Goal: Communication & Community: Answer question/provide support

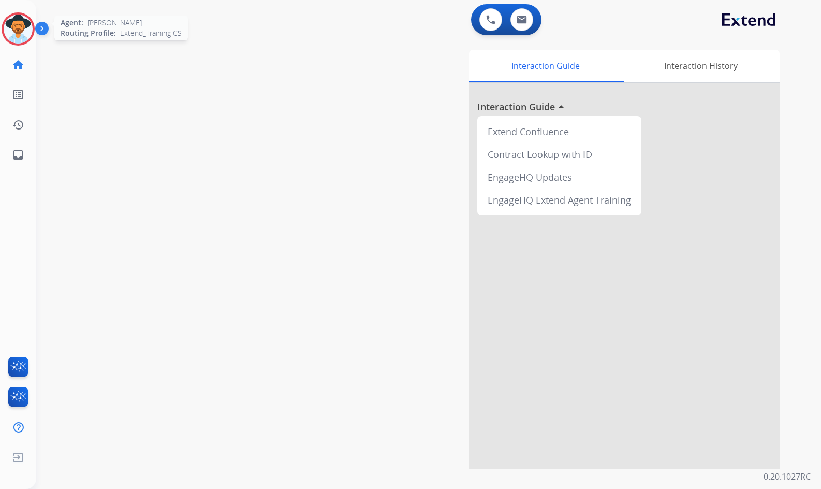
click at [14, 30] on img at bounding box center [18, 28] width 29 height 29
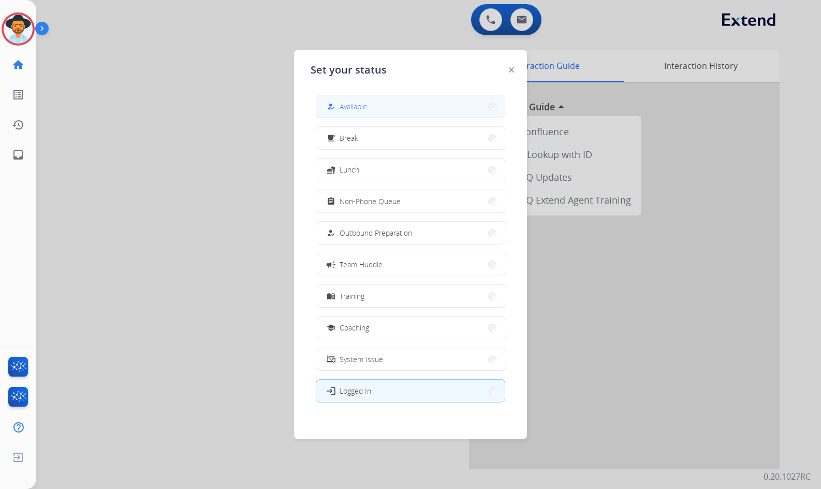
click at [387, 104] on button "how_to_reg Available" at bounding box center [410, 106] width 188 height 22
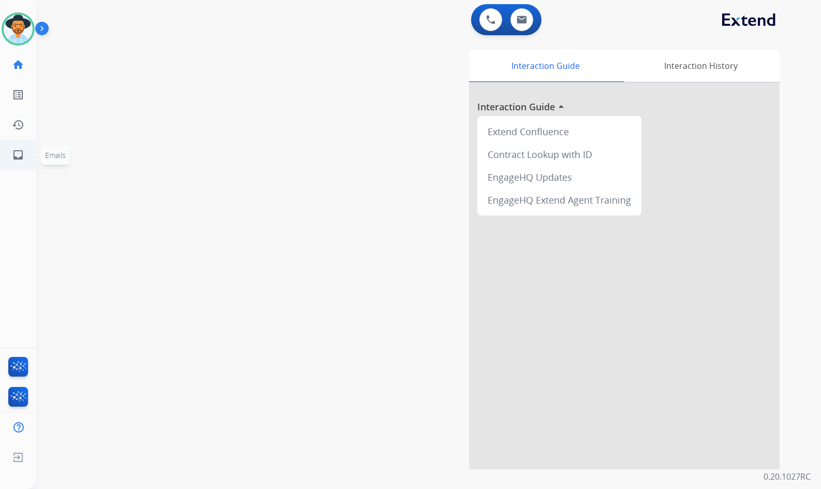
click at [12, 155] on mat-icon "inbox" at bounding box center [18, 155] width 12 height 12
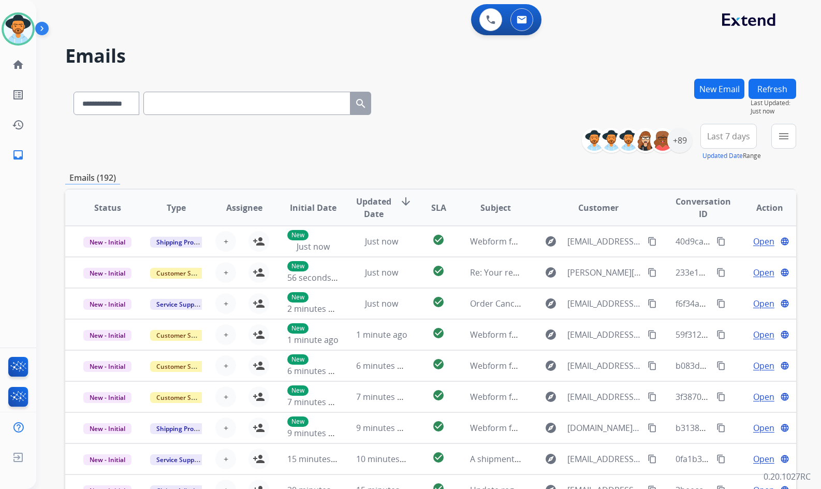
drag, startPoint x: 229, startPoint y: 59, endPoint x: 214, endPoint y: 63, distance: 15.4
click at [229, 59] on h2 "Emails" at bounding box center [430, 56] width 731 height 21
click at [782, 139] on mat-icon "menu" at bounding box center [783, 136] width 12 height 12
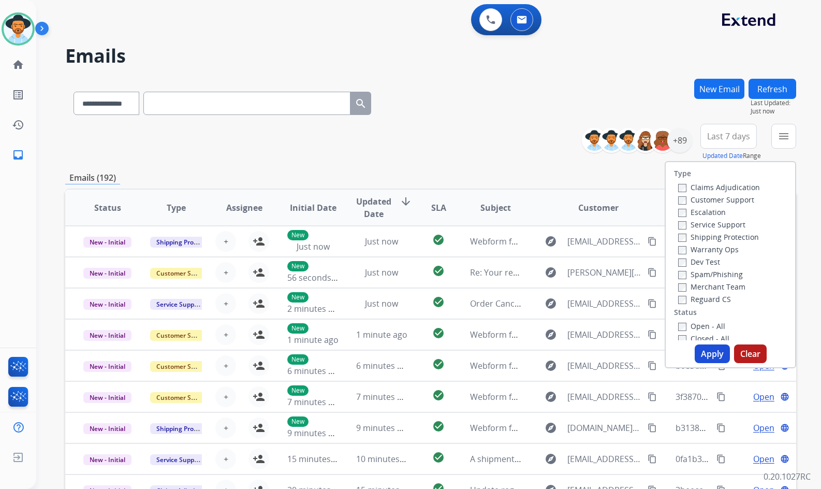
click at [740, 199] on label "Customer Support" at bounding box center [716, 200] width 76 height 10
click at [724, 236] on label "Shipping Protection" at bounding box center [718, 237] width 81 height 10
click at [704, 300] on label "Reguard CS" at bounding box center [704, 299] width 53 height 10
click at [704, 324] on label "Open - All" at bounding box center [701, 326] width 47 height 10
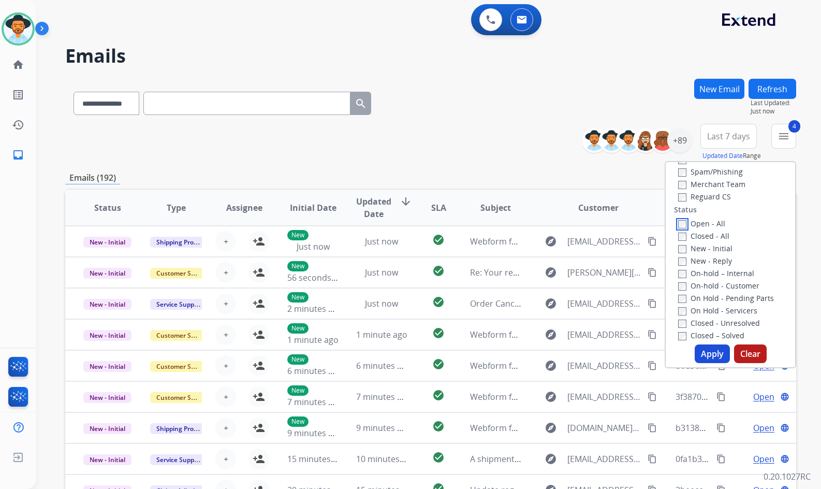
scroll to position [104, 0]
click at [702, 309] on label "On Hold - Servicers" at bounding box center [717, 309] width 79 height 10
click at [701, 295] on label "On Hold - Pending Parts" at bounding box center [726, 297] width 96 height 10
click at [701, 289] on div "On-hold - Customer" at bounding box center [732, 284] width 109 height 12
click at [705, 277] on div "On-hold – Internal" at bounding box center [732, 272] width 109 height 12
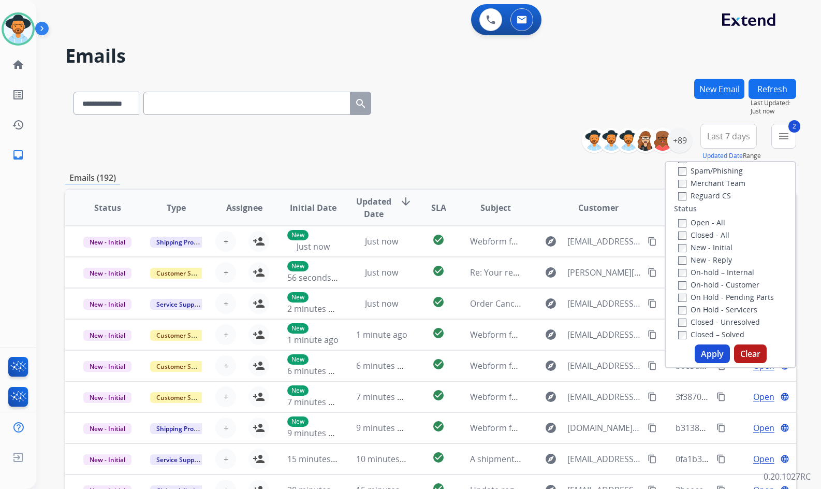
click at [706, 274] on label "On-hold – Internal" at bounding box center [716, 272] width 76 height 10
click at [707, 285] on label "On-hold - Customer" at bounding box center [718, 285] width 81 height 10
drag, startPoint x: 705, startPoint y: 264, endPoint x: 705, endPoint y: 250, distance: 14.5
click at [705, 264] on div "New - Reply" at bounding box center [732, 259] width 109 height 12
click at [707, 249] on label "New - Initial" at bounding box center [705, 247] width 54 height 10
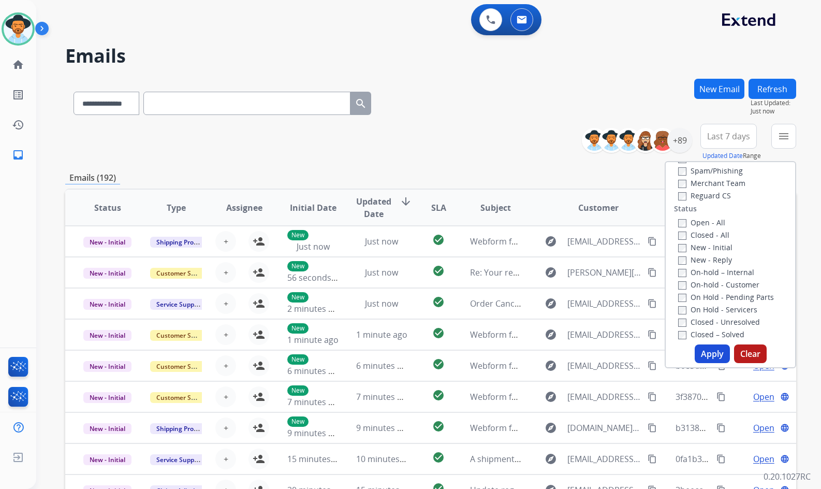
click at [707, 256] on label "New - Reply" at bounding box center [705, 260] width 54 height 10
click at [702, 354] on button "Apply" at bounding box center [712, 353] width 35 height 19
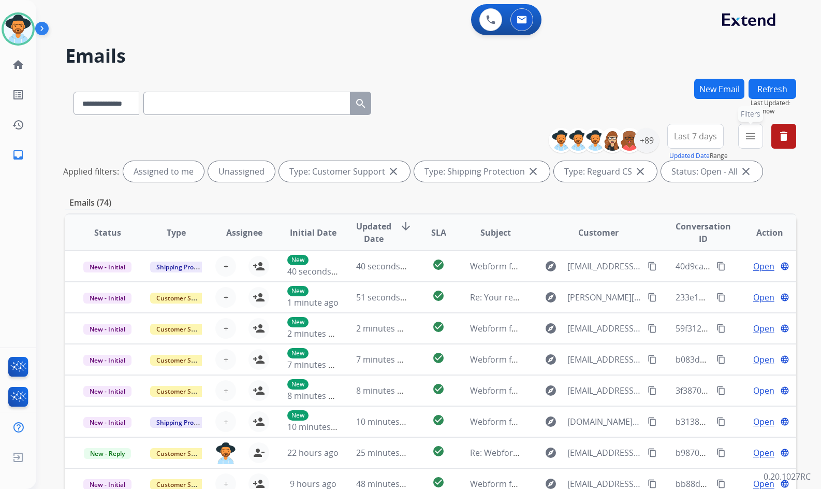
click at [755, 138] on mat-icon "menu" at bounding box center [750, 136] width 12 height 12
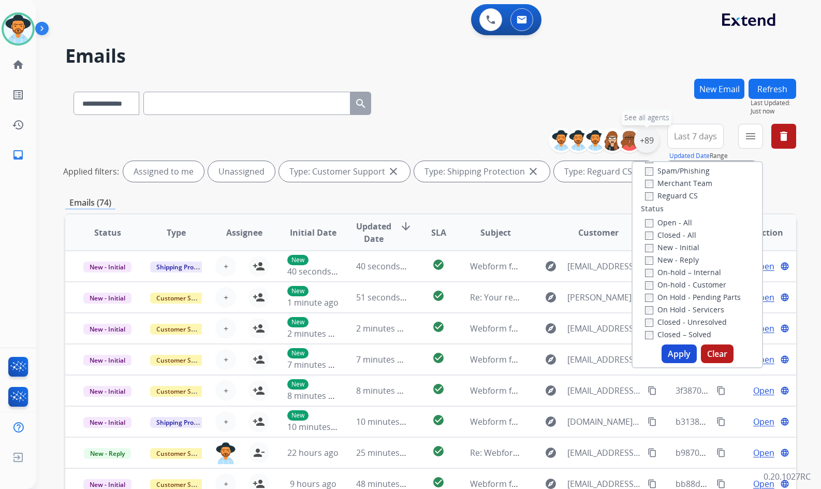
click at [652, 141] on div "+89" at bounding box center [646, 140] width 25 height 25
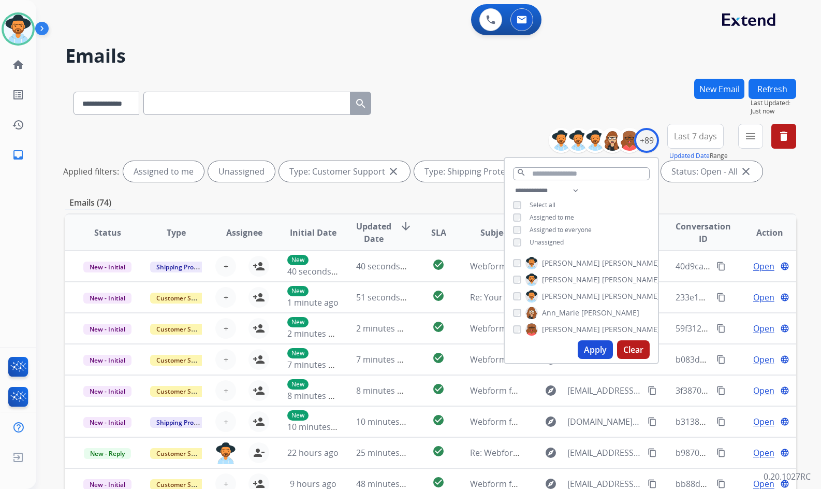
click at [544, 241] on span "Unassigned" at bounding box center [547, 242] width 34 height 9
click at [564, 295] on span "[PERSON_NAME]" at bounding box center [571, 296] width 58 height 10
click at [585, 346] on button "Apply" at bounding box center [595, 349] width 35 height 19
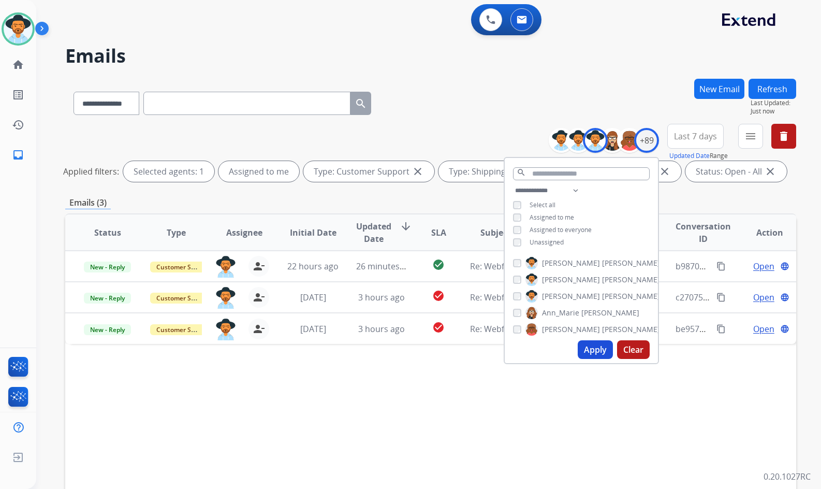
click at [360, 410] on div "Status Type Assignee Initial Date Updated Date arrow_downward SLA Subject Custo…" at bounding box center [430, 386] width 731 height 347
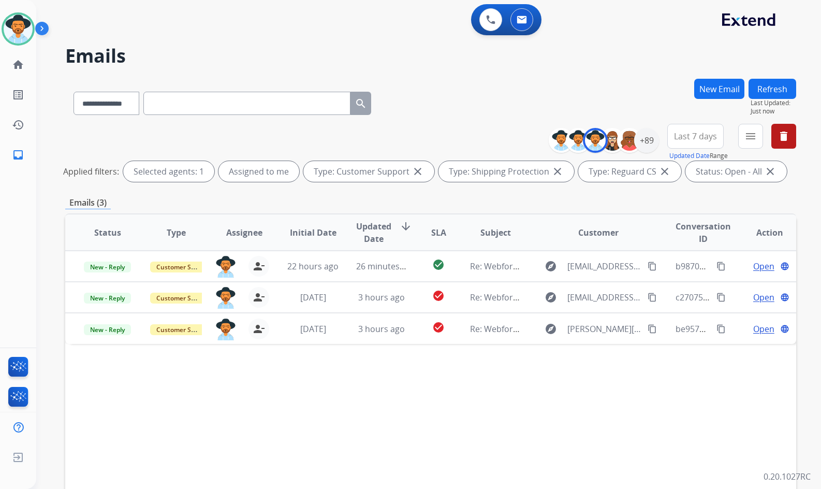
click at [14, 232] on div "[PERSON_NAME] Available Edit Avatar Agent: [PERSON_NAME] Profile: Extend_Traini…" at bounding box center [18, 244] width 36 height 489
click at [26, 192] on div "[PERSON_NAME] Available Edit Avatar Agent: [PERSON_NAME] Profile: Extend_Traini…" at bounding box center [18, 244] width 36 height 489
drag, startPoint x: 113, startPoint y: 183, endPoint x: 76, endPoint y: 162, distance: 42.6
click at [76, 162] on div "**********" at bounding box center [430, 155] width 731 height 62
click at [83, 153] on div "**********" at bounding box center [430, 155] width 731 height 62
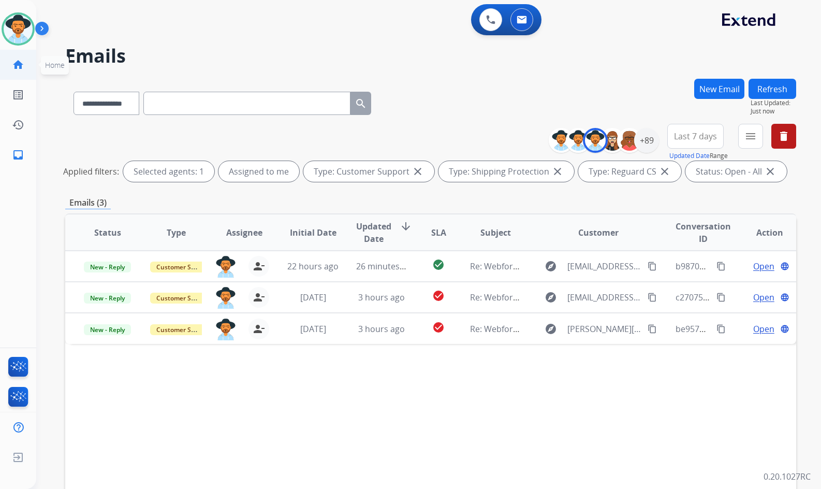
click at [24, 71] on link "home Home" at bounding box center [18, 64] width 29 height 29
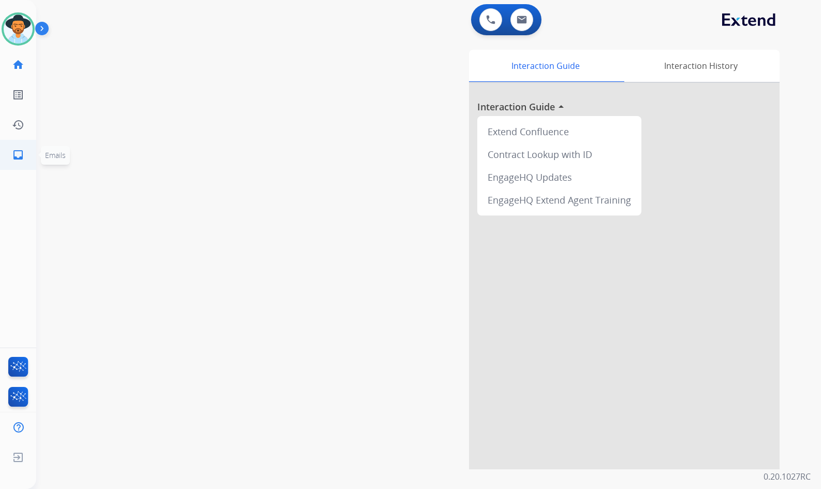
click at [32, 155] on ul "inbox Emails Emails" at bounding box center [18, 155] width 36 height 30
click at [18, 156] on mat-icon "inbox" at bounding box center [18, 155] width 12 height 12
select select "**********"
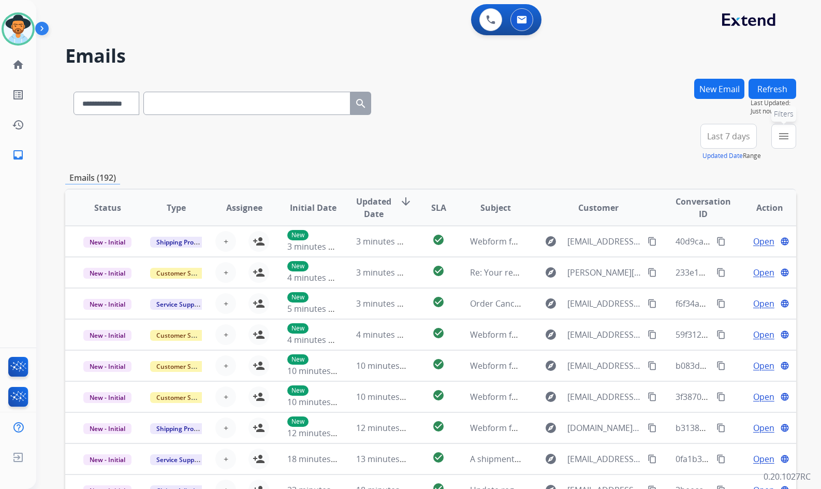
click at [776, 136] on button "menu Filters" at bounding box center [783, 136] width 25 height 25
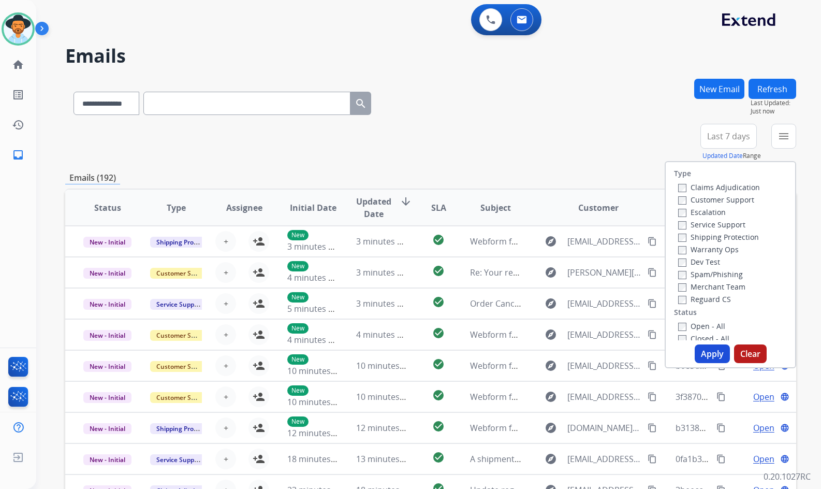
click at [739, 199] on label "Customer Support" at bounding box center [716, 200] width 76 height 10
click at [741, 241] on label "Shipping Protection" at bounding box center [718, 237] width 81 height 10
drag, startPoint x: 704, startPoint y: 296, endPoint x: 703, endPoint y: 334, distance: 37.8
click at [704, 297] on label "Reguard CS" at bounding box center [704, 299] width 53 height 10
click at [702, 333] on label "Closed - All" at bounding box center [703, 338] width 51 height 10
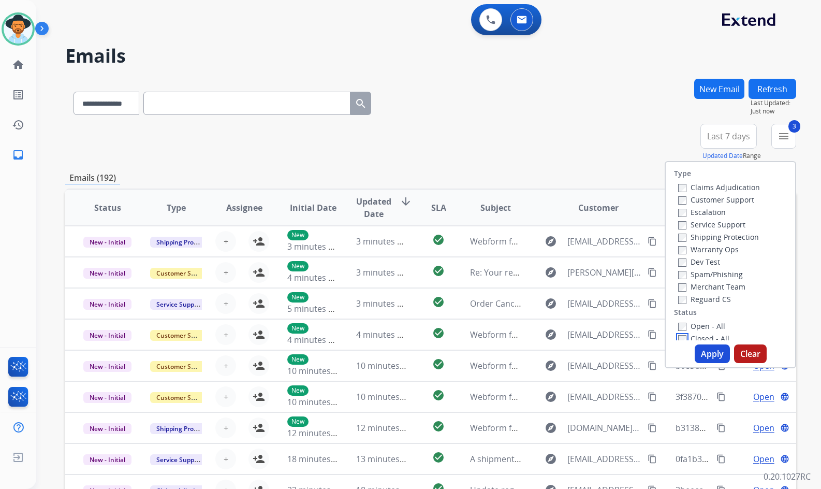
scroll to position [3, 0]
click at [696, 331] on label "Closed - All" at bounding box center [703, 335] width 51 height 10
click at [699, 324] on label "Open - All" at bounding box center [701, 323] width 47 height 10
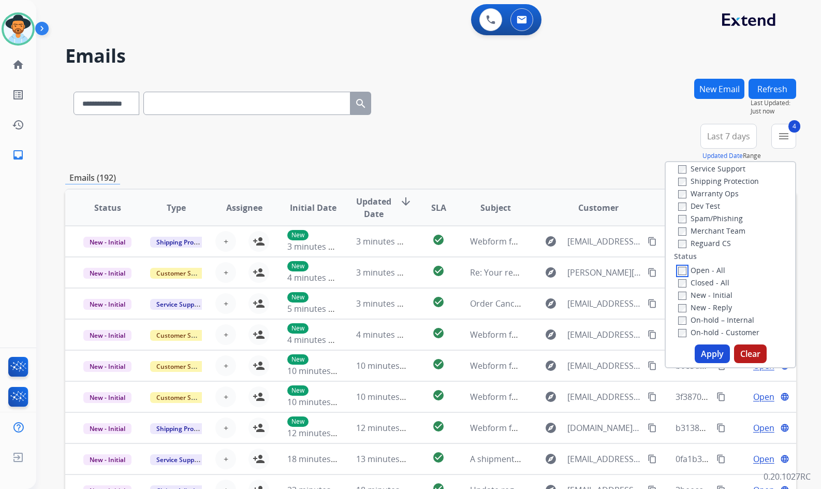
scroll to position [107, 0]
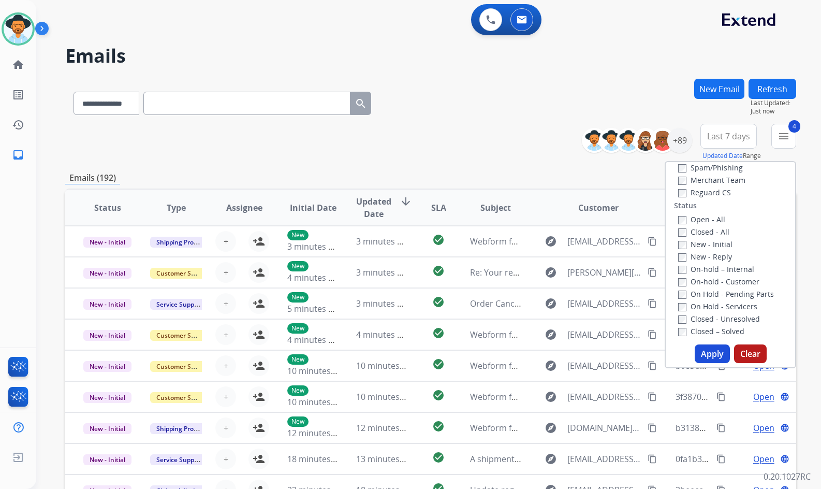
click at [712, 304] on label "On Hold - Servicers" at bounding box center [717, 306] width 79 height 10
click at [713, 291] on label "On Hold - Pending Parts" at bounding box center [726, 294] width 96 height 10
click at [717, 280] on label "On-hold - Customer" at bounding box center [718, 281] width 81 height 10
click at [723, 269] on label "On-hold – Internal" at bounding box center [716, 269] width 76 height 10
click at [725, 257] on div "New - Reply" at bounding box center [732, 256] width 109 height 12
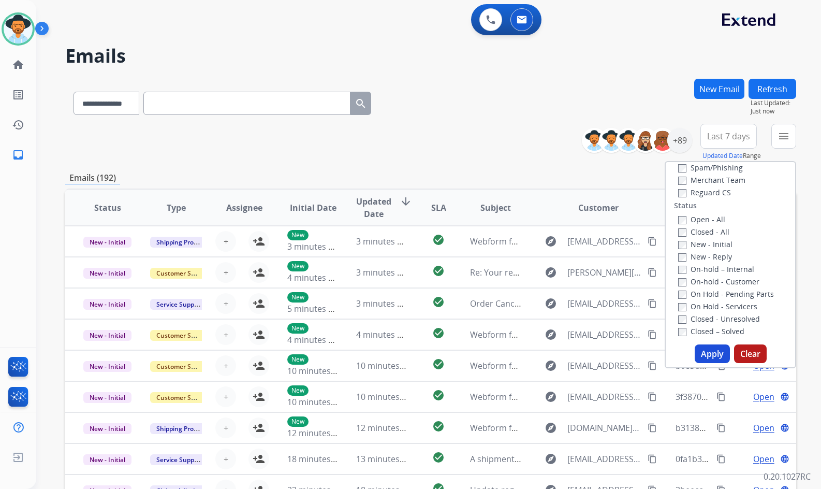
click at [722, 243] on label "New - Initial" at bounding box center [705, 244] width 54 height 10
click at [714, 257] on label "New - Reply" at bounding box center [705, 257] width 54 height 10
click at [708, 354] on button "Apply" at bounding box center [712, 353] width 35 height 19
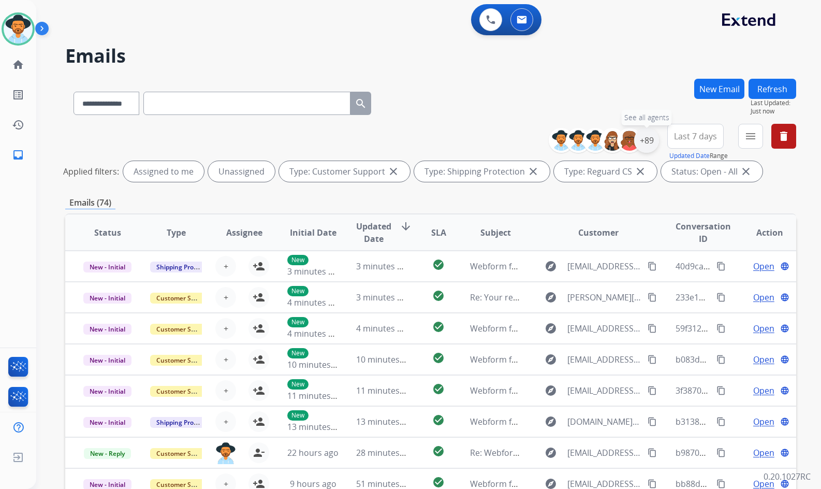
click at [643, 147] on div "+89" at bounding box center [646, 140] width 25 height 25
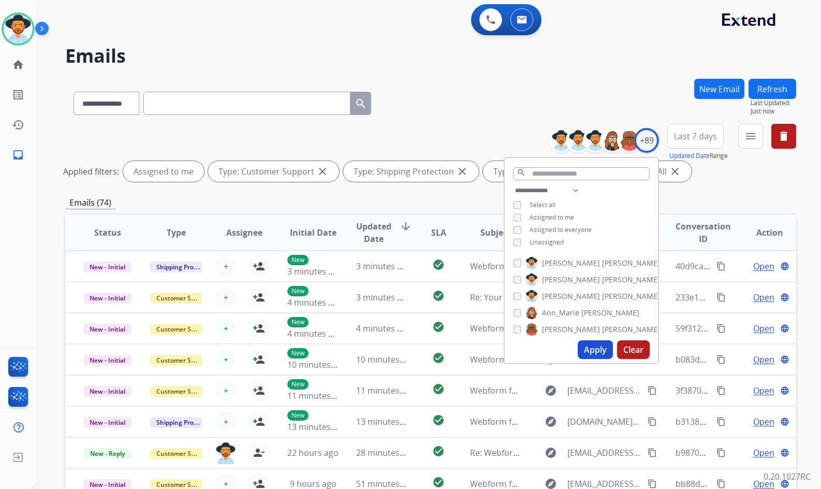
click at [525, 293] on img at bounding box center [531, 296] width 12 height 17
click at [601, 354] on button "Apply" at bounding box center [595, 349] width 35 height 19
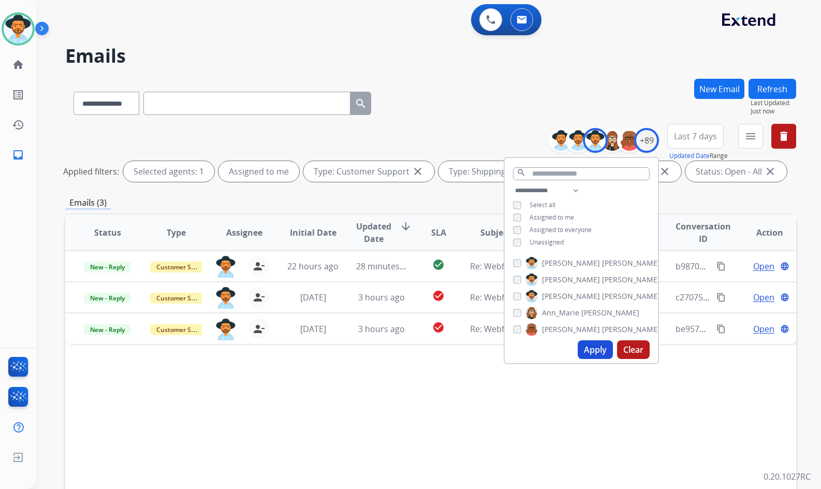
click at [357, 415] on div "Status Type Assignee Initial Date Updated Date arrow_downward SLA Subject Custo…" at bounding box center [430, 386] width 731 height 347
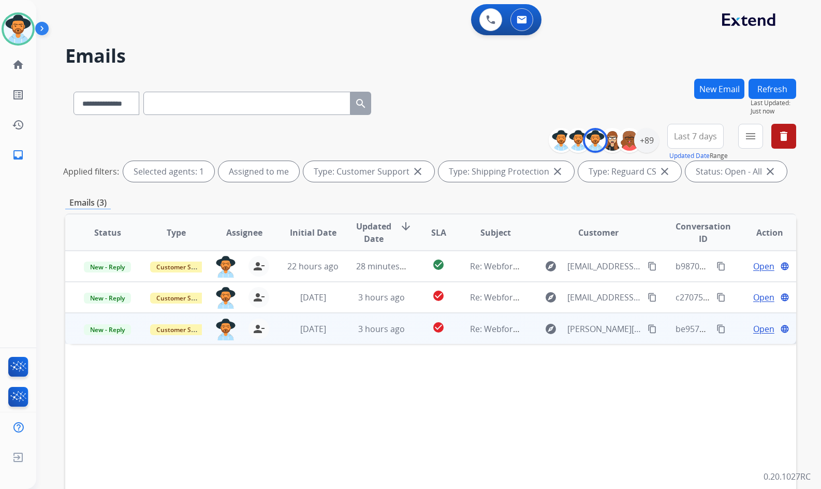
click at [734, 329] on td "Open language" at bounding box center [762, 328] width 68 height 31
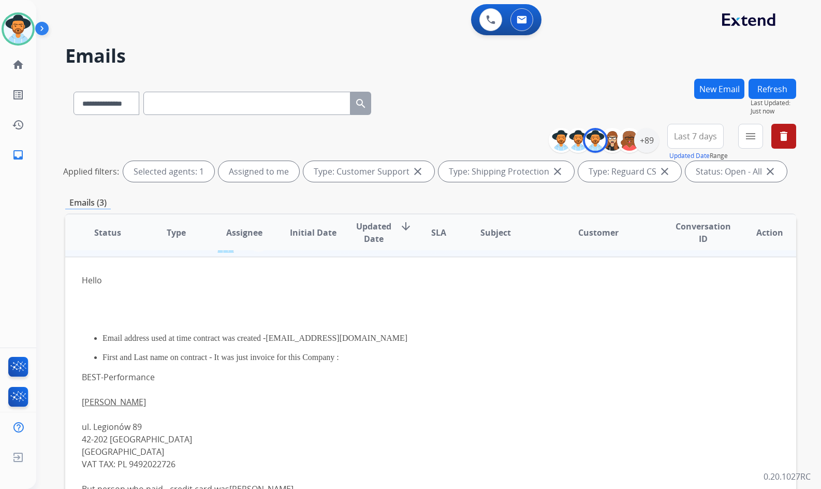
scroll to position [0, 0]
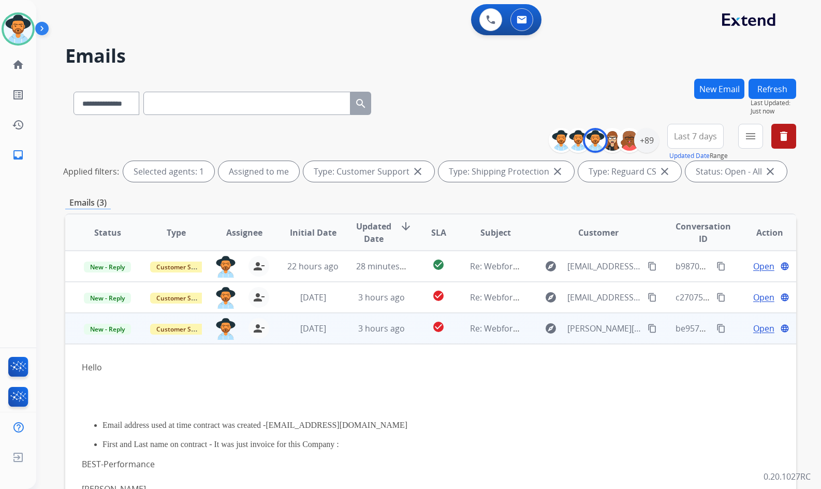
click at [728, 327] on td "Open language" at bounding box center [762, 328] width 68 height 31
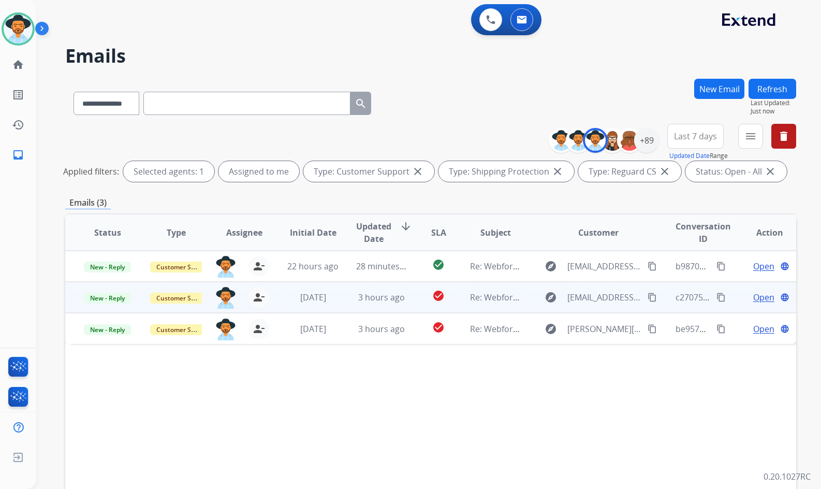
click at [732, 296] on td "Open language" at bounding box center [762, 297] width 68 height 31
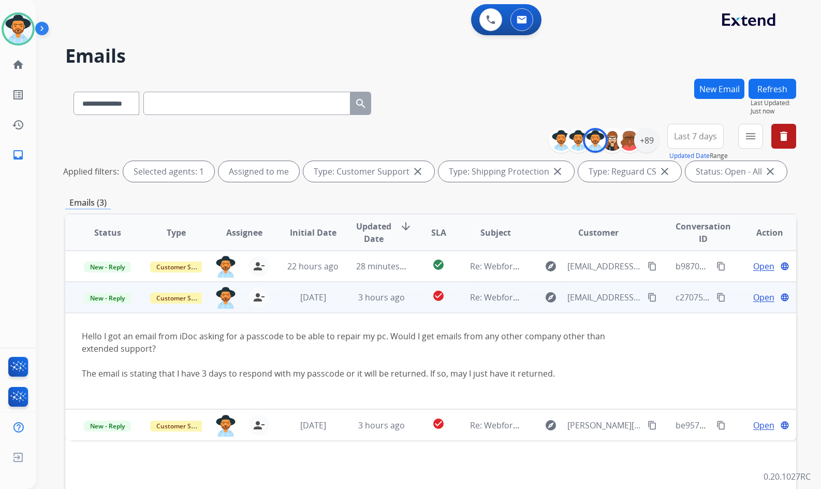
click at [732, 296] on td "Open language" at bounding box center [762, 297] width 68 height 31
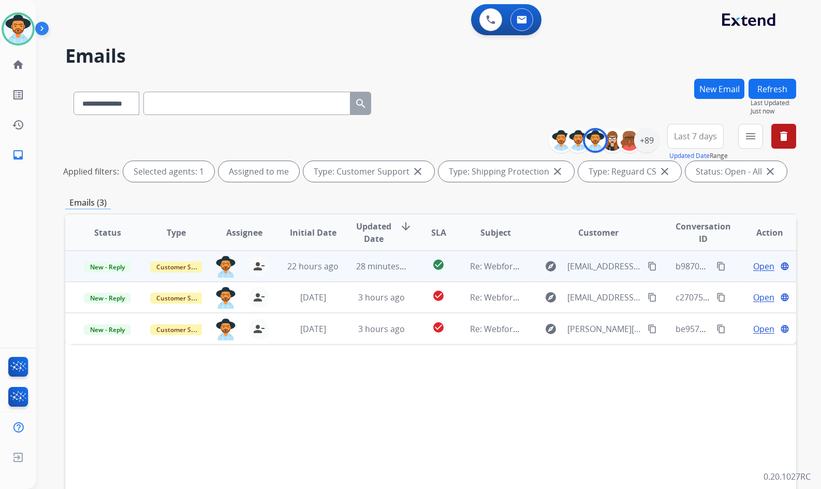
click at [733, 267] on td "Open language" at bounding box center [762, 266] width 68 height 31
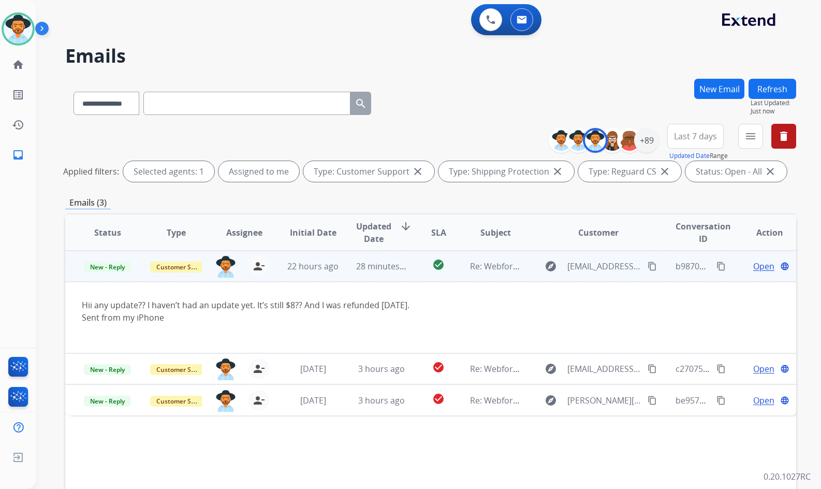
click at [732, 264] on td "Open language" at bounding box center [762, 266] width 68 height 31
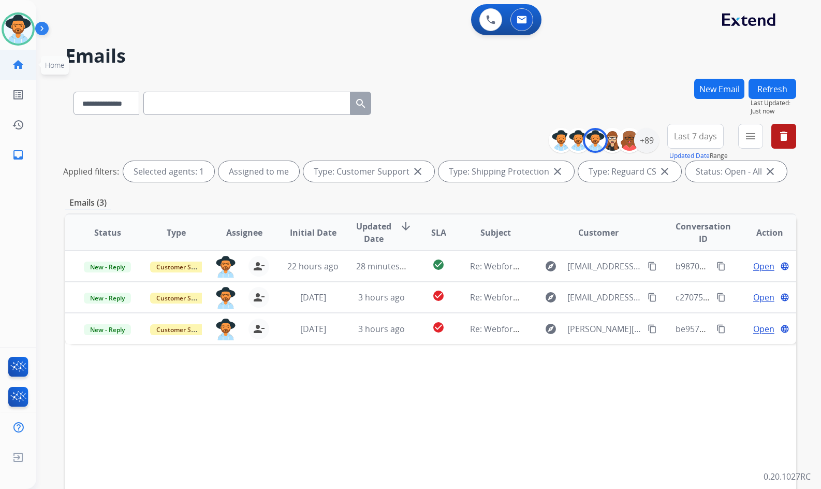
click at [16, 67] on mat-icon "home" at bounding box center [18, 64] width 12 height 12
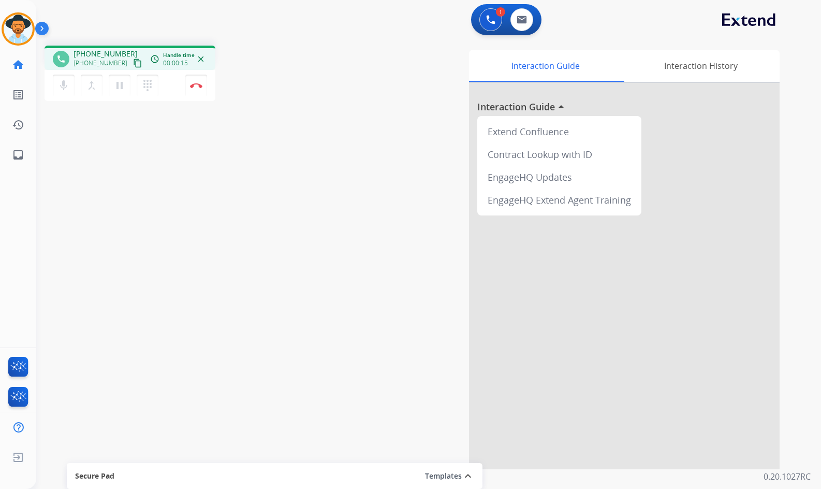
click at [133, 65] on mat-icon "content_copy" at bounding box center [137, 62] width 9 height 9
click at [202, 89] on button "Disconnect" at bounding box center [196, 86] width 22 height 22
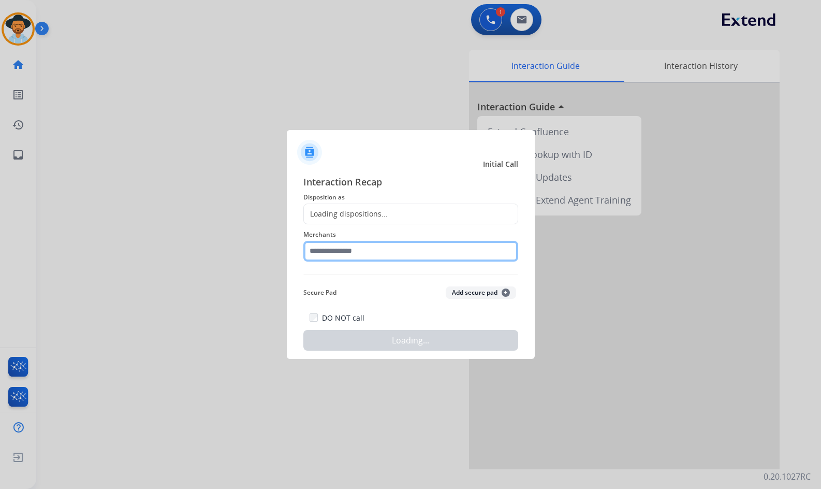
click at [355, 255] on input "text" at bounding box center [410, 251] width 215 height 21
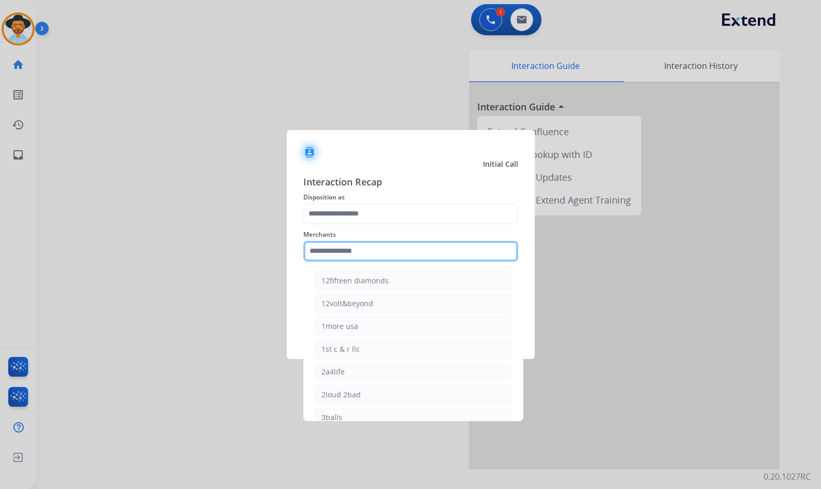
drag, startPoint x: 366, startPoint y: 249, endPoint x: 349, endPoint y: 241, distance: 18.8
click at [355, 246] on input "text" at bounding box center [410, 251] width 215 height 21
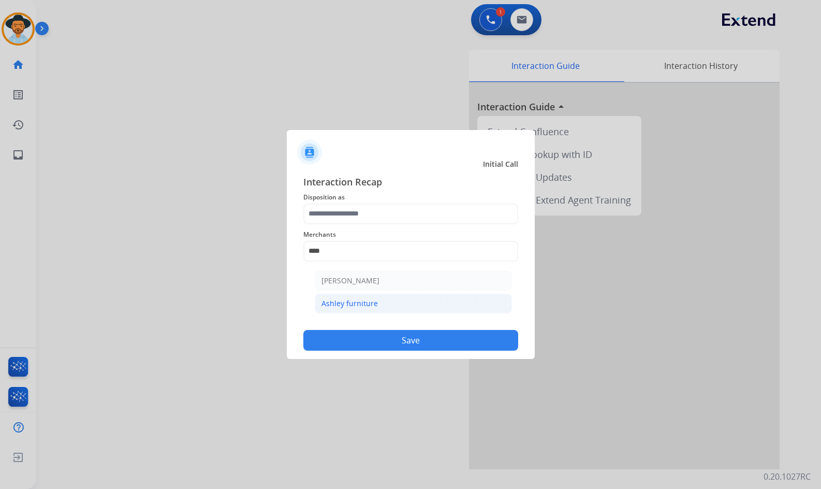
click at [358, 301] on div "Ashley furniture" at bounding box center [349, 303] width 56 height 10
type input "**********"
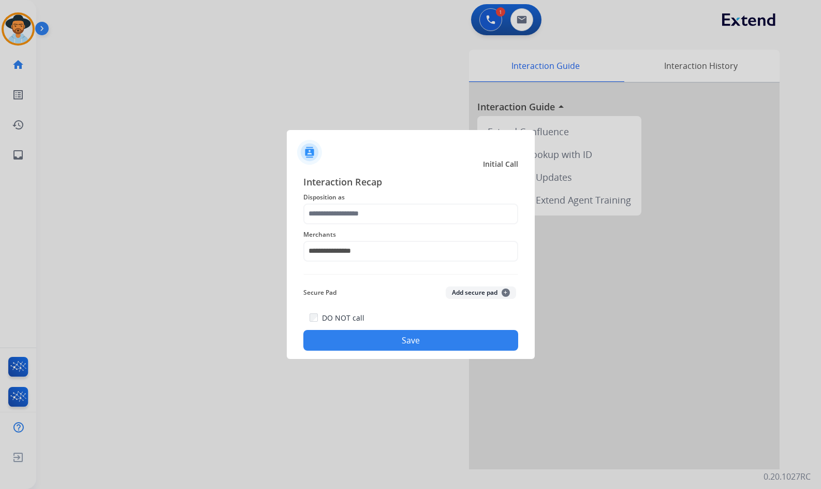
click at [366, 224] on div "**********" at bounding box center [410, 244] width 215 height 41
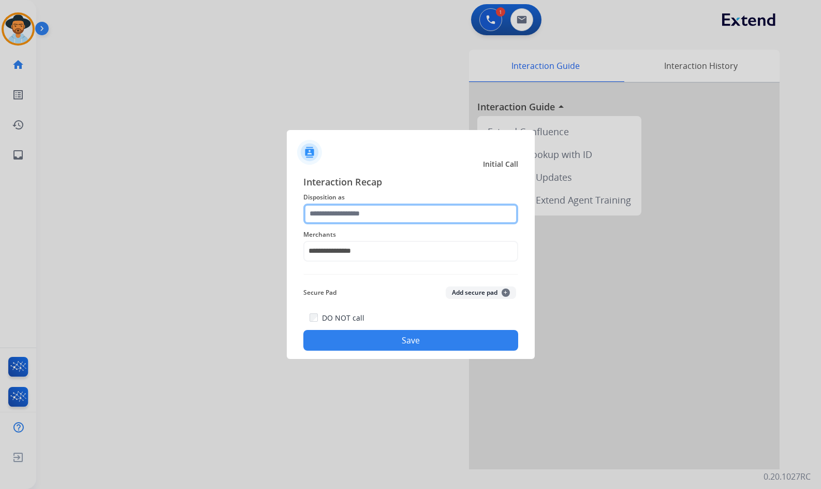
click at [367, 210] on input "text" at bounding box center [410, 213] width 215 height 21
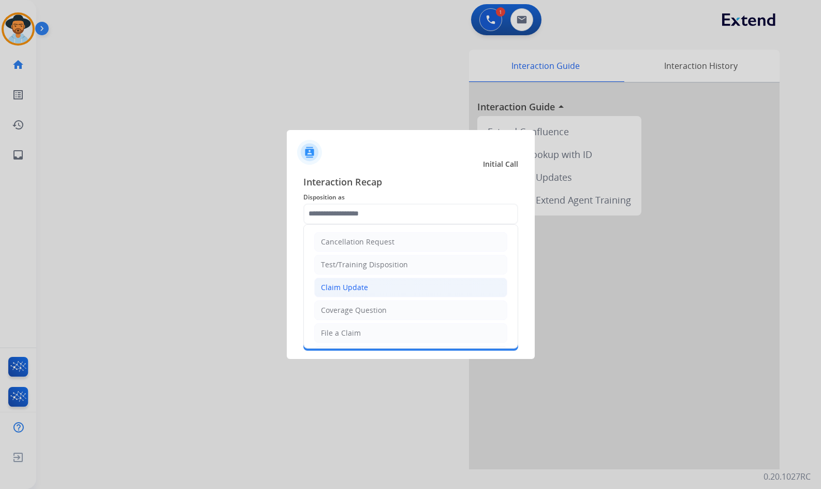
click at [368, 287] on li "Claim Update" at bounding box center [410, 287] width 193 height 20
type input "**********"
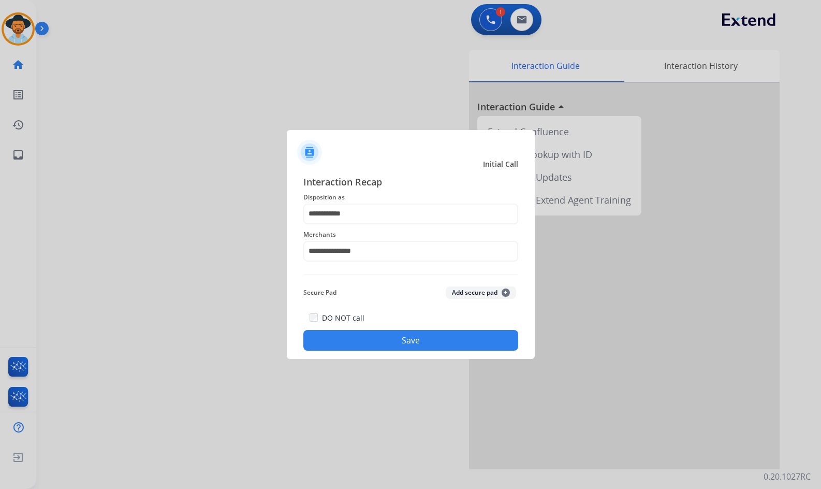
click at [388, 339] on button "Save" at bounding box center [410, 340] width 215 height 21
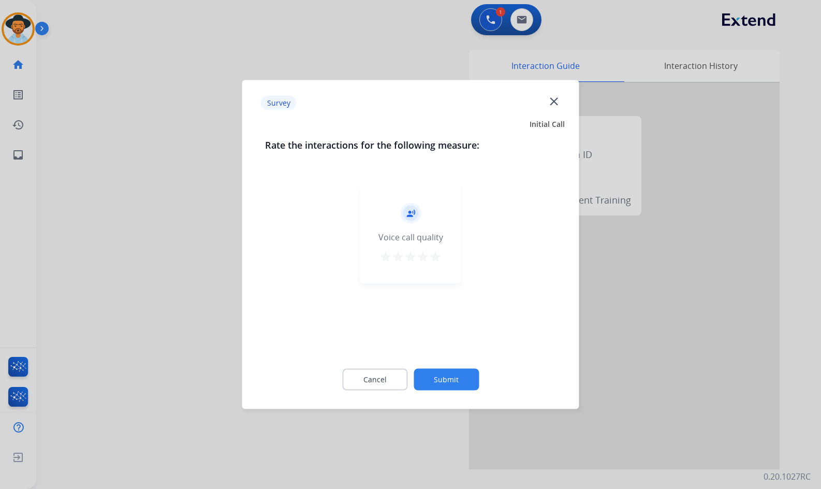
click at [461, 376] on button "Submit" at bounding box center [446, 380] width 65 height 22
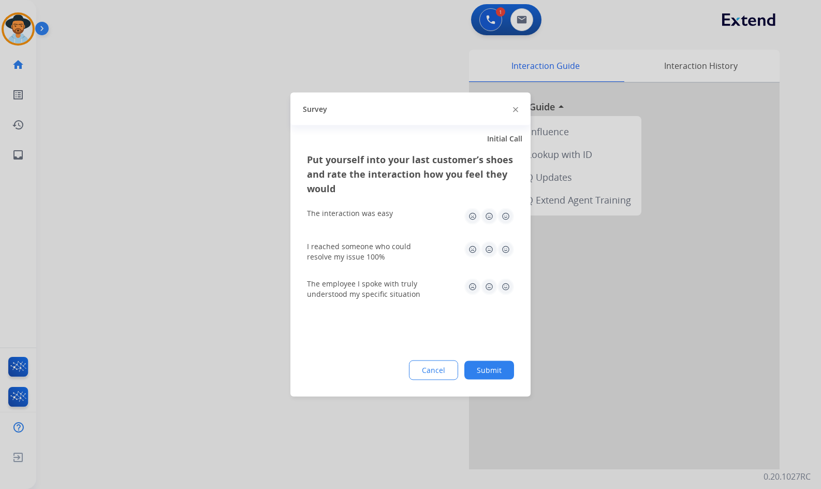
click at [484, 372] on button "Submit" at bounding box center [489, 370] width 50 height 19
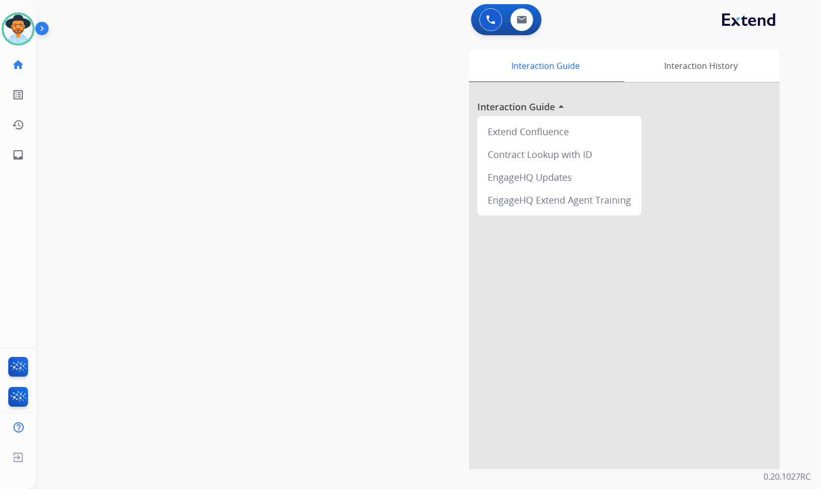
click at [303, 239] on div "swap_horiz Break voice bridge close_fullscreen Connect 3-Way Call merge_type Se…" at bounding box center [416, 253] width 760 height 432
click at [235, 196] on div "swap_horiz Break voice bridge close_fullscreen Connect 3-Way Call merge_type Se…" at bounding box center [416, 253] width 760 height 432
click at [243, 187] on div "swap_horiz Break voice bridge close_fullscreen Connect 3-Way Call merge_type Se…" at bounding box center [416, 253] width 760 height 432
drag, startPoint x: 230, startPoint y: 172, endPoint x: 120, endPoint y: 106, distance: 129.3
click at [225, 170] on div "swap_horiz Break voice bridge close_fullscreen Connect 3-Way Call merge_type Se…" at bounding box center [416, 253] width 760 height 432
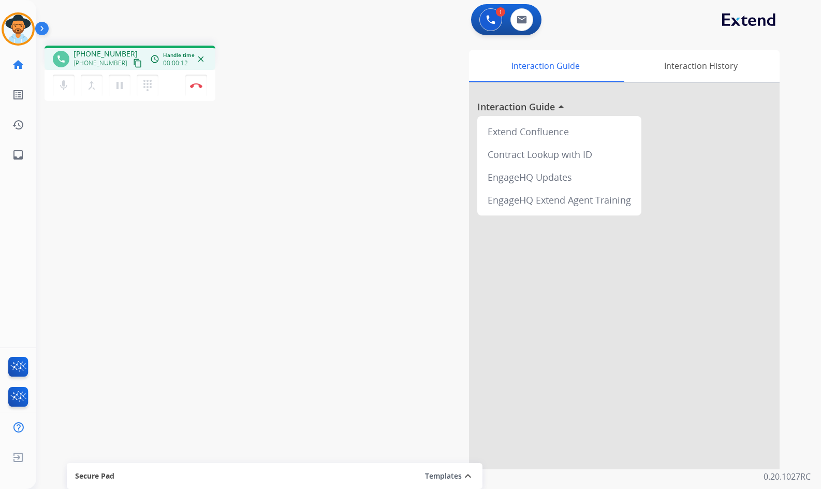
click at [133, 63] on mat-icon "content_copy" at bounding box center [137, 62] width 9 height 9
click at [203, 86] on button "Disconnect" at bounding box center [196, 86] width 22 height 22
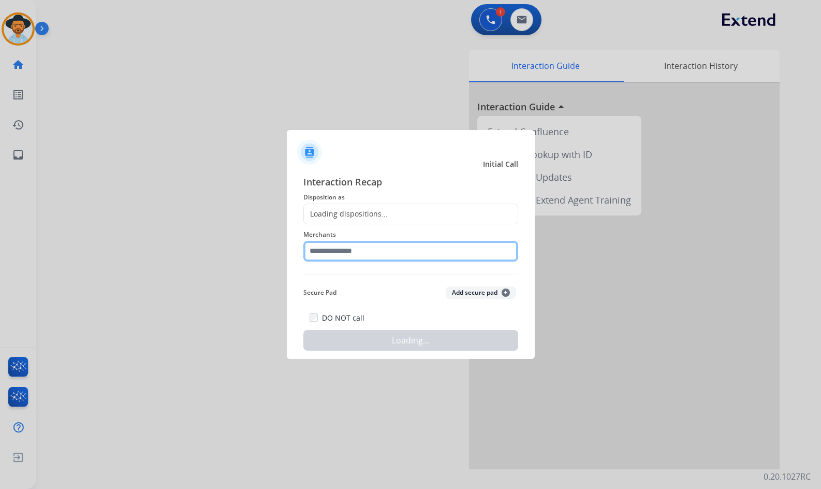
click at [331, 243] on input "text" at bounding box center [410, 251] width 215 height 21
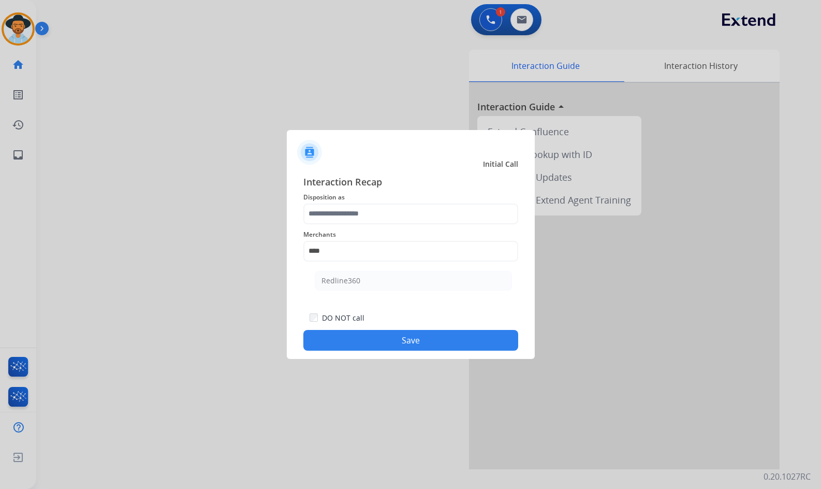
drag, startPoint x: 387, startPoint y: 284, endPoint x: 377, endPoint y: 240, distance: 45.2
click at [387, 283] on li "Redline360" at bounding box center [413, 281] width 197 height 20
type input "**********"
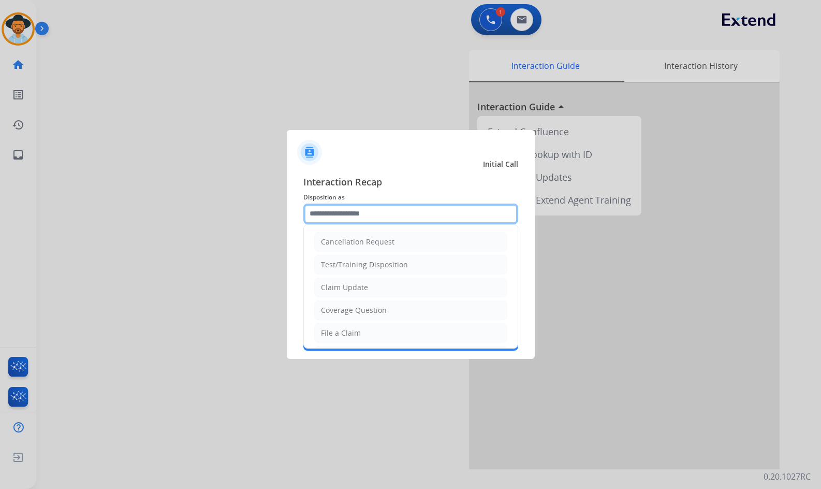
click at [375, 214] on input "text" at bounding box center [410, 213] width 215 height 21
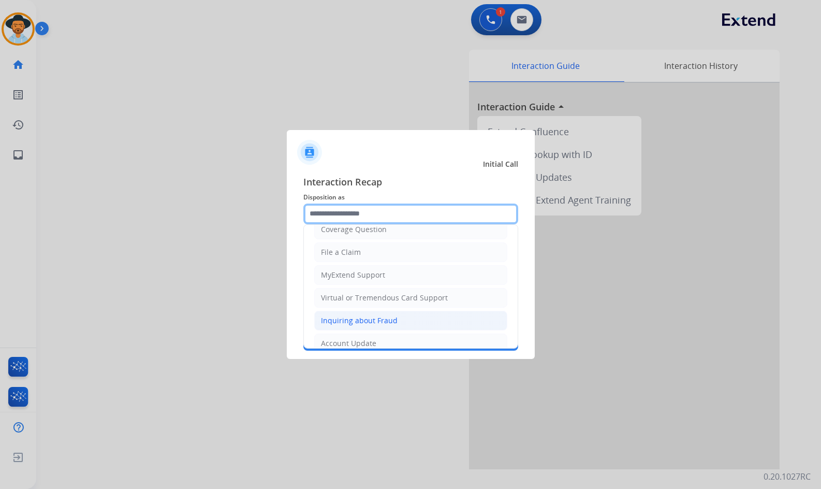
scroll to position [104, 0]
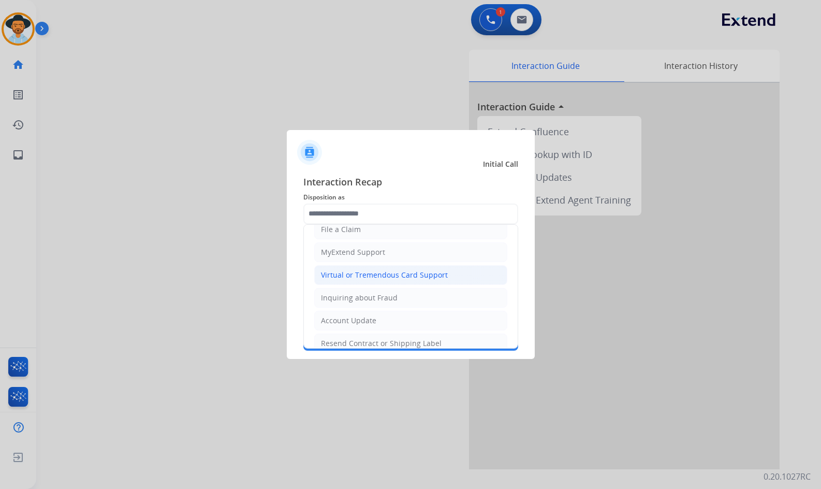
click at [385, 270] on div "Virtual or Tremendous Card Support" at bounding box center [384, 275] width 127 height 10
type input "**********"
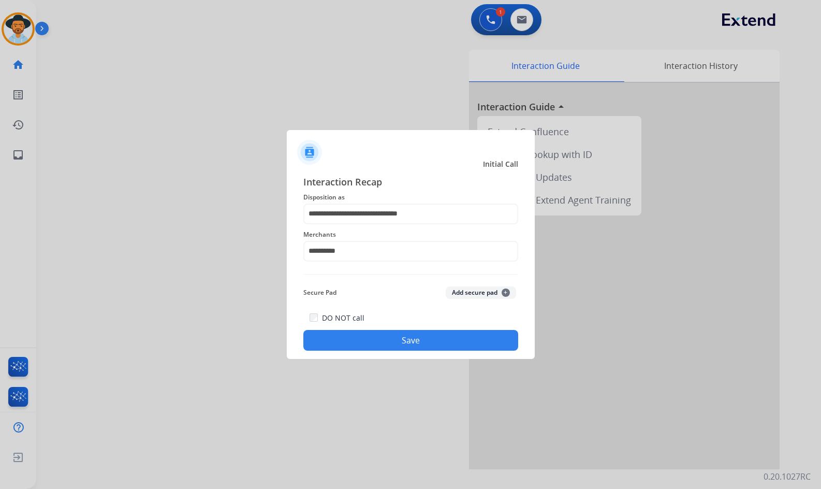
click at [416, 339] on button "Save" at bounding box center [410, 340] width 215 height 21
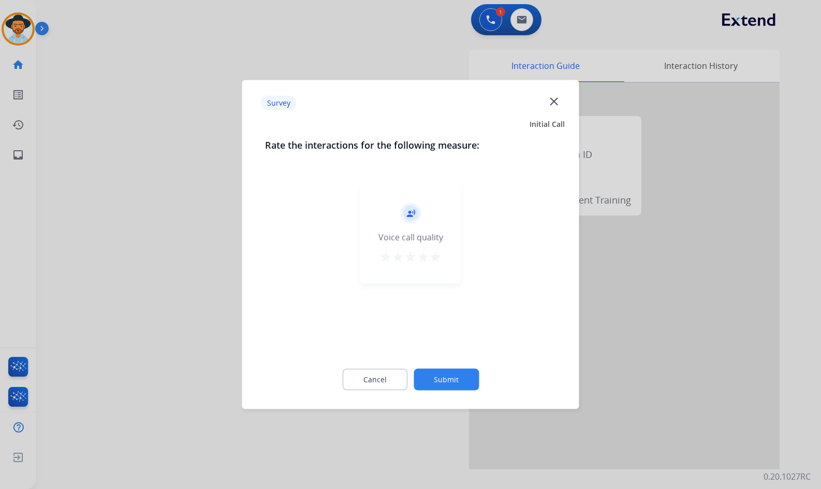
click at [466, 378] on button "Submit" at bounding box center [446, 380] width 65 height 22
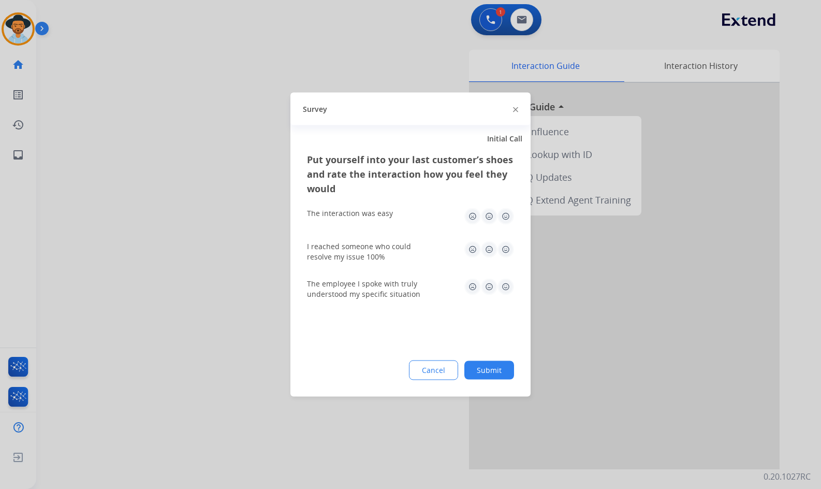
click at [496, 367] on button "Submit" at bounding box center [489, 370] width 50 height 19
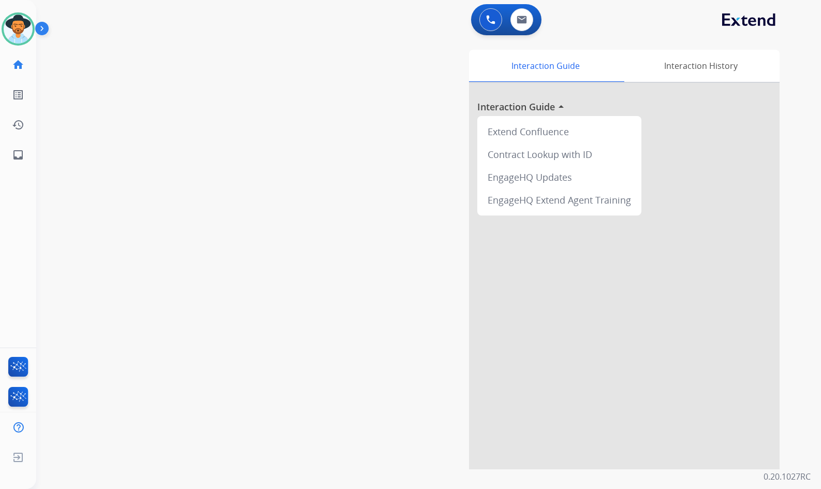
click at [81, 164] on div "swap_horiz Break voice bridge close_fullscreen Connect 3-Way Call merge_type Se…" at bounding box center [416, 253] width 760 height 432
click at [32, 154] on link "inbox Emails" at bounding box center [18, 154] width 29 height 29
select select "**********"
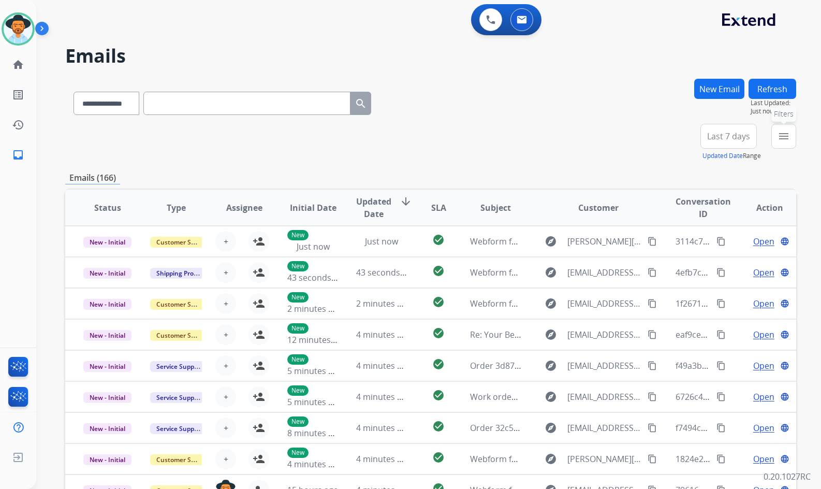
click at [791, 132] on button "menu Filters" at bounding box center [783, 136] width 25 height 25
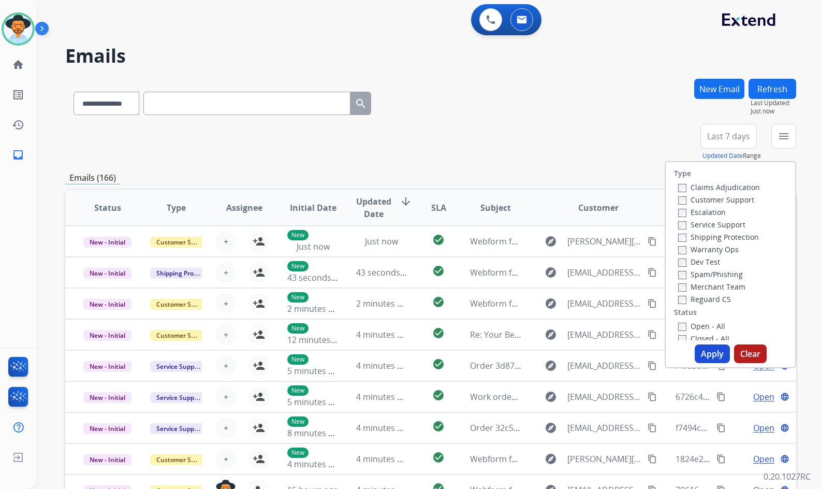
drag, startPoint x: 717, startPoint y: 198, endPoint x: 721, endPoint y: 210, distance: 11.8
click at [718, 198] on label "Customer Support" at bounding box center [716, 200] width 76 height 10
click at [724, 234] on label "Shipping Protection" at bounding box center [718, 237] width 81 height 10
click at [719, 301] on label "Reguard CS" at bounding box center [704, 299] width 53 height 10
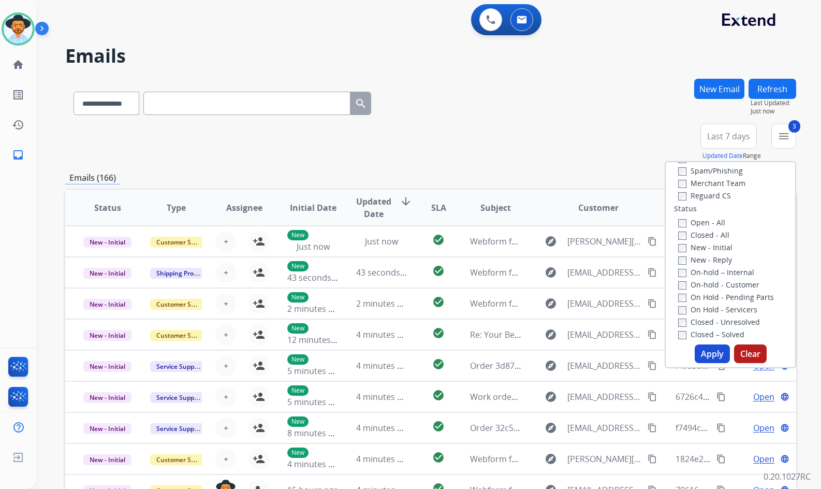
click at [704, 219] on label "Open - All" at bounding box center [701, 222] width 47 height 10
click at [713, 312] on label "On Hold - Servicers" at bounding box center [717, 309] width 79 height 10
click at [719, 299] on label "On Hold - Pending Parts" at bounding box center [726, 297] width 96 height 10
click at [722, 285] on label "On-hold - Customer" at bounding box center [718, 285] width 81 height 10
click at [723, 272] on label "On-hold – Internal" at bounding box center [716, 272] width 76 height 10
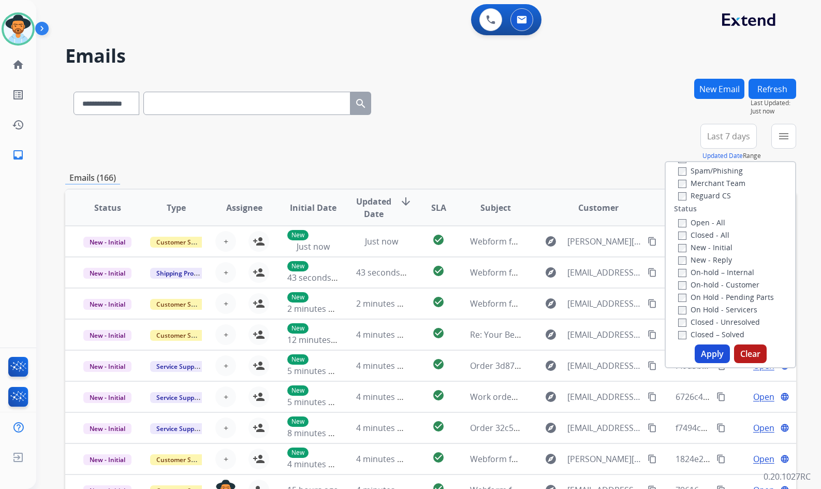
click at [715, 255] on label "New - Reply" at bounding box center [705, 260] width 54 height 10
click at [716, 251] on label "New - Initial" at bounding box center [705, 247] width 54 height 10
click at [709, 351] on button "Apply" at bounding box center [712, 353] width 35 height 19
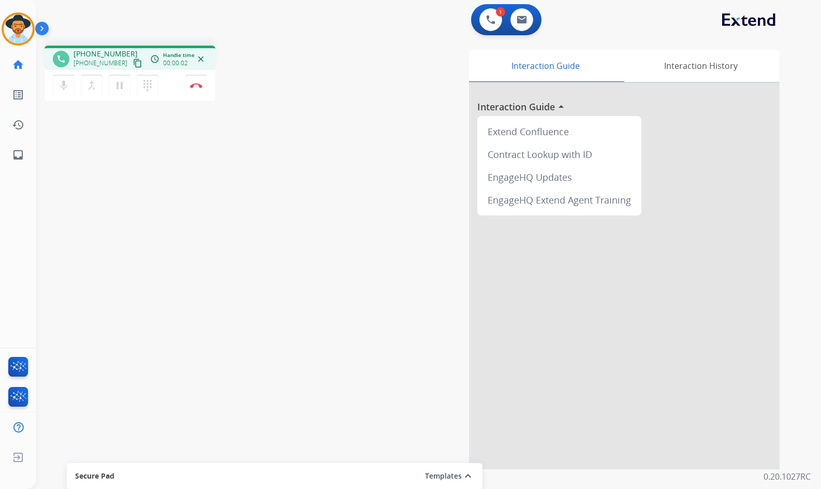
click at [133, 63] on mat-icon "content_copy" at bounding box center [137, 62] width 9 height 9
click at [122, 90] on mat-icon "pause" at bounding box center [119, 85] width 12 height 12
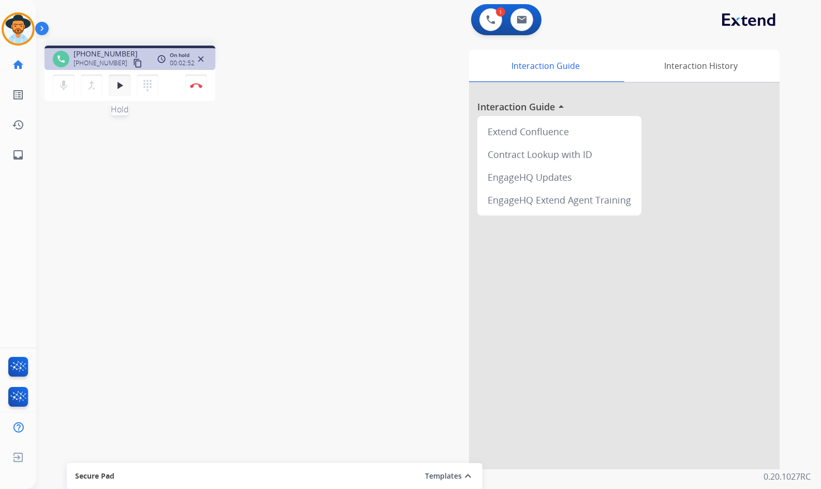
click at [119, 90] on mat-icon "play_arrow" at bounding box center [119, 85] width 12 height 12
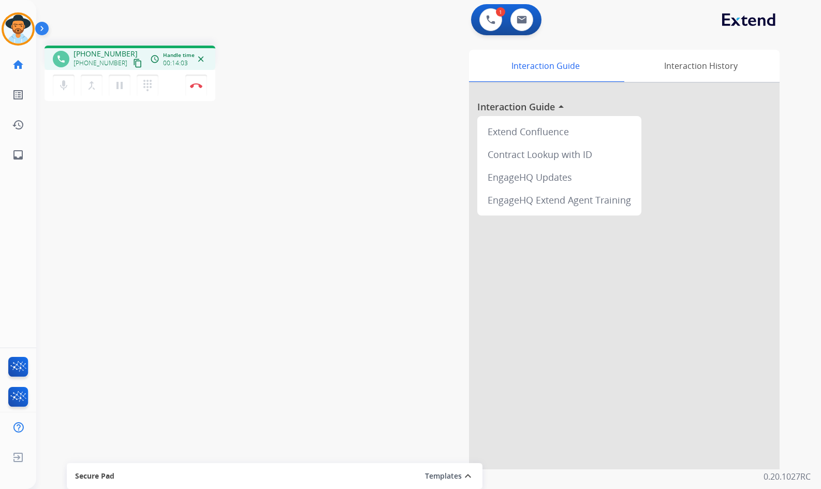
click at [23, 180] on div "[PERSON_NAME] Edit Avatar Agent: [PERSON_NAME] Profile: Extend_Training CS home…" at bounding box center [18, 244] width 36 height 489
click at [196, 89] on button "Disconnect" at bounding box center [196, 86] width 22 height 22
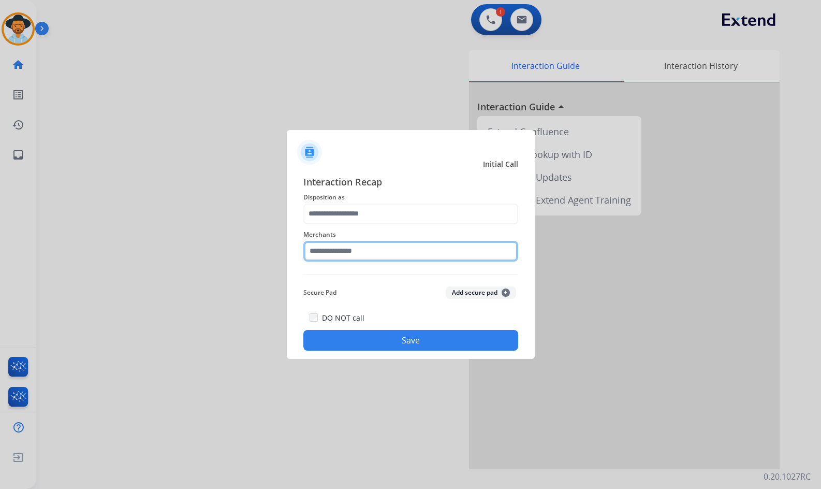
click at [367, 251] on input "text" at bounding box center [410, 251] width 215 height 21
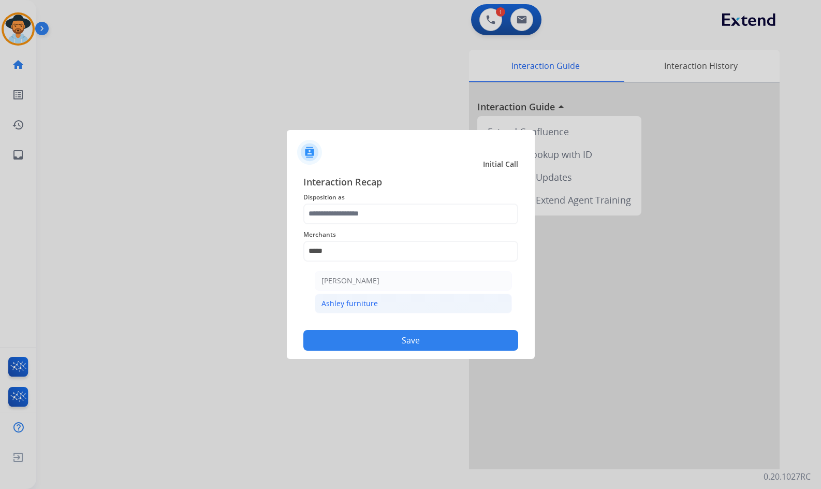
click at [444, 298] on li "Ashley furniture" at bounding box center [413, 303] width 197 height 20
type input "**********"
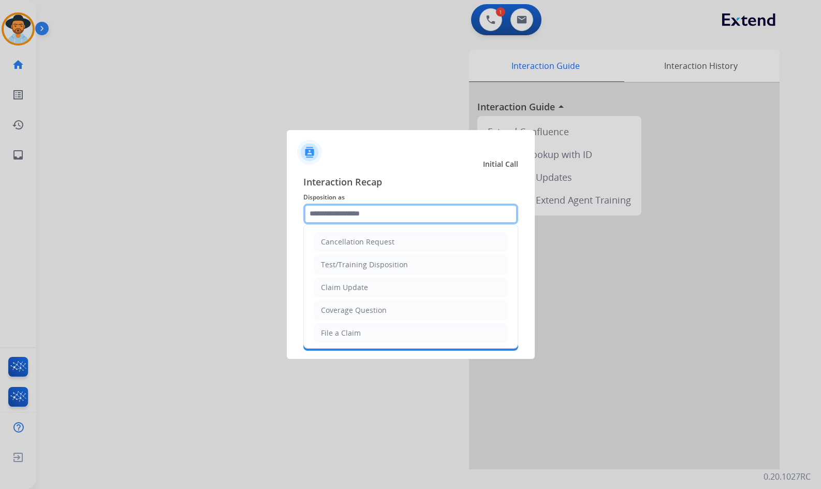
click at [379, 211] on input "text" at bounding box center [410, 213] width 215 height 21
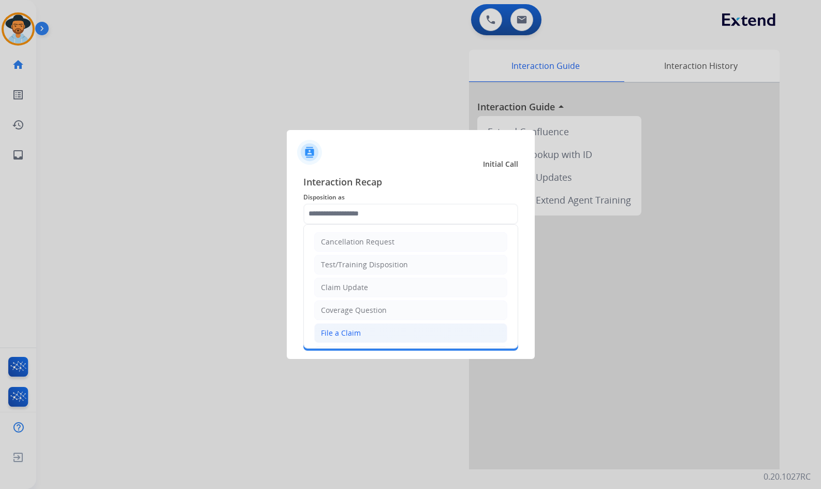
click at [363, 332] on li "File a Claim" at bounding box center [410, 333] width 193 height 20
type input "**********"
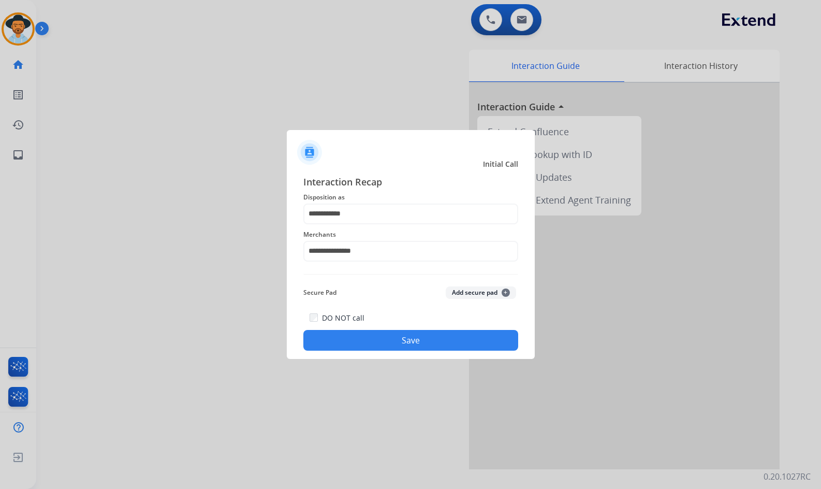
click at [381, 341] on button "Save" at bounding box center [410, 340] width 215 height 21
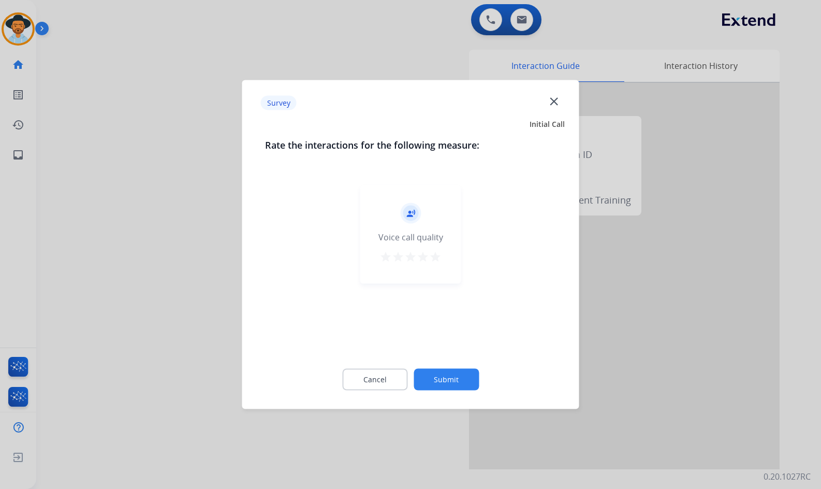
click at [449, 374] on button "Submit" at bounding box center [446, 380] width 65 height 22
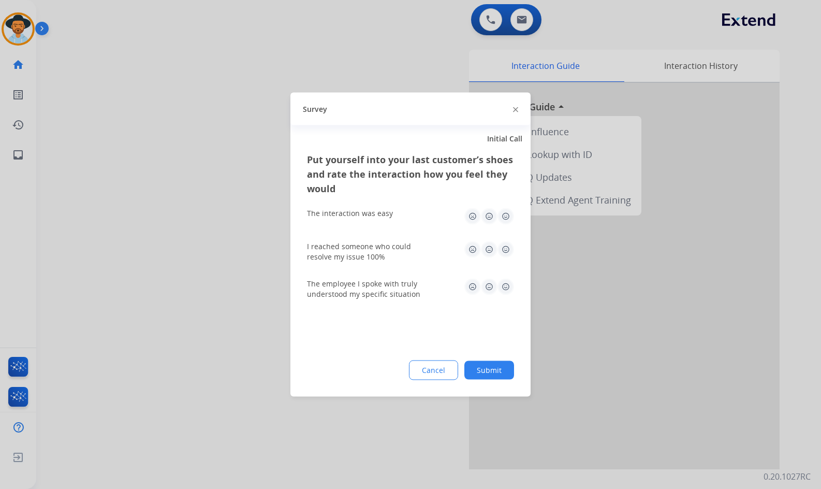
click at [484, 370] on button "Submit" at bounding box center [489, 370] width 50 height 19
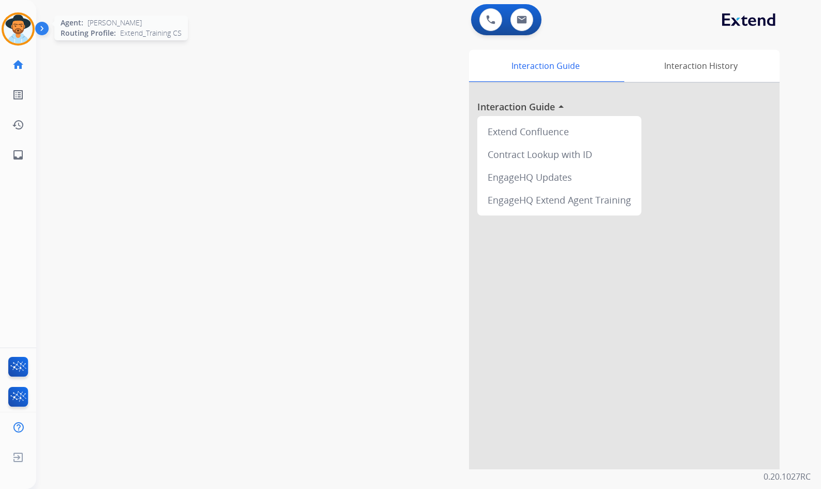
click at [14, 25] on img at bounding box center [18, 28] width 29 height 29
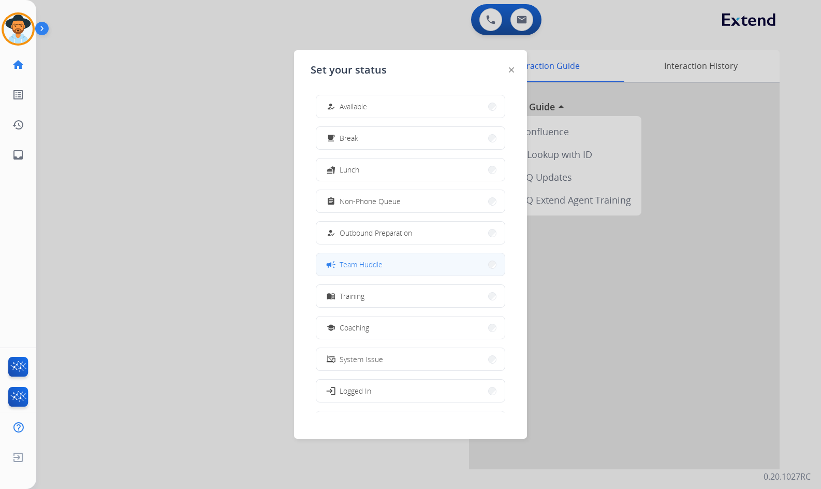
click at [377, 269] on span "Team Huddle" at bounding box center [361, 264] width 43 height 11
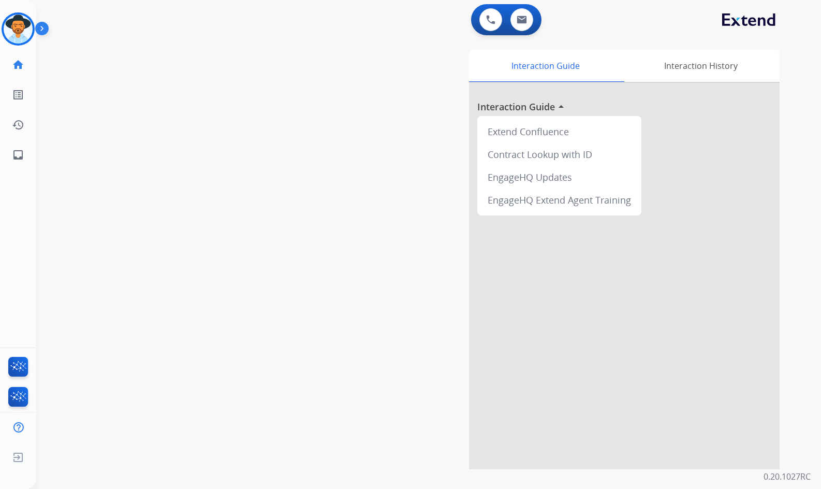
click at [252, 151] on div "swap_horiz Break voice bridge close_fullscreen Connect 3-Way Call merge_type Se…" at bounding box center [416, 253] width 760 height 432
click at [47, 30] on img at bounding box center [44, 31] width 18 height 20
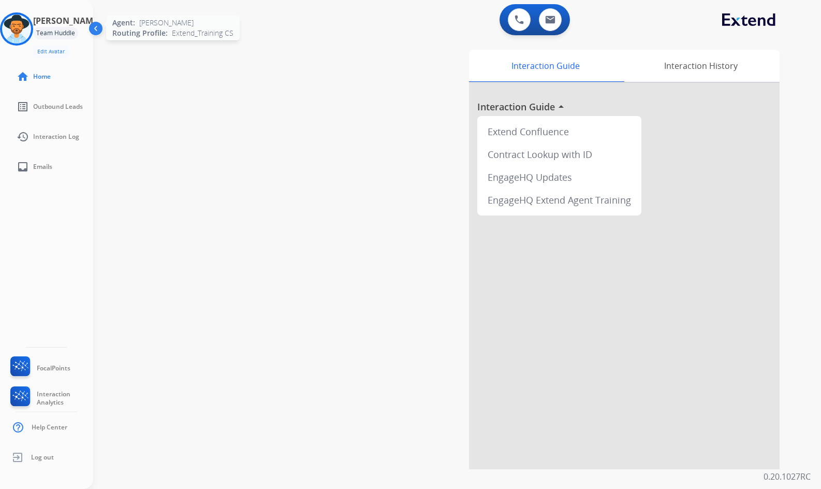
click at [24, 29] on img at bounding box center [16, 28] width 29 height 29
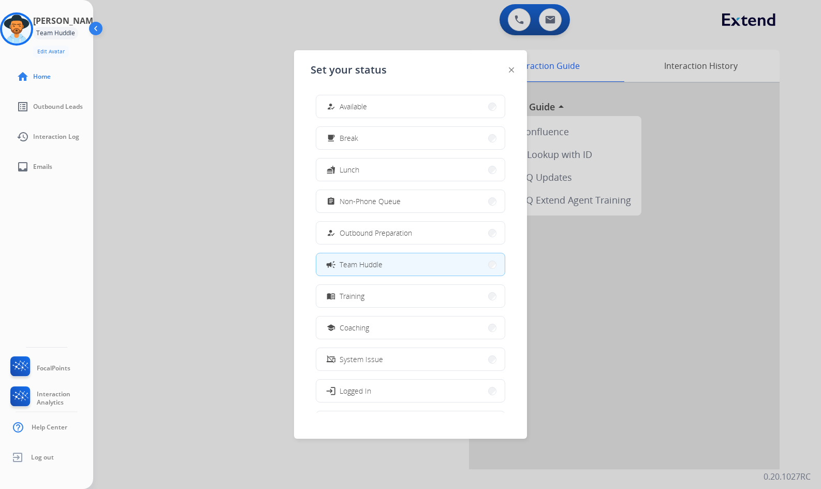
click at [327, 96] on button "how_to_reg Available" at bounding box center [410, 106] width 188 height 22
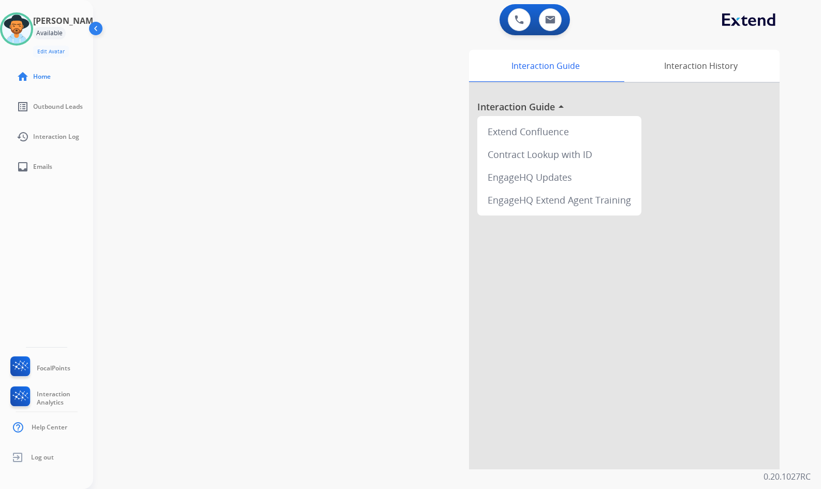
click at [274, 98] on div "swap_horiz Break voice bridge close_fullscreen Connect 3-Way Call merge_type Se…" at bounding box center [444, 253] width 703 height 432
click at [177, 169] on div "swap_horiz Break voice bridge close_fullscreen Connect 3-Way Call merge_type Se…" at bounding box center [444, 253] width 703 height 432
drag, startPoint x: 234, startPoint y: 142, endPoint x: 173, endPoint y: 73, distance: 92.4
click at [230, 141] on div "swap_horiz Break voice bridge close_fullscreen Connect 3-Way Call merge_type Se…" at bounding box center [444, 253] width 703 height 432
click at [94, 27] on img at bounding box center [97, 31] width 20 height 20
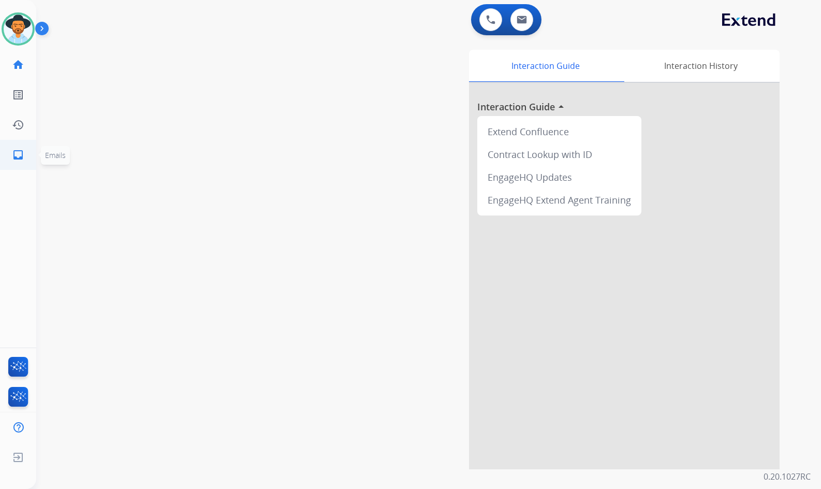
click at [20, 160] on mat-icon "inbox" at bounding box center [18, 155] width 12 height 12
select select "**********"
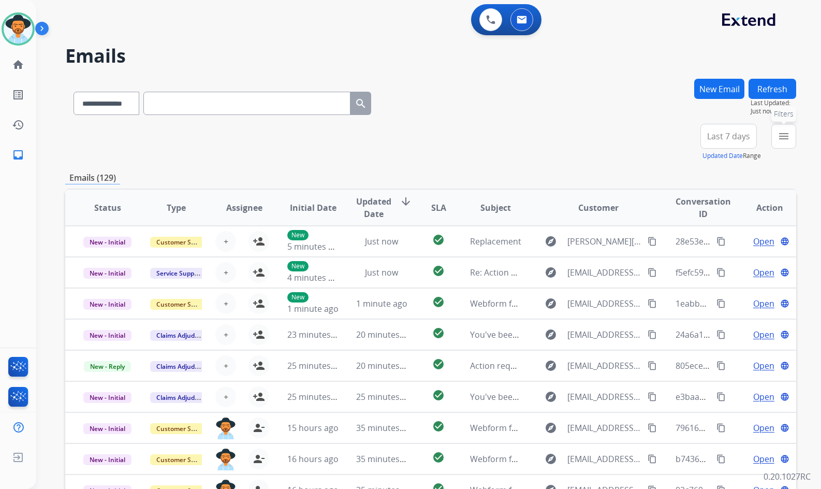
click at [781, 143] on button "menu Filters" at bounding box center [783, 136] width 25 height 25
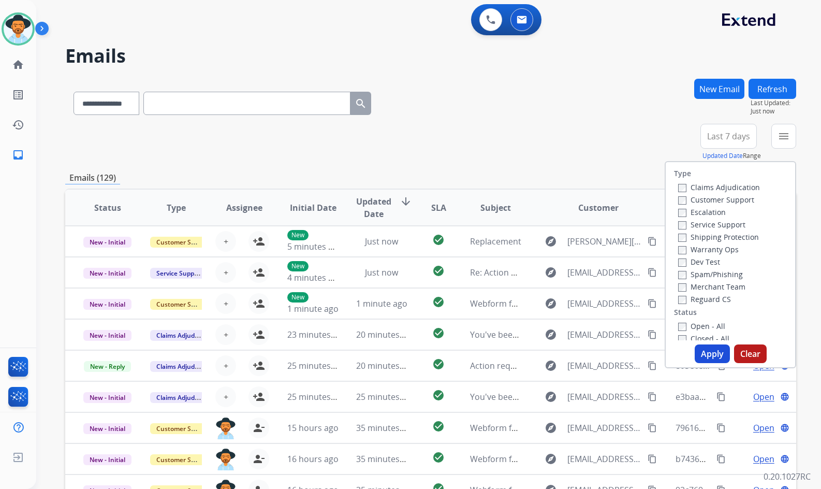
click at [719, 195] on label "Customer Support" at bounding box center [716, 200] width 76 height 10
click at [724, 236] on label "Shipping Protection" at bounding box center [718, 237] width 81 height 10
click at [708, 301] on label "Reguard CS" at bounding box center [704, 299] width 53 height 10
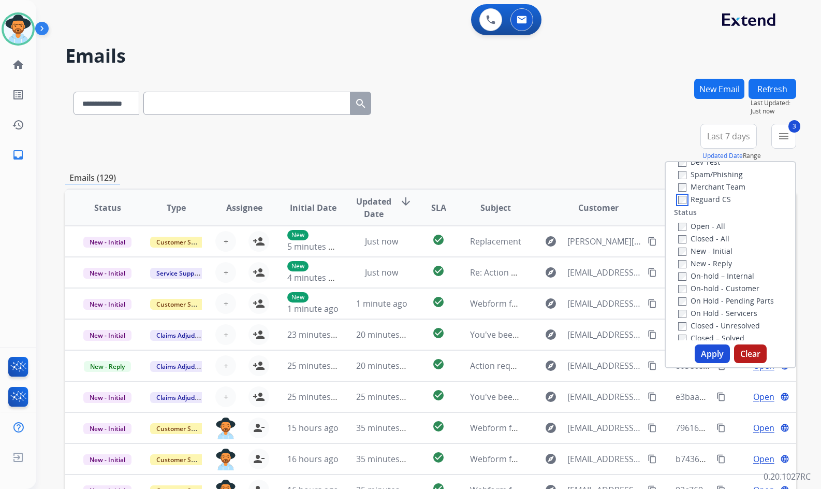
scroll to position [104, 0]
click at [696, 222] on label "Open - All" at bounding box center [701, 222] width 47 height 10
click at [707, 308] on label "On Hold - Servicers" at bounding box center [717, 309] width 79 height 10
click at [706, 297] on label "On Hold - Pending Parts" at bounding box center [726, 297] width 96 height 10
click at [706, 286] on label "On-hold - Customer" at bounding box center [718, 285] width 81 height 10
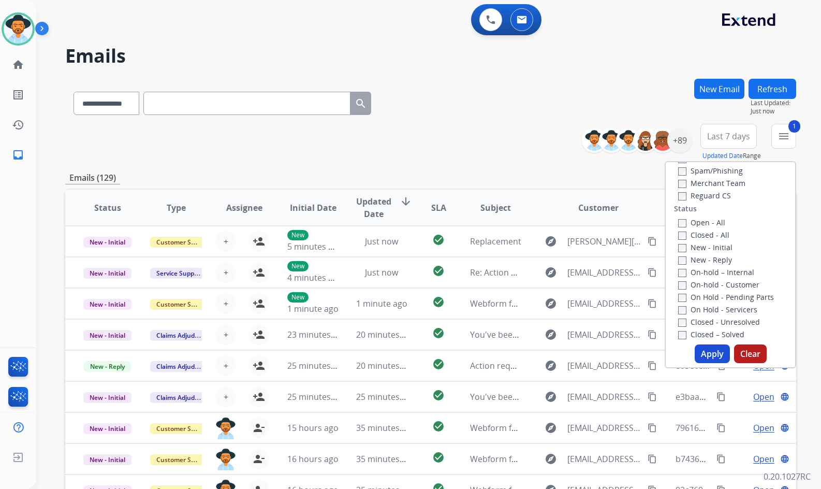
click at [706, 275] on label "On-hold – Internal" at bounding box center [716, 272] width 76 height 10
click at [707, 261] on label "New - Reply" at bounding box center [705, 260] width 54 height 10
click at [707, 251] on label "New - Initial" at bounding box center [705, 247] width 54 height 10
click at [705, 349] on button "Apply" at bounding box center [712, 353] width 35 height 19
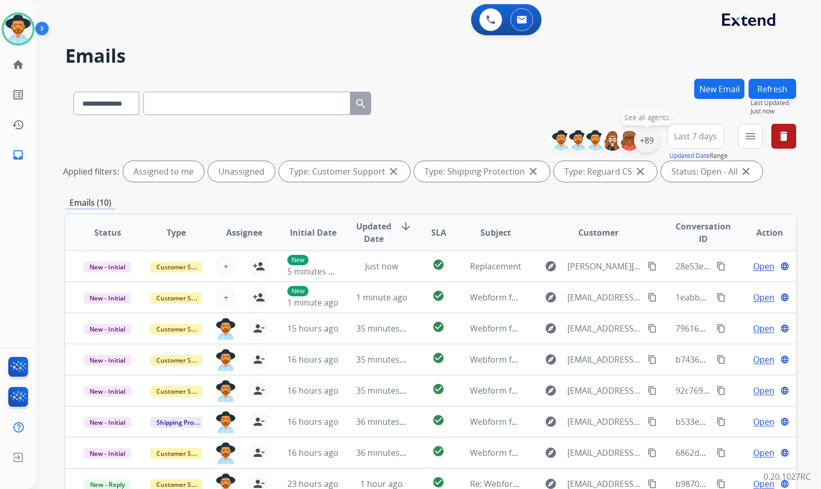
click at [645, 145] on div "+89" at bounding box center [646, 140] width 25 height 25
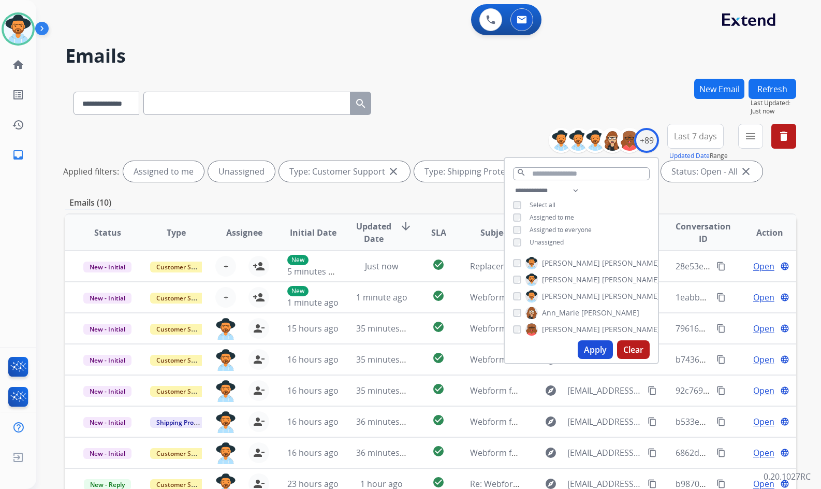
click at [553, 243] on span "Unassigned" at bounding box center [547, 242] width 34 height 9
click at [554, 298] on span "[PERSON_NAME]" at bounding box center [571, 296] width 58 height 10
click at [586, 346] on button "Apply" at bounding box center [595, 349] width 35 height 19
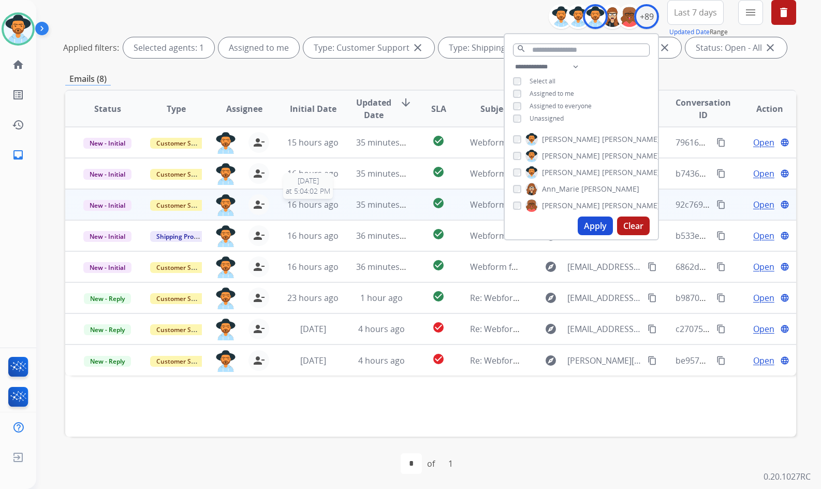
scroll to position [125, 0]
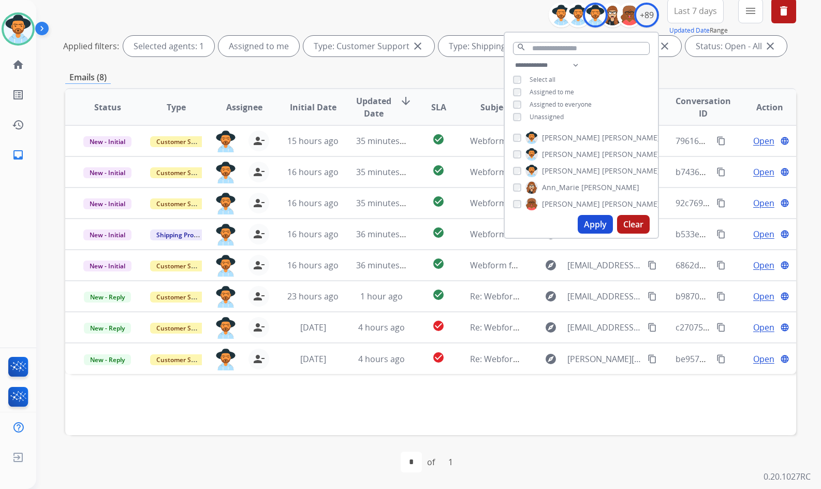
click at [562, 435] on div "first_page navigate_before * of 1 navigate_next last_page" at bounding box center [430, 462] width 731 height 54
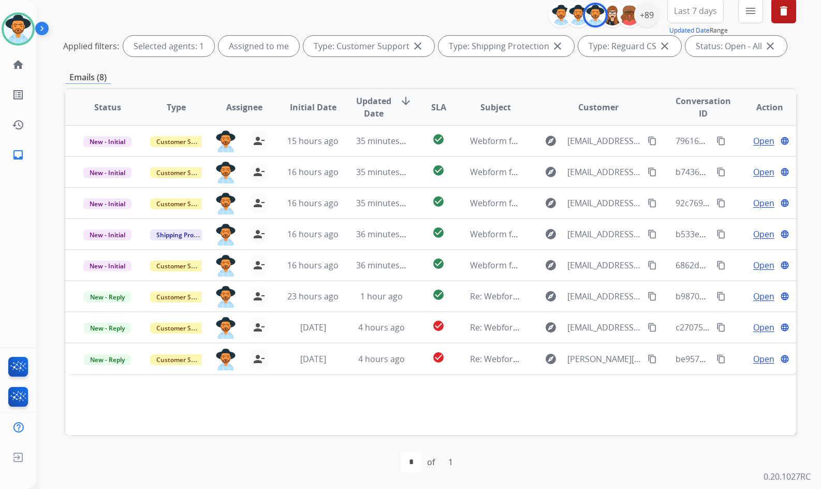
scroll to position [74, 0]
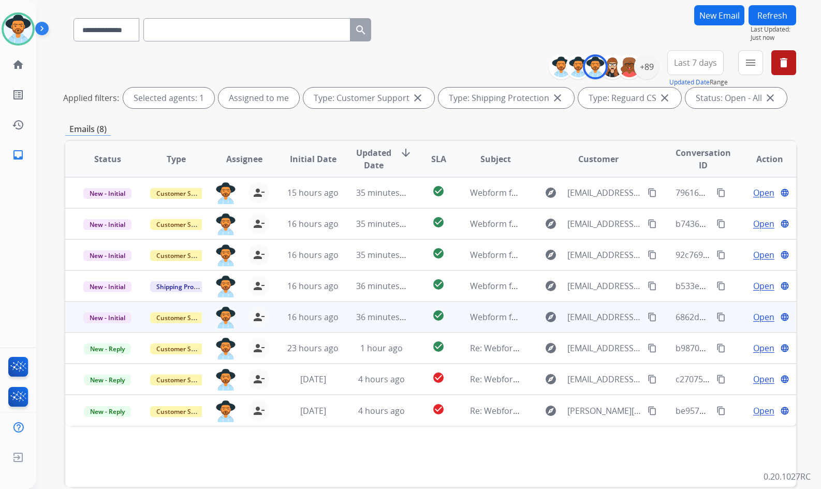
click at [758, 313] on span "Open" at bounding box center [763, 317] width 21 height 12
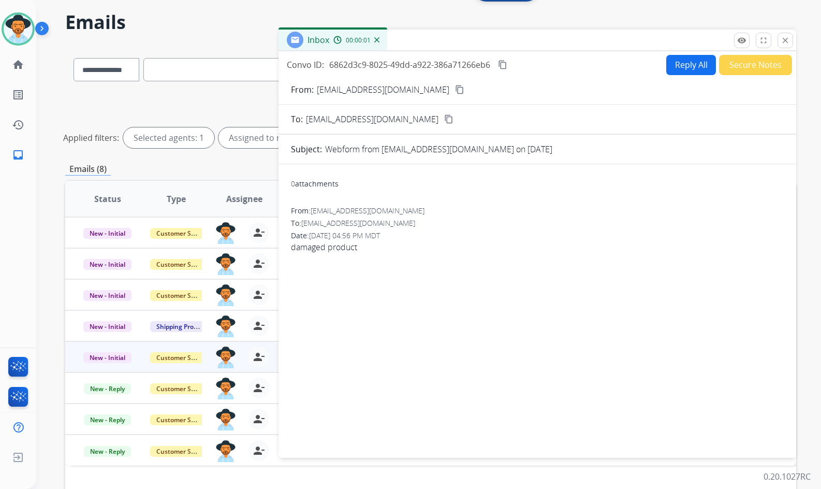
scroll to position [22, 0]
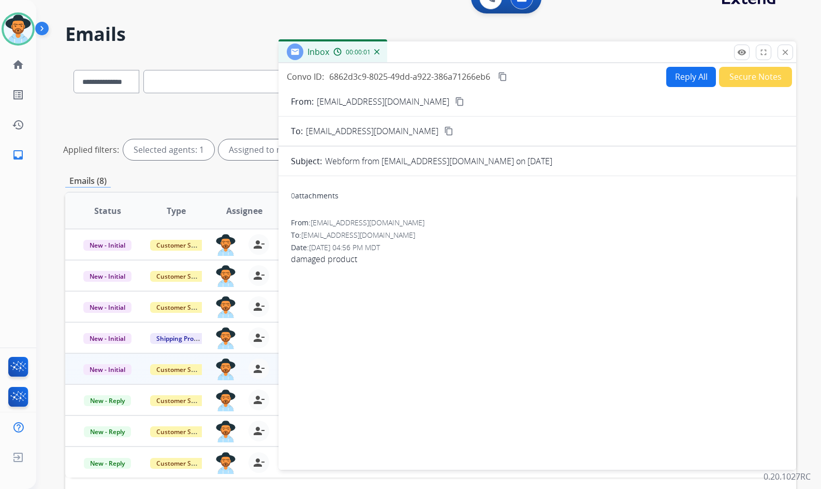
click at [408, 102] on div "From: [EMAIL_ADDRESS][DOMAIN_NAME] content_copy" at bounding box center [537, 101] width 518 height 12
click at [453, 102] on button "content_copy" at bounding box center [459, 101] width 12 height 12
click at [740, 78] on button "Secure Notes" at bounding box center [755, 77] width 73 height 20
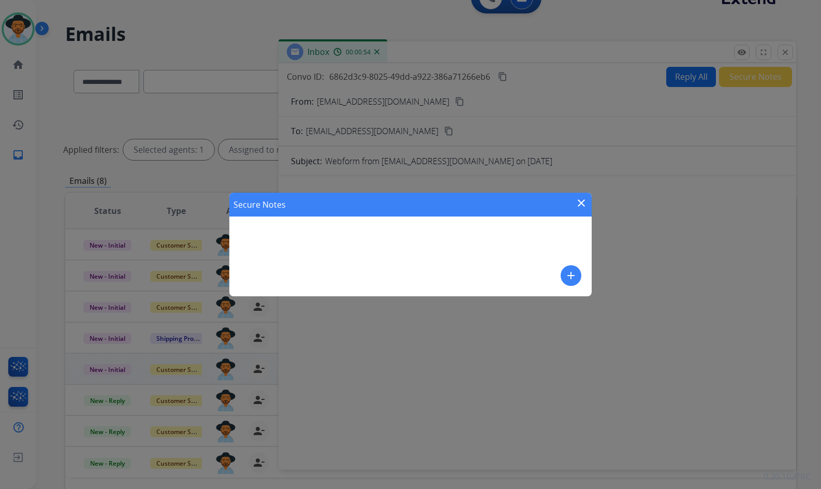
click at [568, 275] on mat-icon "add" at bounding box center [571, 275] width 12 height 12
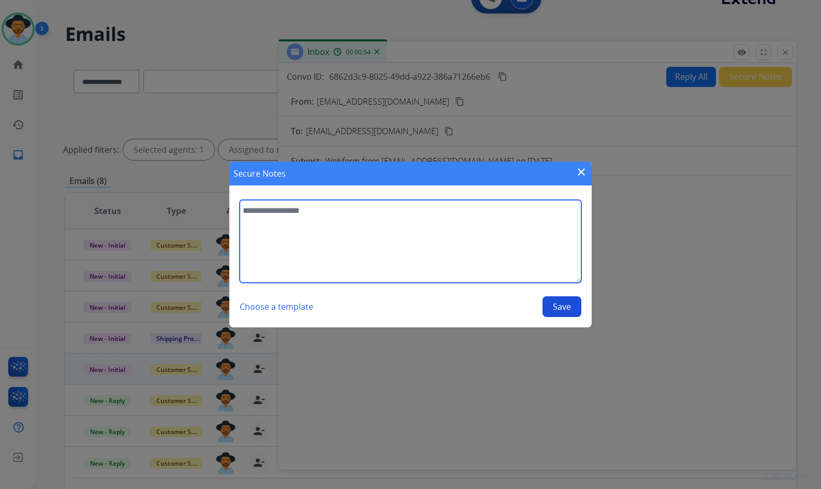
click at [468, 247] on textarea at bounding box center [411, 241] width 342 height 83
type textarea "**********"
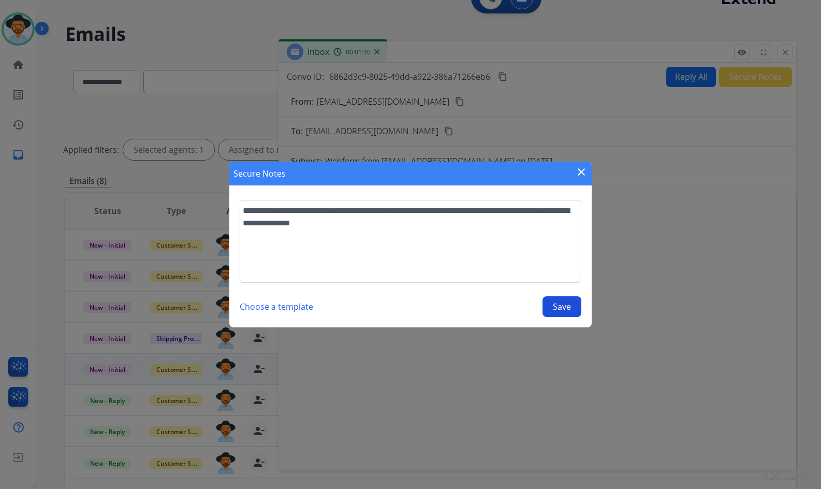
click at [563, 314] on button "Save" at bounding box center [561, 306] width 39 height 21
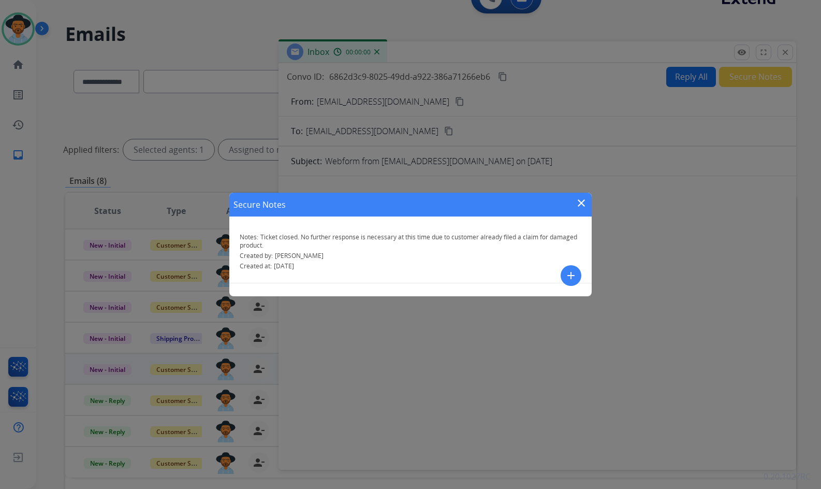
click at [579, 203] on mat-icon "close" at bounding box center [581, 203] width 12 height 12
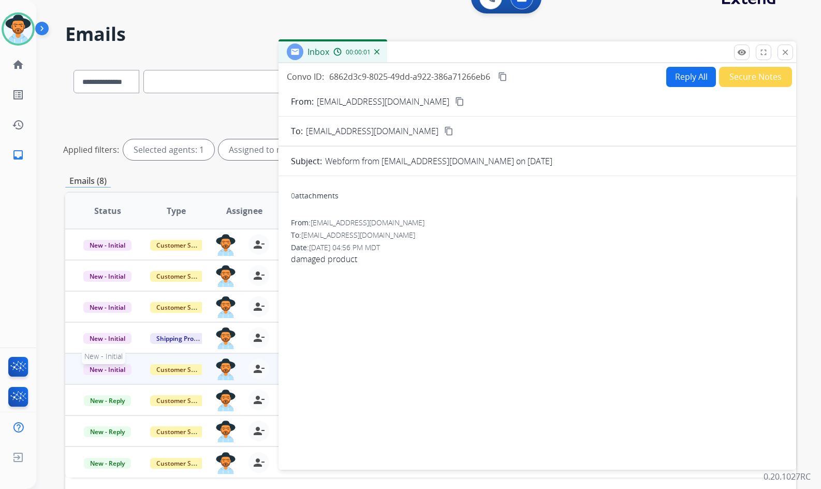
click at [117, 371] on span "New - Initial" at bounding box center [107, 369] width 48 height 11
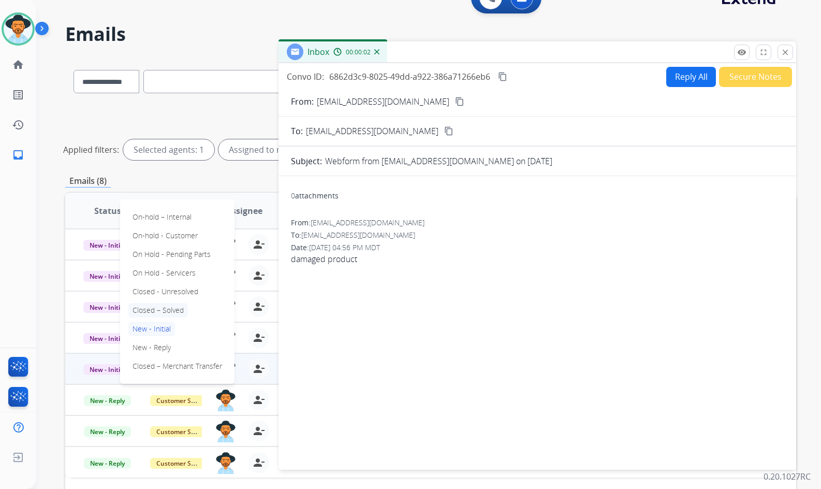
click at [152, 305] on p "Closed – Solved" at bounding box center [158, 310] width 60 height 14
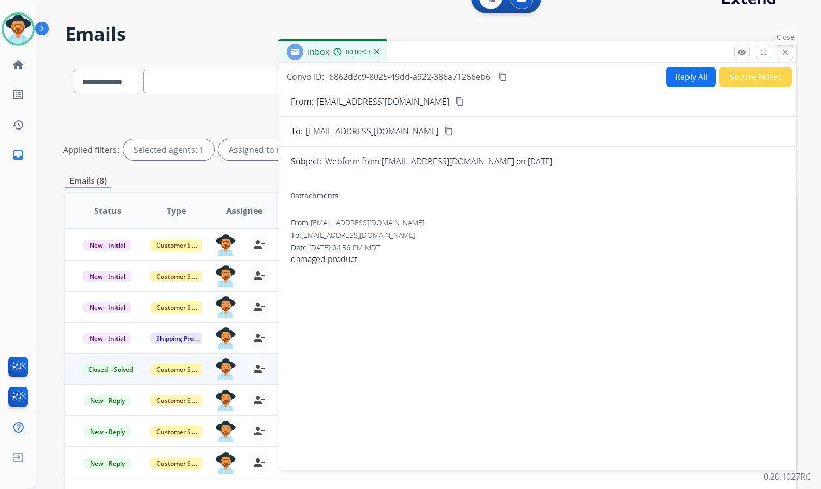
click at [786, 51] on mat-icon "close" at bounding box center [785, 52] width 9 height 9
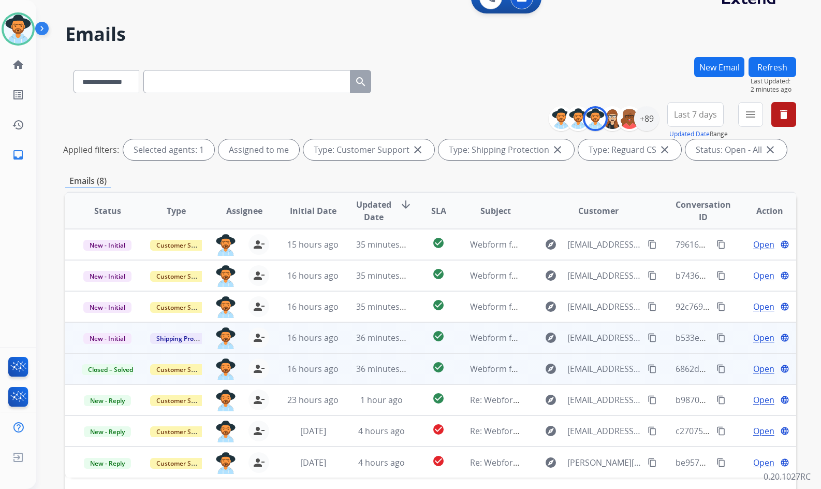
click at [761, 335] on span "Open" at bounding box center [763, 337] width 21 height 12
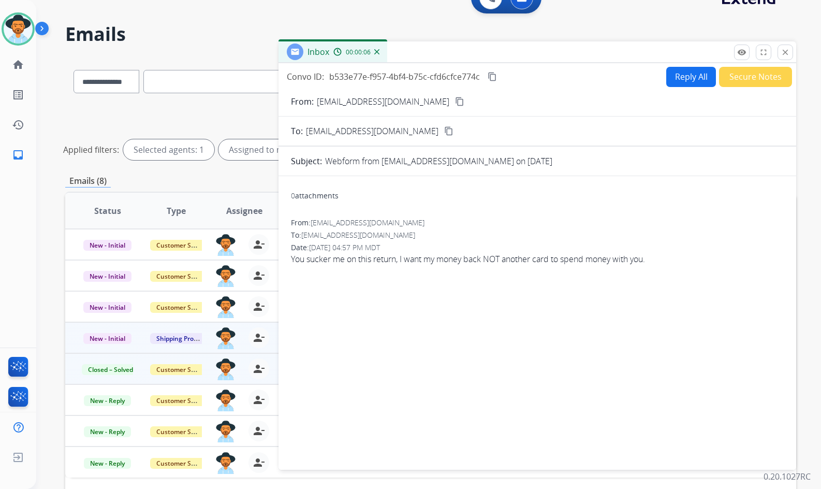
click at [453, 96] on button "content_copy" at bounding box center [459, 101] width 12 height 12
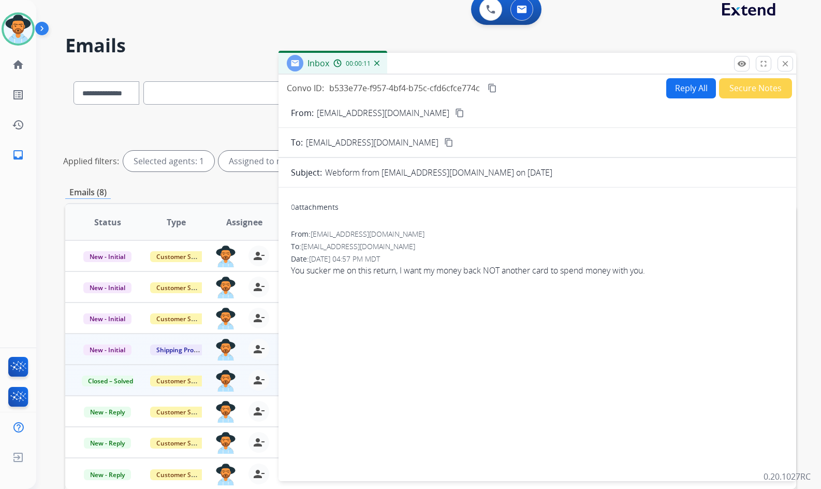
scroll to position [0, 0]
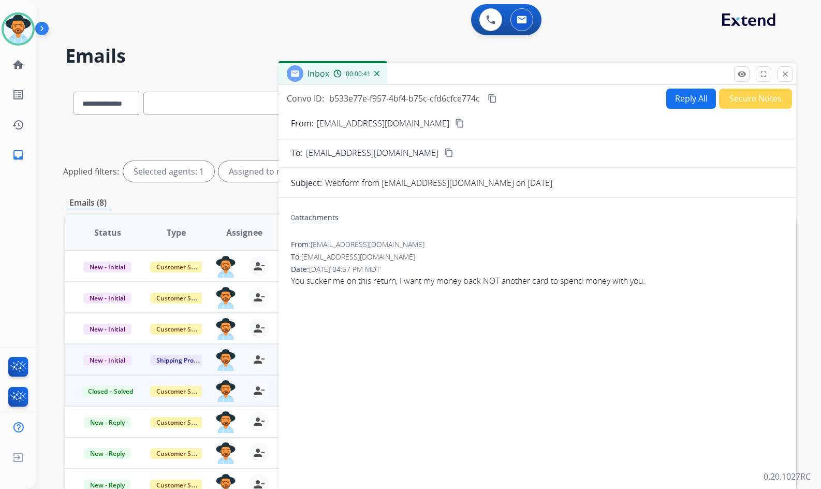
click at [492, 94] on mat-icon "content_copy" at bounding box center [492, 98] width 9 height 9
click at [594, 281] on span "You sucker me on this return, I want my money back NOT another card to spend mo…" at bounding box center [537, 280] width 493 height 12
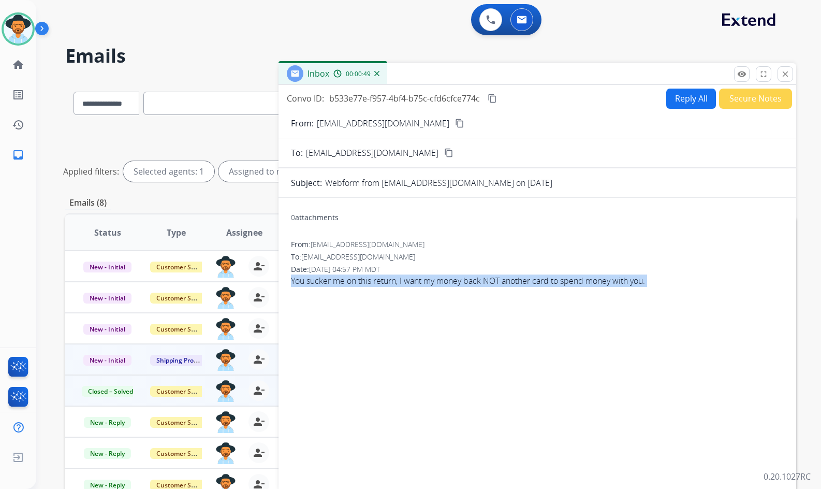
click at [594, 281] on span "You sucker me on this return, I want my money back NOT another card to spend mo…" at bounding box center [537, 280] width 493 height 12
copy app-emails-table "You sucker me on this return, I want my money back NOT another card to spend mo…"
click at [671, 97] on button "Reply All" at bounding box center [691, 99] width 50 height 20
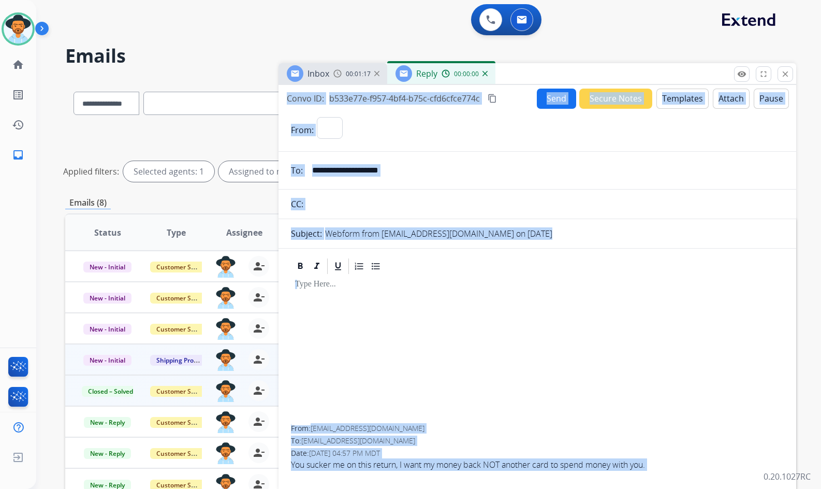
select select "**********"
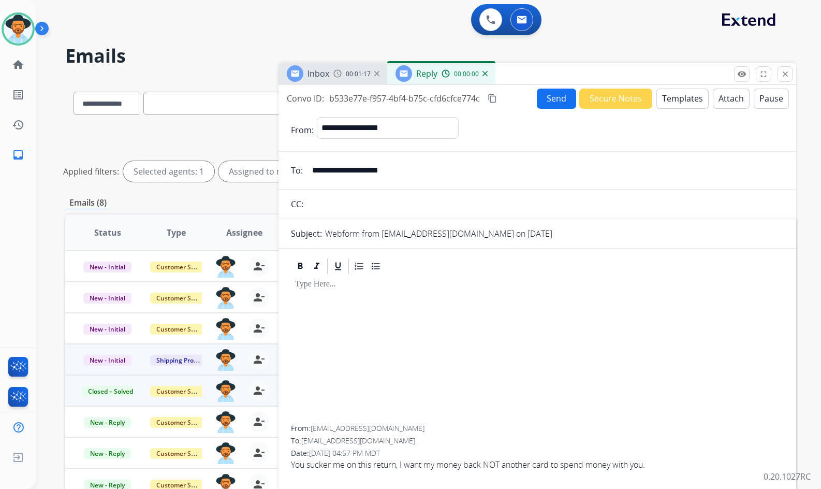
click at [593, 361] on div at bounding box center [537, 350] width 493 height 150
click at [683, 99] on button "Templates" at bounding box center [682, 99] width 52 height 20
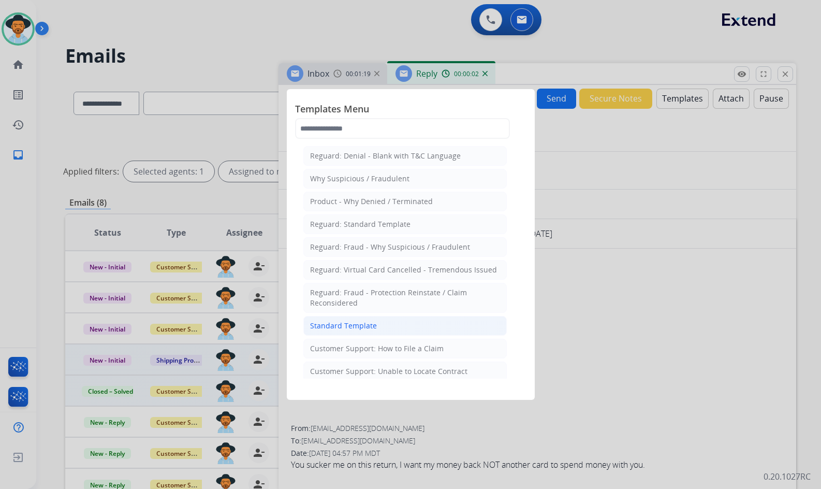
click at [394, 330] on li "Standard Template" at bounding box center [404, 326] width 203 height 20
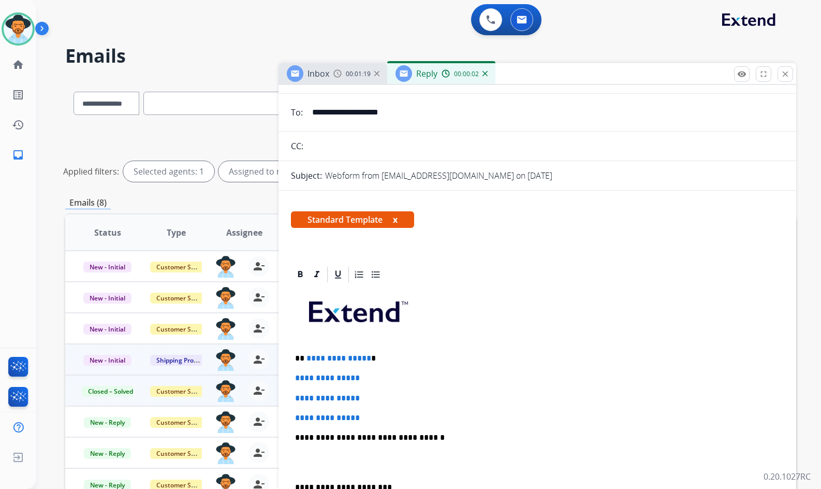
scroll to position [104, 0]
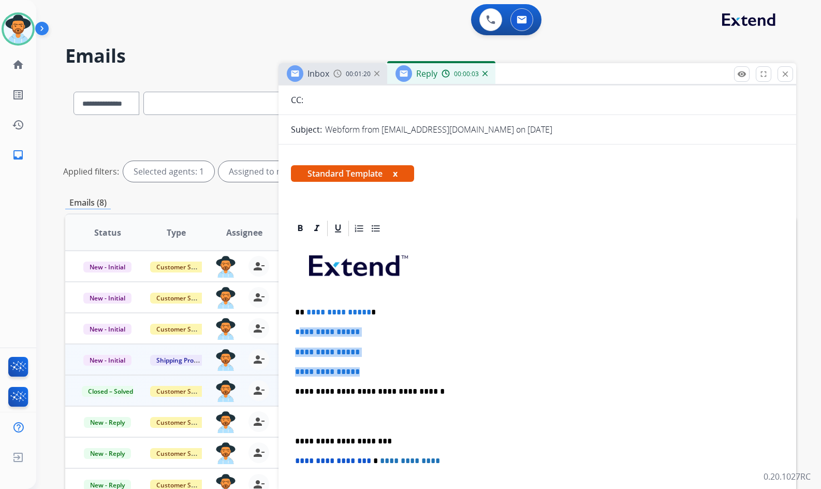
drag, startPoint x: 366, startPoint y: 368, endPoint x: 297, endPoint y: 332, distance: 78.0
click at [297, 332] on div "**********" at bounding box center [537, 416] width 493 height 356
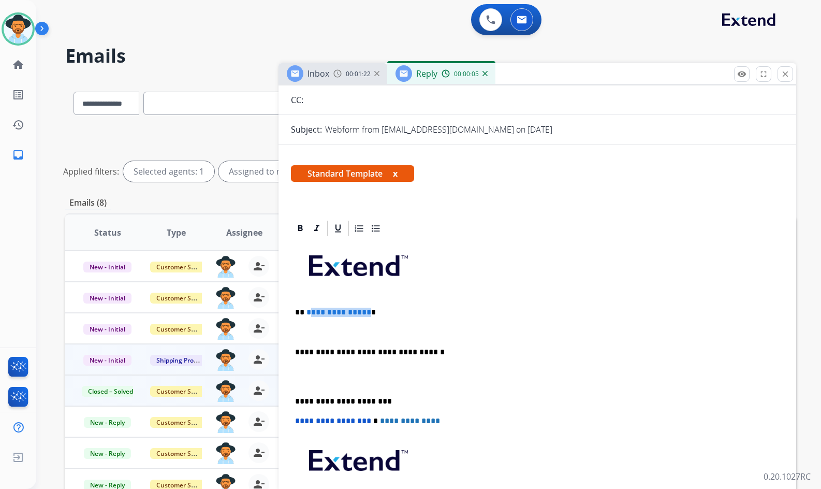
drag, startPoint x: 364, startPoint y: 312, endPoint x: 307, endPoint y: 312, distance: 57.5
click at [307, 312] on span "**********" at bounding box center [338, 312] width 65 height 8
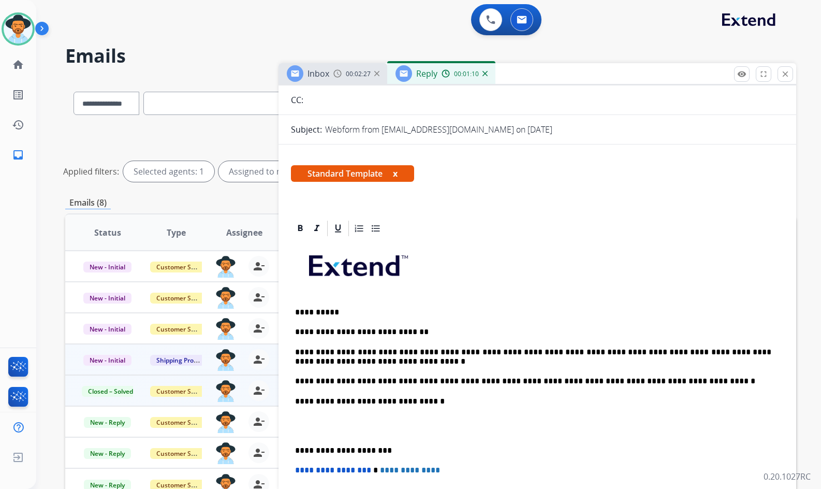
click at [400, 424] on p at bounding box center [537, 425] width 484 height 19
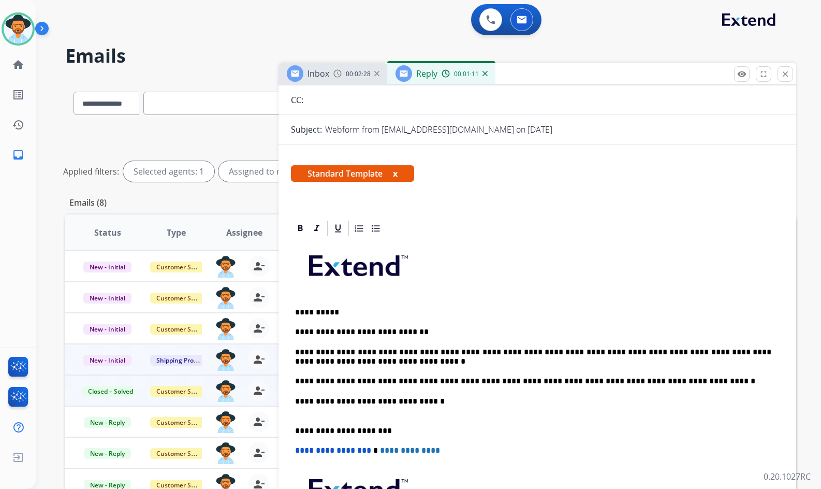
click at [414, 413] on p "**********" at bounding box center [533, 405] width 476 height 19
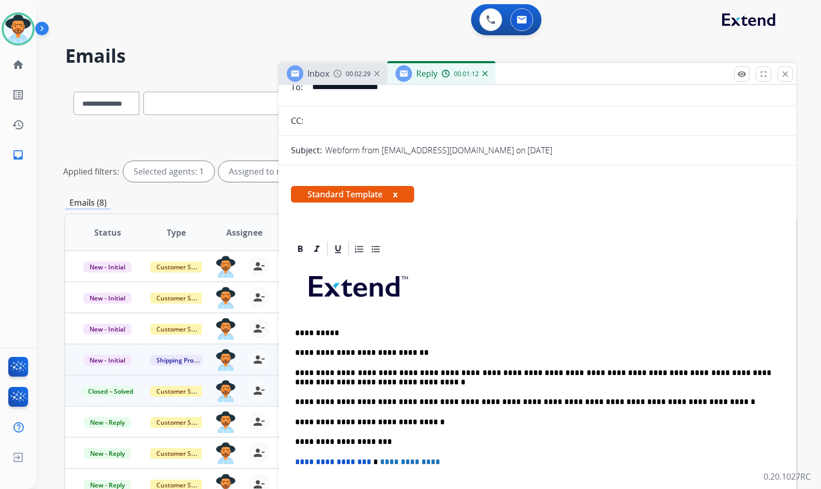
scroll to position [0, 0]
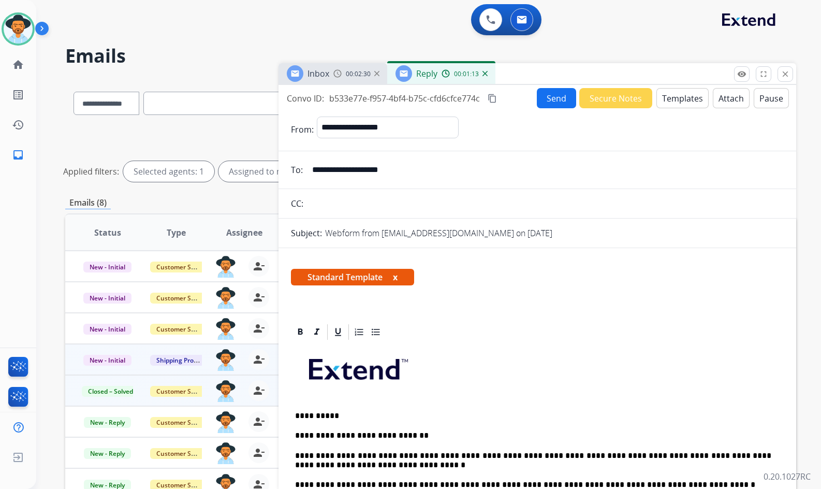
click at [554, 96] on button "Send" at bounding box center [556, 98] width 39 height 20
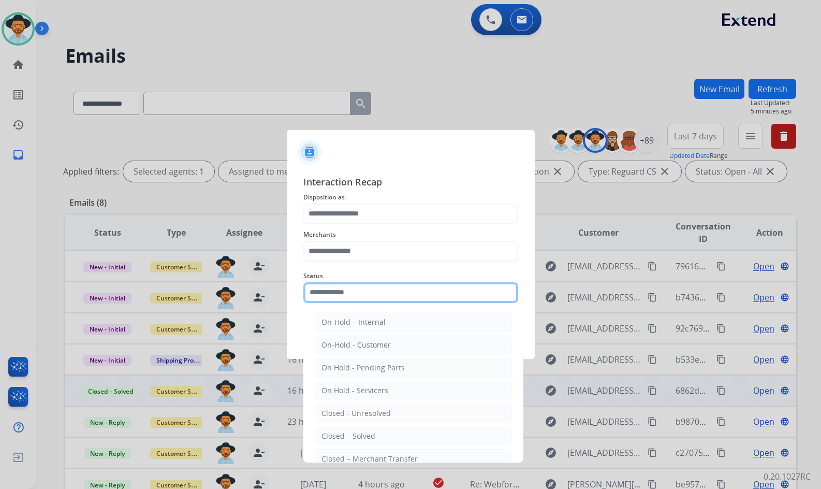
click at [437, 301] on input "text" at bounding box center [410, 292] width 215 height 21
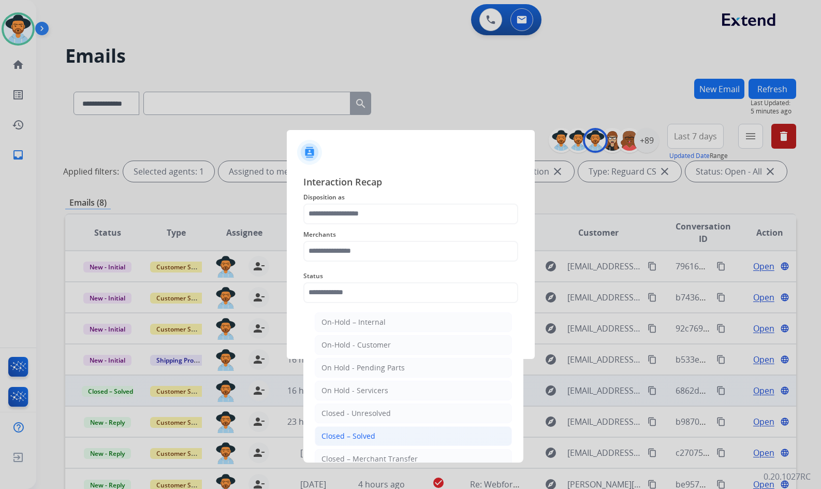
click at [394, 438] on li "Closed – Solved" at bounding box center [413, 436] width 197 height 20
type input "**********"
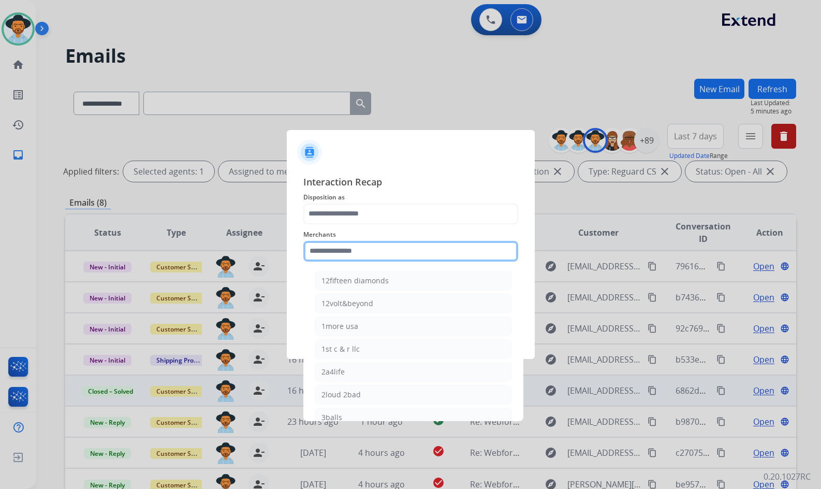
click at [364, 249] on input "text" at bounding box center [410, 251] width 215 height 21
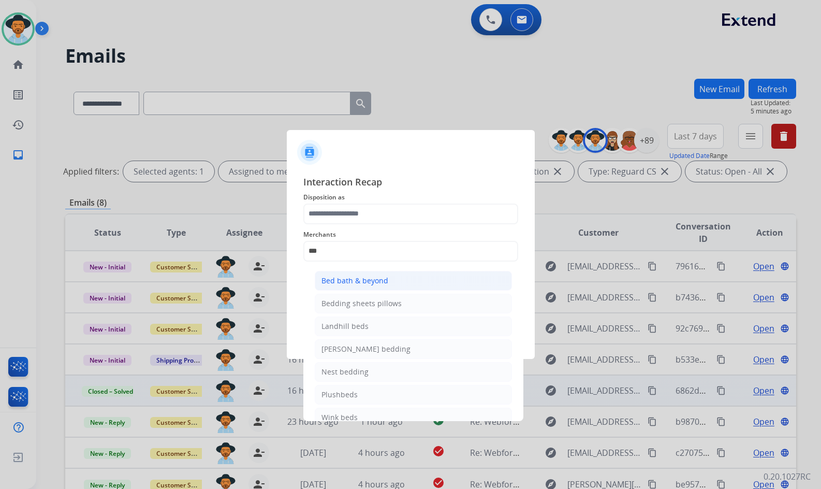
click at [366, 282] on div "Bed bath & beyond" at bounding box center [354, 280] width 67 height 10
type input "**********"
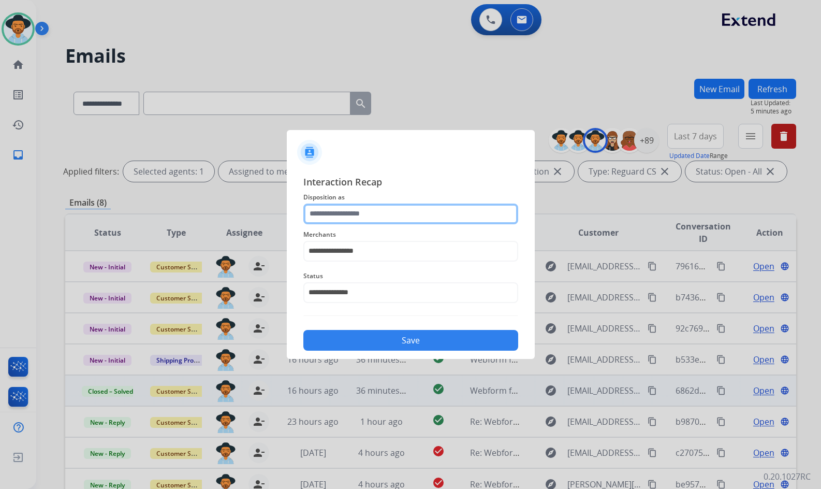
click at [362, 211] on input "text" at bounding box center [410, 213] width 215 height 21
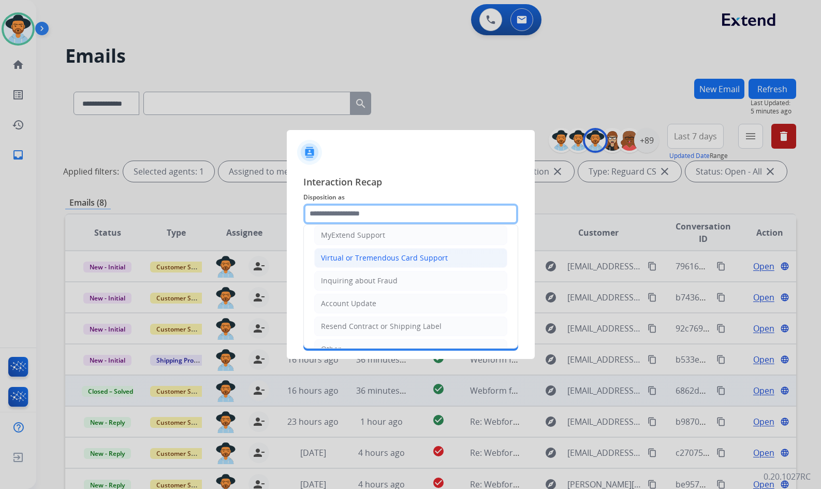
scroll to position [104, 0]
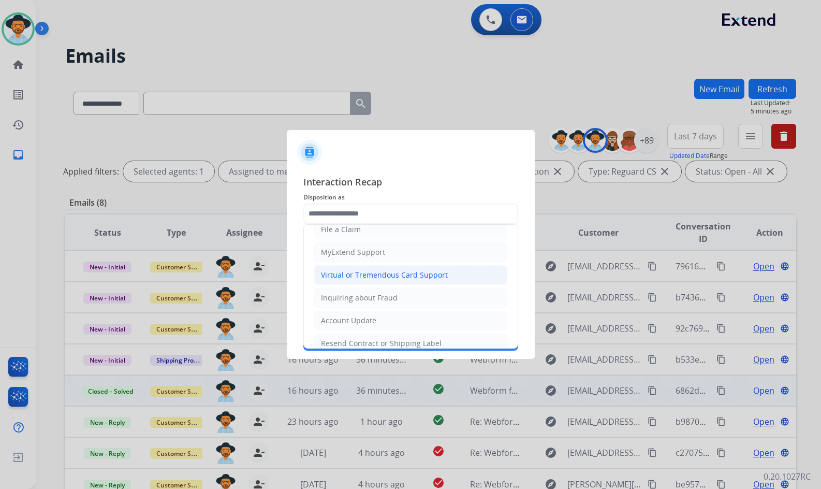
click at [391, 275] on div "Virtual or Tremendous Card Support" at bounding box center [384, 275] width 127 height 10
type input "**********"
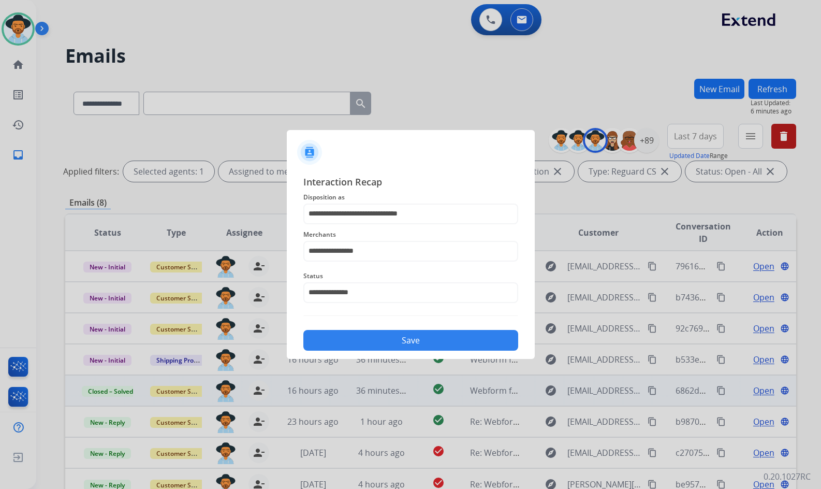
click at [373, 352] on div "**********" at bounding box center [411, 262] width 248 height 193
click at [374, 344] on button "Save" at bounding box center [410, 340] width 215 height 21
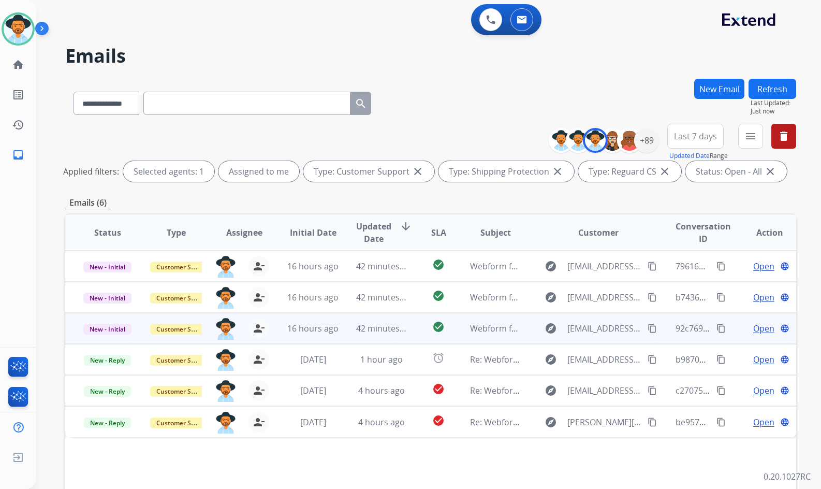
click at [758, 328] on span "Open" at bounding box center [763, 328] width 21 height 12
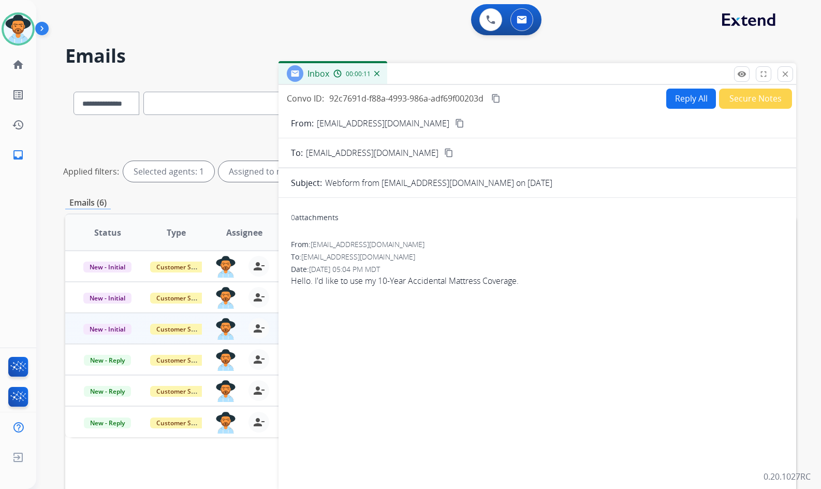
click at [453, 118] on button "content_copy" at bounding box center [459, 123] width 12 height 12
click at [739, 78] on mat-icon "remove_red_eye" at bounding box center [741, 73] width 9 height 9
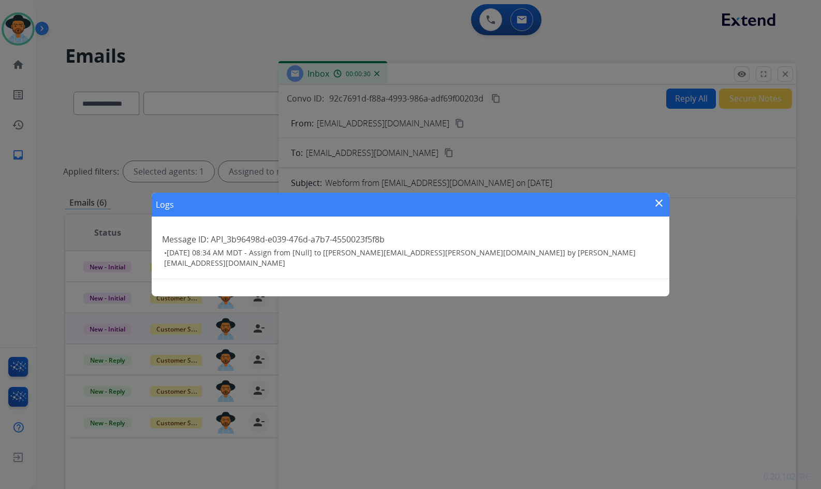
click at [659, 202] on mat-icon "close" at bounding box center [659, 203] width 12 height 12
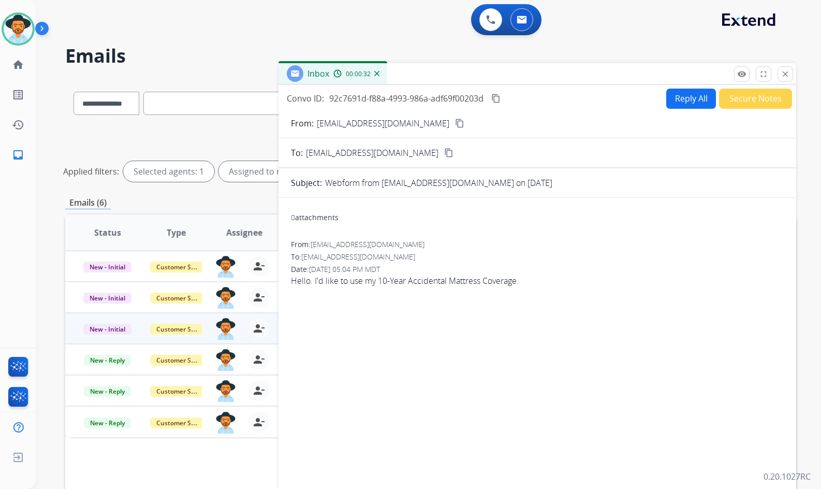
click at [749, 98] on button "Secure Notes" at bounding box center [755, 99] width 73 height 20
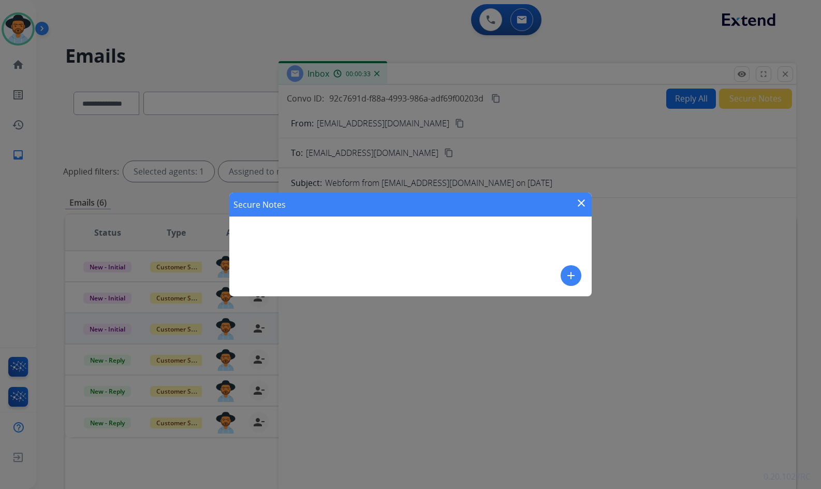
click at [575, 279] on mat-icon "add" at bounding box center [571, 275] width 12 height 12
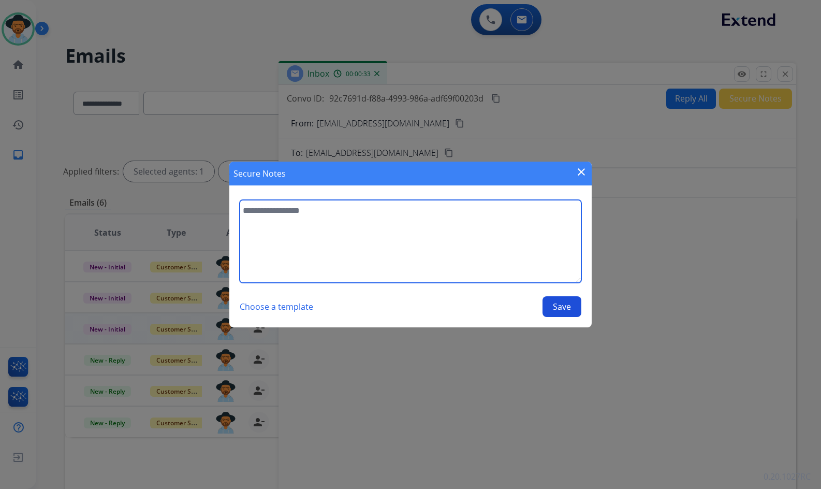
click at [471, 260] on textarea at bounding box center [411, 241] width 342 height 83
type textarea "**********"
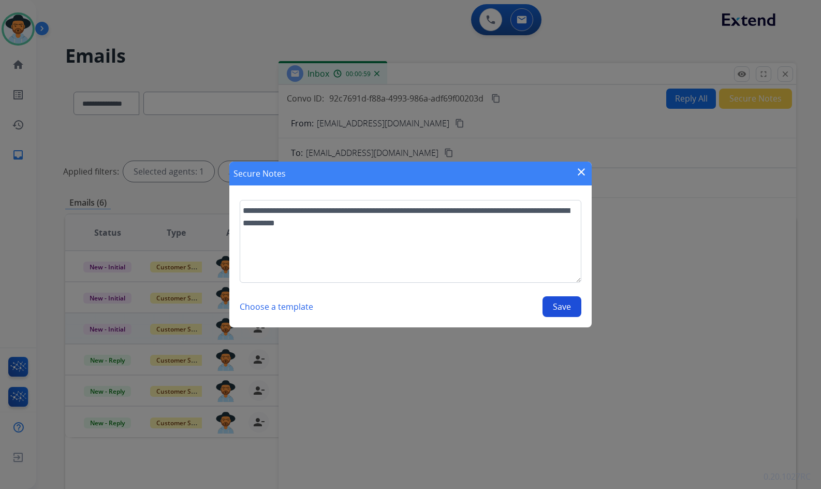
click at [557, 306] on button "Save" at bounding box center [561, 306] width 39 height 21
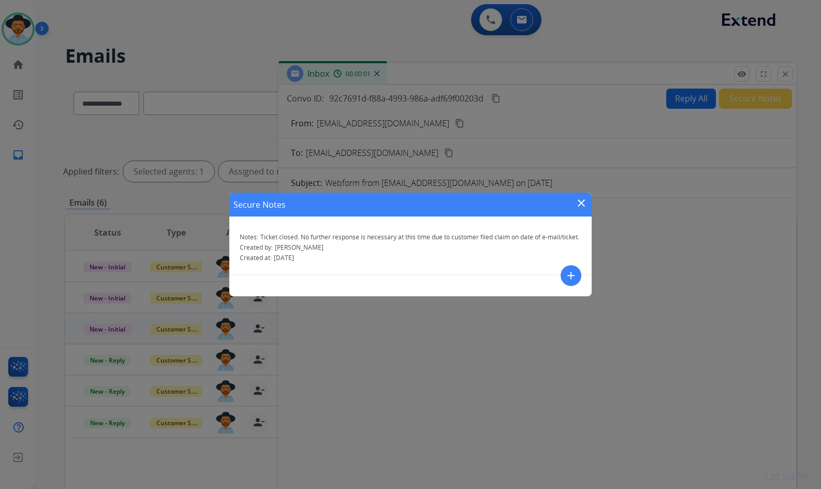
click at [581, 198] on mat-icon "close" at bounding box center [581, 203] width 12 height 12
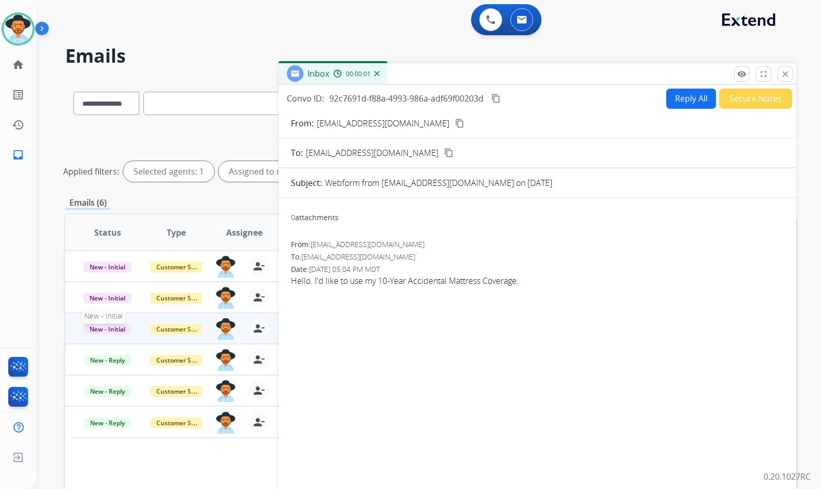
click at [103, 330] on span "New - Initial" at bounding box center [107, 329] width 48 height 11
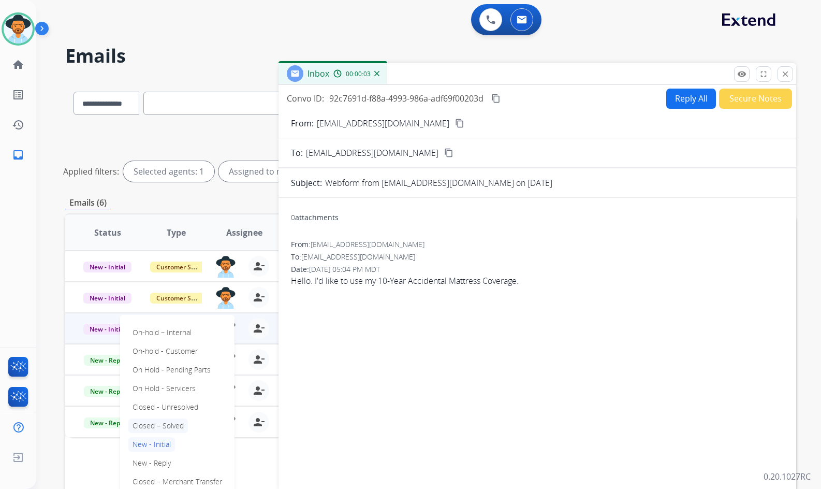
click at [165, 426] on p "Closed – Solved" at bounding box center [158, 425] width 60 height 14
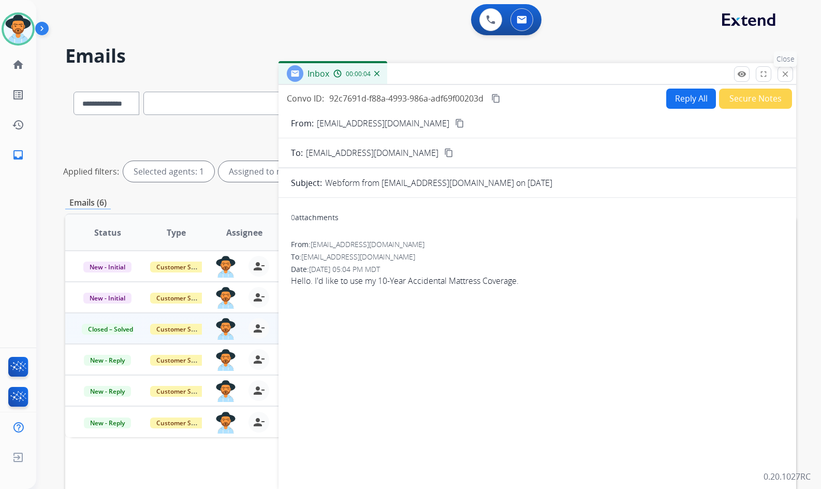
click at [782, 76] on mat-icon "close" at bounding box center [785, 73] width 9 height 9
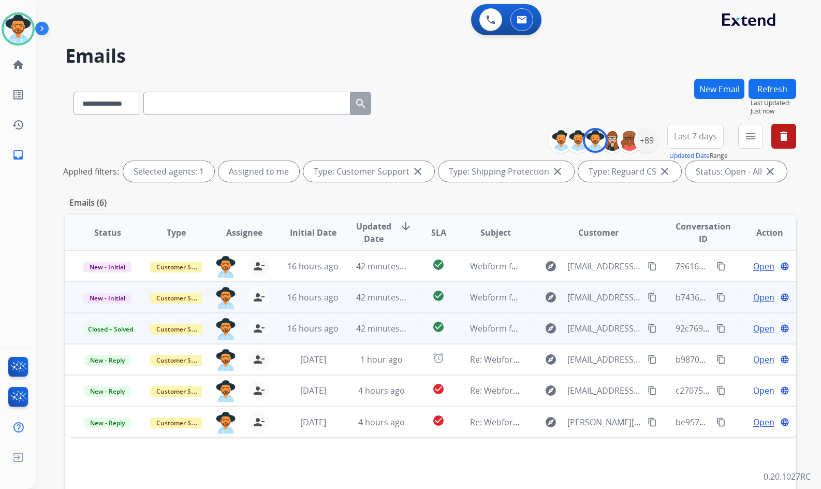
click at [756, 299] on span "Open" at bounding box center [763, 297] width 21 height 12
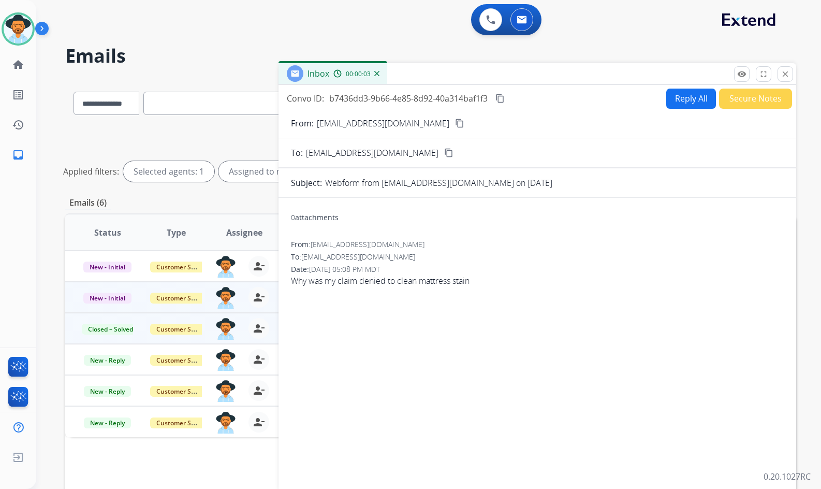
click at [455, 122] on mat-icon "content_copy" at bounding box center [459, 123] width 9 height 9
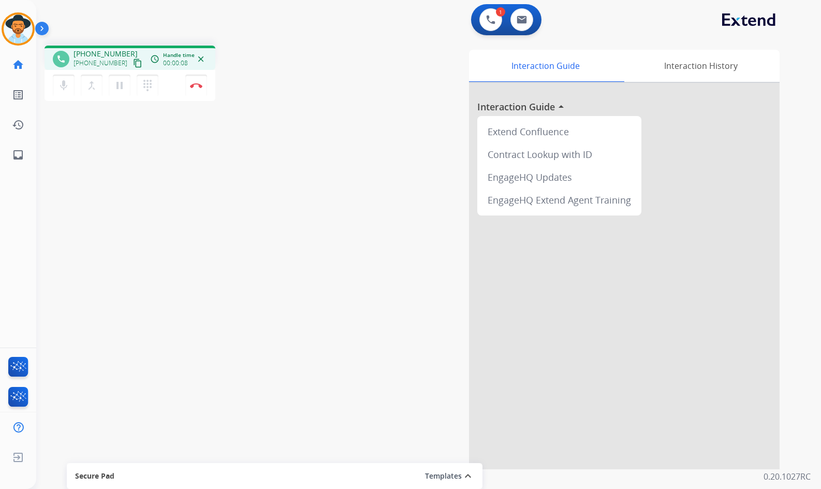
click at [133, 65] on mat-icon "content_copy" at bounding box center [137, 62] width 9 height 9
click at [195, 85] on img at bounding box center [196, 85] width 12 height 5
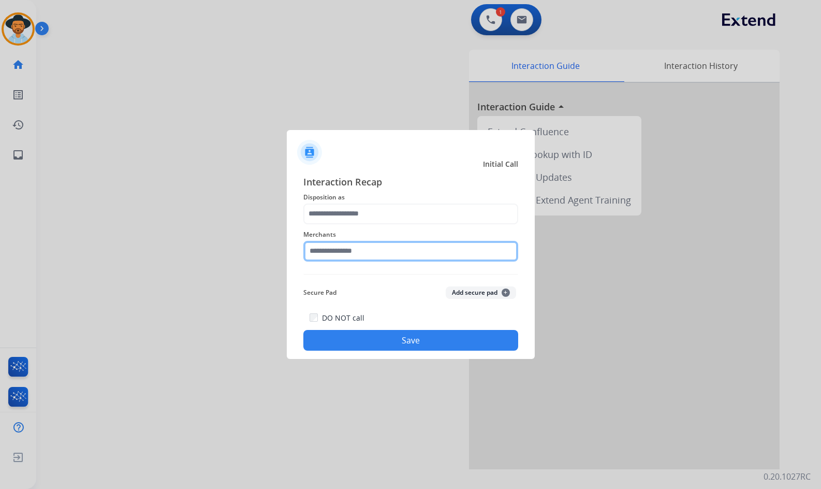
click at [339, 250] on input "text" at bounding box center [410, 251] width 215 height 21
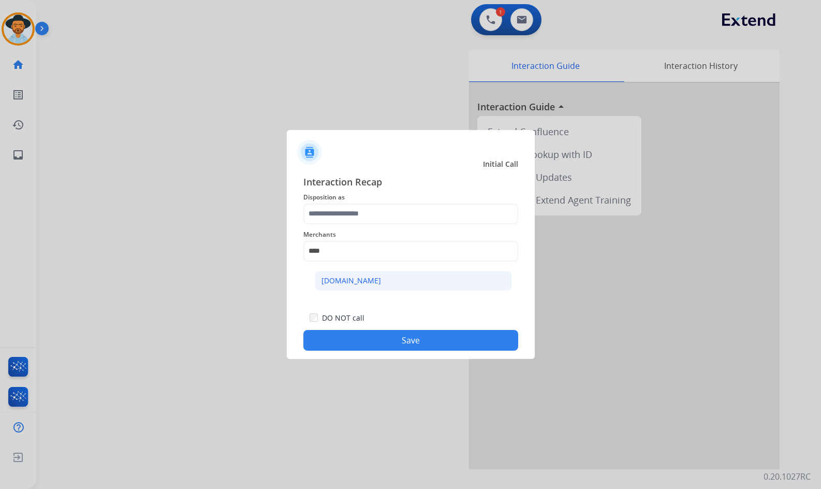
click at [360, 275] on div "[DOMAIN_NAME]" at bounding box center [351, 280] width 60 height 10
type input "**********"
click at [351, 201] on span "Disposition as" at bounding box center [410, 197] width 215 height 12
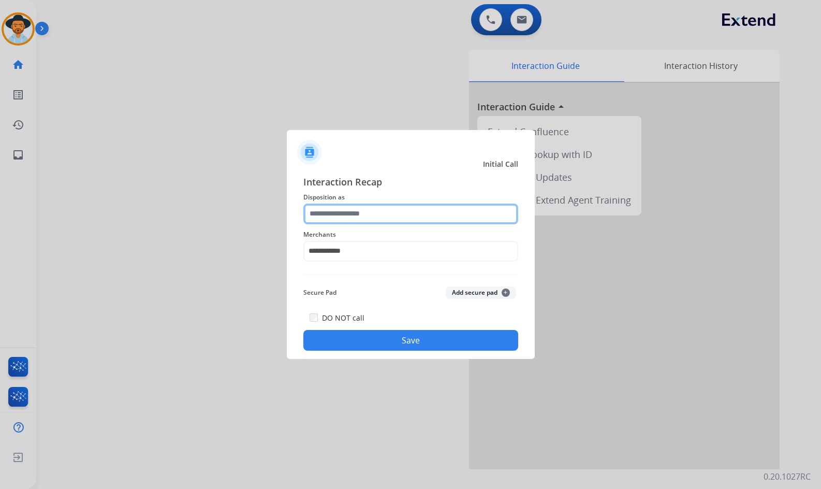
click at [385, 216] on input "text" at bounding box center [410, 213] width 215 height 21
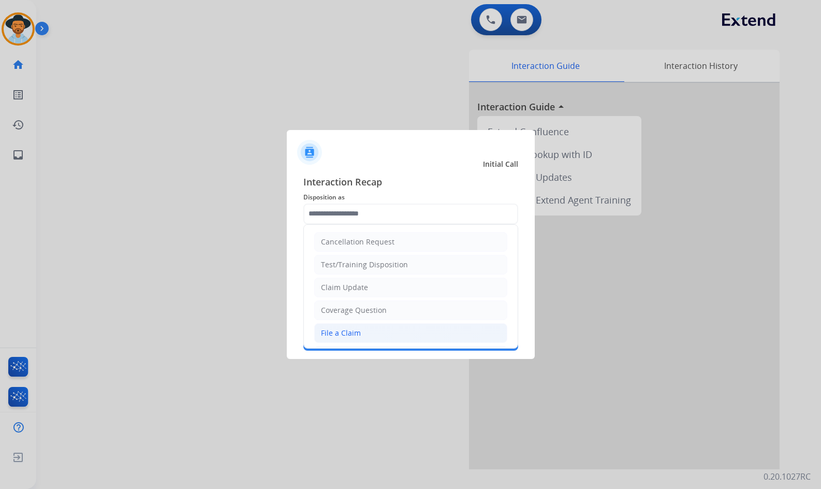
click at [385, 335] on li "File a Claim" at bounding box center [410, 333] width 193 height 20
type input "**********"
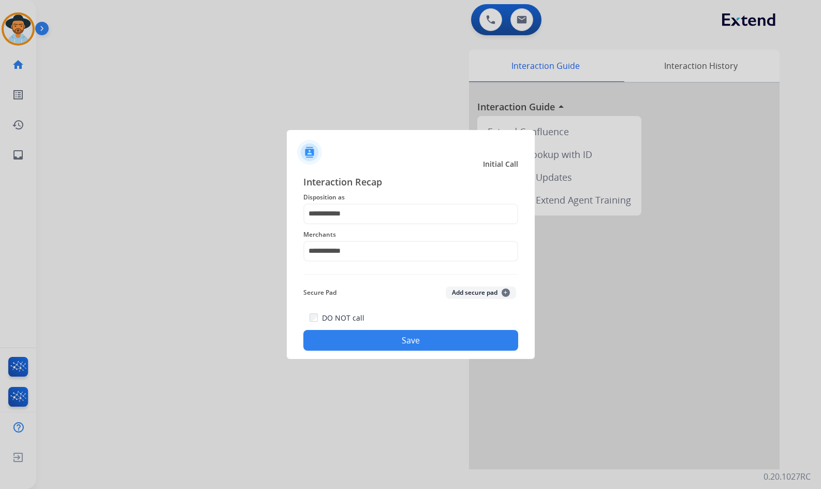
click at [389, 342] on button "Save" at bounding box center [410, 340] width 215 height 21
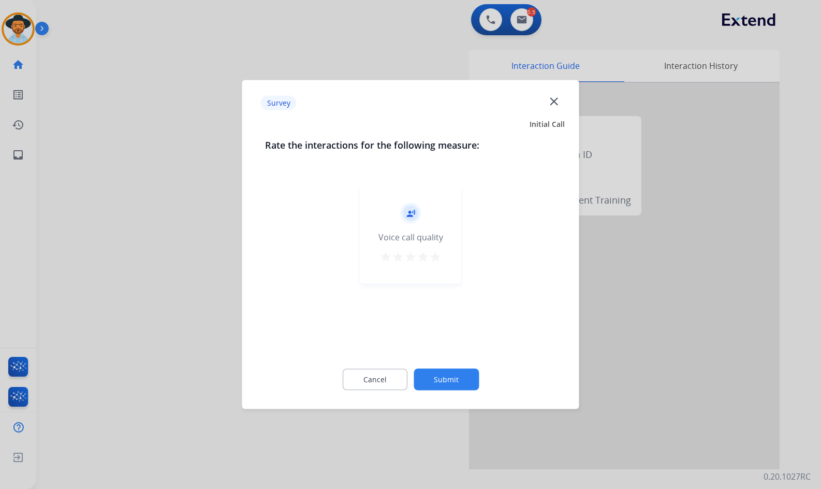
click at [431, 371] on button "Submit" at bounding box center [446, 380] width 65 height 22
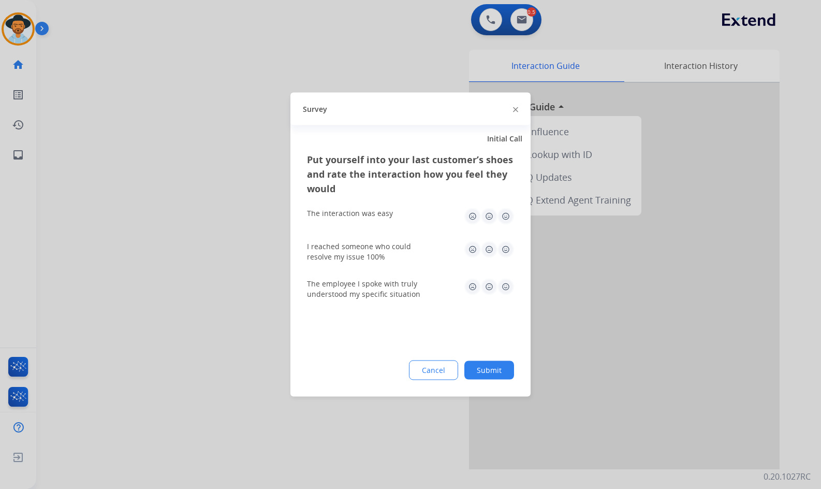
click at [491, 373] on button "Submit" at bounding box center [489, 370] width 50 height 19
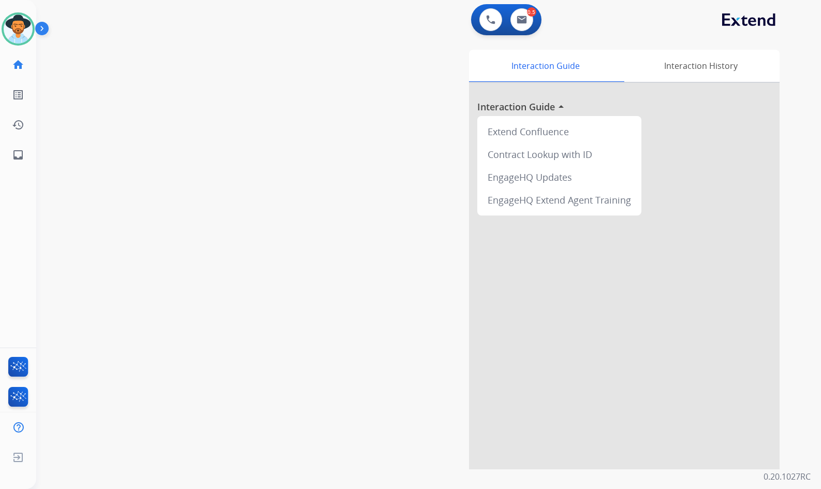
click at [228, 184] on div "swap_horiz Break voice bridge close_fullscreen Connect 3-Way Call merge_type Se…" at bounding box center [416, 253] width 760 height 432
click at [12, 152] on mat-icon "inbox" at bounding box center [18, 155] width 12 height 12
select select "**********"
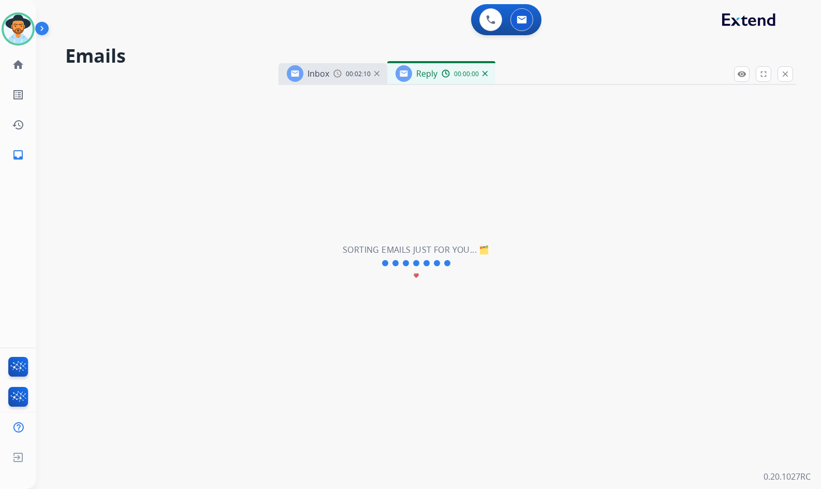
select select "**********"
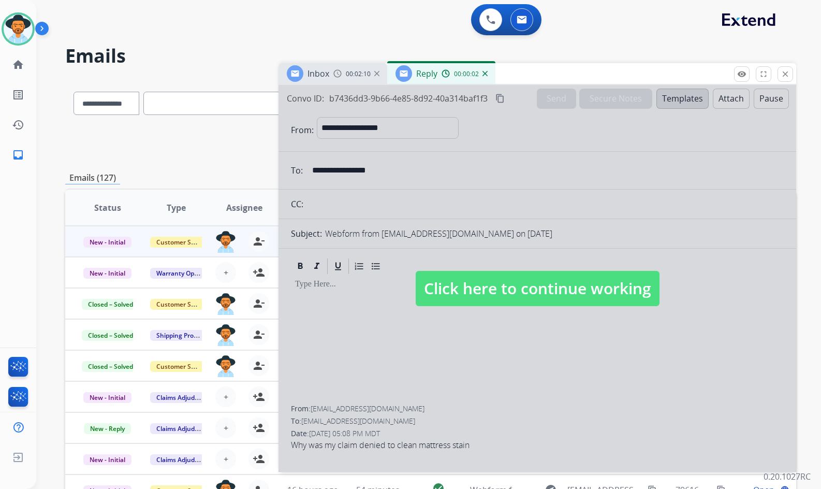
click at [474, 289] on span "Click here to continue working" at bounding box center [538, 288] width 244 height 35
select select
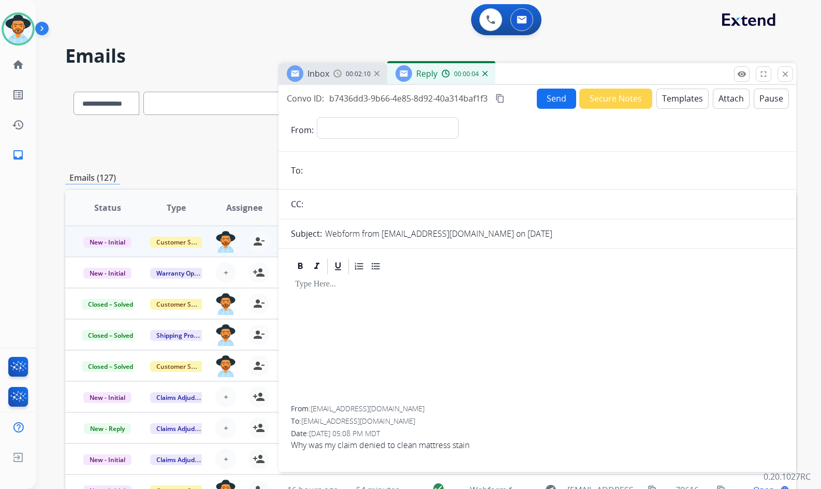
click at [483, 77] on div "00:00:04" at bounding box center [465, 73] width 46 height 9
click at [483, 72] on img at bounding box center [484, 73] width 5 height 5
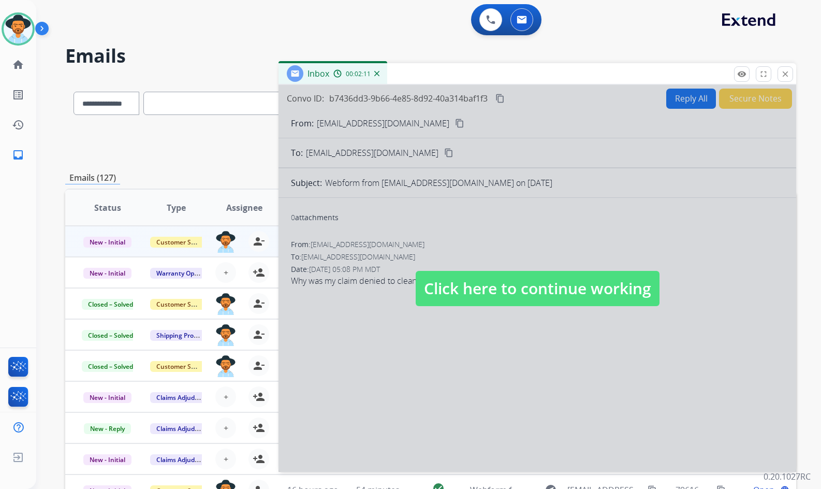
click at [479, 278] on span "Click here to continue working" at bounding box center [538, 288] width 244 height 35
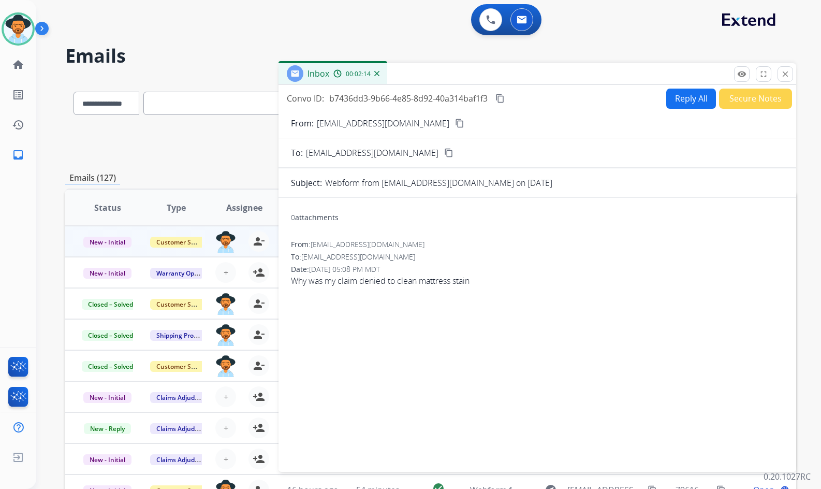
click at [502, 100] on mat-icon "content_copy" at bounding box center [499, 98] width 9 height 9
click at [670, 101] on button "Reply All" at bounding box center [691, 99] width 50 height 20
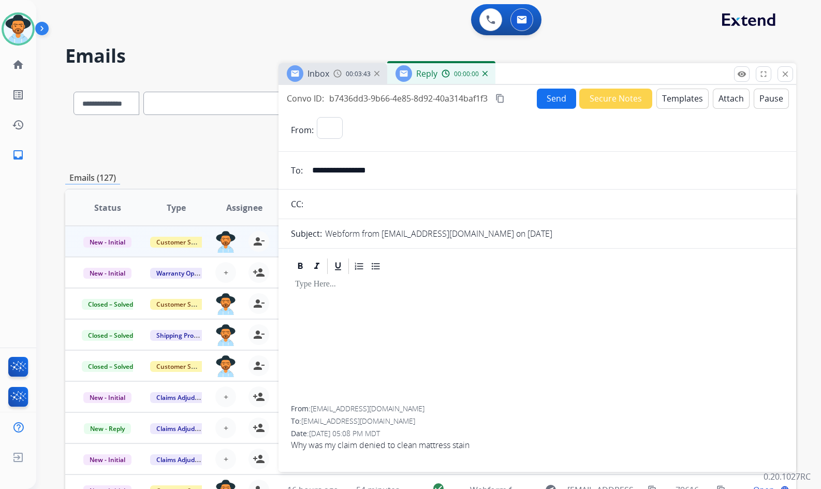
select select "**********"
click at [664, 98] on button "Templates" at bounding box center [682, 99] width 52 height 20
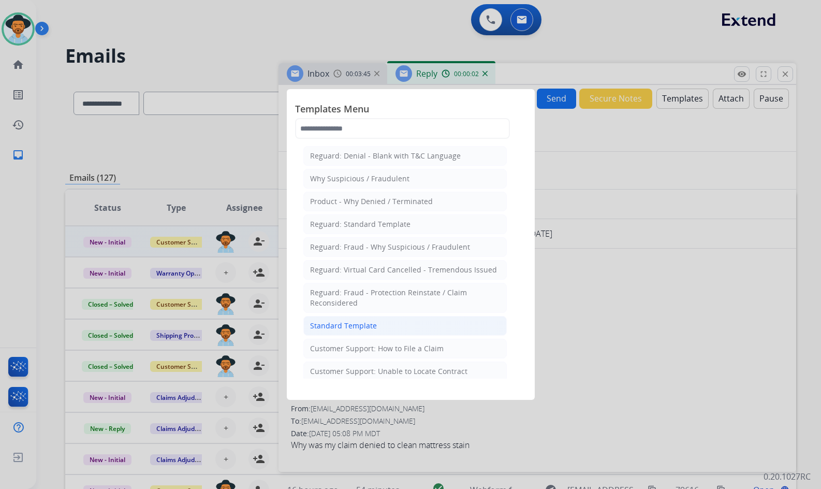
click at [398, 323] on li "Standard Template" at bounding box center [404, 326] width 203 height 20
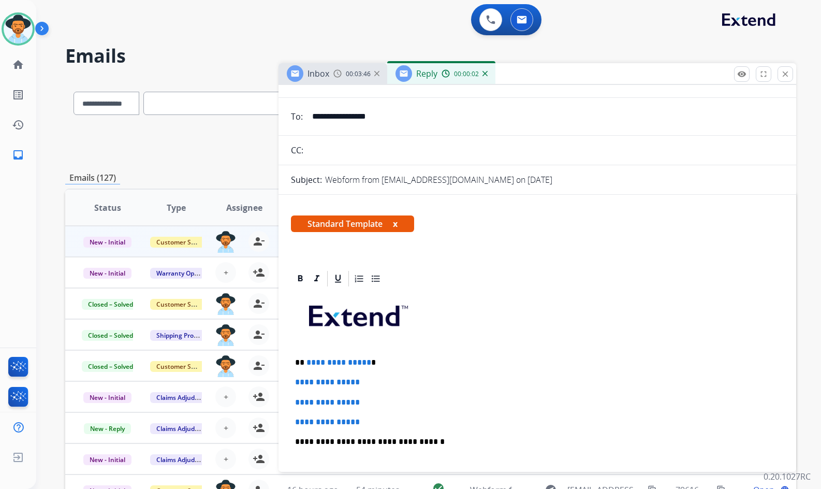
scroll to position [104, 0]
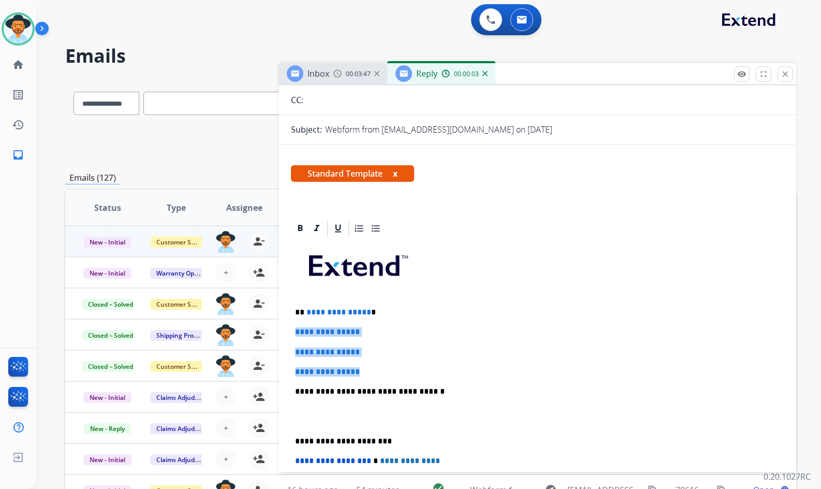
drag, startPoint x: 370, startPoint y: 372, endPoint x: 286, endPoint y: 327, distance: 94.7
click at [284, 327] on div "**********" at bounding box center [537, 433] width 518 height 429
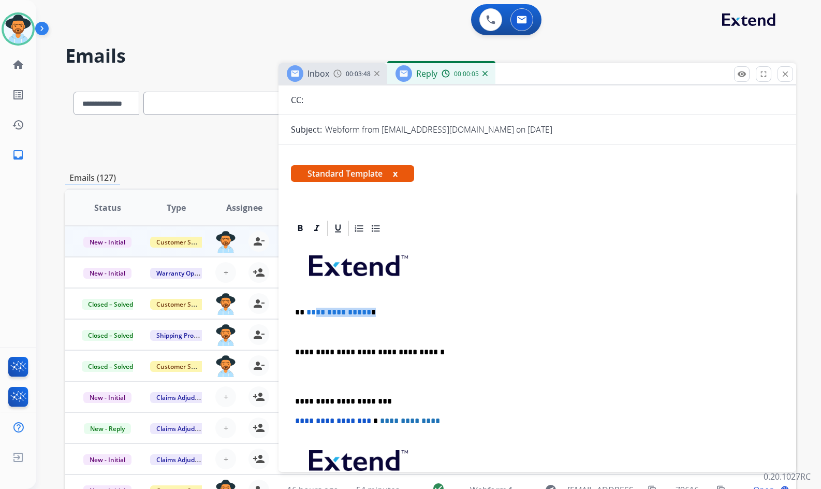
drag, startPoint x: 367, startPoint y: 312, endPoint x: 314, endPoint y: 314, distance: 53.4
click at [313, 314] on p "**********" at bounding box center [533, 311] width 476 height 9
click at [326, 308] on p "**" at bounding box center [533, 311] width 476 height 9
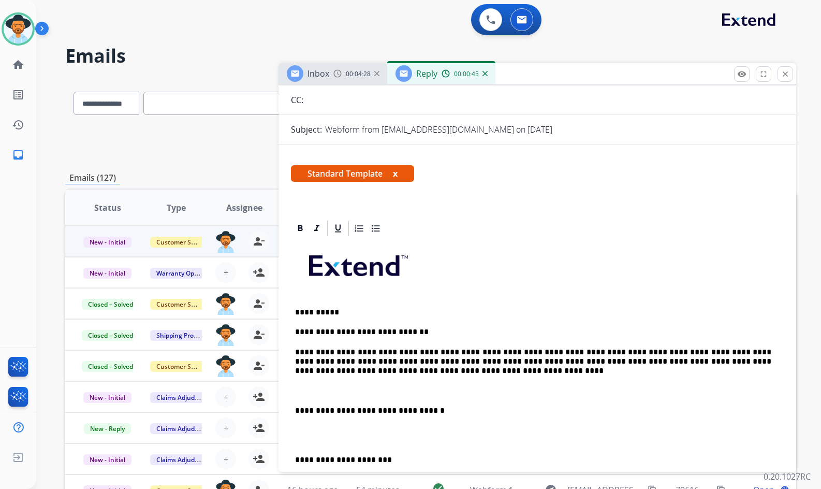
click at [312, 389] on p at bounding box center [537, 390] width 484 height 9
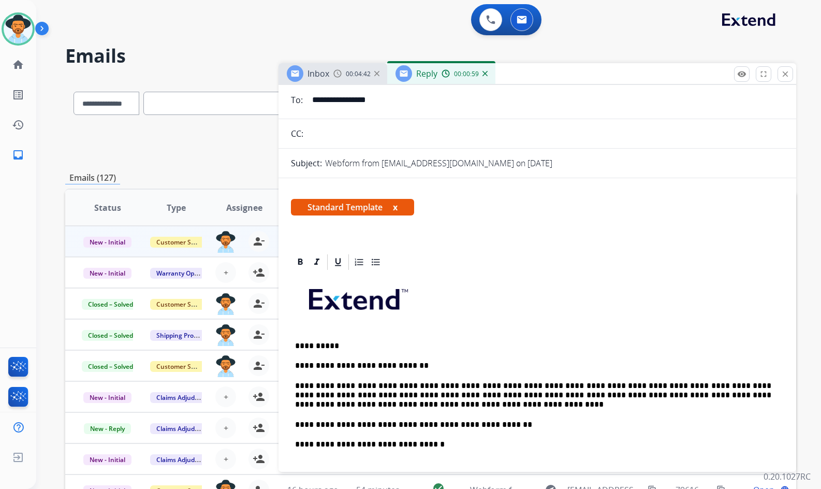
scroll to position [0, 0]
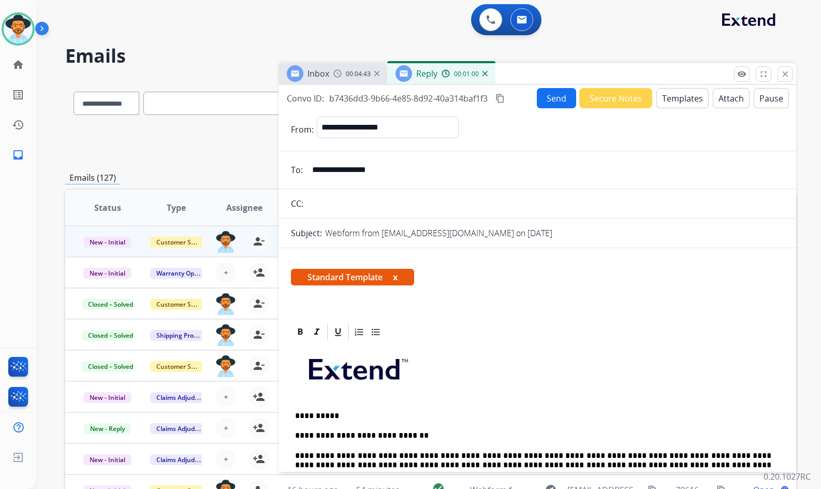
click at [548, 100] on button "Send" at bounding box center [556, 98] width 39 height 20
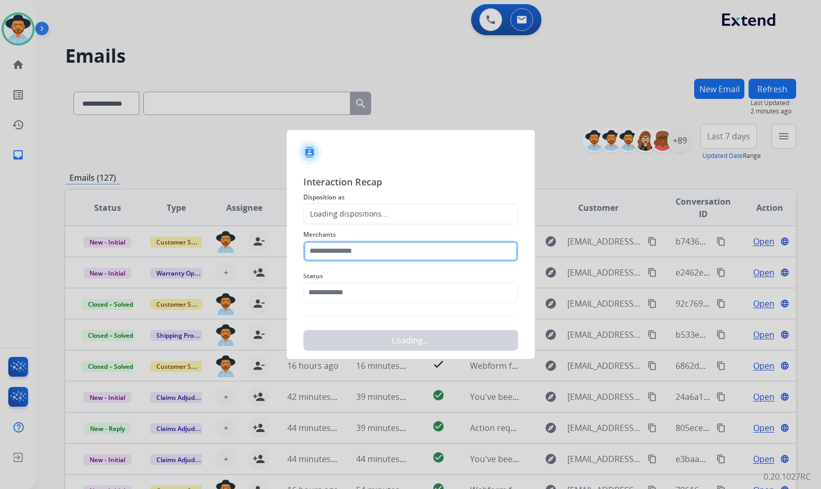
click at [353, 254] on input "text" at bounding box center [410, 251] width 215 height 21
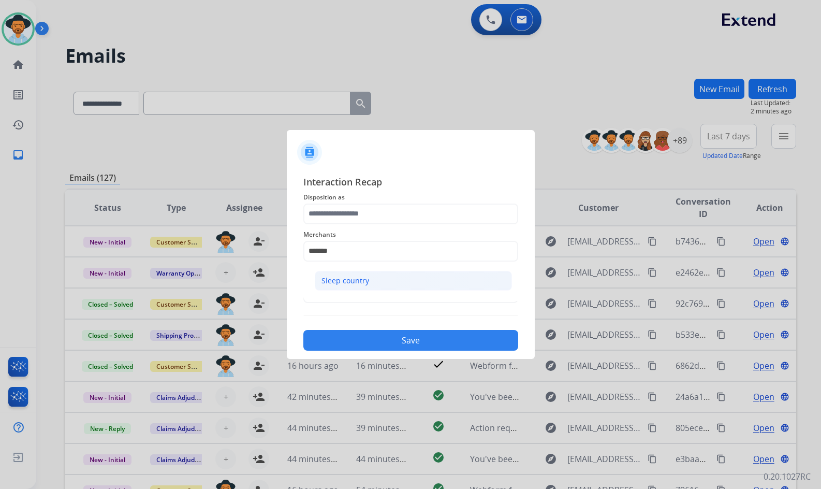
click at [363, 280] on div "Sleep country" at bounding box center [345, 280] width 48 height 10
type input "**********"
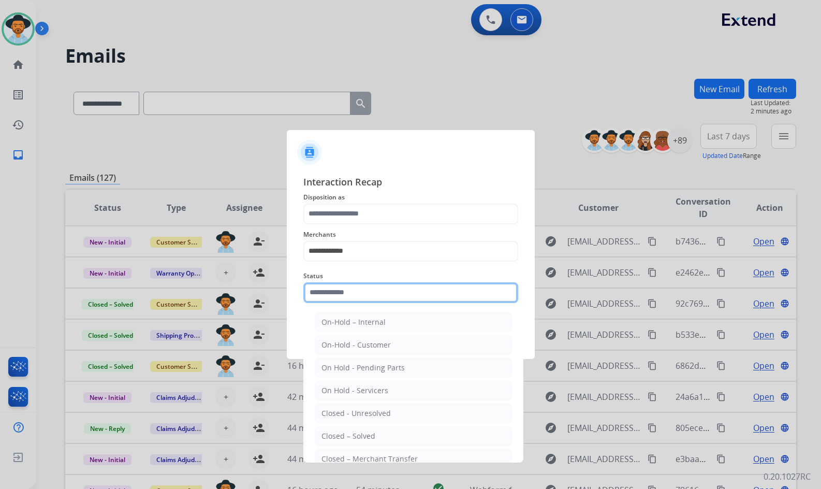
click at [363, 286] on input "text" at bounding box center [410, 292] width 215 height 21
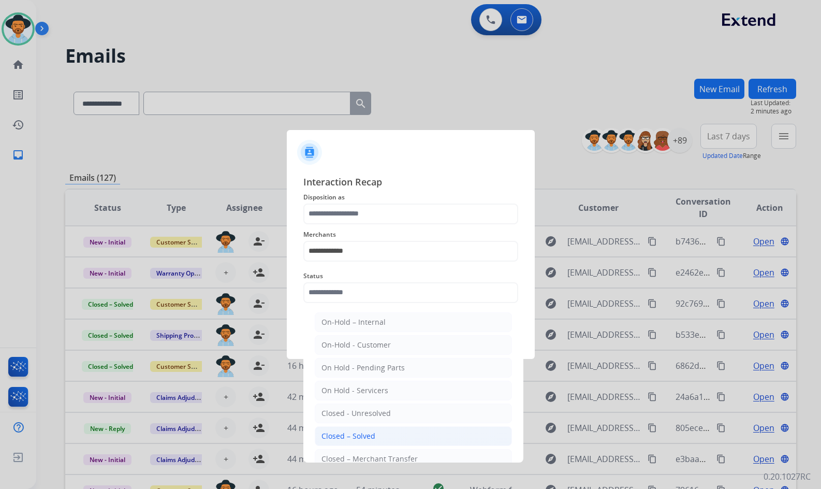
click at [362, 433] on div "Closed – Solved" at bounding box center [348, 436] width 54 height 10
type input "**********"
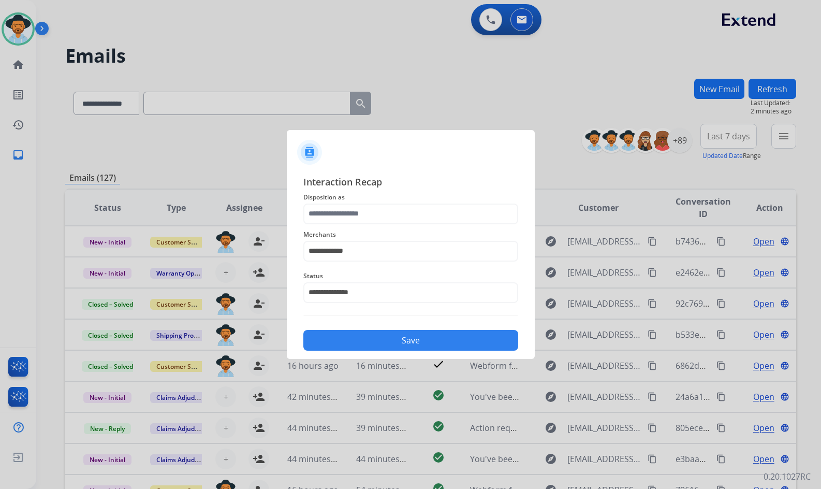
click at [413, 226] on div "**********" at bounding box center [410, 244] width 215 height 41
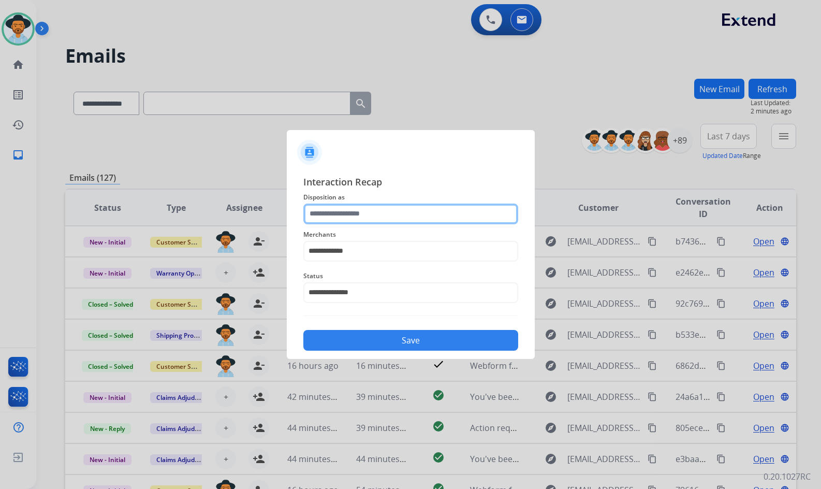
click at [410, 216] on input "text" at bounding box center [410, 213] width 215 height 21
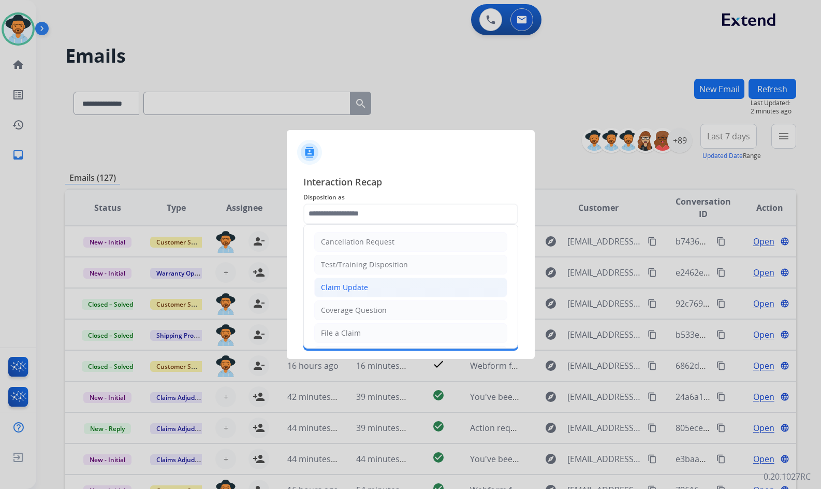
click at [381, 287] on li "Claim Update" at bounding box center [410, 287] width 193 height 20
type input "**********"
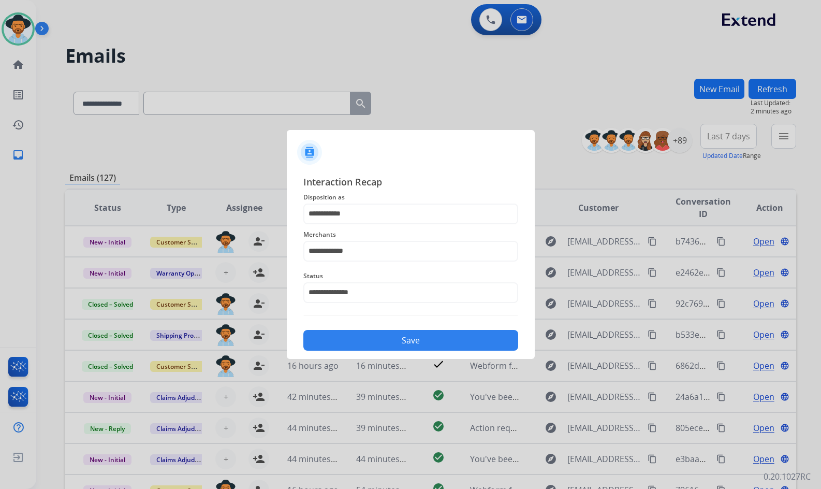
click at [415, 342] on button "Save" at bounding box center [410, 340] width 215 height 21
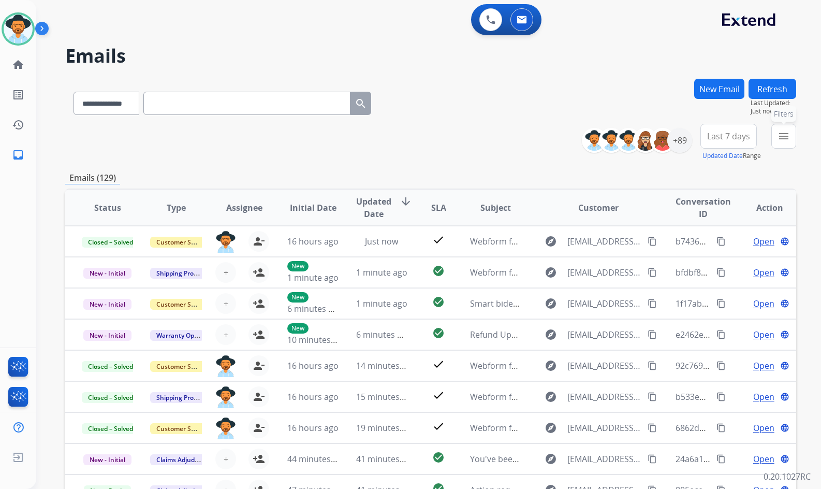
click at [776, 136] on button "menu Filters" at bounding box center [783, 136] width 25 height 25
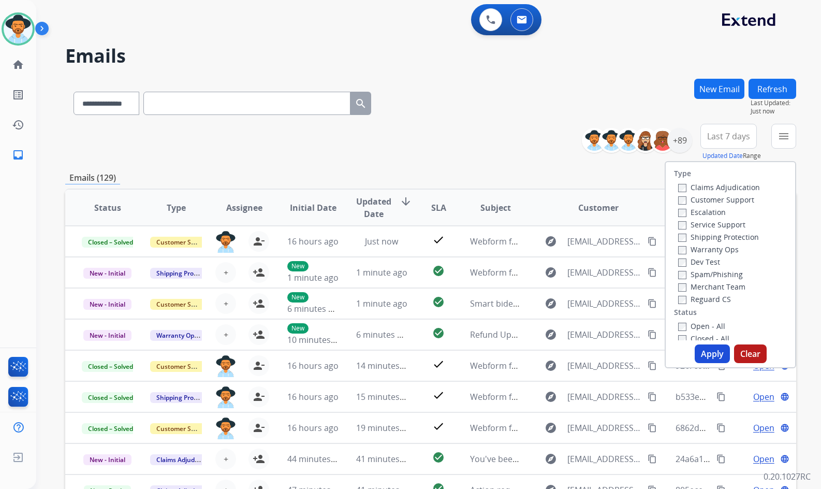
click at [722, 197] on label "Customer Support" at bounding box center [716, 200] width 76 height 10
click at [722, 244] on label "Warranty Ops" at bounding box center [708, 249] width 61 height 10
click at [721, 239] on label "Shipping Protection" at bounding box center [718, 237] width 81 height 10
click at [710, 249] on label "Warranty Ops" at bounding box center [708, 249] width 61 height 10
click at [713, 298] on label "Reguard CS" at bounding box center [704, 299] width 53 height 10
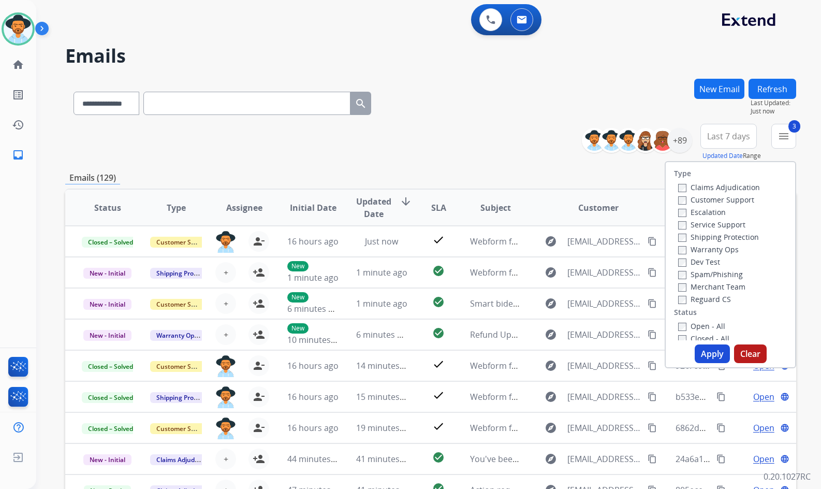
click at [706, 324] on label "Open - All" at bounding box center [701, 326] width 47 height 10
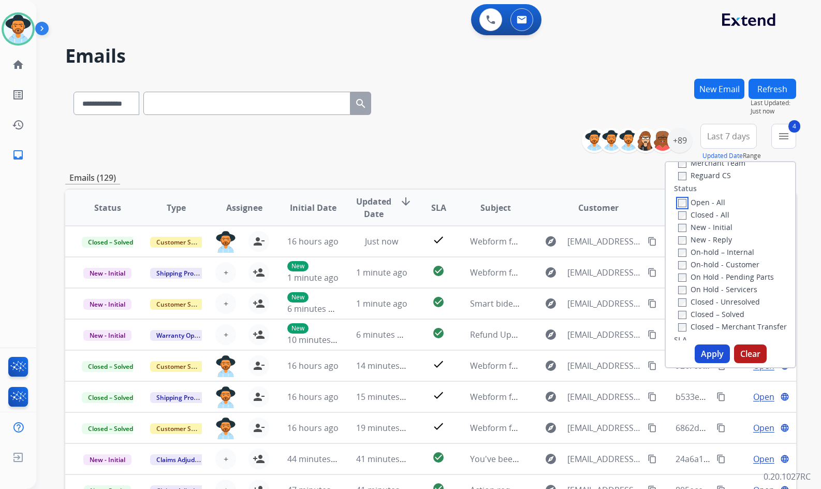
scroll to position [155, 0]
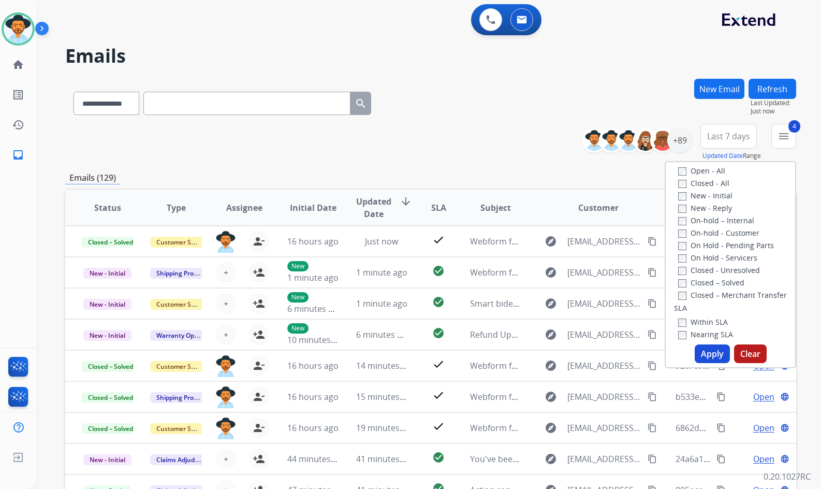
click at [729, 257] on label "On Hold - Servicers" at bounding box center [717, 258] width 79 height 10
click at [731, 243] on label "On Hold - Pending Parts" at bounding box center [726, 245] width 96 height 10
click at [729, 231] on label "On-hold - Customer" at bounding box center [718, 233] width 81 height 10
drag, startPoint x: 724, startPoint y: 220, endPoint x: 720, endPoint y: 215, distance: 6.6
click at [724, 219] on label "On-hold – Internal" at bounding box center [716, 220] width 76 height 10
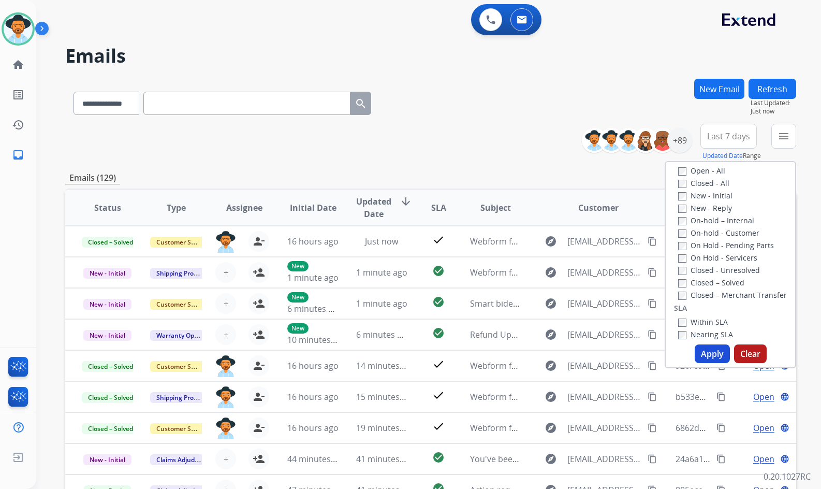
click at [713, 207] on label "New - Reply" at bounding box center [705, 208] width 54 height 10
click at [711, 195] on label "New - Initial" at bounding box center [705, 195] width 54 height 10
click at [708, 354] on button "Apply" at bounding box center [712, 353] width 35 height 19
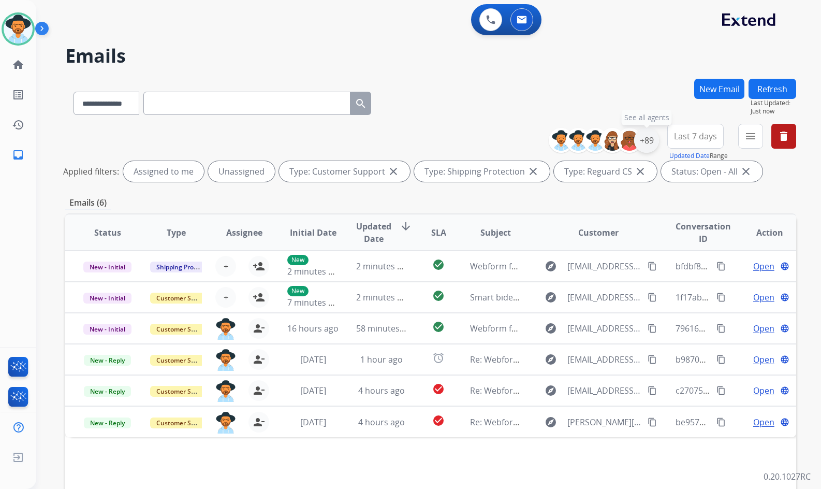
click at [651, 138] on div "+89" at bounding box center [646, 140] width 25 height 25
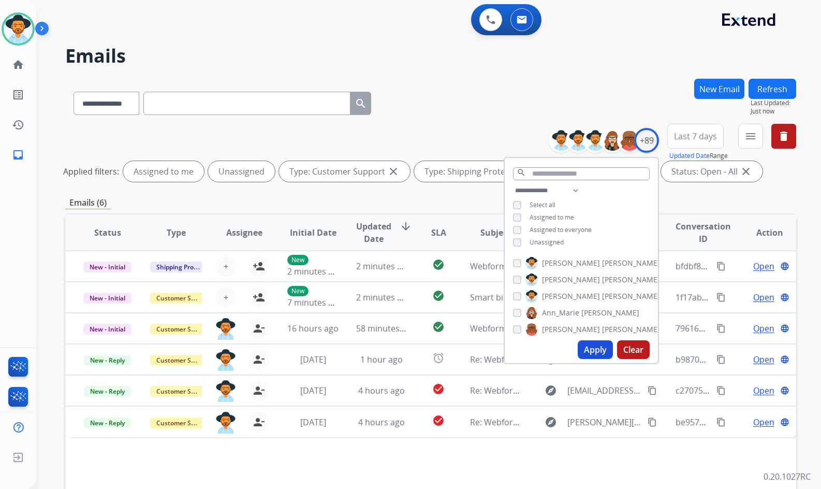
click at [532, 241] on span "Unassigned" at bounding box center [547, 242] width 34 height 9
click at [553, 299] on span "[PERSON_NAME]" at bounding box center [571, 296] width 58 height 10
click at [583, 346] on button "Apply" at bounding box center [595, 349] width 35 height 19
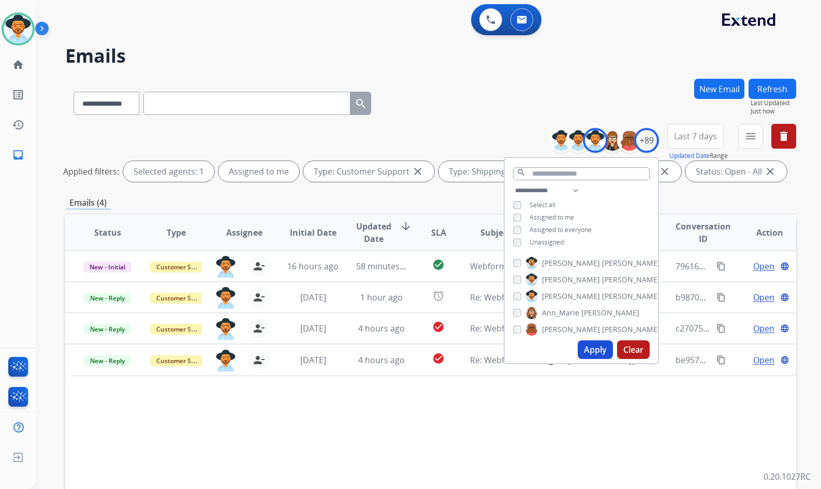
click at [528, 420] on div "Status Type Assignee Initial Date Updated Date arrow_downward SLA Subject Custo…" at bounding box center [430, 386] width 731 height 347
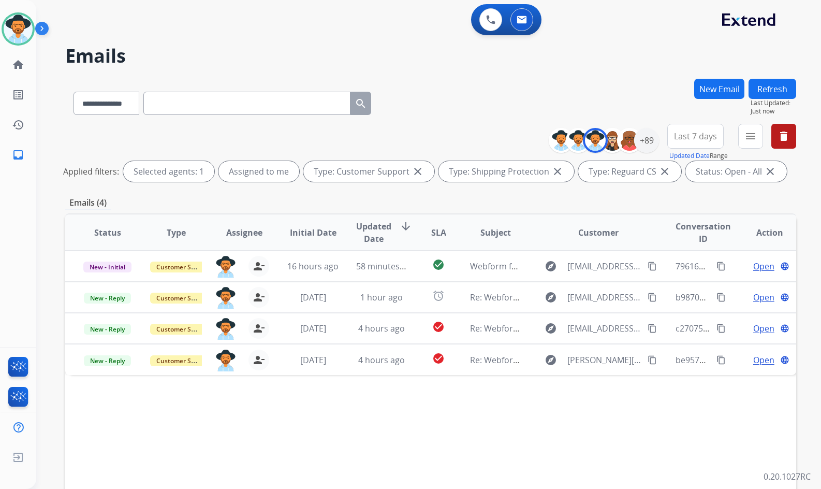
click at [531, 410] on div "Status Type Assignee Initial Date Updated Date arrow_downward SLA Subject Custo…" at bounding box center [430, 386] width 731 height 347
click at [337, 418] on div "Status Type Assignee Initial Date Updated Date arrow_downward SLA Subject Custo…" at bounding box center [430, 386] width 731 height 347
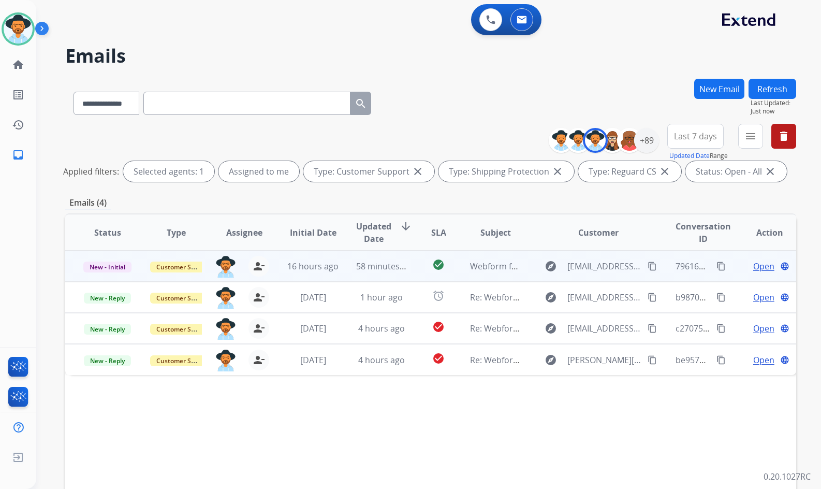
click at [757, 269] on span "Open" at bounding box center [763, 266] width 21 height 12
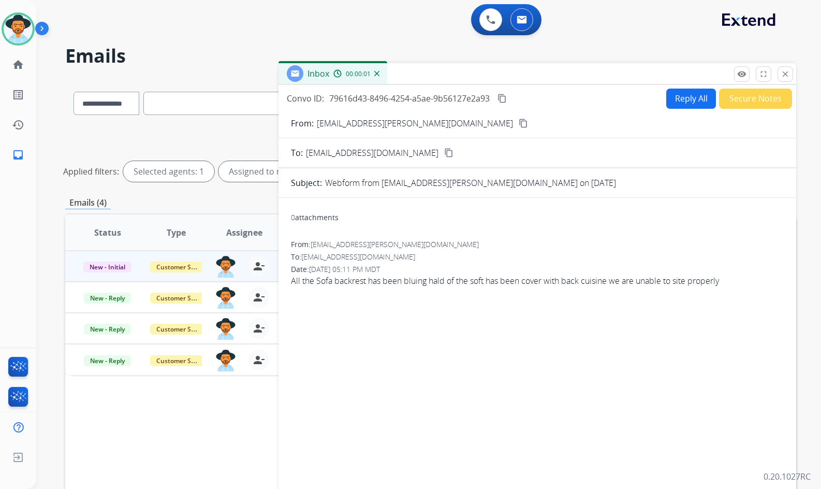
click at [517, 122] on button "content_copy" at bounding box center [523, 123] width 12 height 12
click at [677, 105] on button "Reply All" at bounding box center [691, 99] width 50 height 20
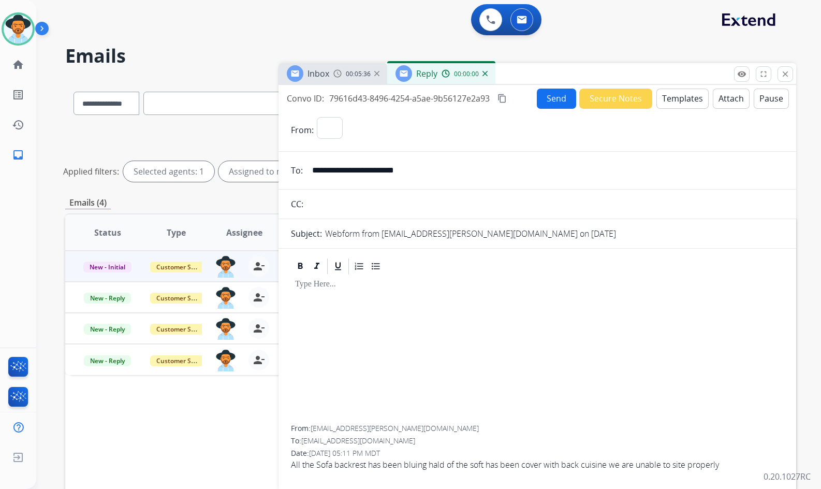
select select "**********"
click at [651, 96] on div "Send Secure Notes Templates Attach Pause" at bounding box center [663, 99] width 252 height 20
click at [670, 97] on button "Templates" at bounding box center [682, 99] width 52 height 20
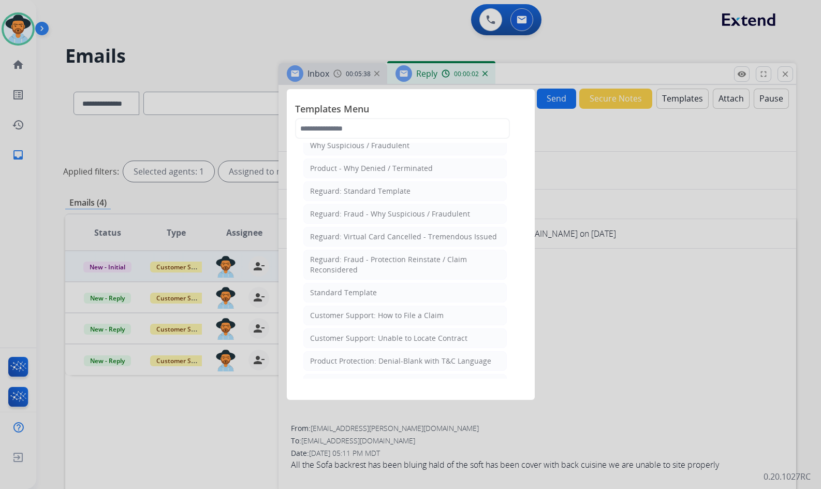
scroll to position [104, 0]
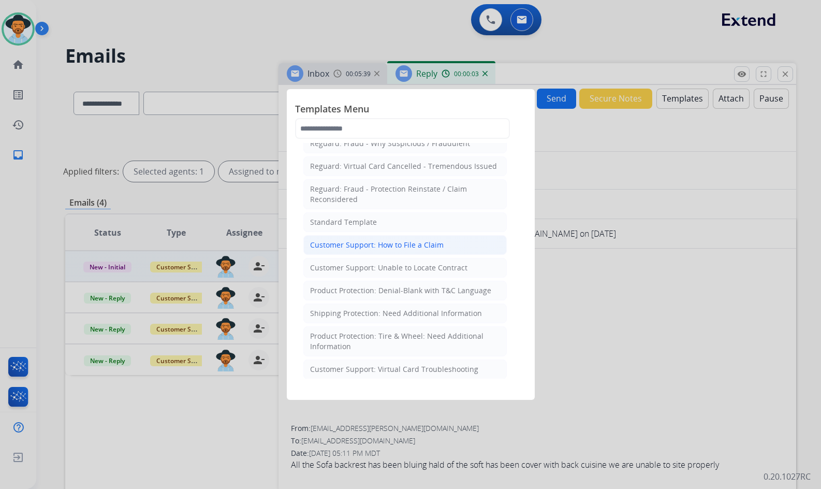
click at [392, 241] on div "Customer Support: How to File a Claim" at bounding box center [377, 245] width 134 height 10
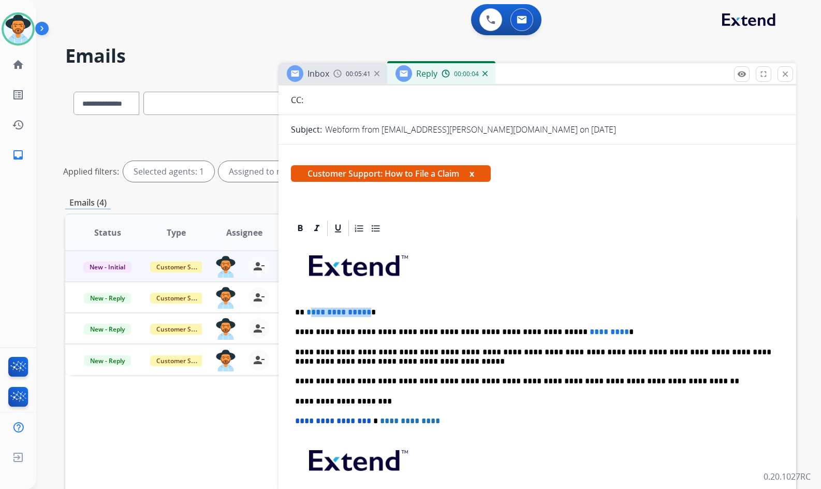
drag, startPoint x: 365, startPoint y: 308, endPoint x: 334, endPoint y: 308, distance: 30.5
click at [311, 308] on p "**********" at bounding box center [533, 311] width 476 height 9
drag, startPoint x: 576, startPoint y: 328, endPoint x: 538, endPoint y: 333, distance: 37.6
click at [590, 333] on span "*********" at bounding box center [609, 332] width 39 height 8
click at [590, 331] on span "***" at bounding box center [597, 332] width 14 height 8
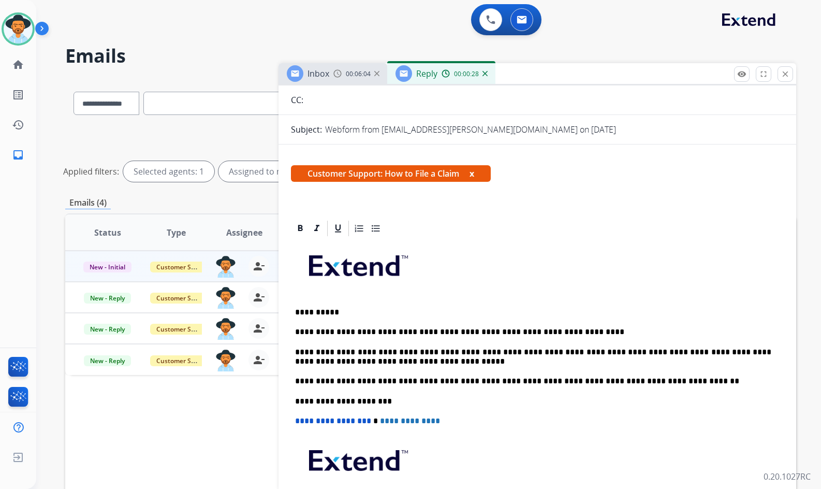
scroll to position [0, 0]
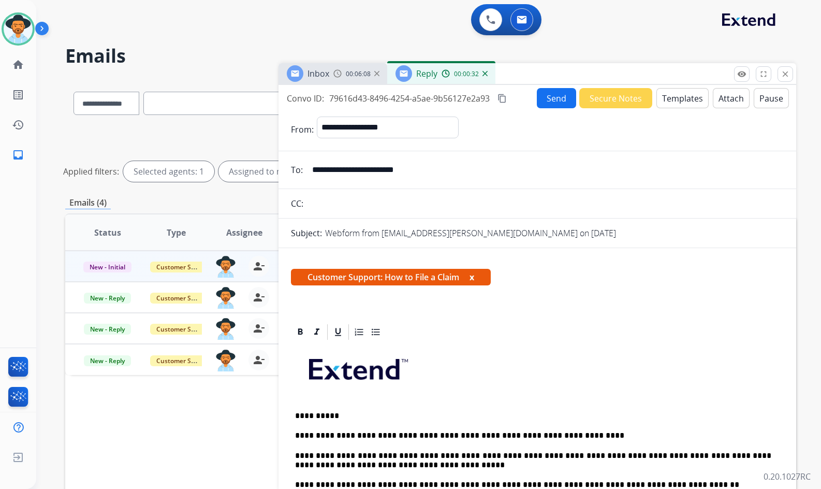
click at [505, 95] on mat-icon "content_copy" at bounding box center [501, 98] width 9 height 9
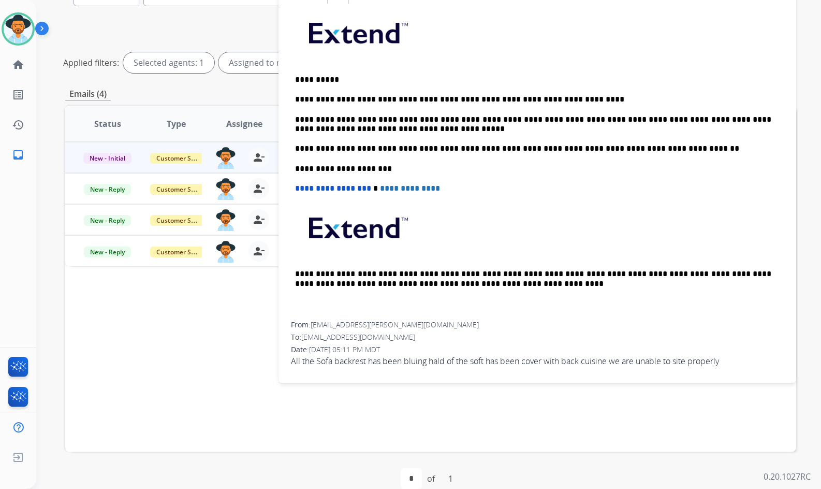
scroll to position [125, 0]
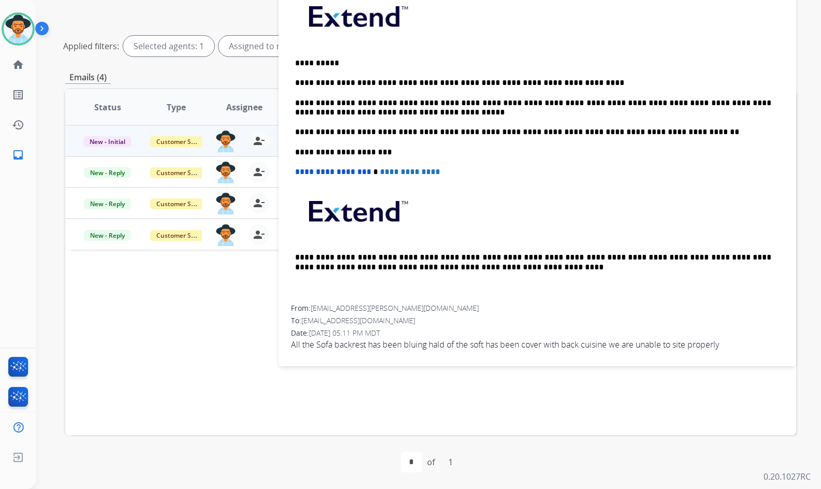
click at [640, 343] on span "All the Sofa backrest has been bluing hald of the soft has been cover with back…" at bounding box center [537, 344] width 493 height 12
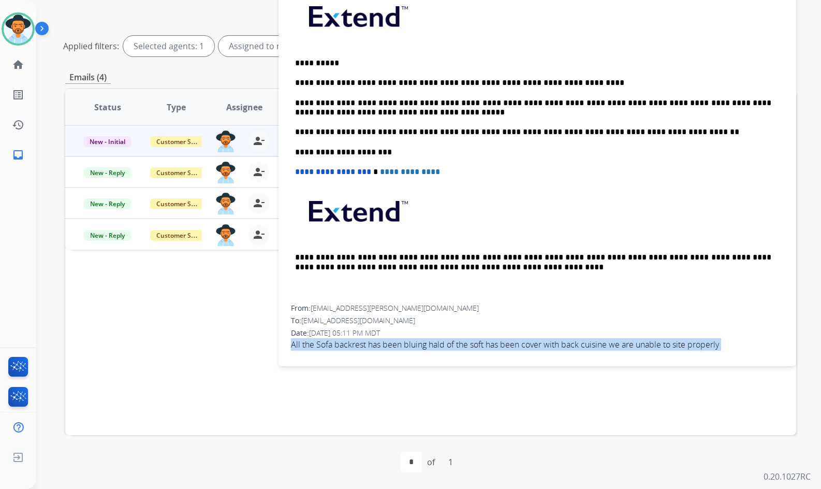
click at [640, 343] on span "All the Sofa backrest has been bluing hald of the soft has been cover with back…" at bounding box center [537, 344] width 493 height 12
copy app-emails-table "All the Sofa backrest has been bluing hald of the soft has been cover with back…"
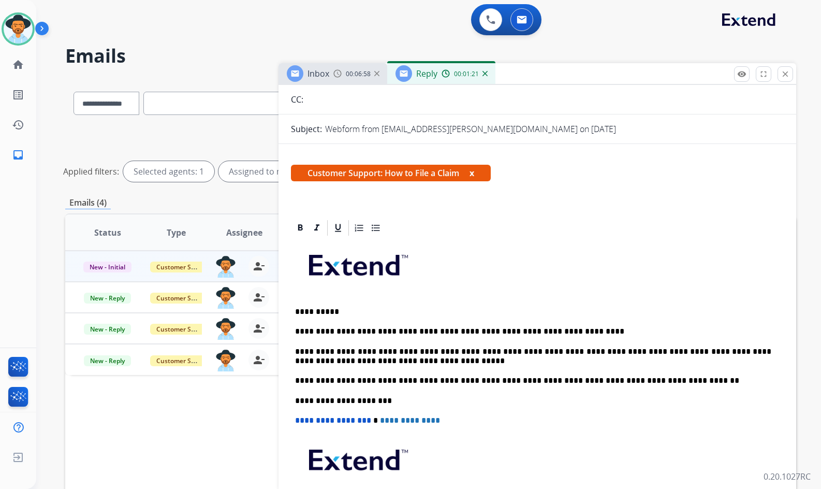
scroll to position [0, 0]
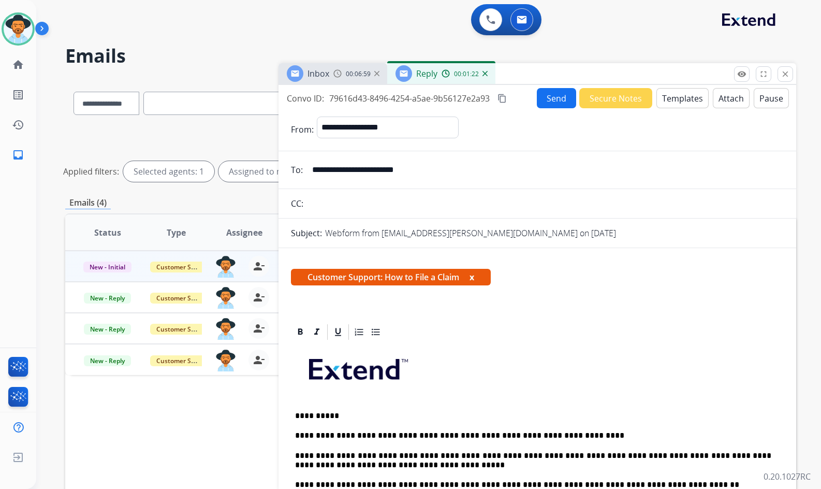
click at [546, 99] on button "Send" at bounding box center [556, 98] width 39 height 20
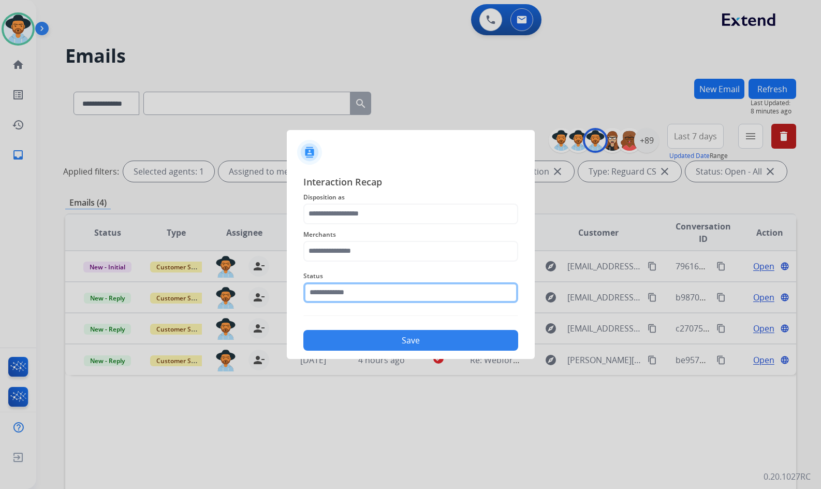
click at [380, 300] on input "text" at bounding box center [410, 292] width 215 height 21
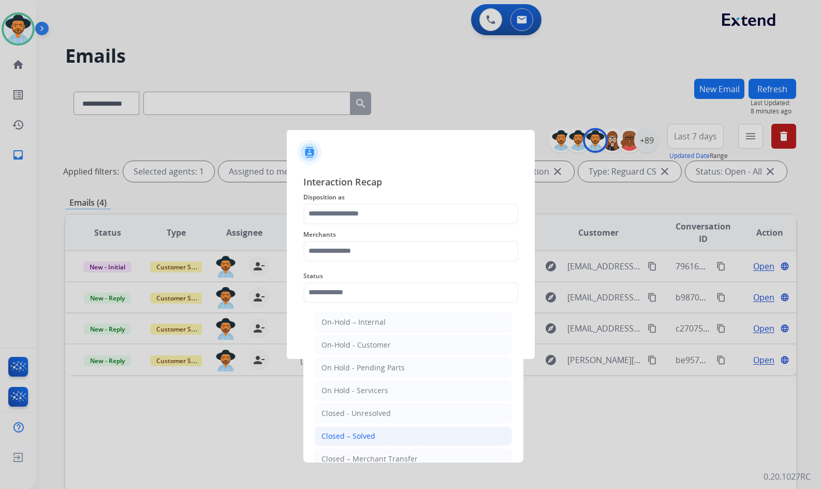
click at [378, 439] on li "Closed – Solved" at bounding box center [413, 436] width 197 height 20
type input "**********"
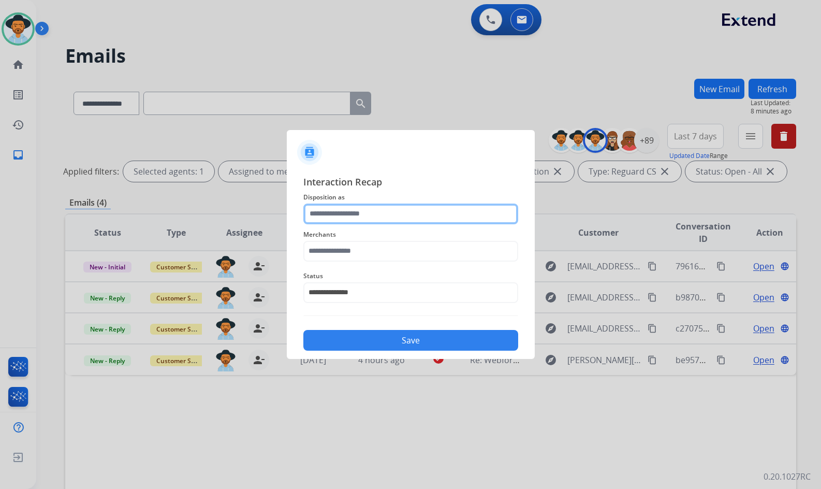
click at [374, 209] on input "text" at bounding box center [410, 213] width 215 height 21
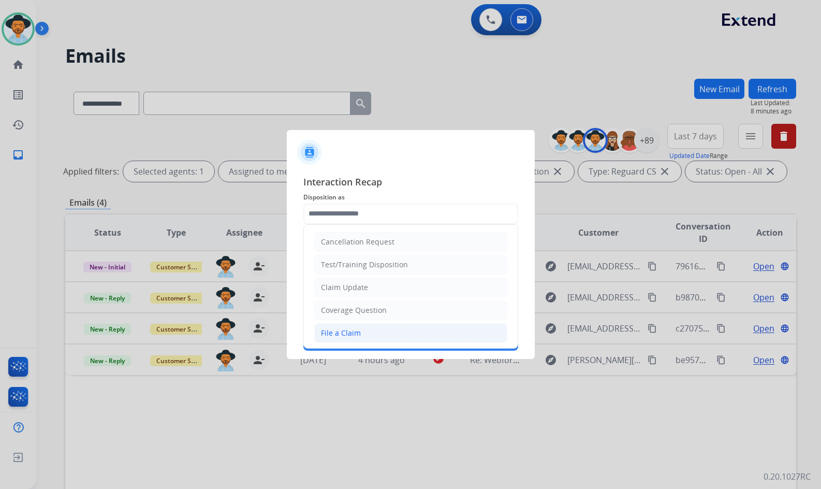
click at [367, 333] on li "File a Claim" at bounding box center [410, 333] width 193 height 20
type input "**********"
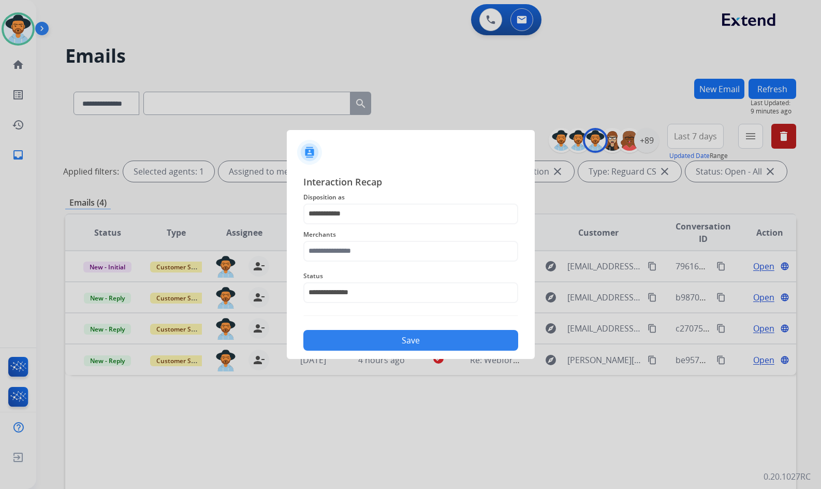
click at [311, 101] on div at bounding box center [410, 244] width 821 height 489
click at [379, 253] on input "text" at bounding box center [410, 251] width 215 height 21
click at [427, 251] on input "text" at bounding box center [410, 251] width 215 height 21
click at [396, 300] on li "Ashley furniture" at bounding box center [413, 303] width 197 height 20
type input "**********"
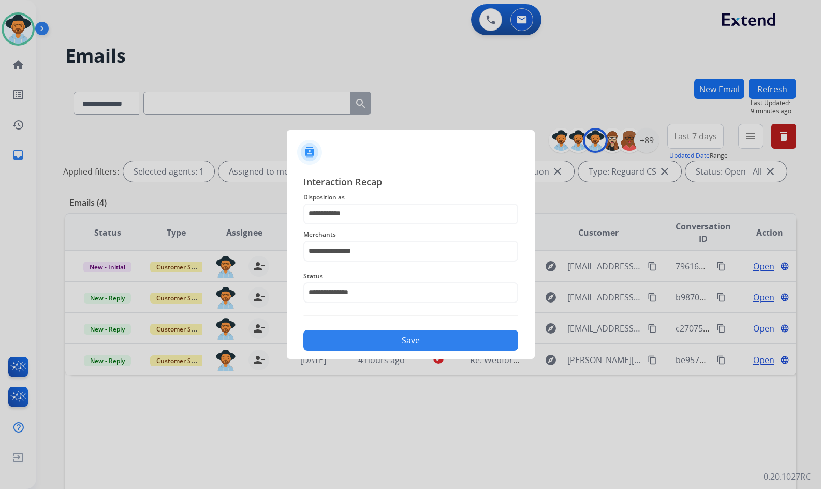
click at [412, 336] on button "Save" at bounding box center [410, 340] width 215 height 21
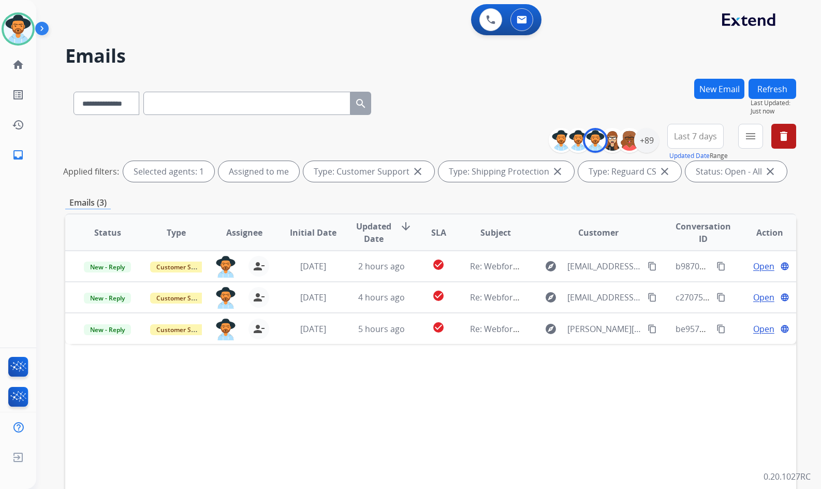
click at [686, 404] on div "Status Type Assignee Initial Date Updated Date arrow_downward SLA Subject Custo…" at bounding box center [430, 386] width 731 height 347
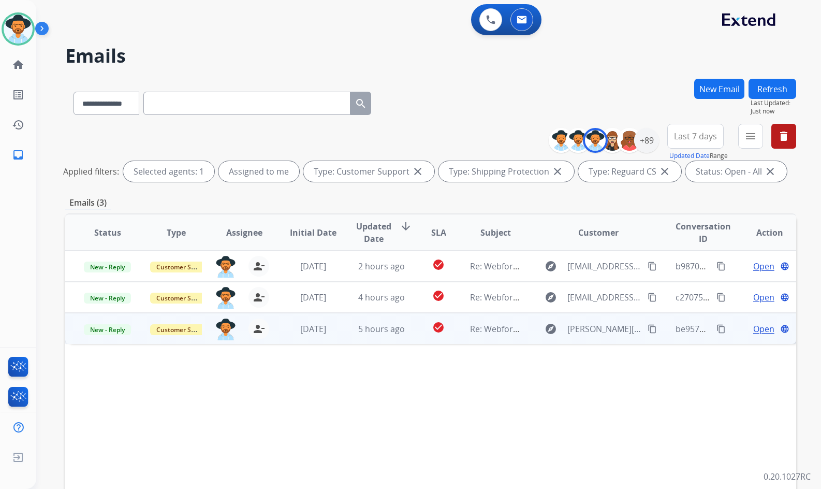
click at [754, 323] on span "Open" at bounding box center [763, 328] width 21 height 12
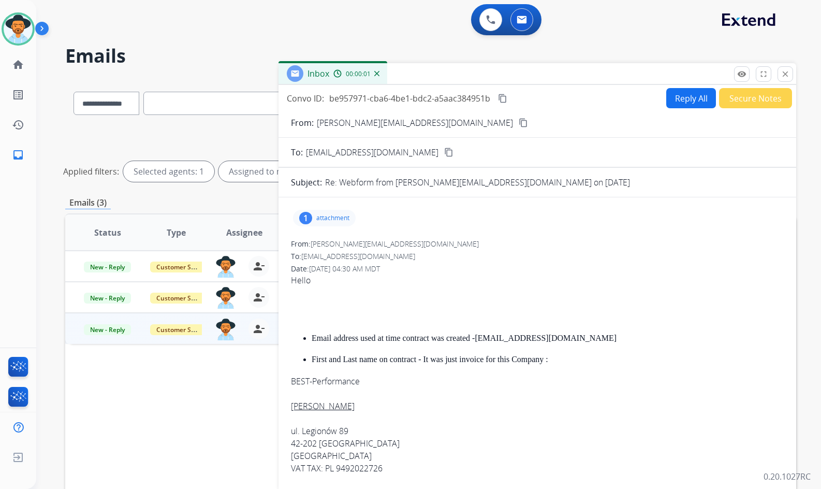
click at [328, 219] on p "attachment" at bounding box center [332, 218] width 33 height 8
click at [333, 214] on p "attachment" at bounding box center [332, 218] width 33 height 8
drag, startPoint x: 567, startPoint y: 336, endPoint x: 477, endPoint y: 343, distance: 90.3
click at [477, 343] on p "Email address used at time contract was created - [EMAIL_ADDRESS][DOMAIN_NAME]" at bounding box center [548, 337] width 472 height 9
copy p "[EMAIL_ADDRESS][DOMAIN_NAME]"
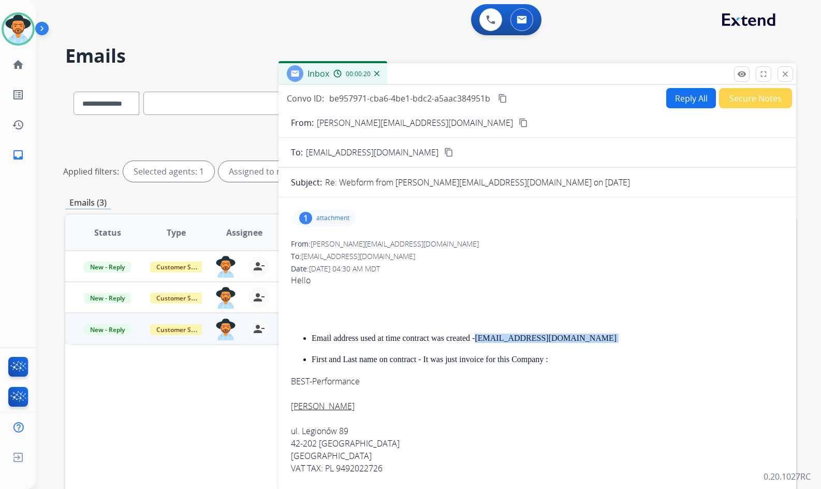
click at [694, 101] on button "Reply All" at bounding box center [691, 98] width 50 height 20
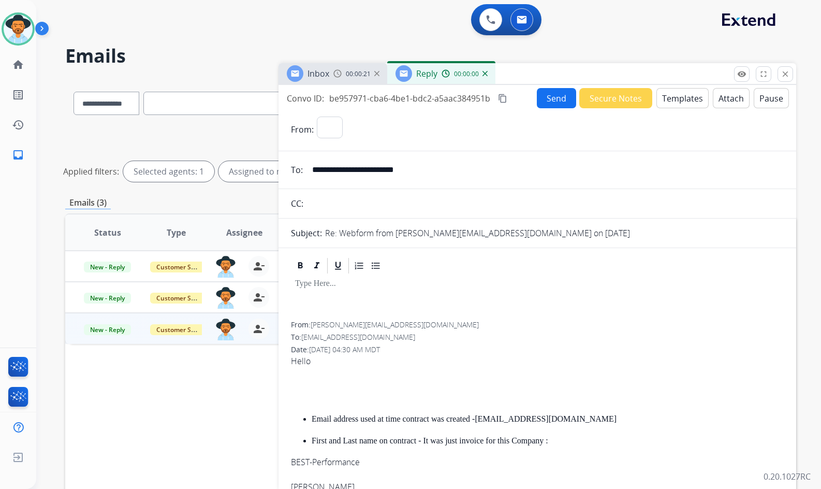
select select "**********"
click at [685, 99] on button "Templates" at bounding box center [682, 98] width 52 height 20
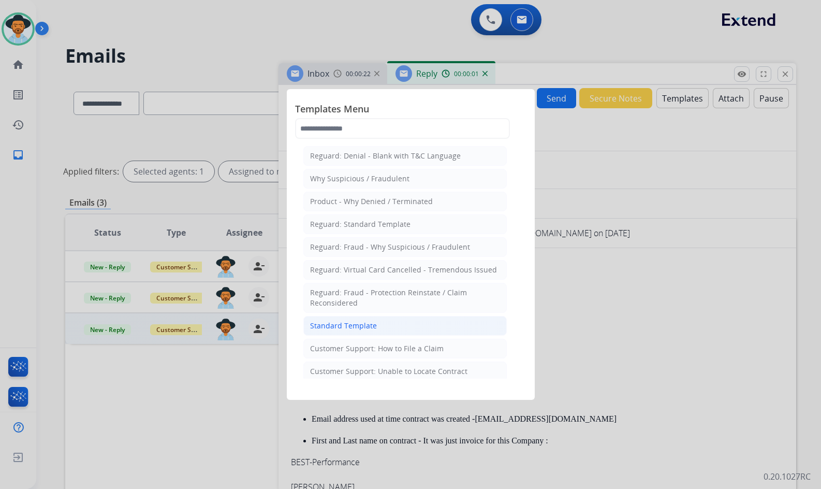
click at [428, 329] on li "Standard Template" at bounding box center [404, 326] width 203 height 20
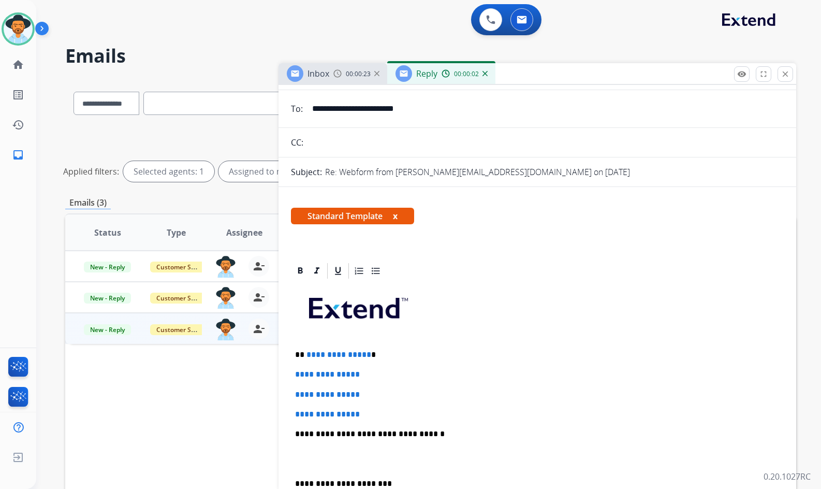
scroll to position [155, 0]
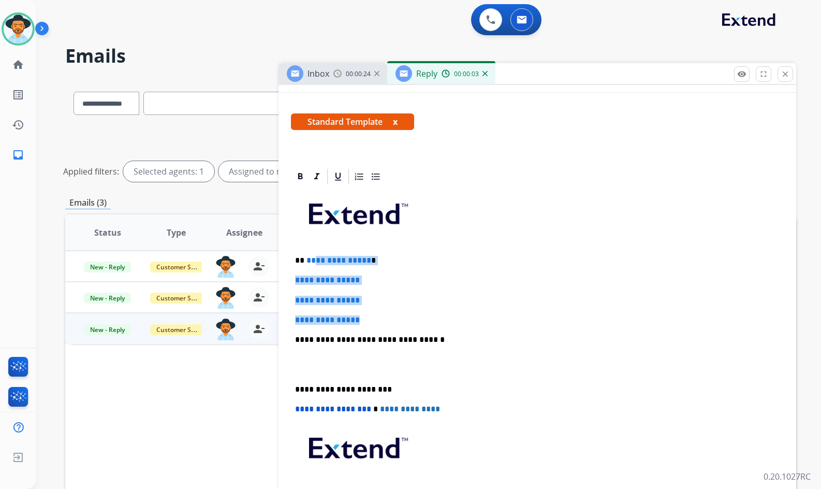
drag, startPoint x: 372, startPoint y: 319, endPoint x: 358, endPoint y: 262, distance: 58.5
click at [312, 260] on div "**********" at bounding box center [537, 364] width 493 height 356
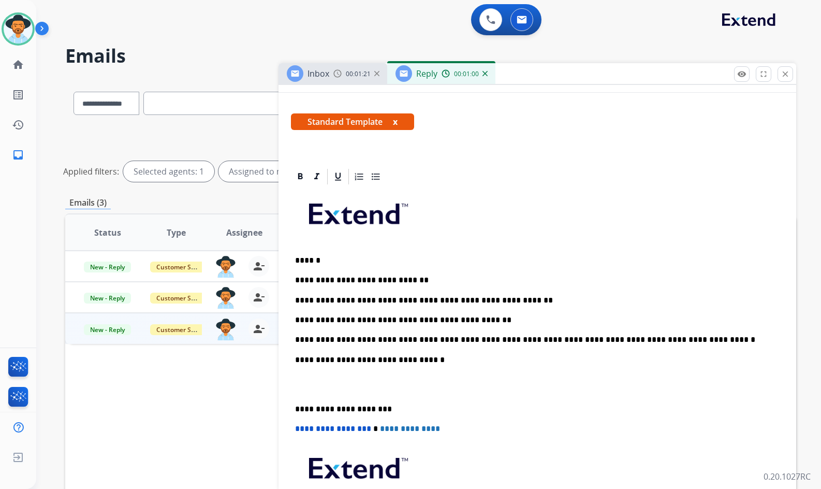
click at [332, 387] on p at bounding box center [537, 384] width 484 height 19
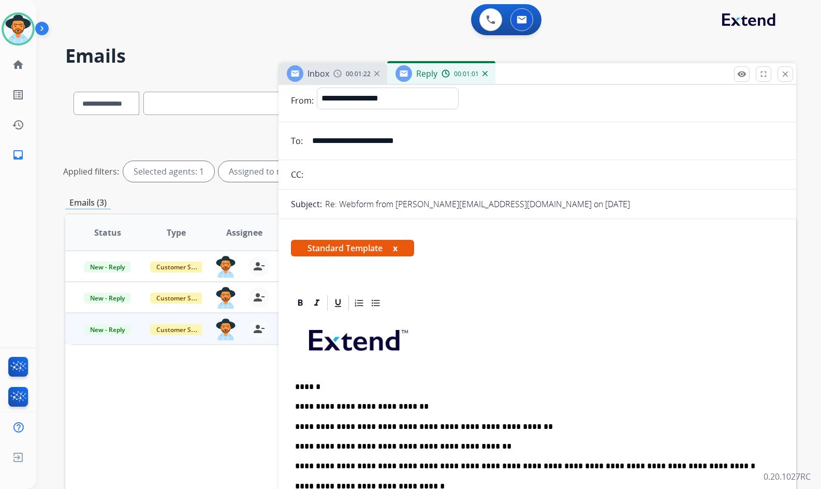
scroll to position [0, 0]
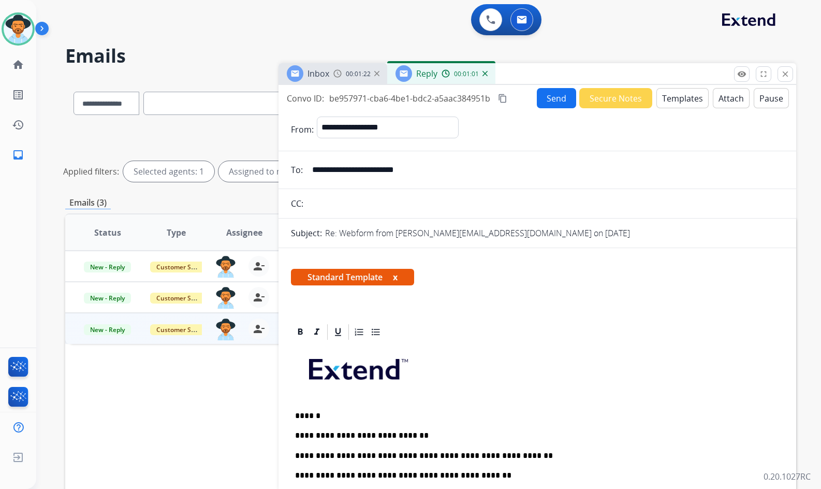
click at [565, 96] on button "Send" at bounding box center [556, 98] width 39 height 20
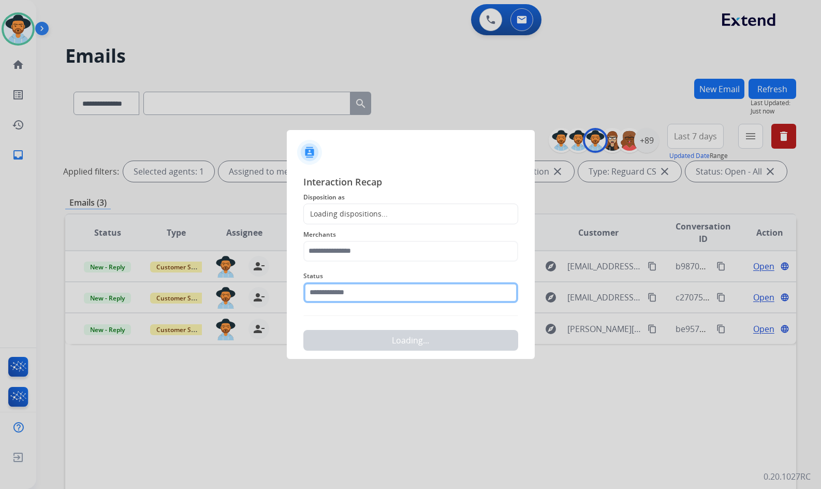
click at [385, 295] on input "text" at bounding box center [410, 292] width 215 height 21
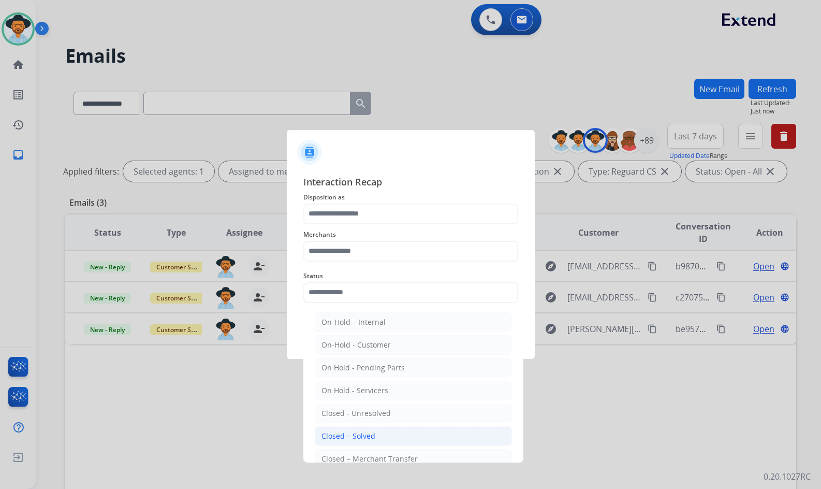
click at [380, 436] on li "Closed – Solved" at bounding box center [413, 436] width 197 height 20
type input "**********"
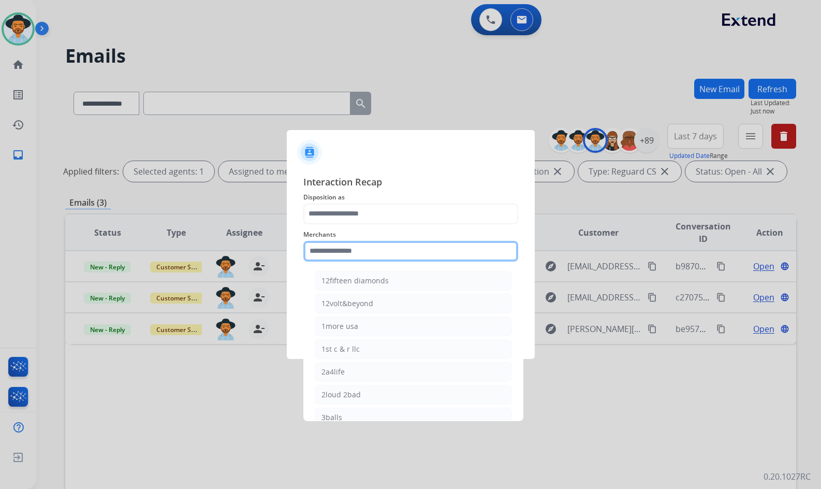
click at [385, 249] on input "text" at bounding box center [410, 251] width 215 height 21
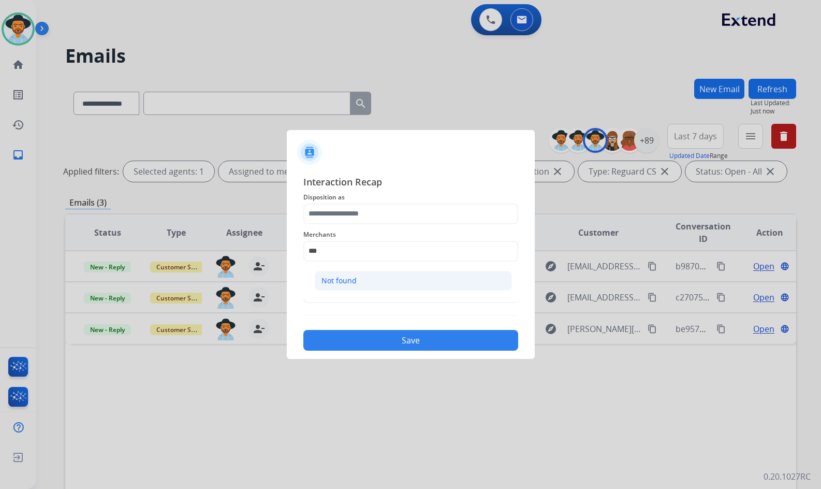
click at [377, 284] on li "Not found" at bounding box center [413, 281] width 197 height 20
type input "*********"
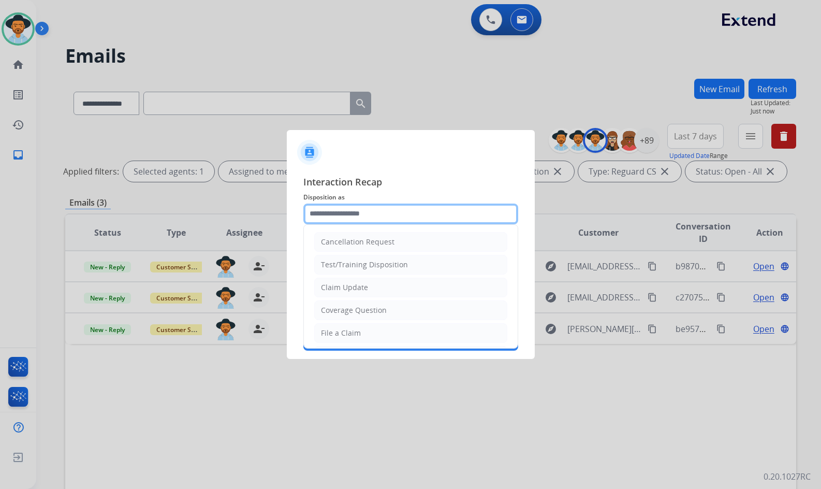
click at [373, 219] on input "text" at bounding box center [410, 213] width 215 height 21
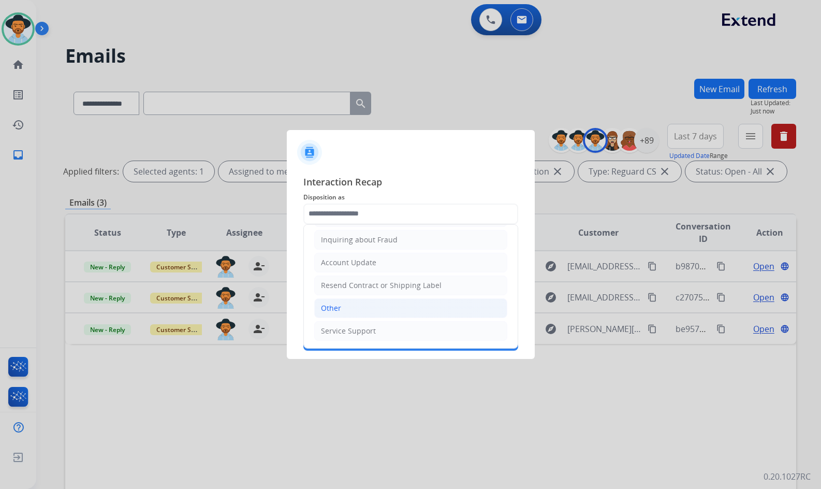
click at [376, 308] on li "Other" at bounding box center [410, 308] width 193 height 20
type input "*****"
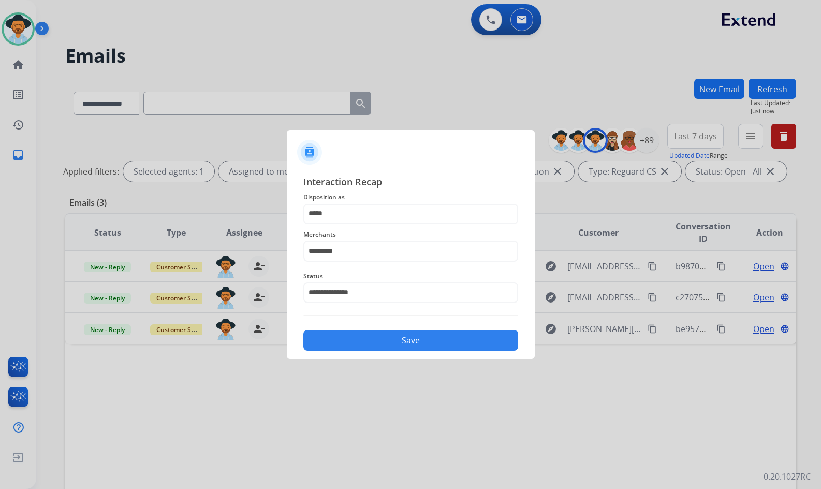
click at [385, 335] on button "Save" at bounding box center [410, 340] width 215 height 21
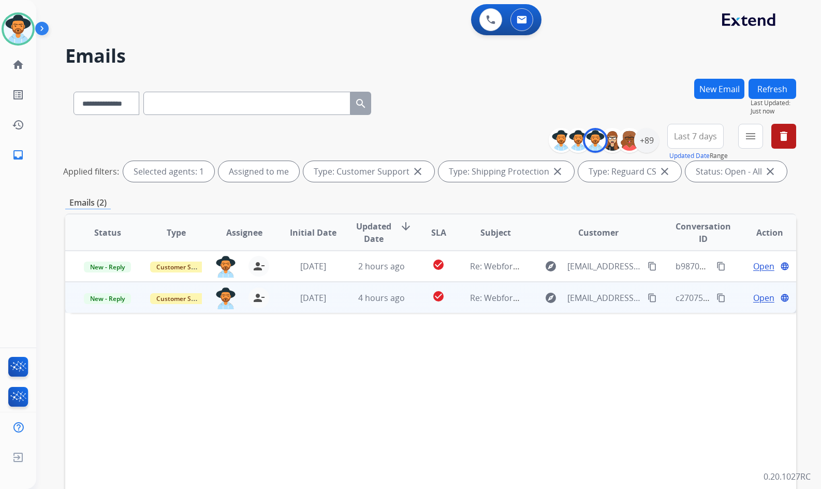
click at [761, 295] on span "Open" at bounding box center [763, 297] width 21 height 12
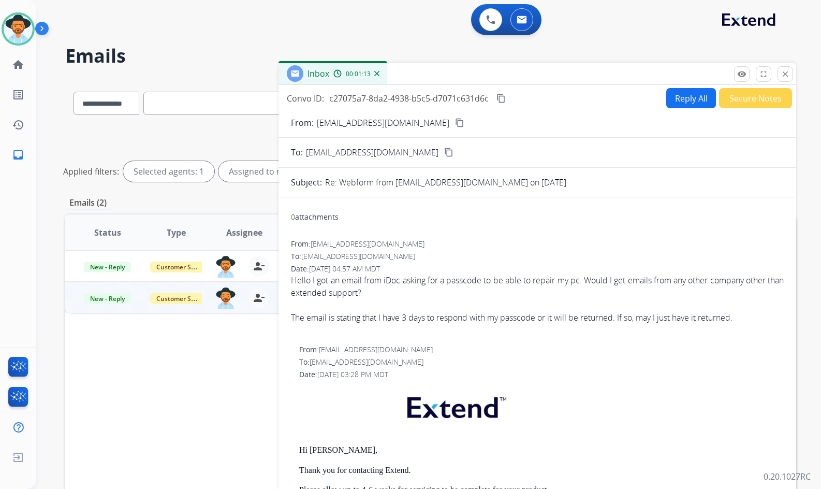
click at [455, 126] on mat-icon "content_copy" at bounding box center [459, 122] width 9 height 9
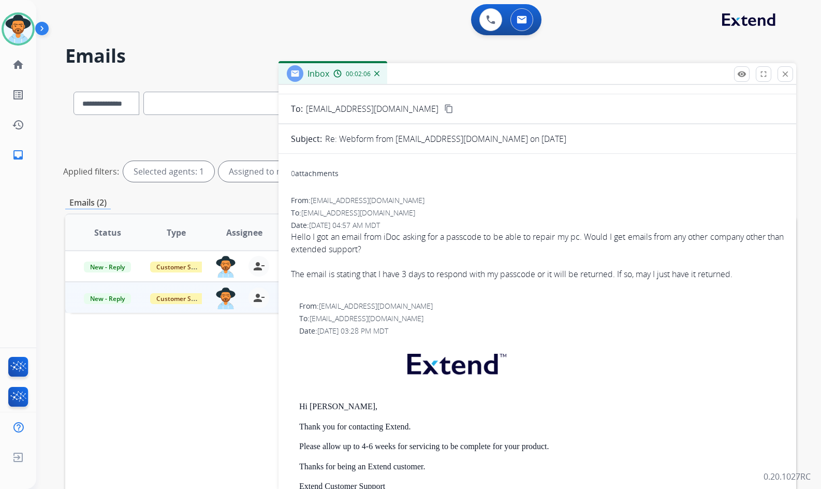
scroll to position [0, 0]
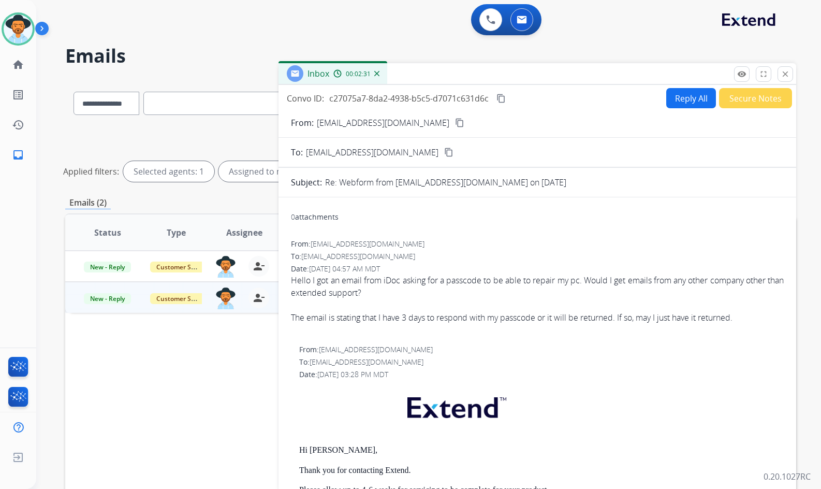
click at [499, 96] on mat-icon "content_copy" at bounding box center [500, 98] width 9 height 9
drag, startPoint x: 696, startPoint y: 316, endPoint x: 290, endPoint y: 282, distance: 407.2
copy div "Hello I got an email from iDoc asking for a passcode to be able to repair my pc…"
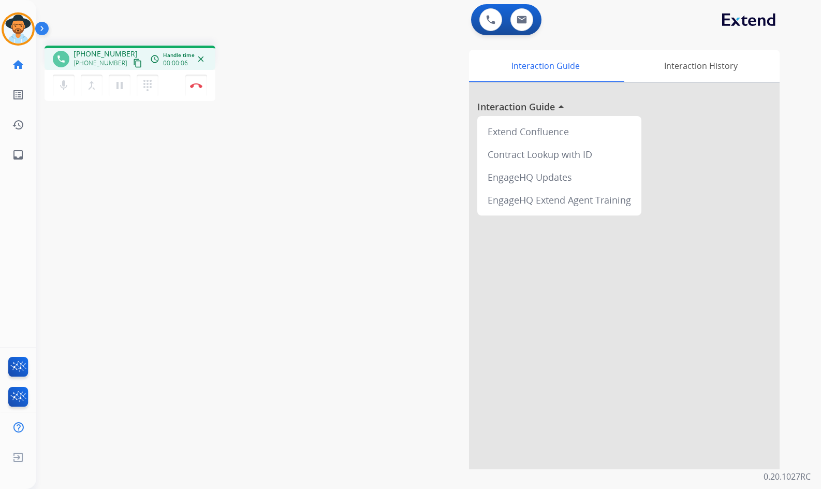
click at [133, 62] on div "phone [PHONE_NUMBER] [PHONE_NUMBER] content_copy access_time Call metrics Queue…" at bounding box center [130, 58] width 154 height 9
click at [133, 63] on mat-icon "content_copy" at bounding box center [137, 62] width 9 height 9
click at [191, 86] on img at bounding box center [196, 85] width 12 height 5
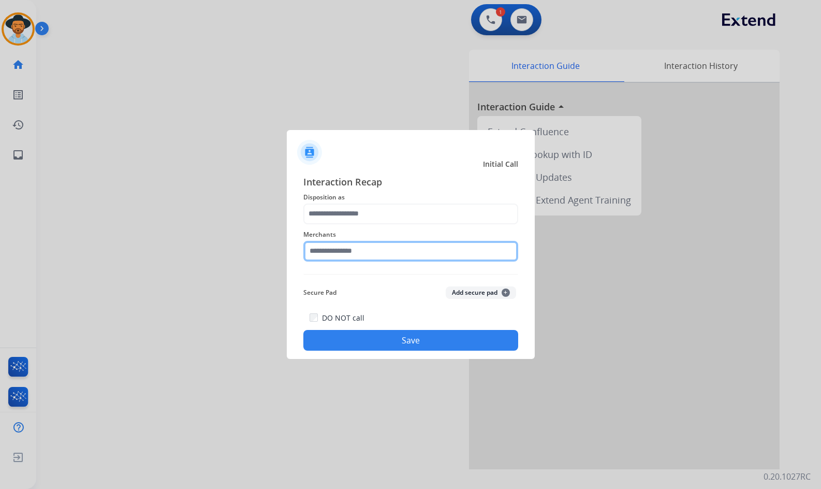
click at [332, 244] on input "text" at bounding box center [410, 251] width 215 height 21
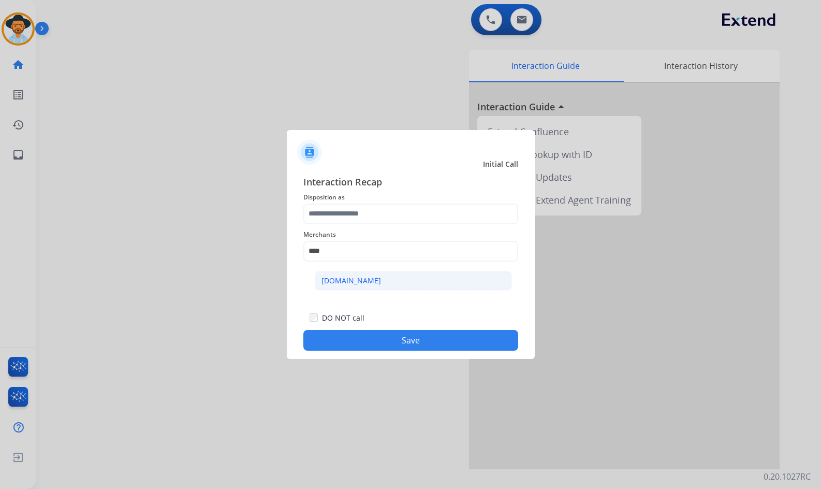
click at [369, 281] on li "[DOMAIN_NAME]" at bounding box center [413, 281] width 197 height 20
type input "**********"
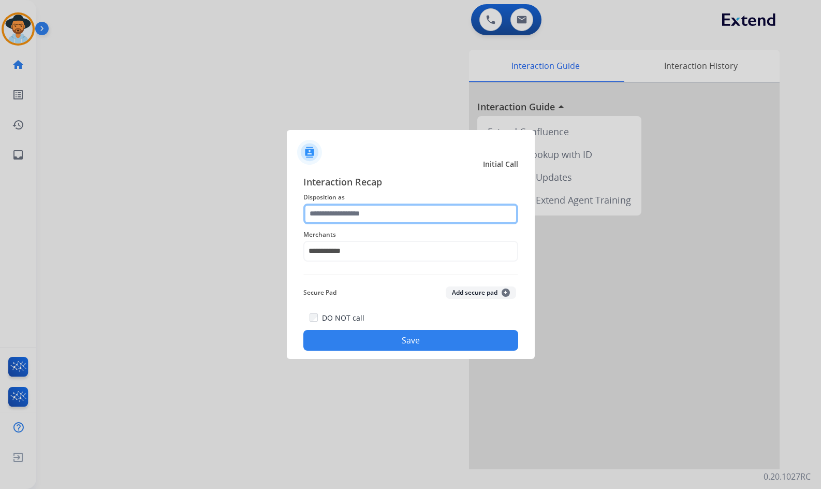
click at [374, 207] on input "text" at bounding box center [410, 213] width 215 height 21
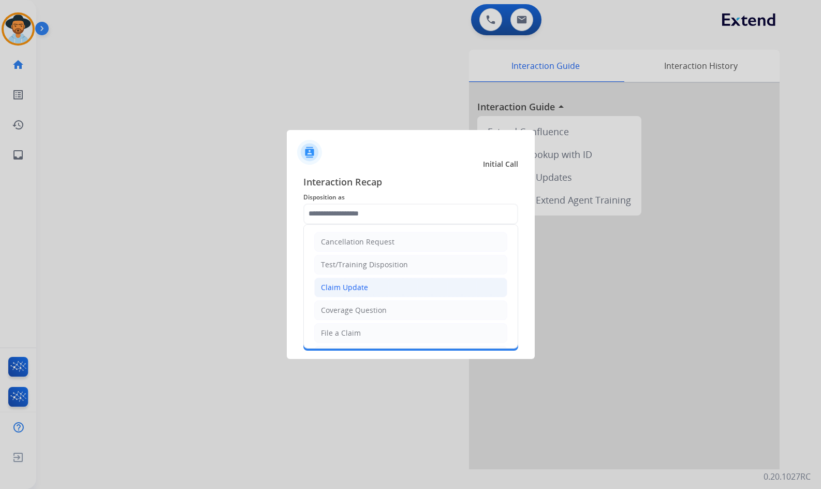
click at [379, 289] on li "Claim Update" at bounding box center [410, 287] width 193 height 20
type input "**********"
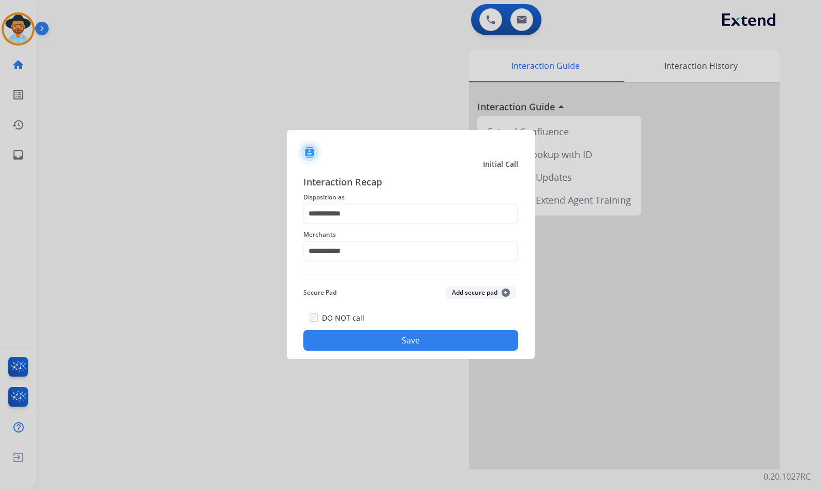
click at [388, 330] on button "Save" at bounding box center [410, 340] width 215 height 21
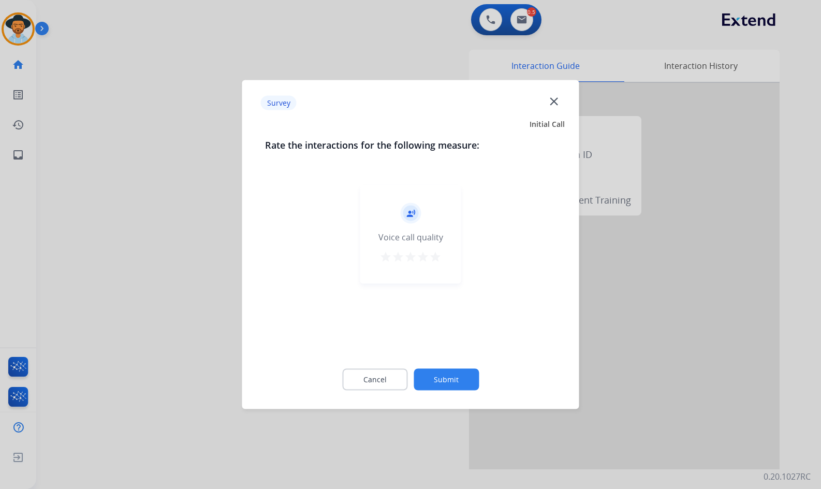
click at [454, 374] on button "Submit" at bounding box center [446, 380] width 65 height 22
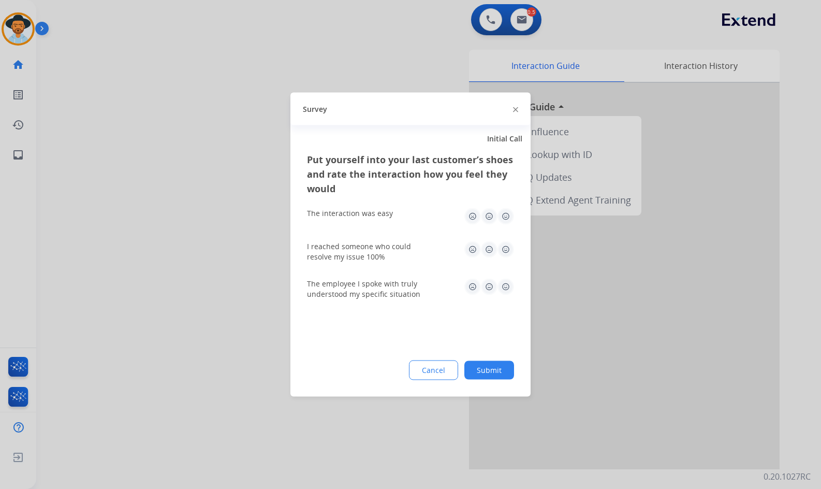
click at [487, 369] on button "Submit" at bounding box center [489, 370] width 50 height 19
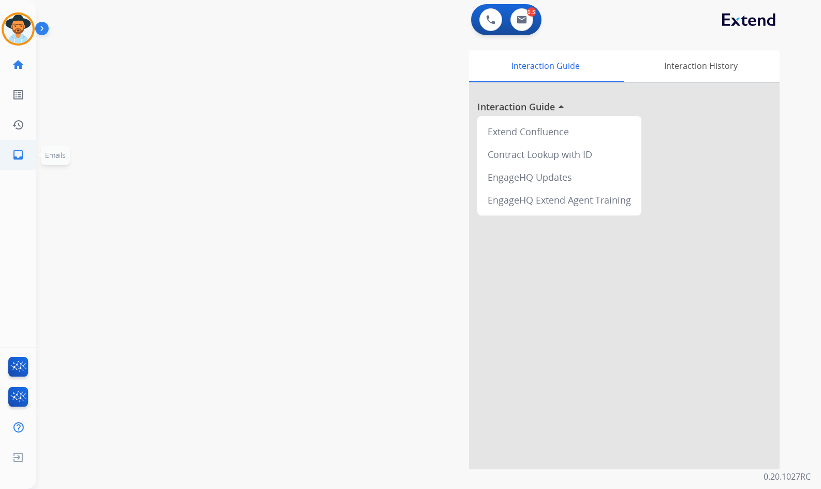
click at [15, 154] on mat-icon "inbox" at bounding box center [18, 155] width 12 height 12
select select "**********"
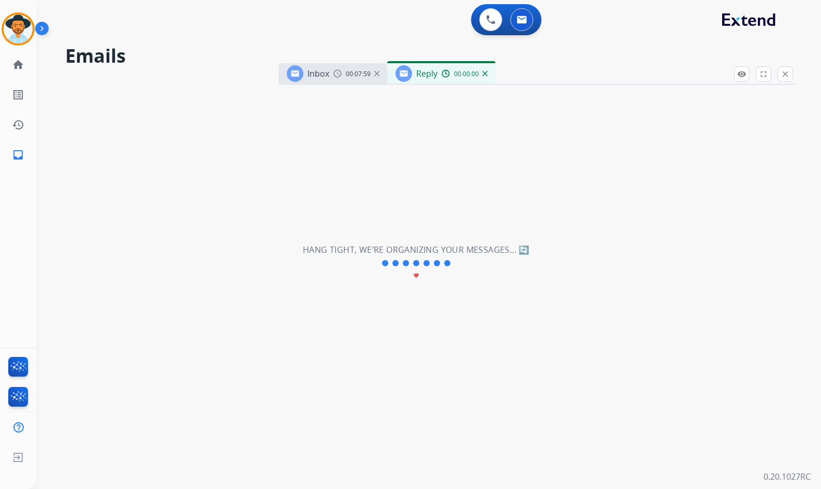
select select "**********"
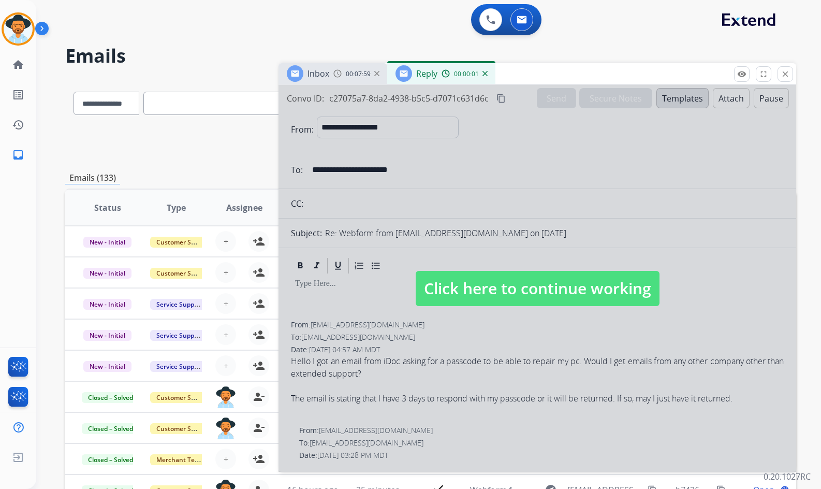
click at [497, 291] on span "Click here to continue working" at bounding box center [538, 288] width 244 height 35
select select
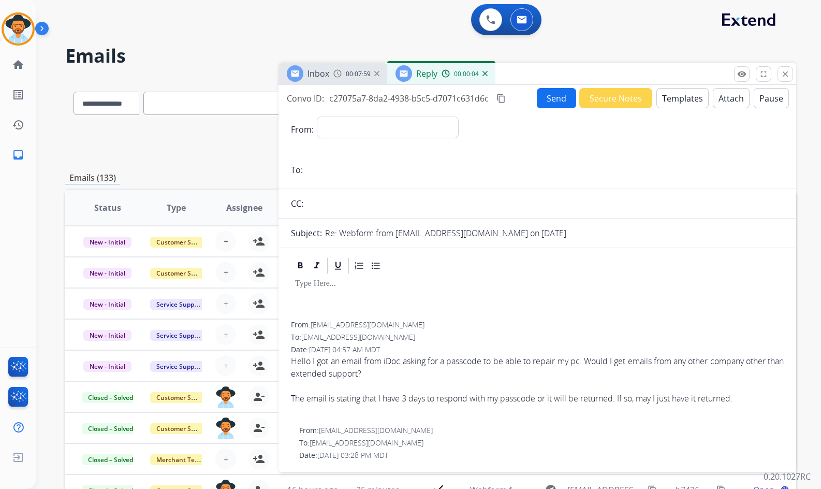
click at [486, 75] on img at bounding box center [484, 73] width 5 height 5
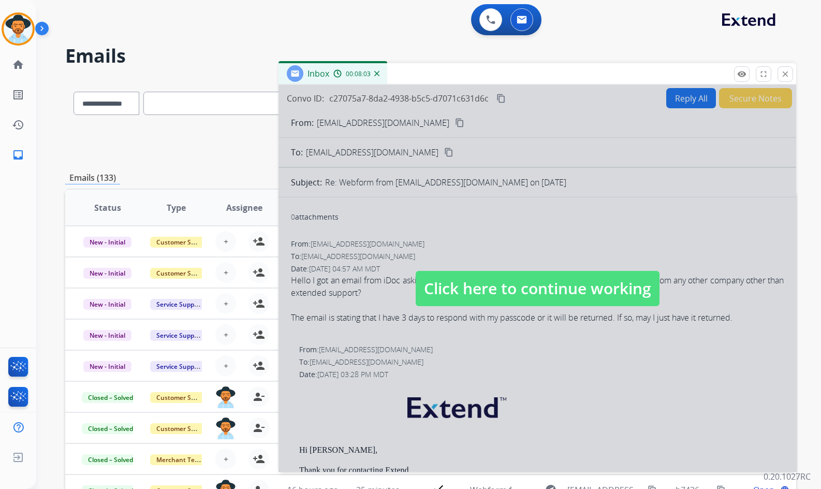
click at [510, 285] on span "Click here to continue working" at bounding box center [538, 288] width 244 height 35
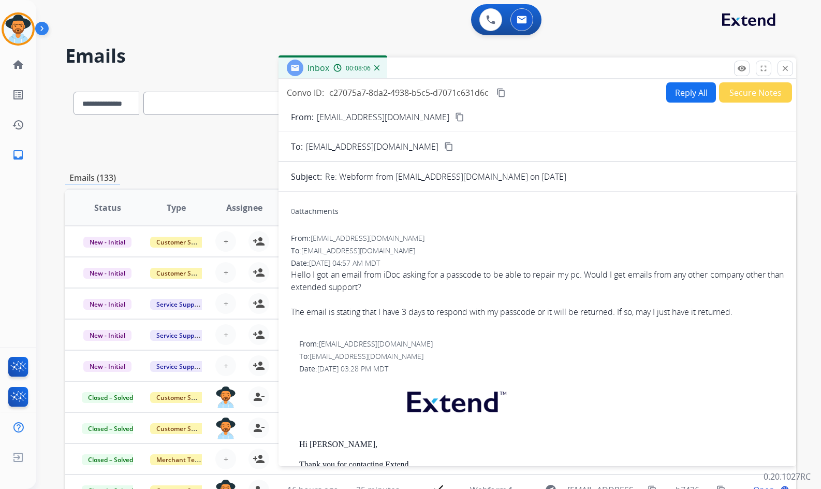
click at [537, 75] on div "Inbox 00:08:06" at bounding box center [537, 68] width 518 height 22
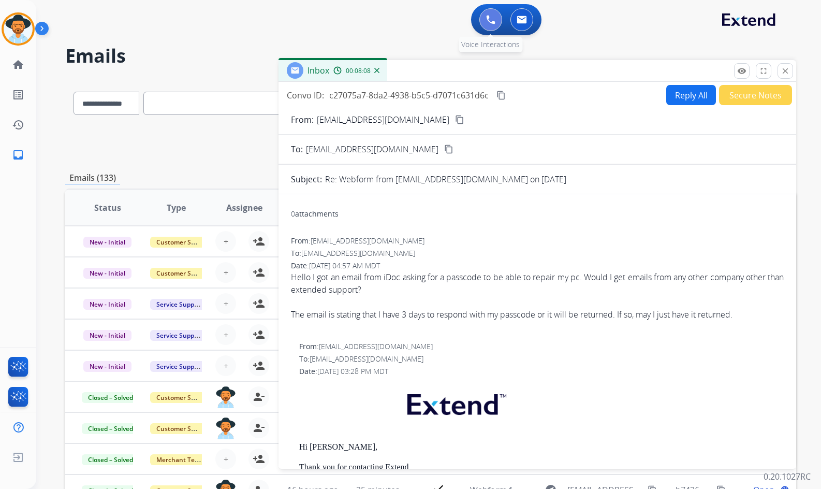
click at [490, 20] on img at bounding box center [490, 19] width 9 height 9
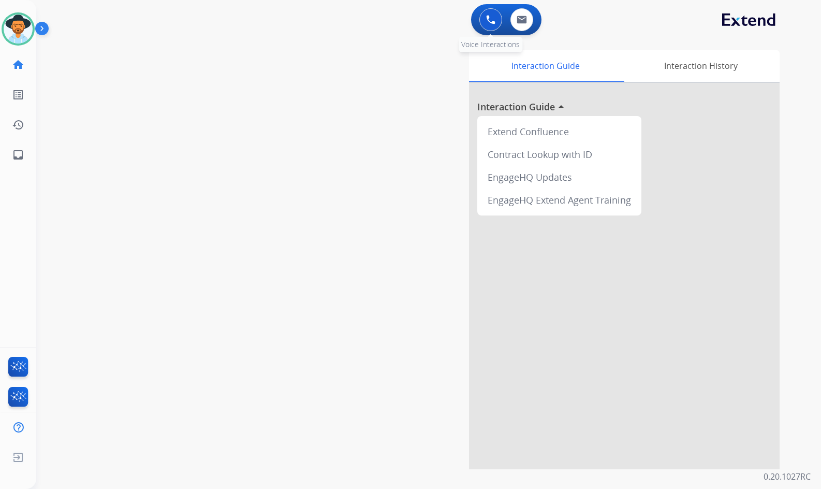
click at [495, 20] on button at bounding box center [490, 19] width 23 height 23
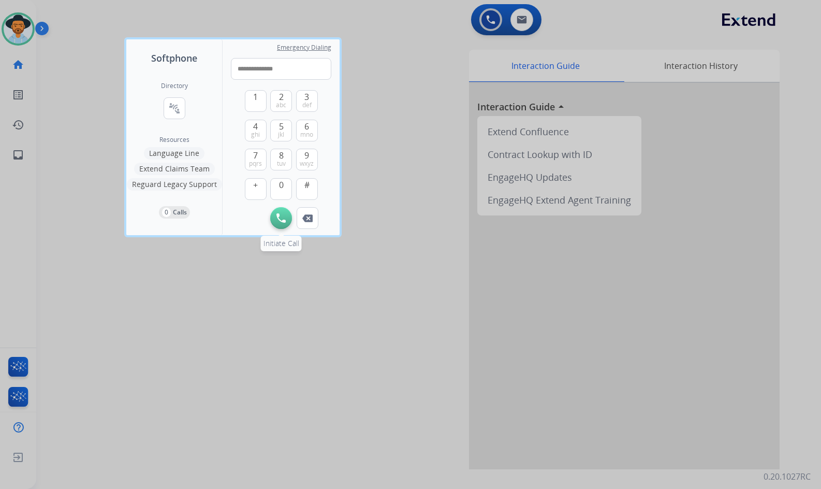
type input "**********"
click at [287, 223] on button "Initiate Call" at bounding box center [281, 218] width 22 height 22
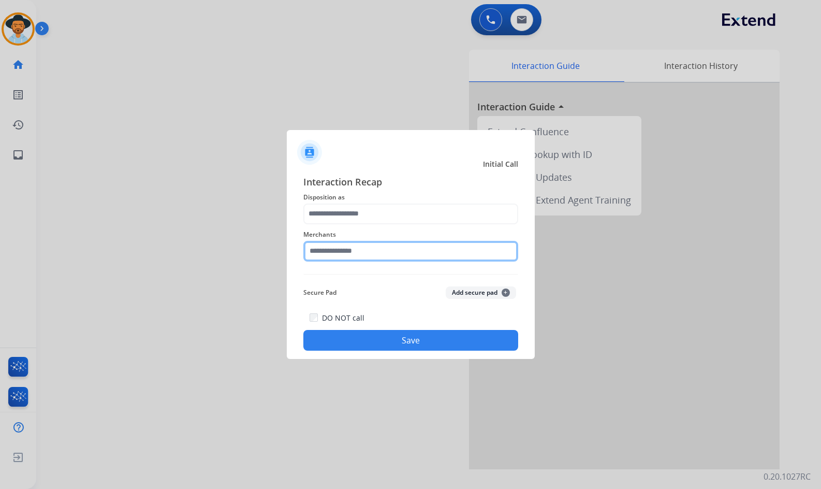
click at [343, 257] on input "text" at bounding box center [410, 251] width 215 height 21
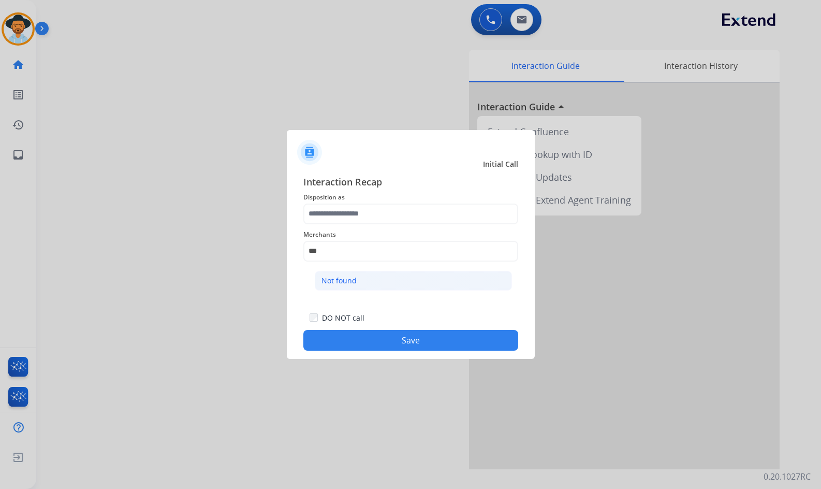
click at [373, 283] on li "Not found" at bounding box center [413, 281] width 197 height 20
type input "*********"
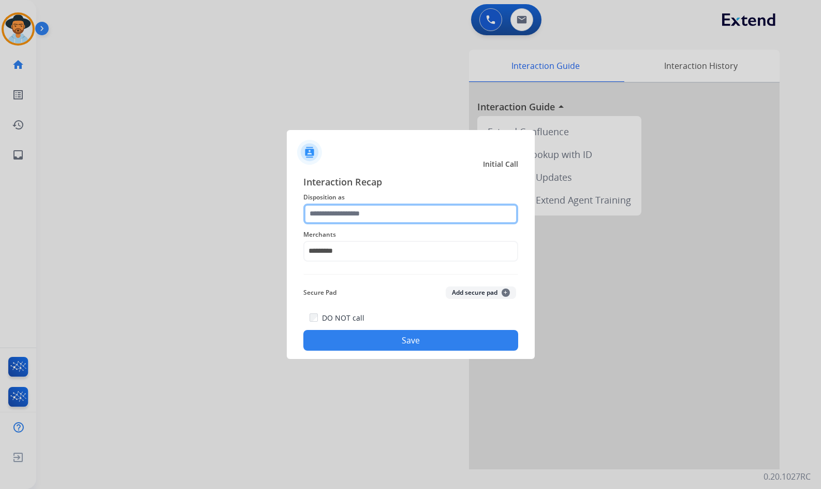
click at [372, 206] on input "text" at bounding box center [410, 213] width 215 height 21
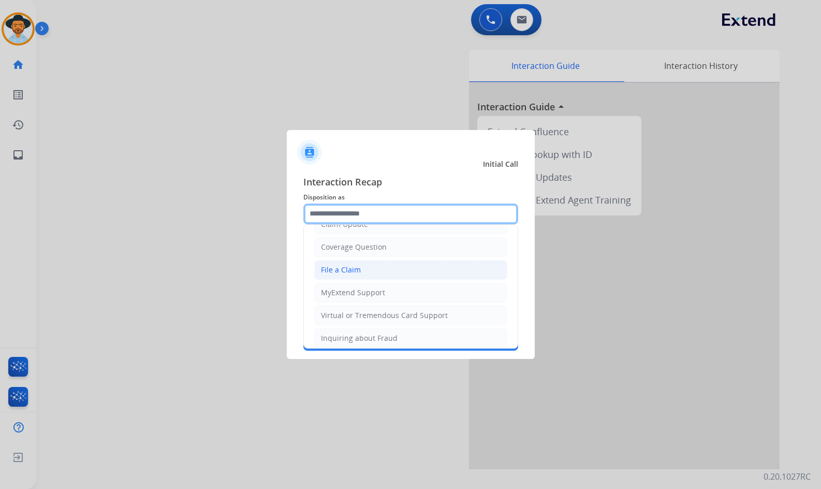
scroll to position [207, 0]
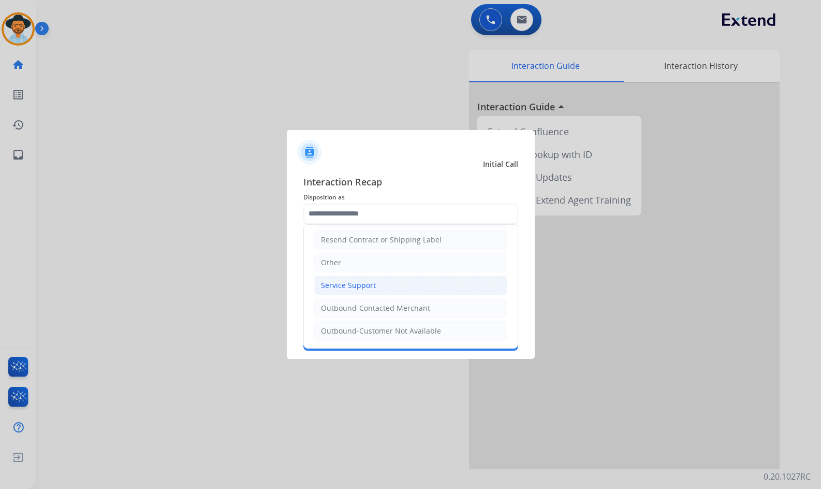
click at [358, 276] on li "Service Support" at bounding box center [410, 285] width 193 height 20
type input "**********"
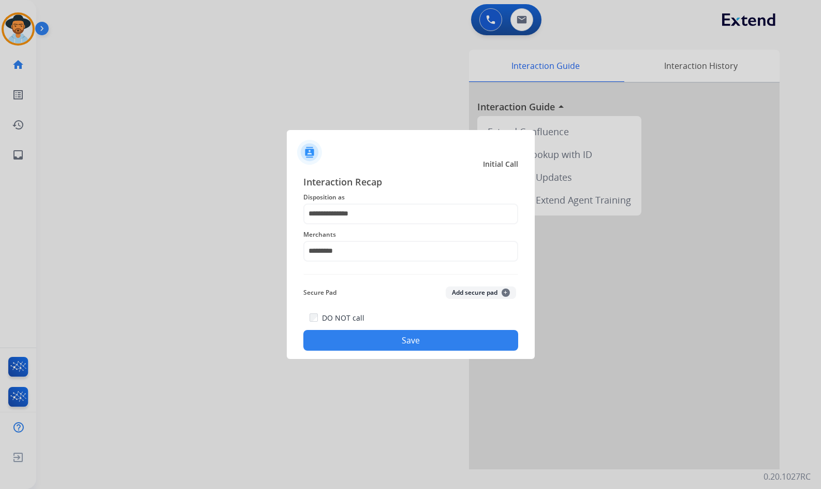
click at [384, 341] on button "Save" at bounding box center [410, 340] width 215 height 21
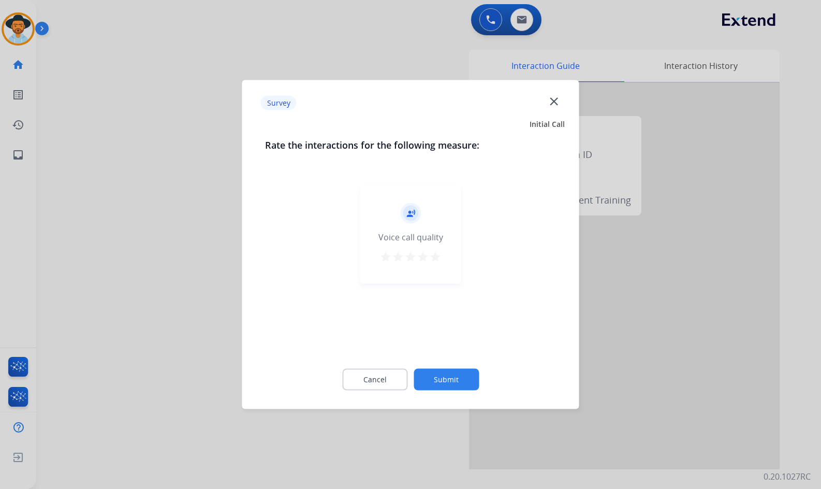
click at [457, 370] on button "Submit" at bounding box center [446, 380] width 65 height 22
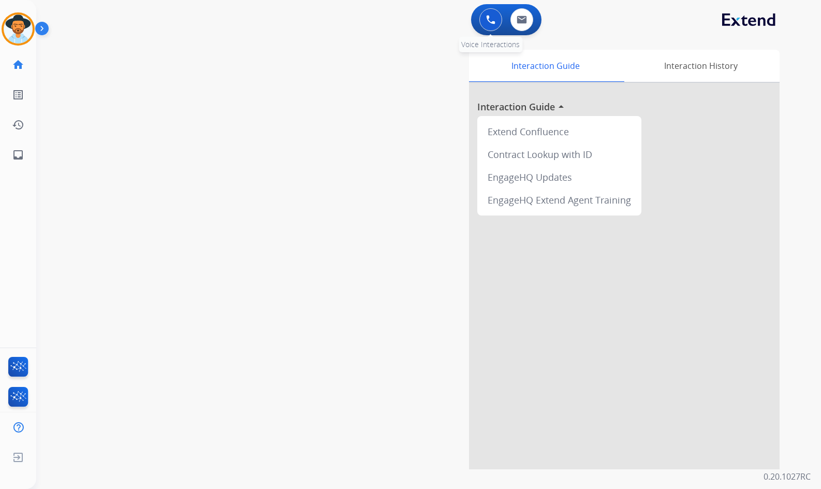
click at [492, 22] on img at bounding box center [490, 19] width 9 height 9
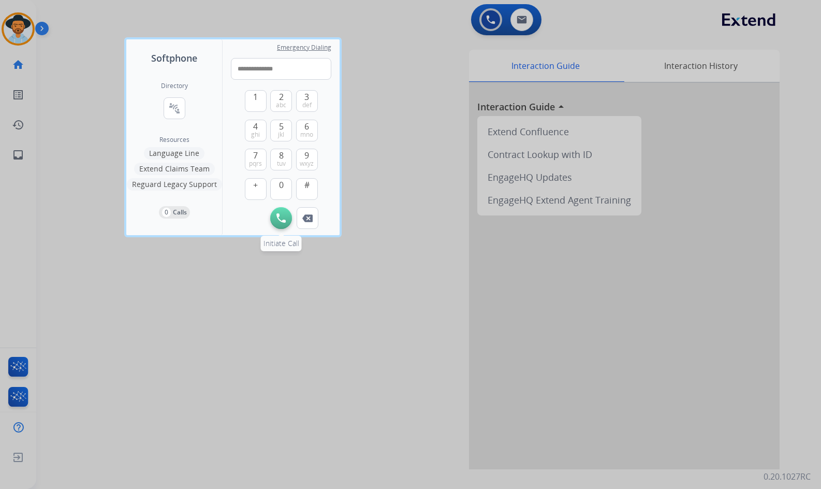
type input "**********"
click at [280, 218] on img at bounding box center [280, 217] width 9 height 9
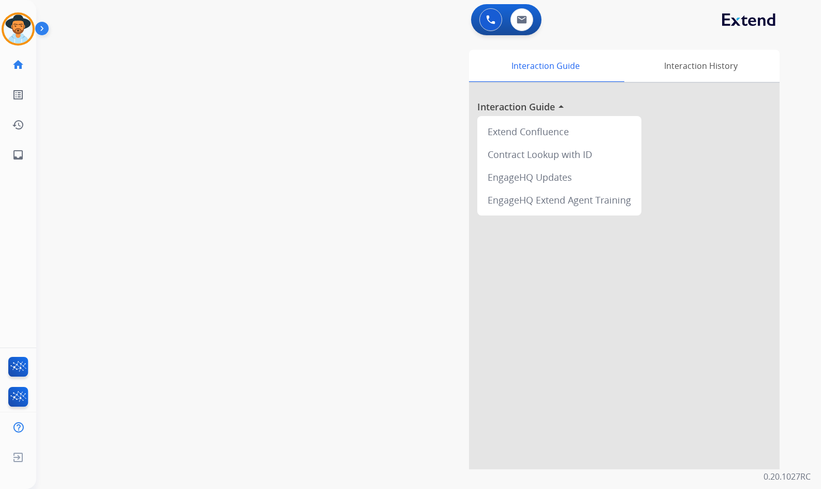
click at [42, 29] on img at bounding box center [44, 31] width 18 height 20
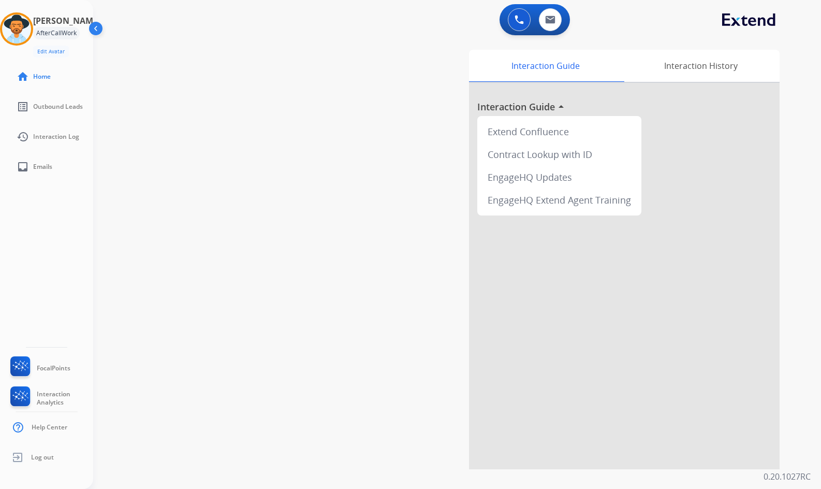
click at [94, 31] on img at bounding box center [97, 31] width 20 height 20
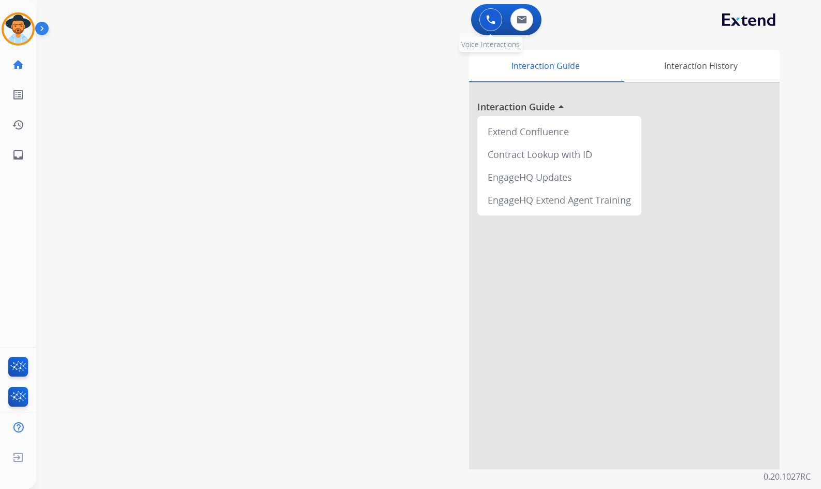
click at [485, 16] on button at bounding box center [490, 19] width 23 height 23
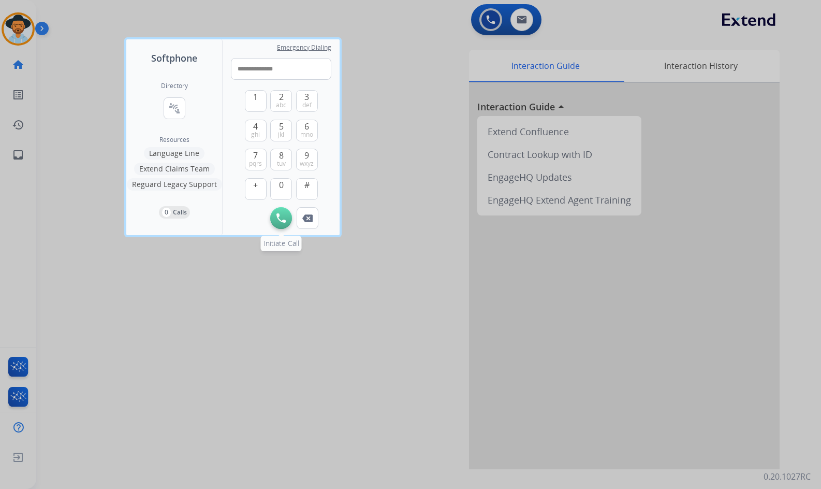
type input "**********"
click at [283, 218] on img at bounding box center [280, 217] width 9 height 9
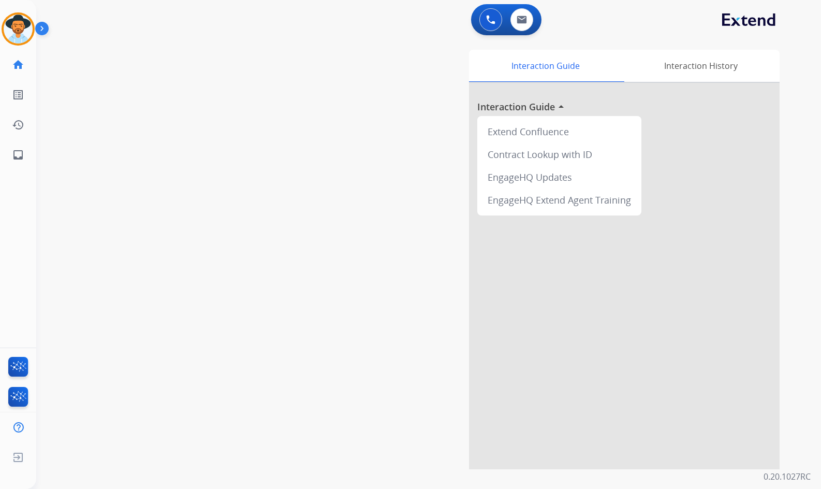
click at [44, 26] on img at bounding box center [44, 31] width 18 height 20
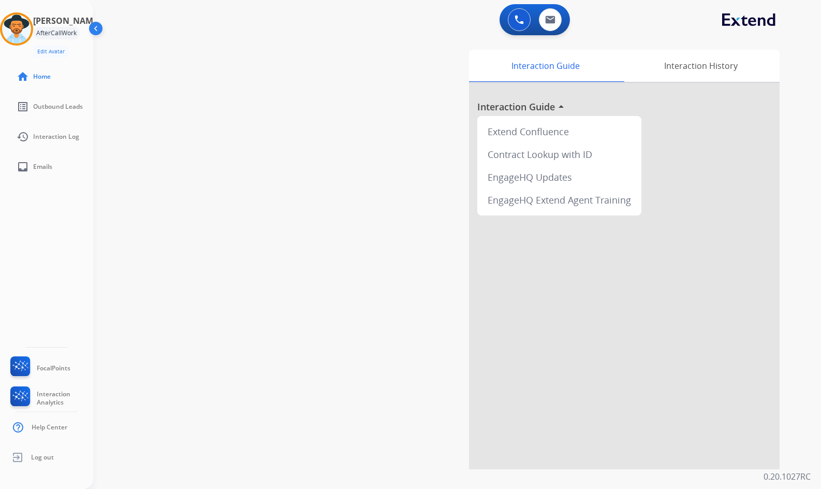
click at [189, 99] on div "swap_horiz Break voice bridge close_fullscreen Connect 3-Way Call merge_type Se…" at bounding box center [444, 253] width 703 height 432
drag, startPoint x: 191, startPoint y: 91, endPoint x: 150, endPoint y: 53, distance: 55.7
click at [191, 89] on div "swap_horiz Break voice bridge close_fullscreen Connect 3-Way Call merge_type Se…" at bounding box center [444, 253] width 703 height 432
click at [96, 30] on img at bounding box center [97, 31] width 20 height 20
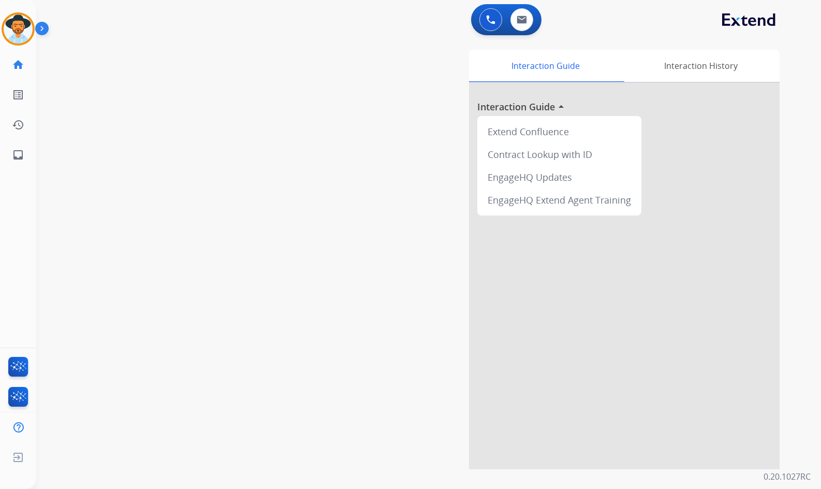
click at [350, 133] on div "Interaction Guide Interaction History Interaction Guide arrow_drop_up Extend Co…" at bounding box center [551, 259] width 458 height 419
click at [377, 158] on div "Interaction Guide Interaction History Interaction Guide arrow_drop_up Extend Co…" at bounding box center [551, 259] width 458 height 419
click at [487, 14] on button at bounding box center [490, 19] width 23 height 23
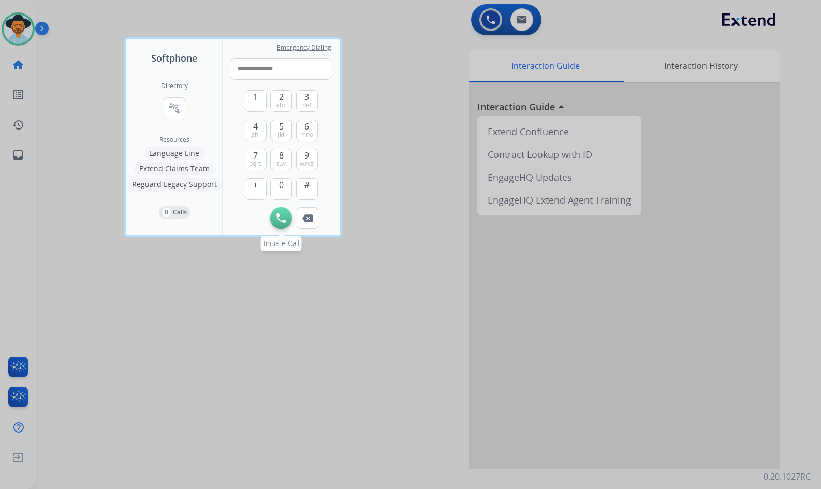
type input "**********"
click at [282, 221] on img at bounding box center [280, 217] width 9 height 9
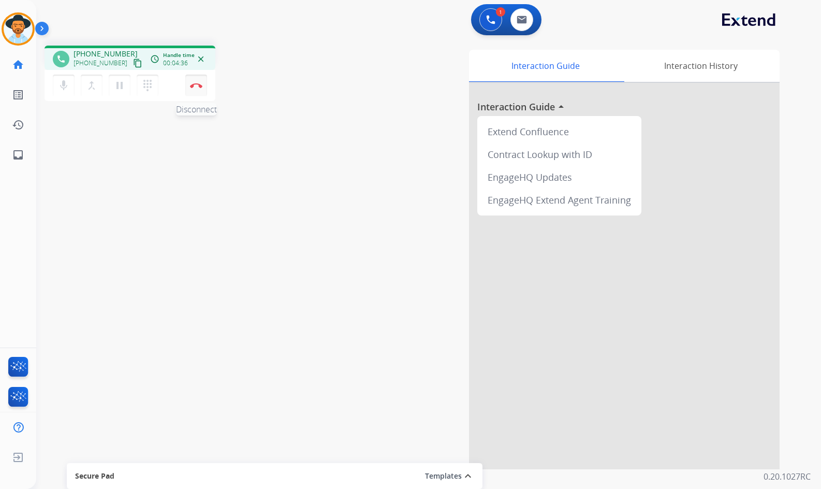
click at [193, 84] on img at bounding box center [196, 85] width 12 height 5
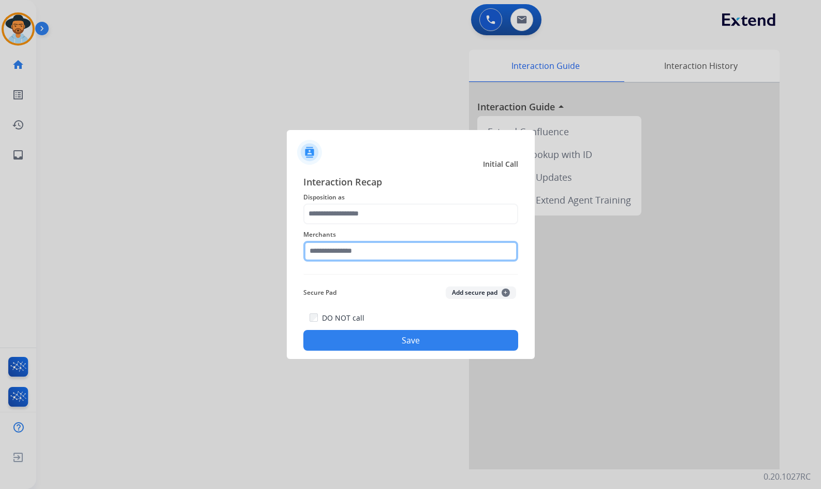
click at [350, 247] on input "text" at bounding box center [410, 251] width 215 height 21
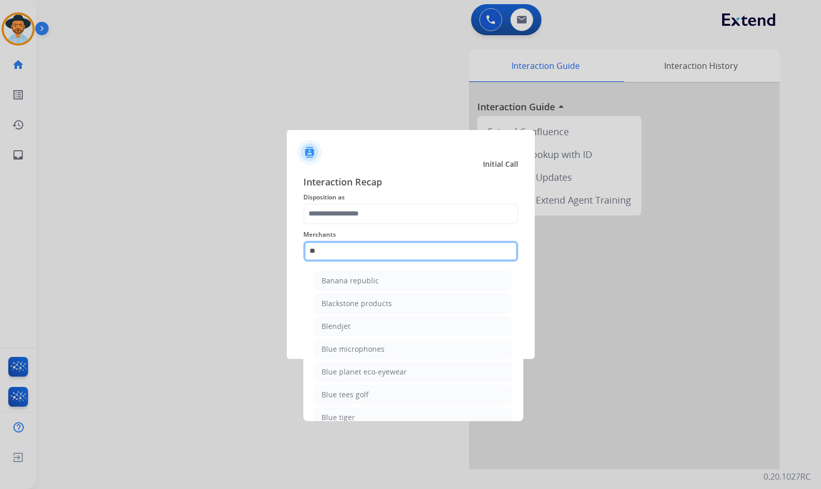
type input "***"
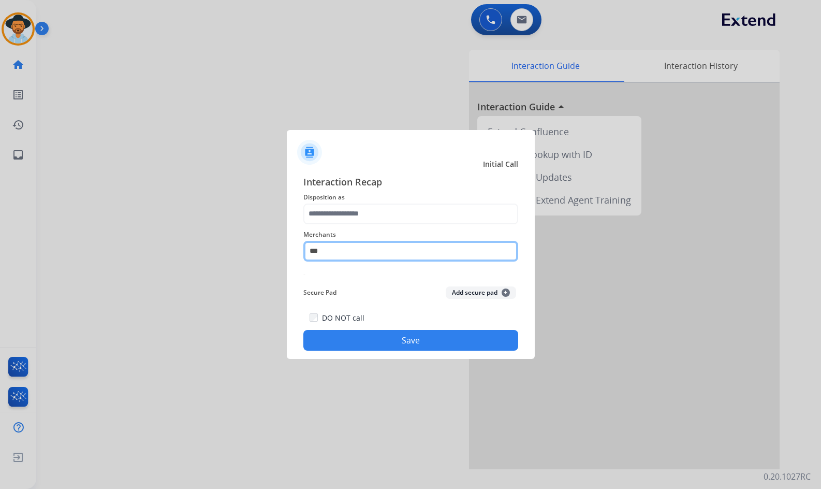
drag, startPoint x: 330, startPoint y: 254, endPoint x: 282, endPoint y: 254, distance: 48.1
click at [0, 254] on app-contact-recap-modal "Initial Call Interaction Recap Disposition as Merchants *** Secure Pad Add secu…" at bounding box center [0, 244] width 0 height 489
click at [325, 255] on input "text" at bounding box center [410, 251] width 215 height 21
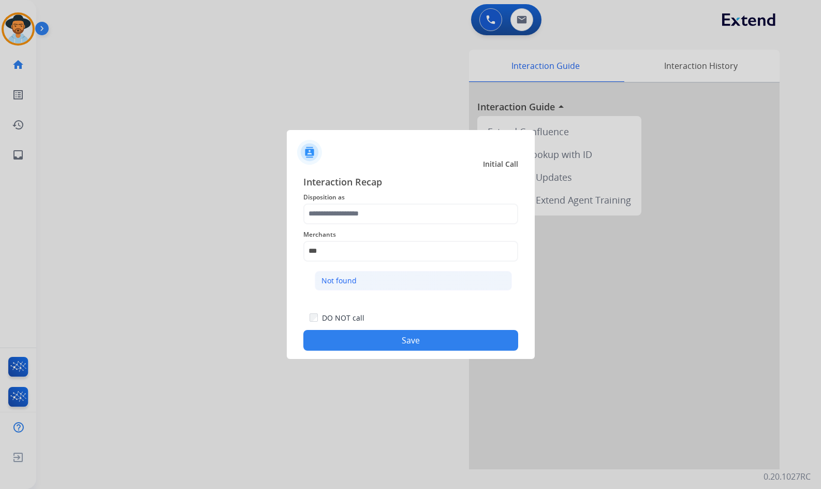
click at [341, 278] on div "Not found" at bounding box center [338, 280] width 35 height 10
type input "*********"
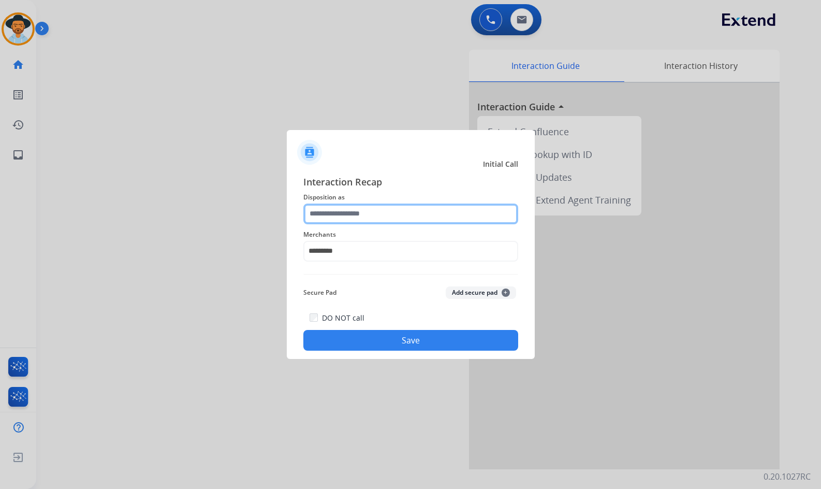
click at [340, 208] on input "text" at bounding box center [410, 213] width 215 height 21
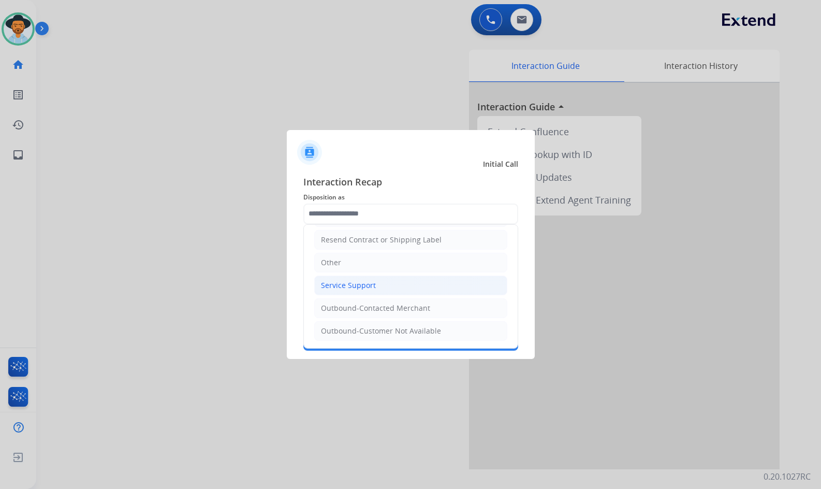
click at [364, 294] on li "Service Support" at bounding box center [410, 285] width 193 height 20
type input "**********"
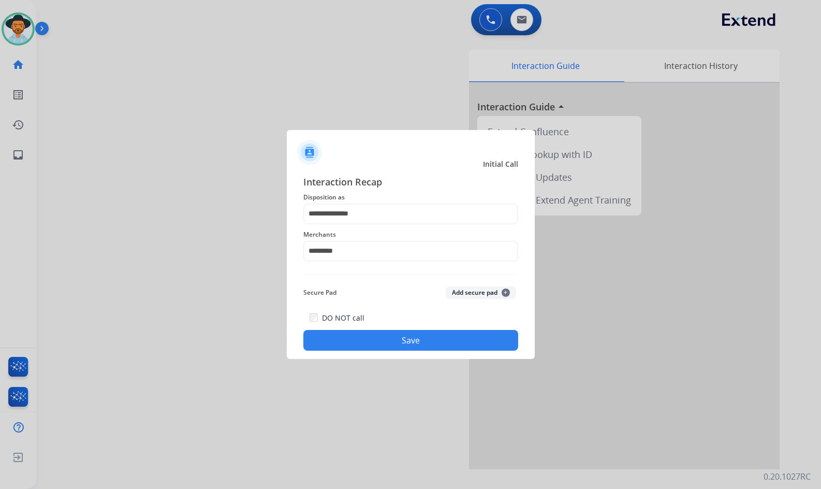
click at [377, 339] on button "Save" at bounding box center [410, 340] width 215 height 21
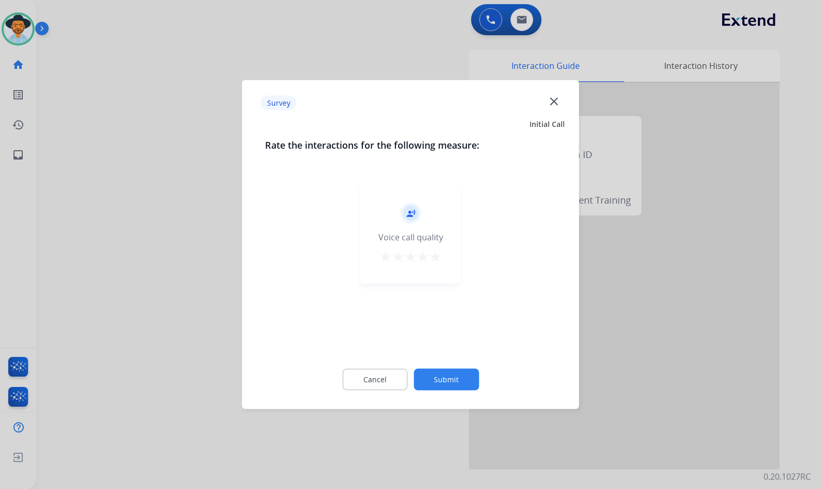
click at [458, 383] on button "Submit" at bounding box center [446, 380] width 65 height 22
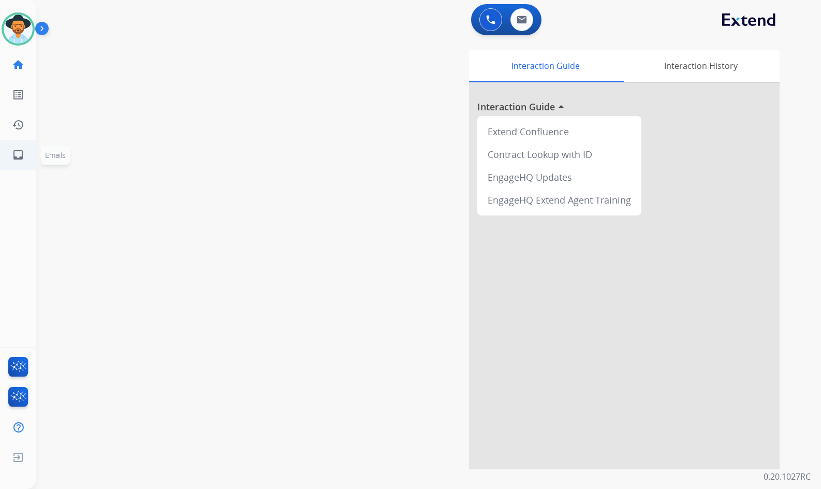
click at [20, 157] on mat-icon "inbox" at bounding box center [18, 155] width 12 height 12
select select "**********"
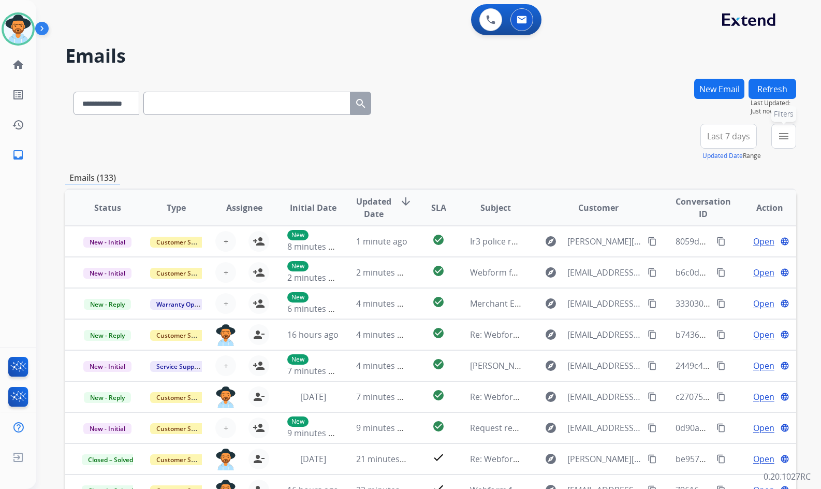
click at [782, 136] on mat-icon "menu" at bounding box center [783, 136] width 12 height 12
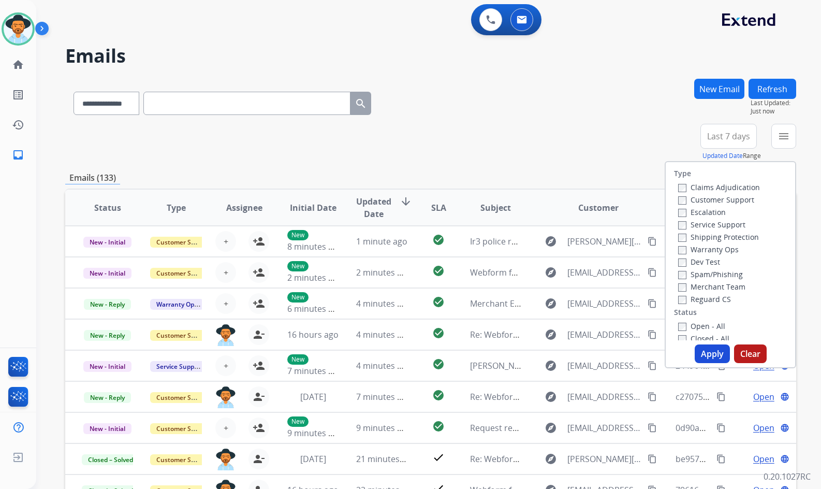
click at [734, 202] on label "Customer Support" at bounding box center [716, 200] width 76 height 10
click at [732, 236] on label "Shipping Protection" at bounding box center [718, 237] width 81 height 10
click at [705, 301] on label "Reguard CS" at bounding box center [704, 299] width 53 height 10
click at [703, 324] on label "Open - All" at bounding box center [701, 326] width 47 height 10
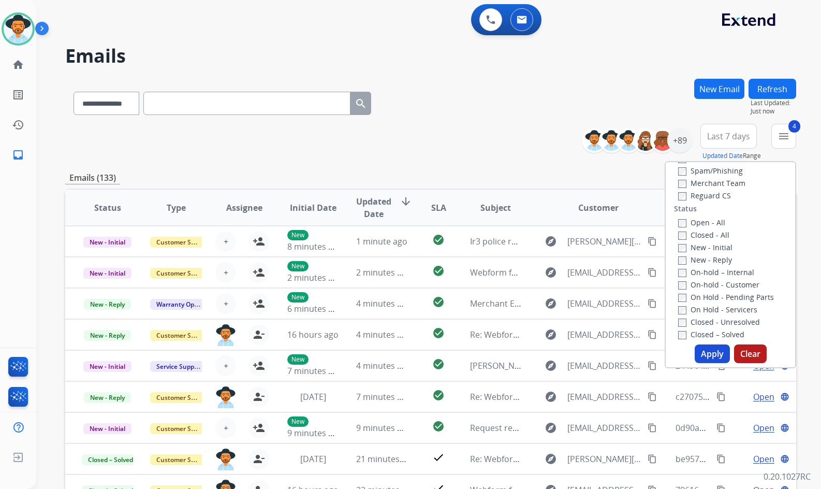
click at [715, 309] on label "On Hold - Servicers" at bounding box center [717, 309] width 79 height 10
click at [724, 295] on label "On Hold - Pending Parts" at bounding box center [726, 297] width 96 height 10
drag, startPoint x: 724, startPoint y: 285, endPoint x: 727, endPoint y: 278, distance: 7.2
click at [725, 283] on label "On-hold - Customer" at bounding box center [718, 285] width 81 height 10
click at [728, 273] on label "On-hold – Internal" at bounding box center [716, 272] width 76 height 10
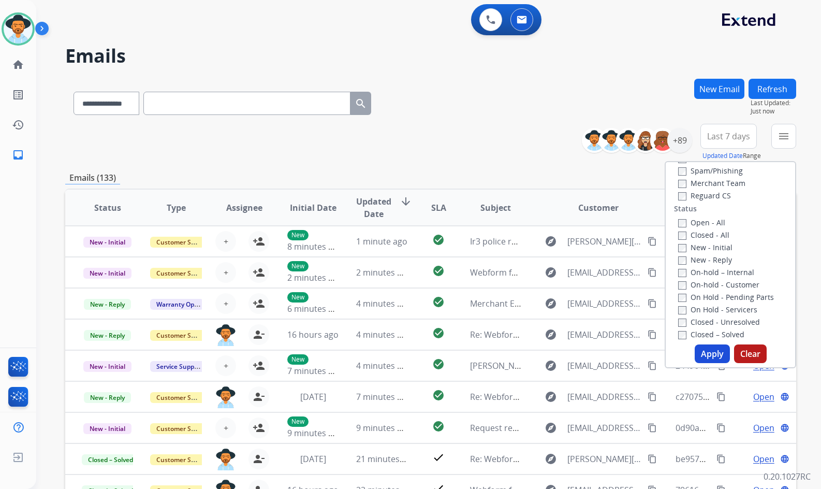
click at [715, 259] on label "New - Reply" at bounding box center [705, 260] width 54 height 10
click at [713, 244] on label "New - Initial" at bounding box center [705, 247] width 54 height 10
click at [707, 351] on button "Apply" at bounding box center [712, 353] width 35 height 19
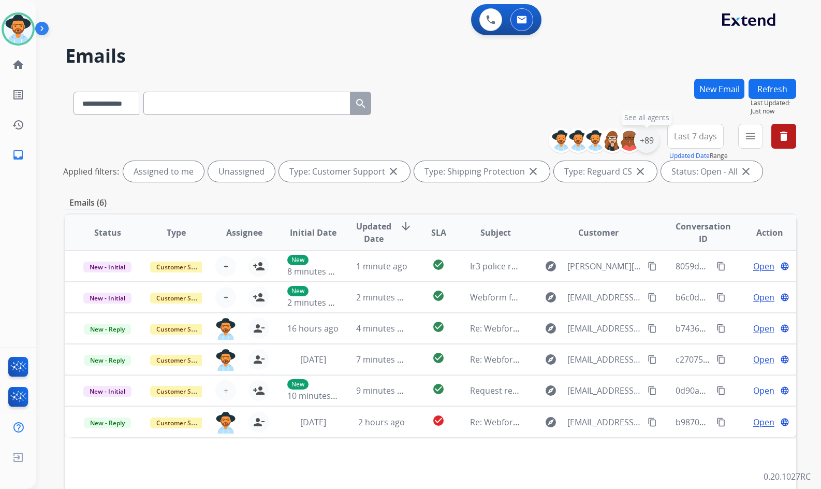
click at [646, 144] on div "+89" at bounding box center [646, 140] width 25 height 25
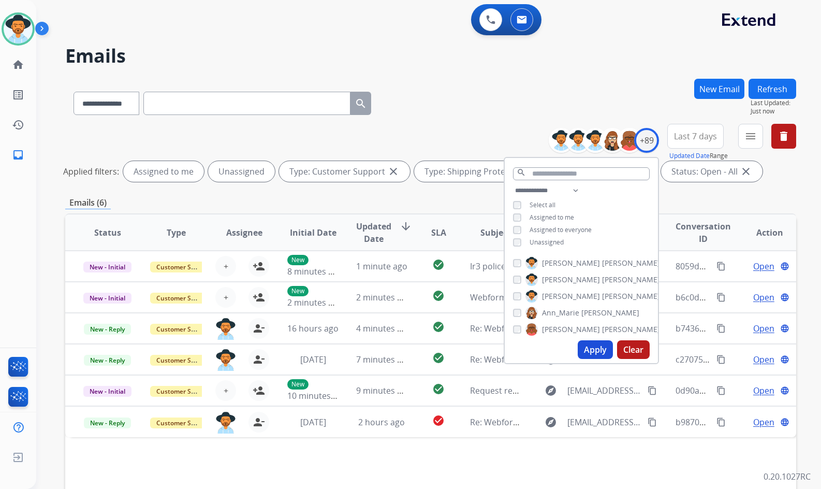
click at [540, 242] on span "Unassigned" at bounding box center [547, 242] width 34 height 9
click at [566, 295] on span "[PERSON_NAME]" at bounding box center [571, 296] width 58 height 10
click at [597, 360] on div "Apply Clear" at bounding box center [581, 349] width 153 height 27
click at [597, 355] on button "Apply" at bounding box center [595, 349] width 35 height 19
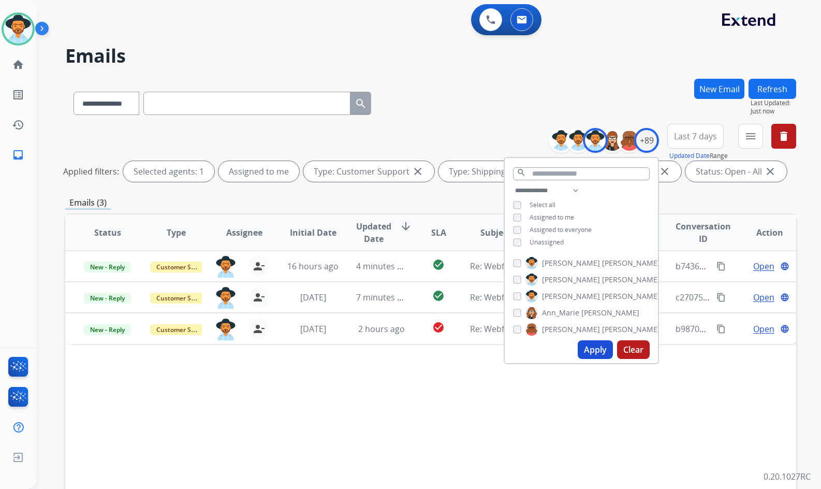
drag, startPoint x: 718, startPoint y: 429, endPoint x: 728, endPoint y: 408, distance: 22.9
click at [717, 429] on div "Status Type Assignee Initial Date Updated Date arrow_downward SLA Subject Custo…" at bounding box center [430, 386] width 731 height 347
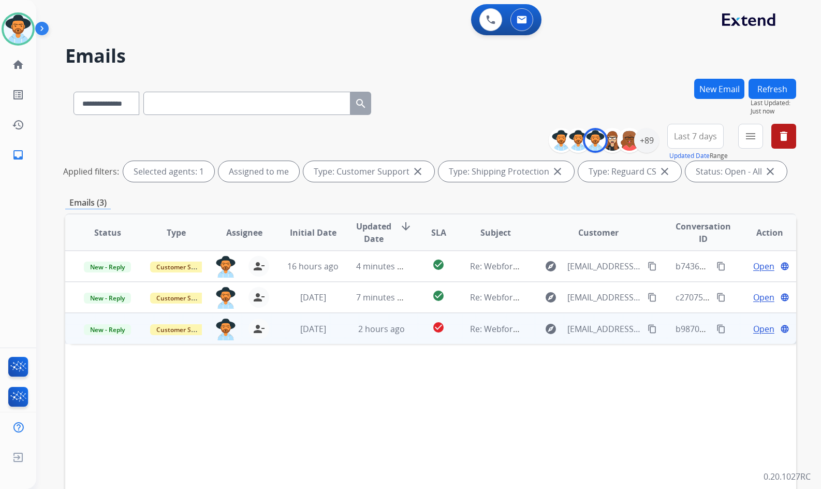
click at [730, 328] on td "Open language" at bounding box center [762, 328] width 68 height 31
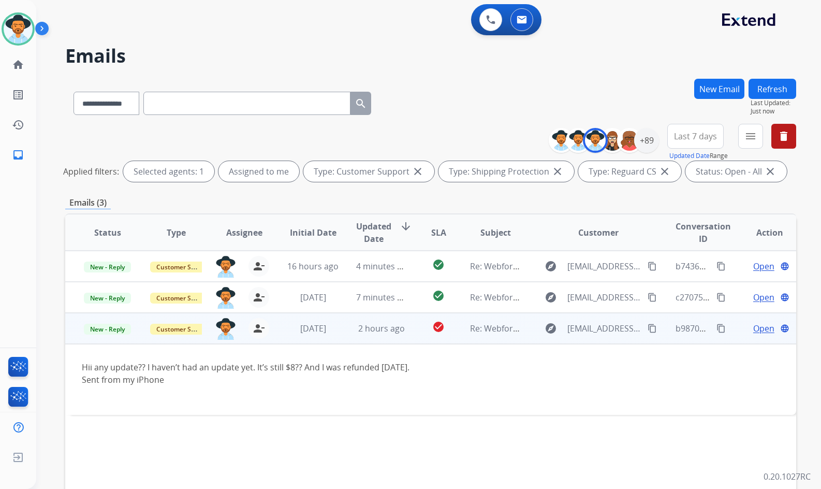
click at [731, 326] on td "Open language" at bounding box center [762, 328] width 68 height 31
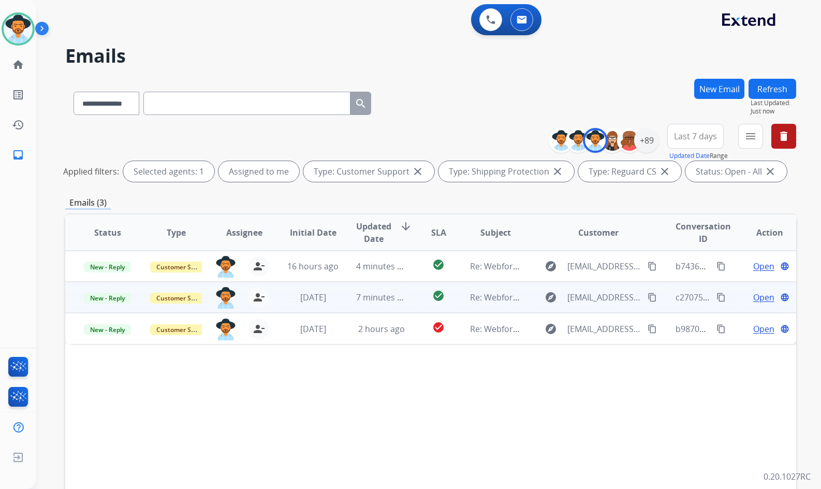
click at [729, 299] on td "Open language" at bounding box center [762, 297] width 68 height 31
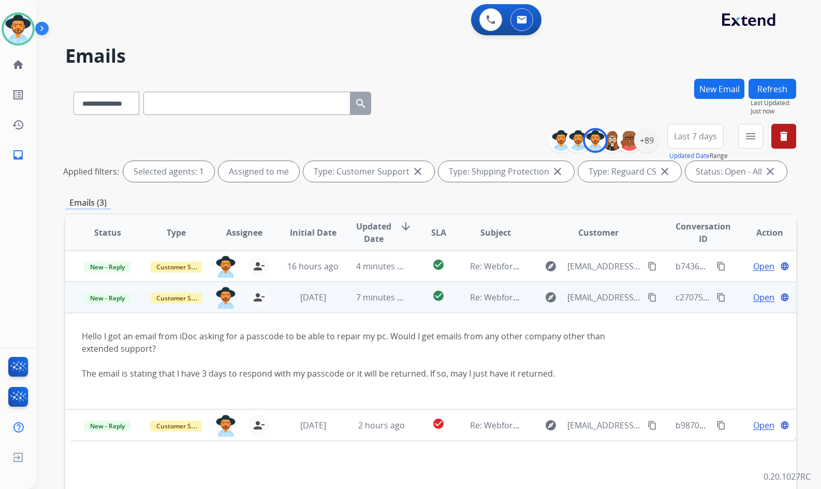
click at [753, 296] on span "Open" at bounding box center [763, 297] width 21 height 12
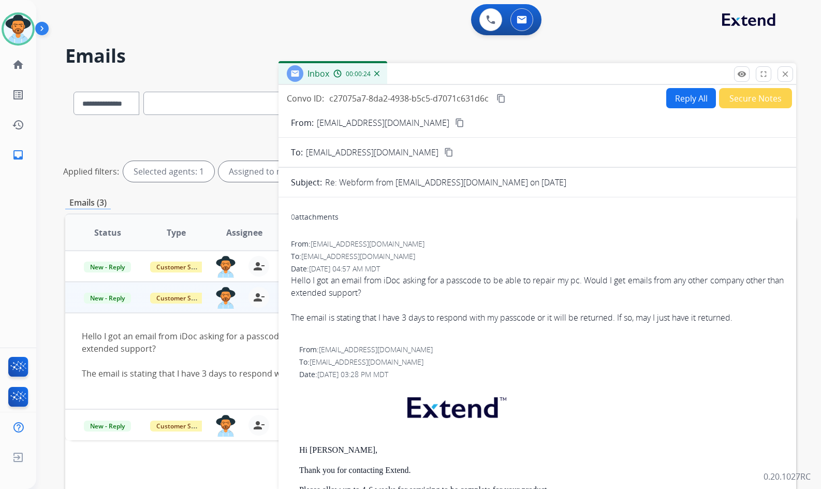
click at [500, 98] on mat-icon "content_copy" at bounding box center [500, 98] width 9 height 9
click at [673, 91] on button "Reply All" at bounding box center [691, 98] width 50 height 20
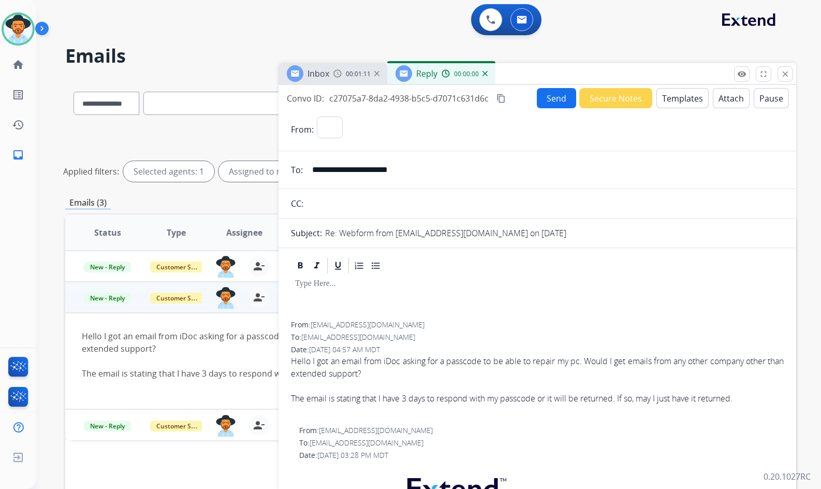
select select "**********"
click at [695, 99] on button "Templates" at bounding box center [682, 98] width 52 height 20
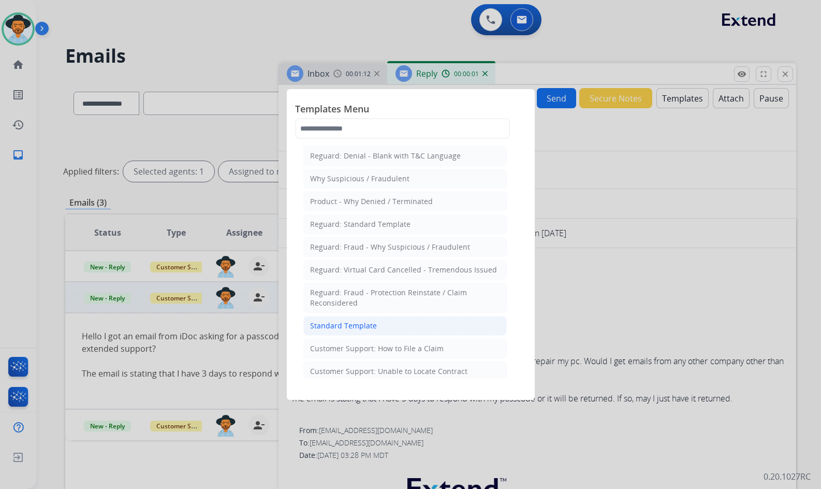
click at [372, 317] on li "Standard Template" at bounding box center [404, 326] width 203 height 20
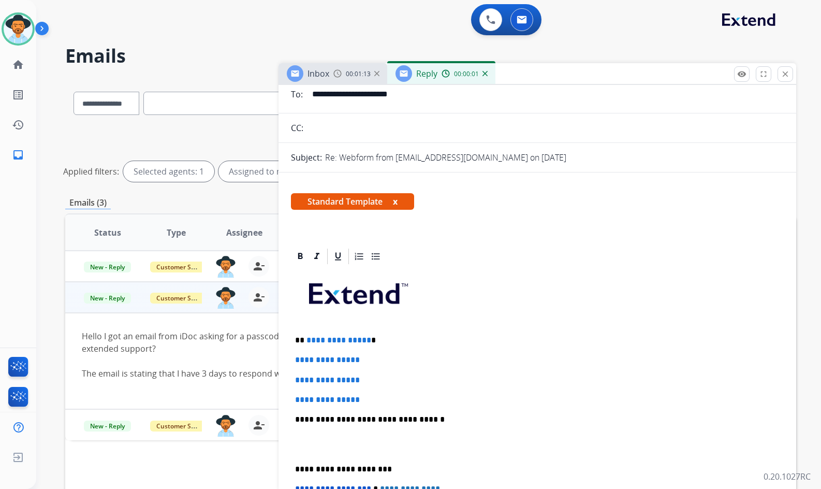
scroll to position [155, 0]
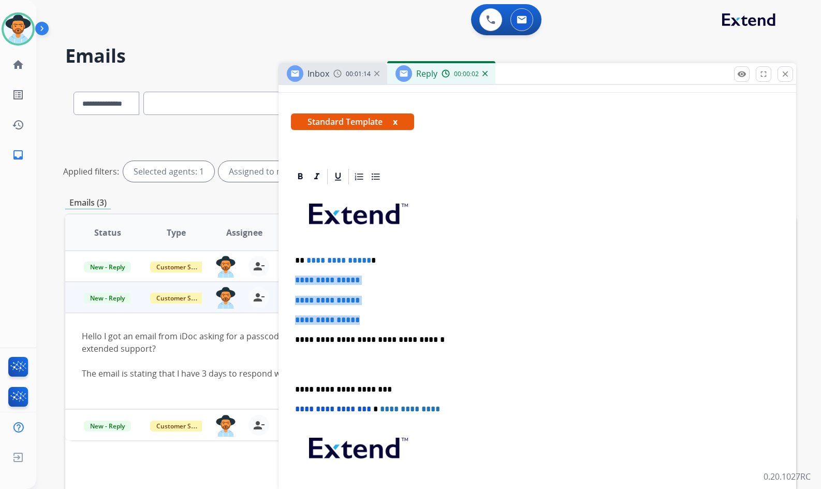
drag, startPoint x: 351, startPoint y: 314, endPoint x: 292, endPoint y: 274, distance: 70.8
click at [291, 274] on div "**********" at bounding box center [537, 364] width 493 height 356
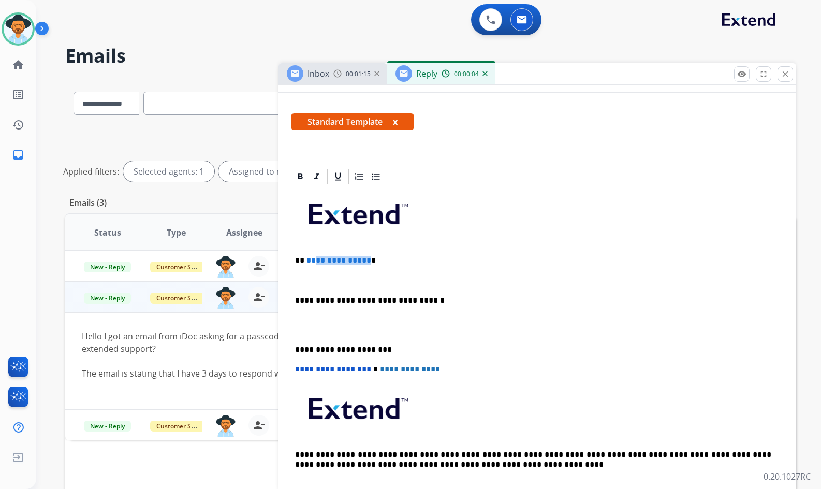
drag, startPoint x: 364, startPoint y: 262, endPoint x: 312, endPoint y: 258, distance: 53.0
click at [312, 258] on span "**********" at bounding box center [338, 260] width 65 height 8
click at [339, 281] on p at bounding box center [537, 279] width 484 height 9
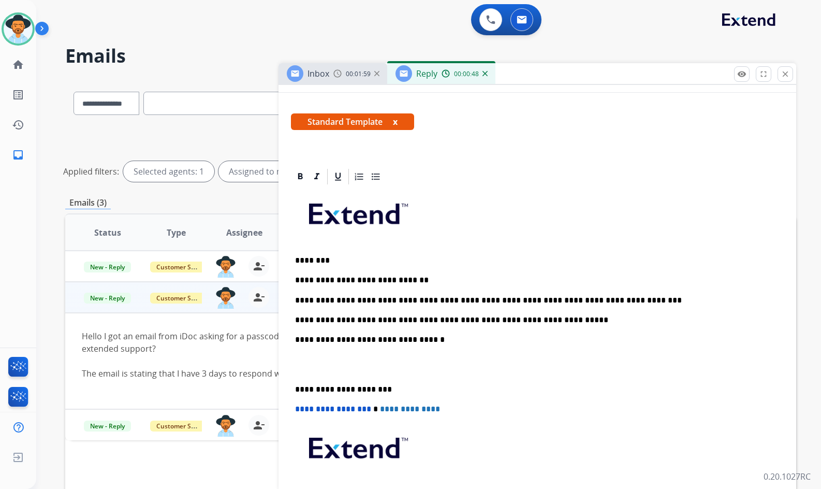
click at [337, 370] on p at bounding box center [537, 364] width 484 height 19
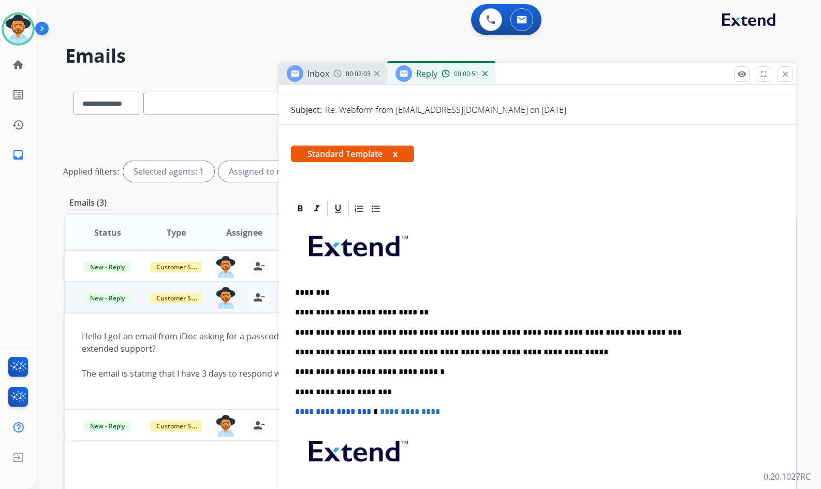
scroll to position [0, 0]
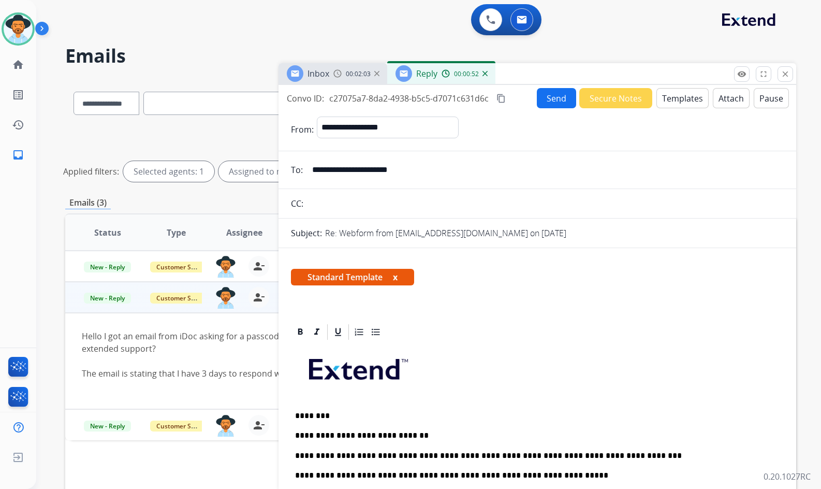
click at [546, 96] on button "Send" at bounding box center [556, 98] width 39 height 20
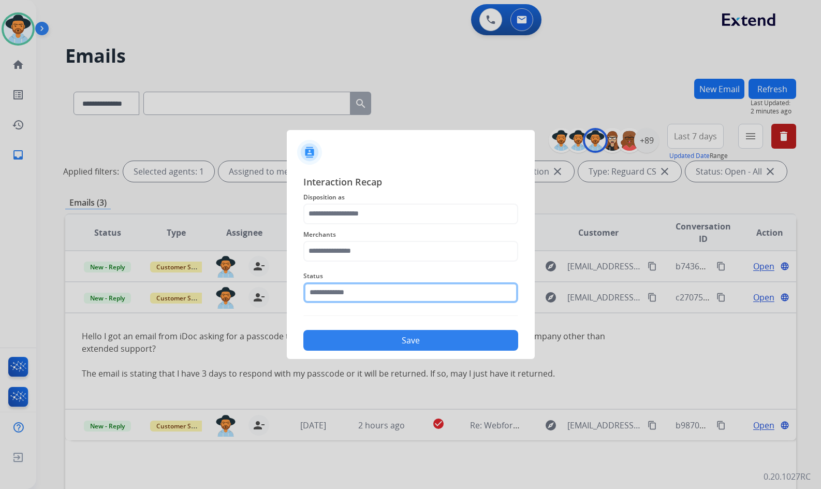
click at [419, 298] on input "text" at bounding box center [410, 292] width 215 height 21
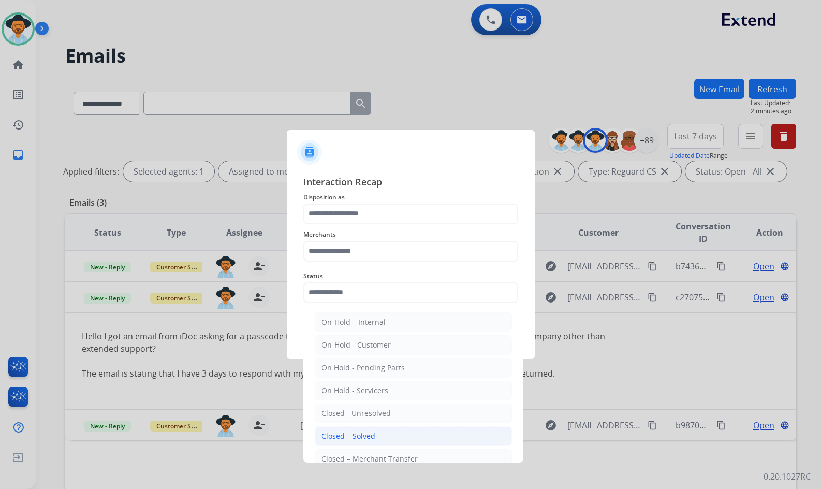
click at [376, 439] on li "Closed – Solved" at bounding box center [413, 436] width 197 height 20
type input "**********"
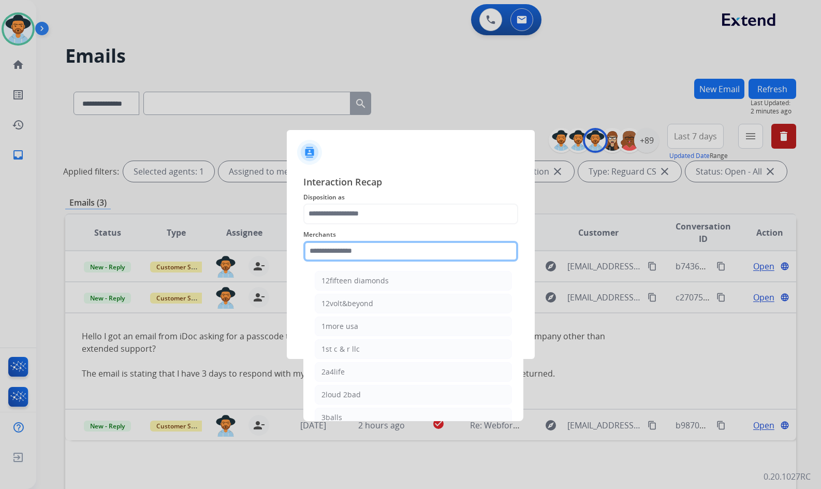
click at [363, 251] on input "text" at bounding box center [410, 251] width 215 height 21
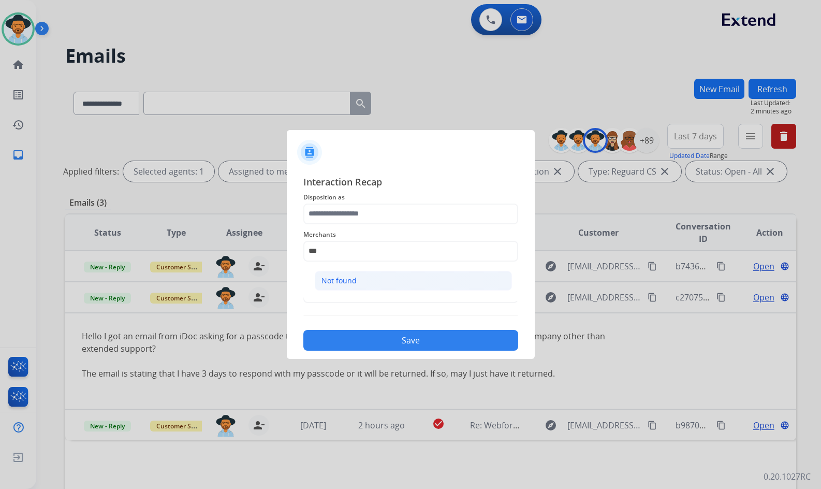
click at [373, 282] on li "Not found" at bounding box center [413, 281] width 197 height 20
type input "*********"
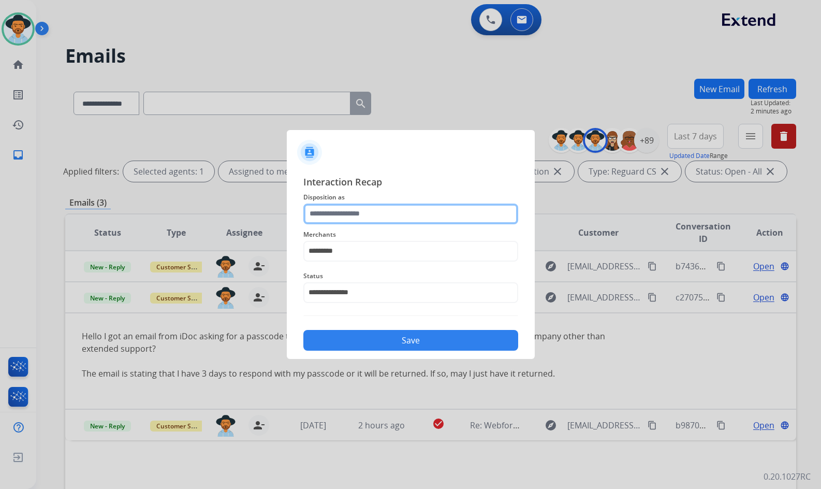
click at [377, 214] on input "text" at bounding box center [410, 213] width 215 height 21
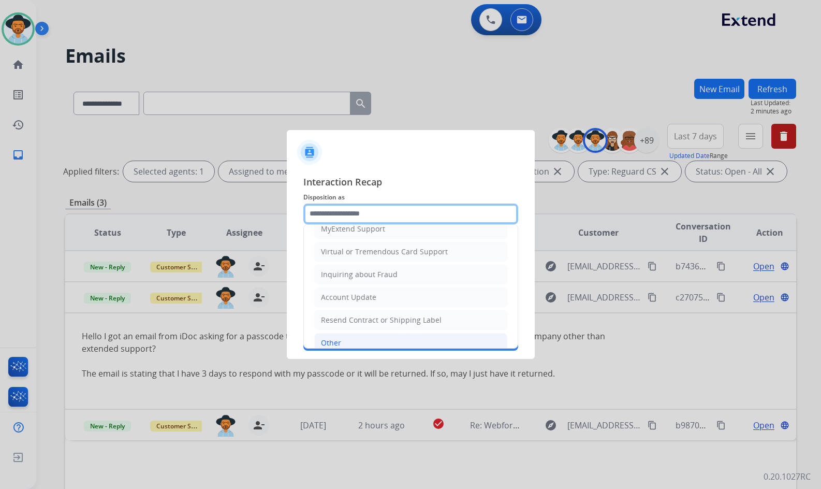
scroll to position [161, 0]
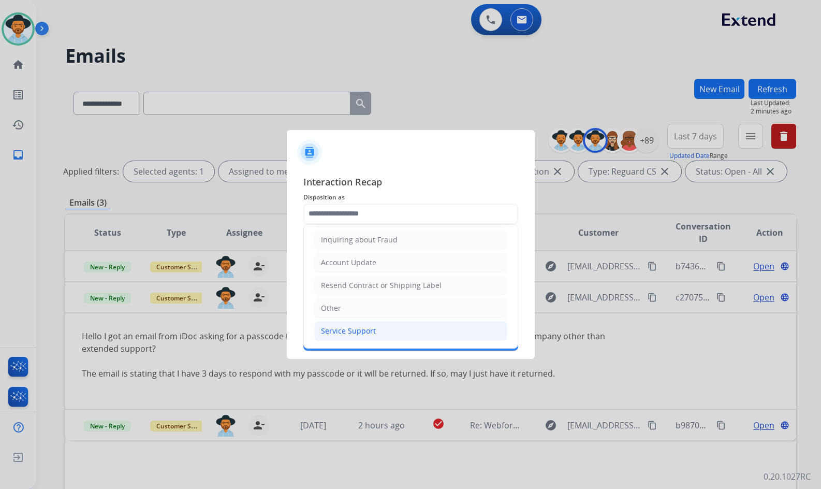
click at [356, 331] on div "Service Support" at bounding box center [348, 331] width 55 height 10
type input "**********"
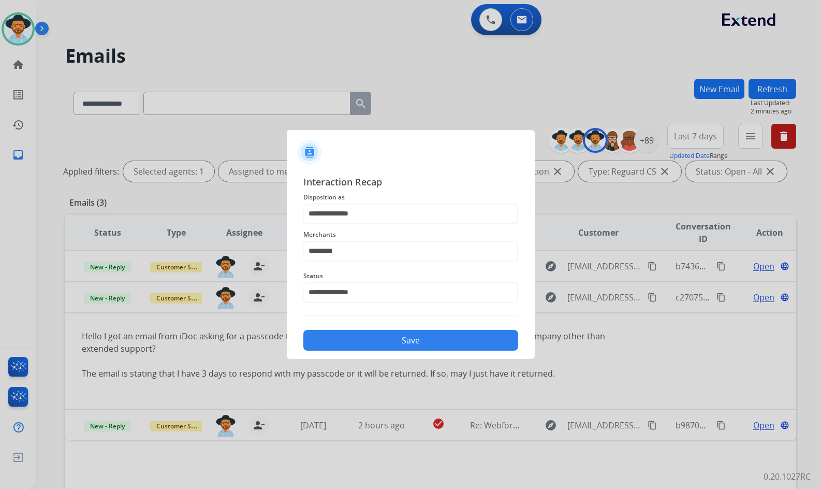
click at [431, 338] on button "Save" at bounding box center [410, 340] width 215 height 21
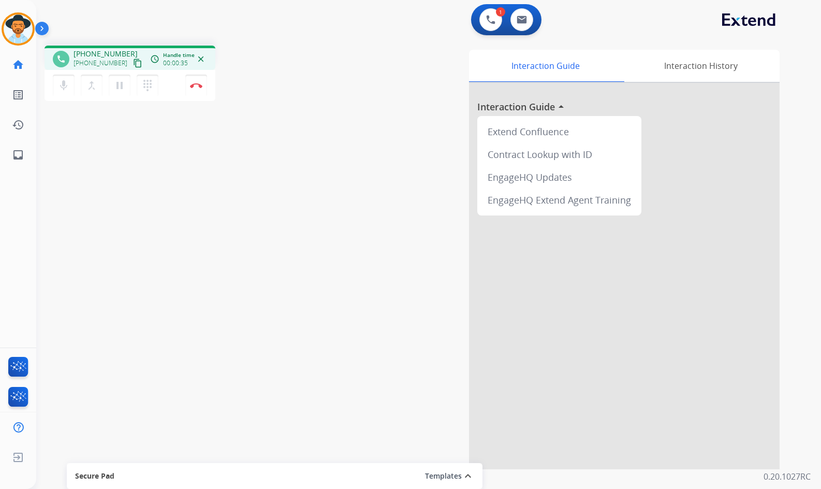
click at [133, 64] on mat-icon "content_copy" at bounding box center [137, 62] width 9 height 9
click at [304, 177] on div "phone [PHONE_NUMBER] [PHONE_NUMBER] content_copy access_time Call metrics Queue…" at bounding box center [416, 253] width 760 height 432
click at [116, 87] on mat-icon "pause" at bounding box center [119, 85] width 12 height 12
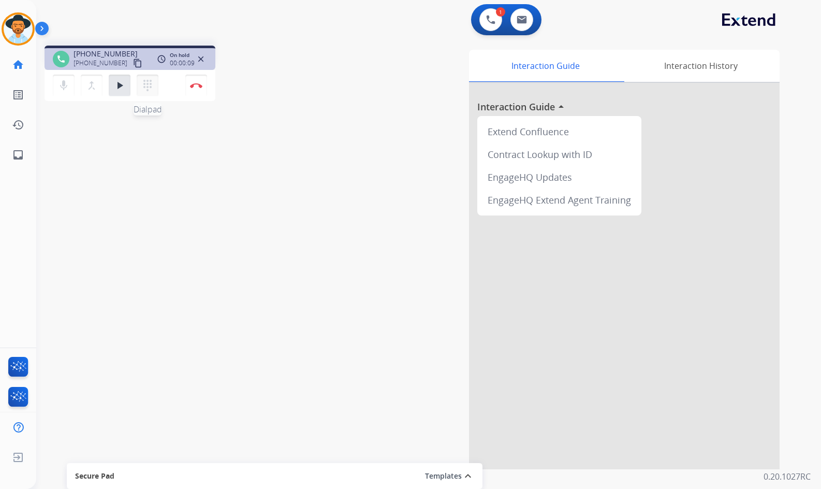
click at [145, 84] on mat-icon "dialpad" at bounding box center [147, 85] width 12 height 12
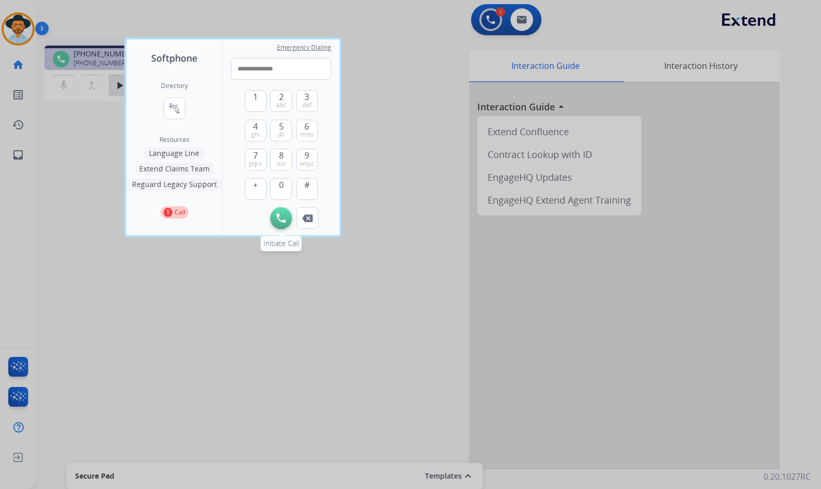
type input "**********"
click at [280, 217] on img at bounding box center [280, 217] width 9 height 9
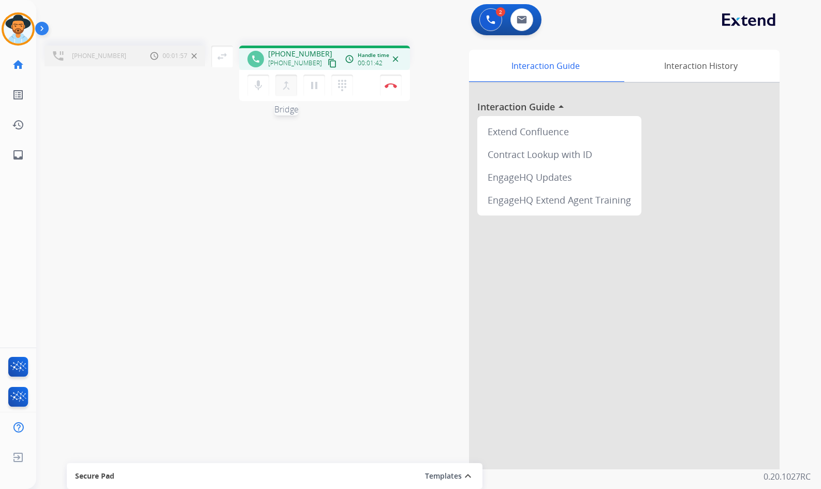
click at [288, 87] on mat-icon "merge_type" at bounding box center [286, 85] width 12 height 12
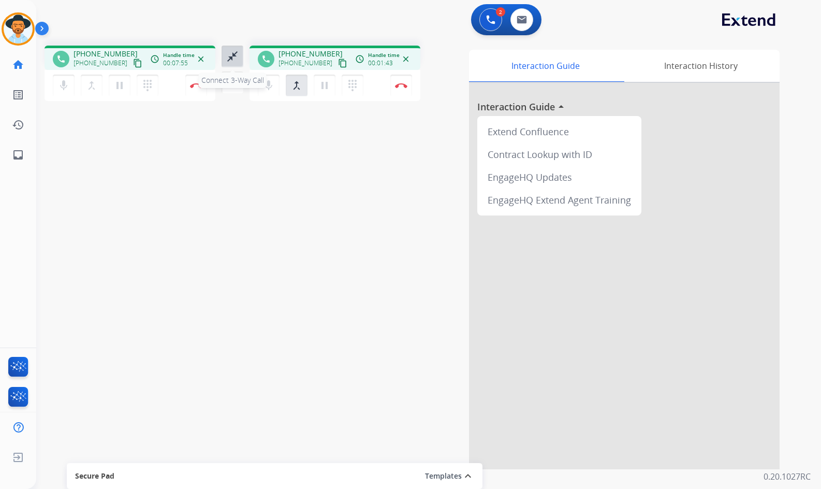
click at [228, 55] on mat-icon "close_fullscreen" at bounding box center [232, 56] width 12 height 12
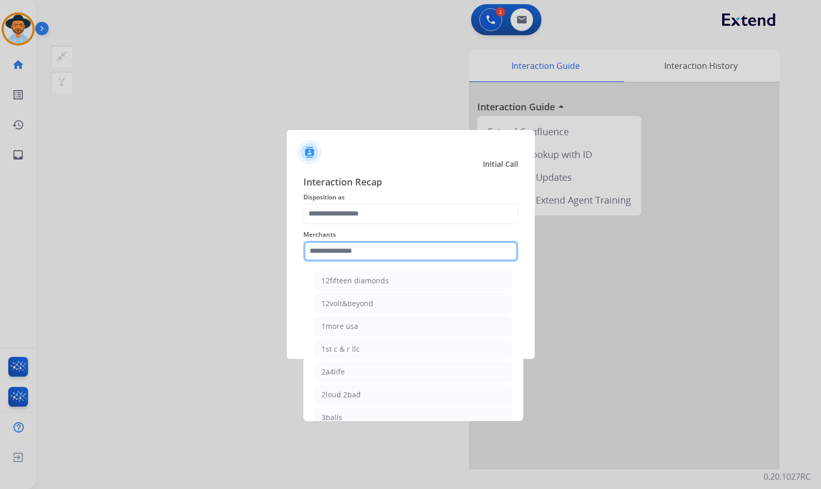
click at [470, 260] on input "text" at bounding box center [410, 251] width 215 height 21
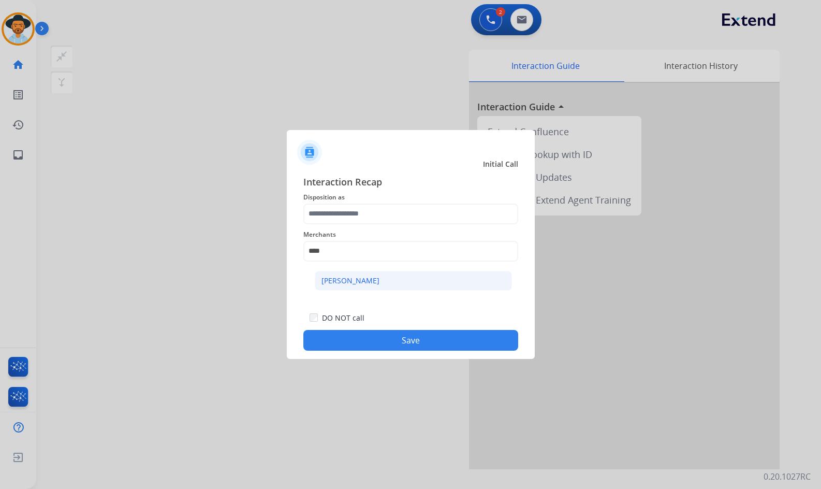
click at [447, 284] on li "[PERSON_NAME]" at bounding box center [413, 281] width 197 height 20
type input "**********"
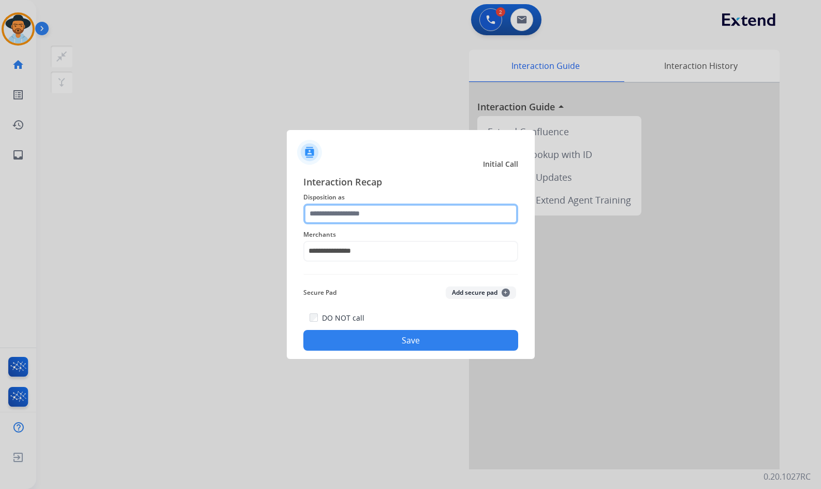
click at [417, 219] on input "text" at bounding box center [410, 213] width 215 height 21
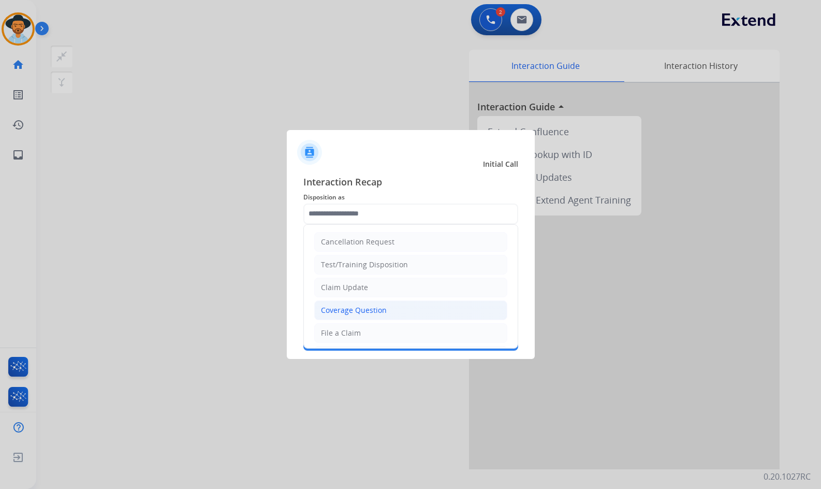
click at [380, 305] on div "Coverage Question" at bounding box center [354, 310] width 66 height 10
type input "**********"
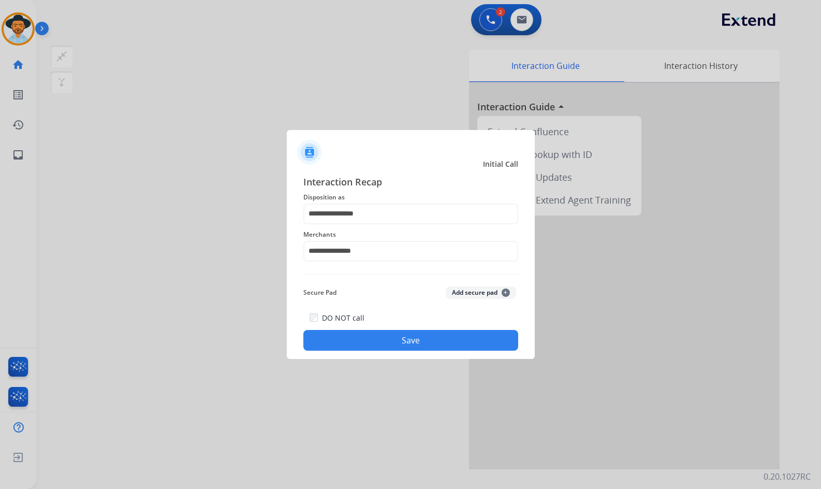
click at [397, 343] on button "Save" at bounding box center [410, 340] width 215 height 21
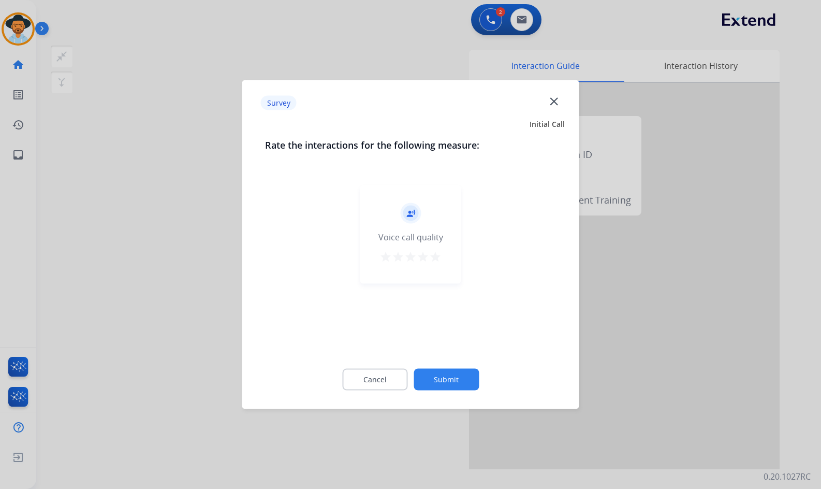
click at [462, 374] on button "Submit" at bounding box center [446, 380] width 65 height 22
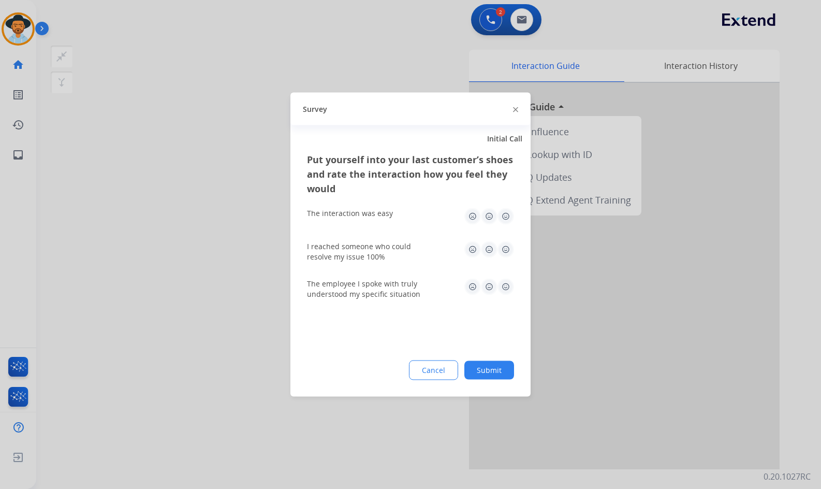
click at [489, 365] on button "Submit" at bounding box center [489, 370] width 50 height 19
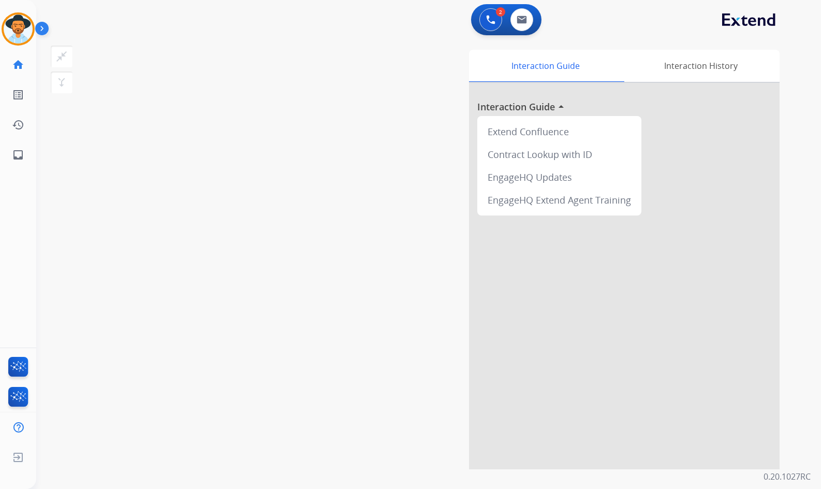
click at [166, 196] on div "swap_horiz Break voice bridge close_fullscreen Connect 3-Way Call merge_type Se…" at bounding box center [416, 253] width 760 height 432
click at [18, 161] on link "inbox Emails" at bounding box center [18, 154] width 29 height 29
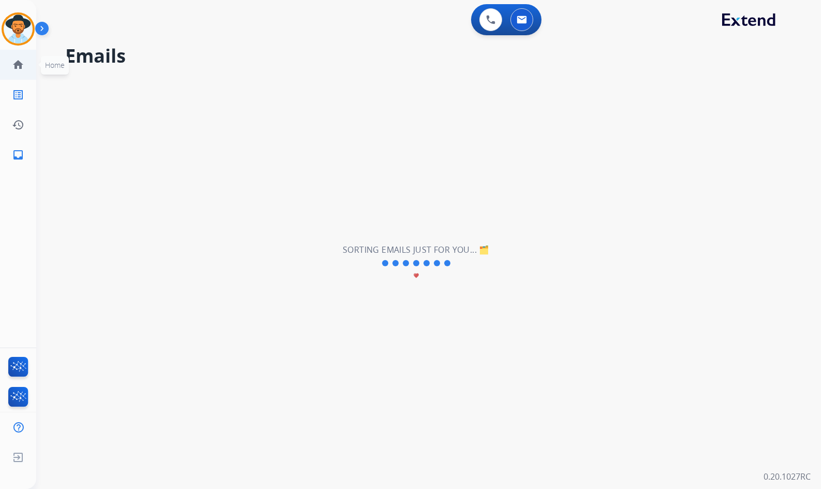
click at [16, 63] on mat-icon "home" at bounding box center [18, 64] width 12 height 12
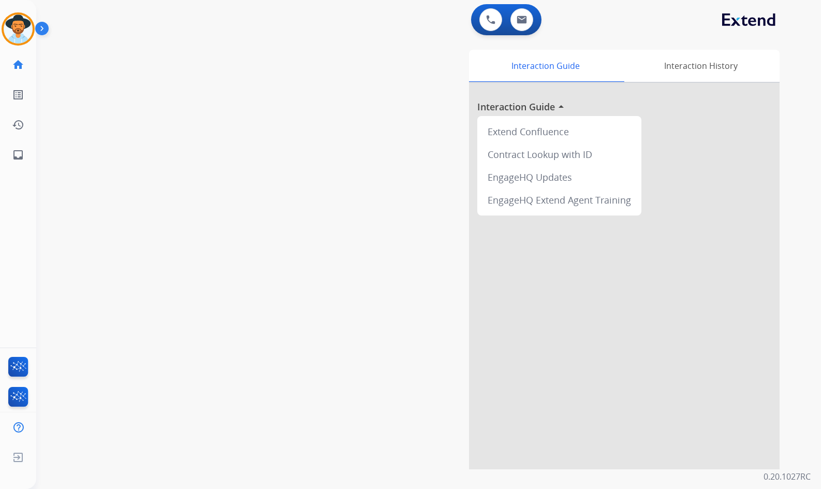
click at [242, 202] on div "swap_horiz Break voice bridge close_fullscreen Connect 3-Way Call merge_type Se…" at bounding box center [416, 253] width 760 height 432
click at [421, 143] on div "Interaction Guide Interaction History Interaction Guide arrow_drop_up Extend Co…" at bounding box center [551, 259] width 458 height 419
click at [7, 33] on img at bounding box center [18, 28] width 29 height 29
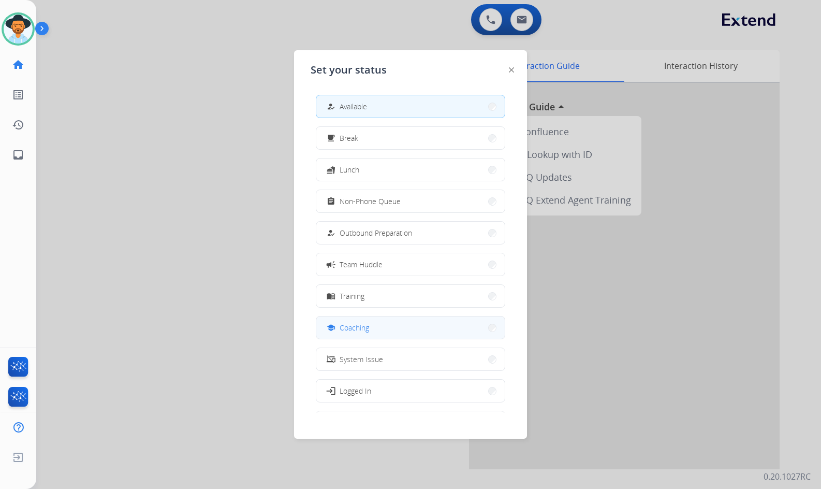
click at [365, 325] on span "Coaching" at bounding box center [355, 327] width 30 height 11
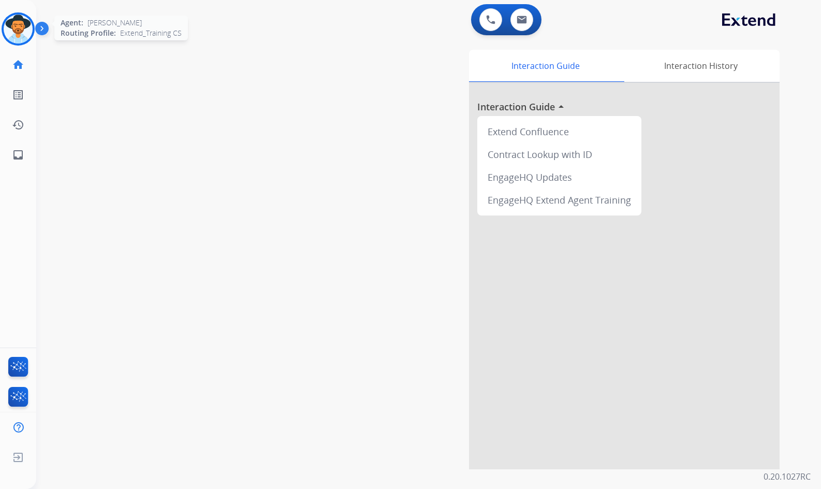
drag, startPoint x: 23, startPoint y: 34, endPoint x: 36, endPoint y: 33, distance: 12.4
click at [22, 33] on img at bounding box center [18, 28] width 29 height 29
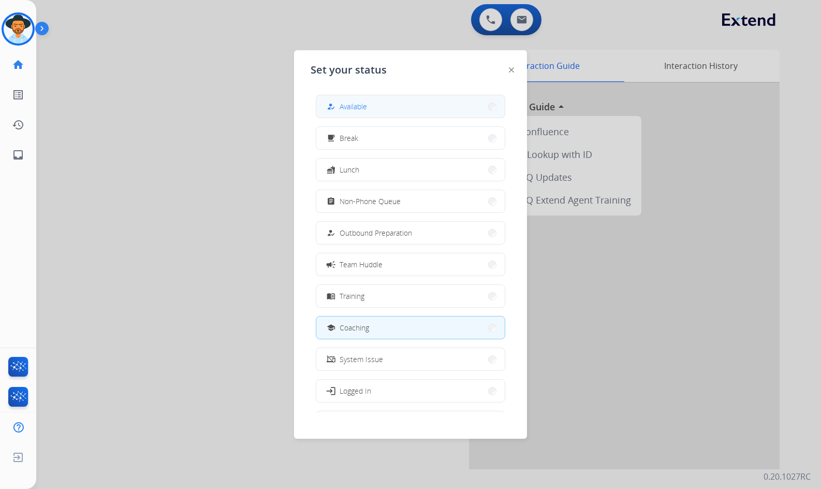
click at [326, 104] on button "how_to_reg Available" at bounding box center [410, 106] width 188 height 22
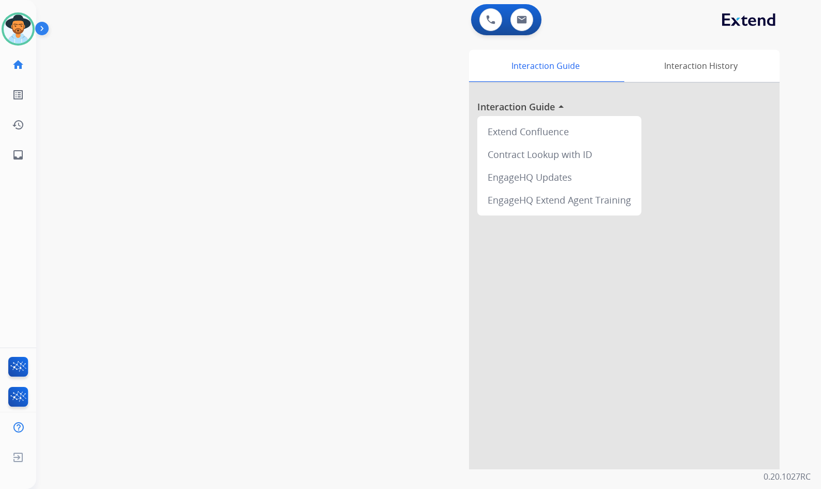
click at [107, 194] on div "swap_horiz Break voice bridge close_fullscreen Connect 3-Way Call merge_type Se…" at bounding box center [416, 253] width 760 height 432
click at [16, 152] on mat-icon "inbox" at bounding box center [18, 155] width 12 height 12
select select "**********"
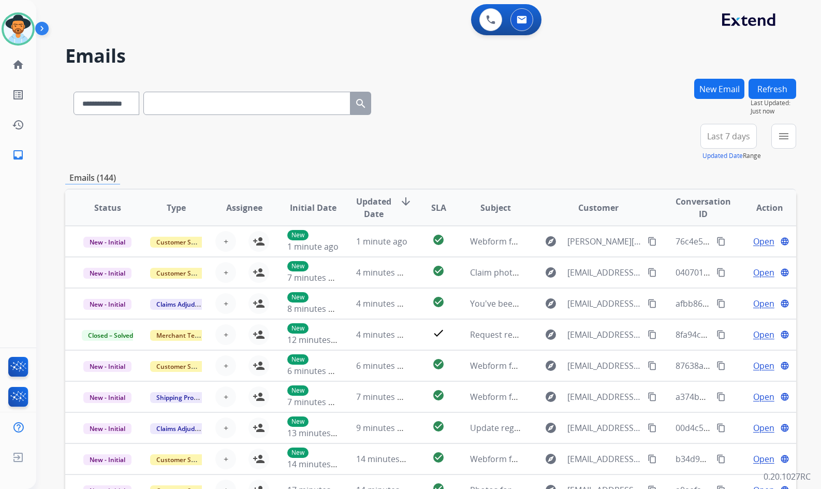
click at [791, 129] on button "menu" at bounding box center [783, 136] width 25 height 25
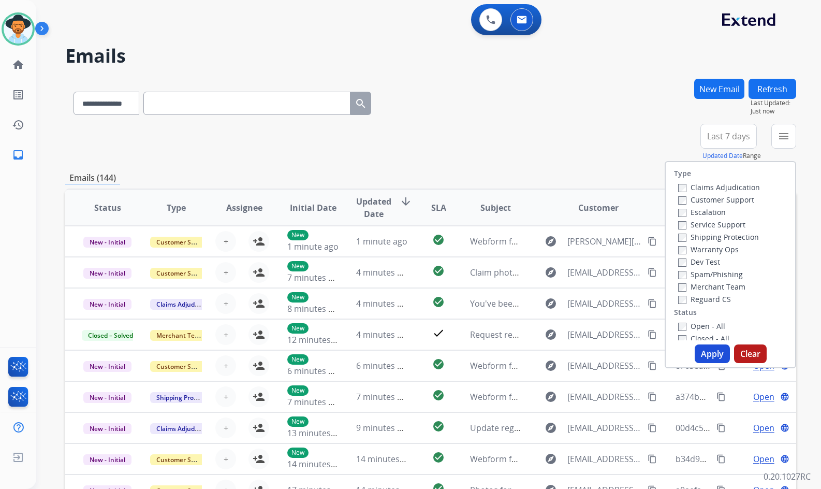
click at [737, 202] on label "Customer Support" at bounding box center [716, 200] width 76 height 10
click at [732, 241] on label "Shipping Protection" at bounding box center [718, 237] width 81 height 10
click at [712, 299] on label "Reguard CS" at bounding box center [704, 299] width 53 height 10
click at [703, 326] on label "Open - All" at bounding box center [701, 326] width 47 height 10
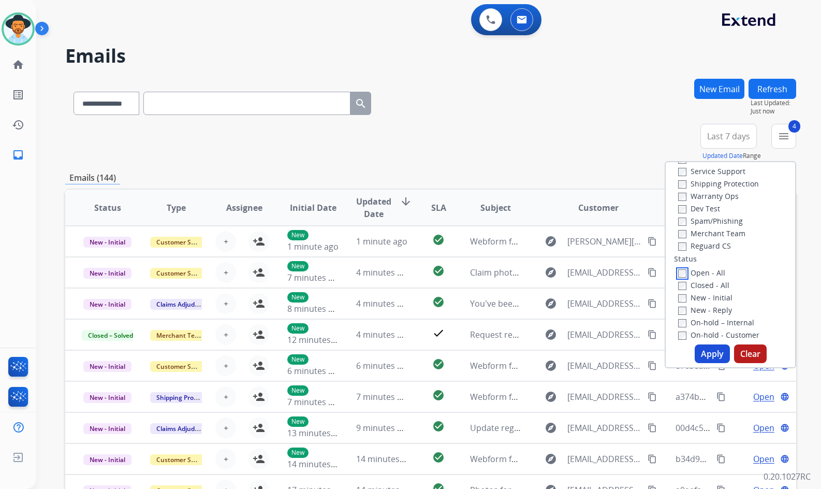
scroll to position [104, 0]
click at [711, 312] on label "On Hold - Servicers" at bounding box center [717, 309] width 79 height 10
click at [713, 296] on label "On Hold - Pending Parts" at bounding box center [726, 297] width 96 height 10
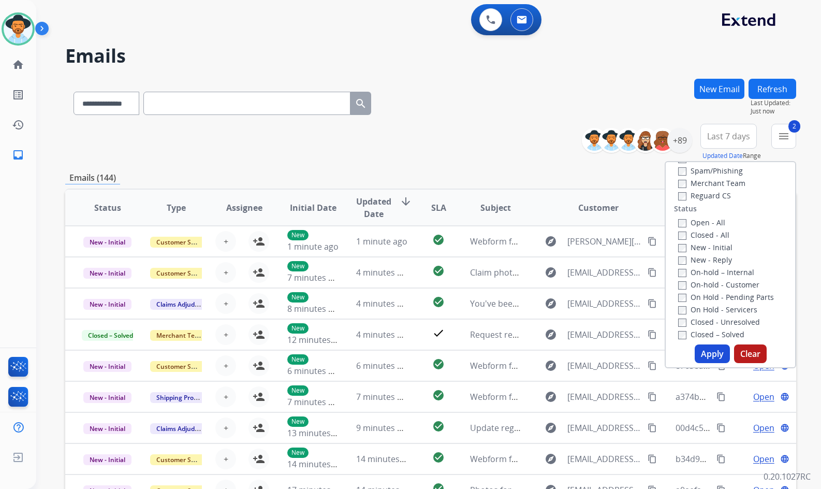
drag, startPoint x: 714, startPoint y: 286, endPoint x: 713, endPoint y: 277, distance: 8.9
click at [714, 285] on label "On-hold - Customer" at bounding box center [718, 285] width 81 height 10
click at [713, 271] on label "On-hold – Internal" at bounding box center [716, 272] width 76 height 10
click at [705, 255] on label "New - Reply" at bounding box center [705, 260] width 54 height 10
click at [705, 248] on label "New - Initial" at bounding box center [705, 247] width 54 height 10
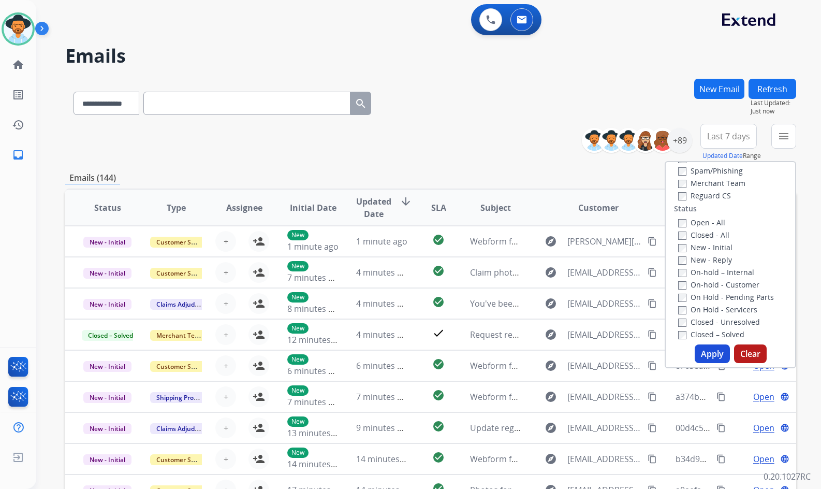
click at [714, 351] on button "Apply" at bounding box center [712, 353] width 35 height 19
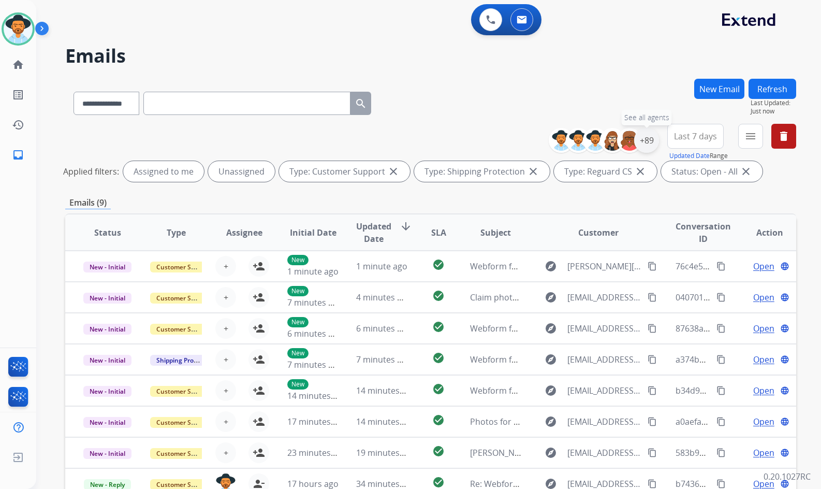
click at [645, 140] on div "+89" at bounding box center [646, 140] width 25 height 25
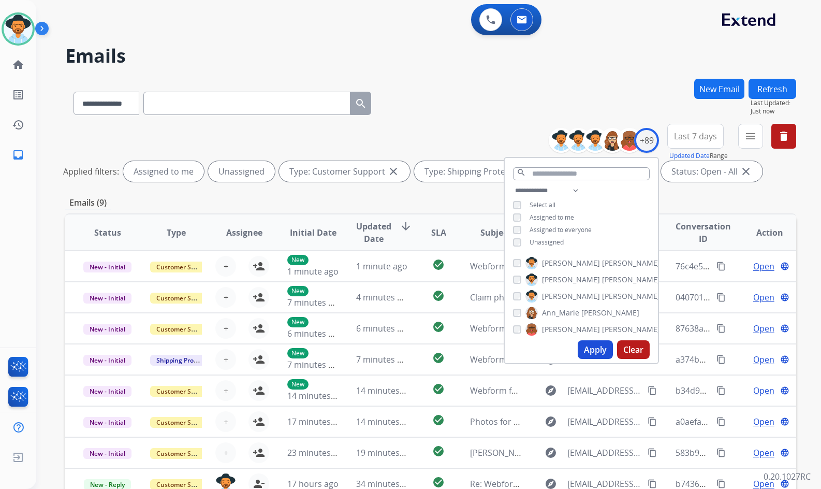
click at [523, 244] on div "Unassigned" at bounding box center [538, 242] width 51 height 8
click at [533, 242] on span "Unassigned" at bounding box center [547, 242] width 34 height 9
drag, startPoint x: 561, startPoint y: 292, endPoint x: 566, endPoint y: 314, distance: 21.7
click at [561, 293] on span "[PERSON_NAME]" at bounding box center [571, 296] width 58 height 10
click at [597, 354] on button "Apply" at bounding box center [595, 349] width 35 height 19
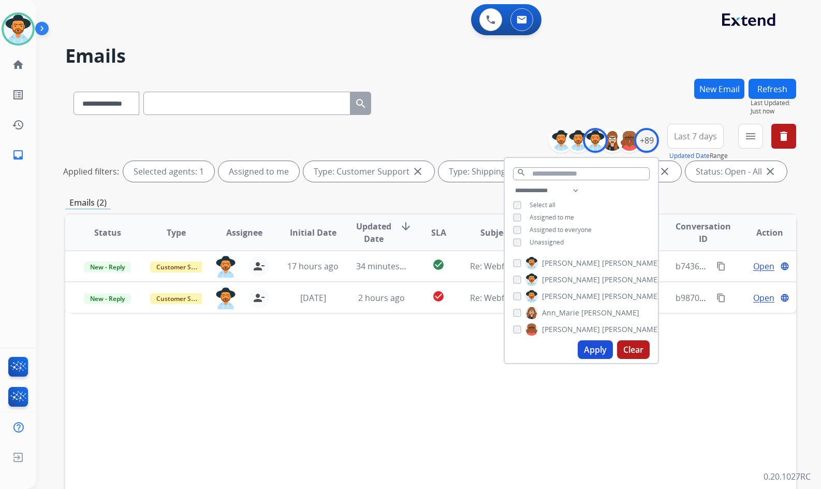
click at [259, 411] on div "Status Type Assignee Initial Date Updated Date arrow_downward SLA Subject Custo…" at bounding box center [430, 386] width 731 height 347
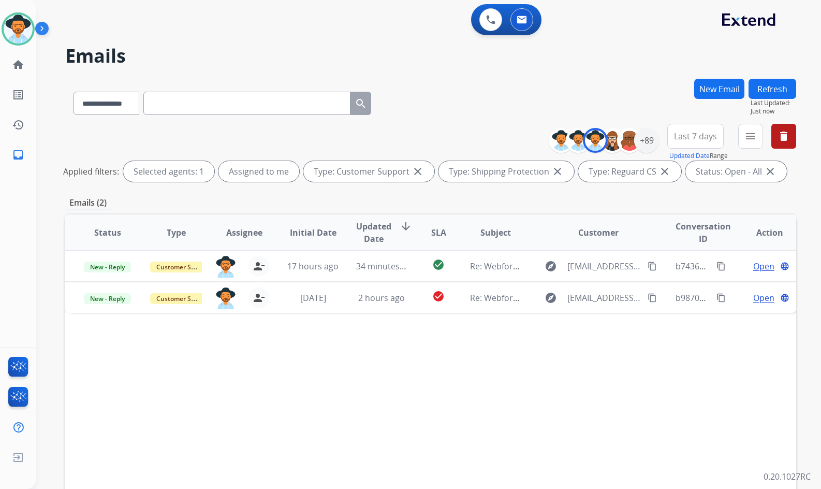
click at [41, 325] on div "**********" at bounding box center [416, 281] width 760 height 489
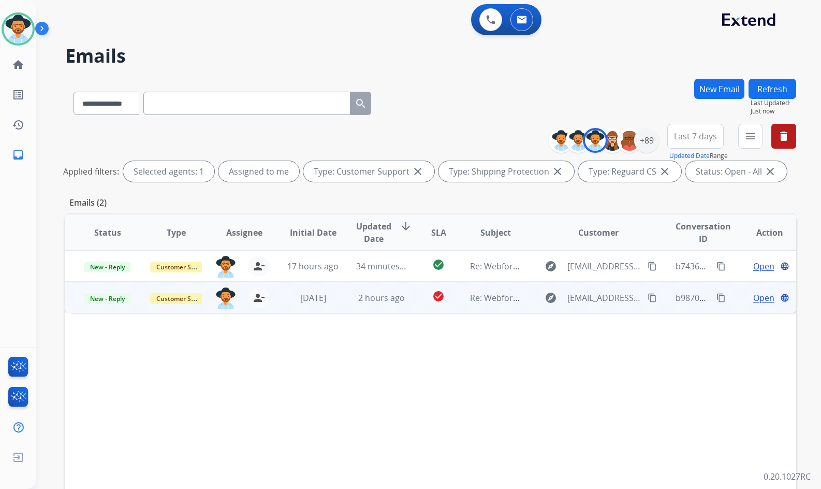
click at [728, 301] on td "Open language" at bounding box center [762, 297] width 68 height 31
click at [753, 295] on span "Open" at bounding box center [763, 297] width 21 height 12
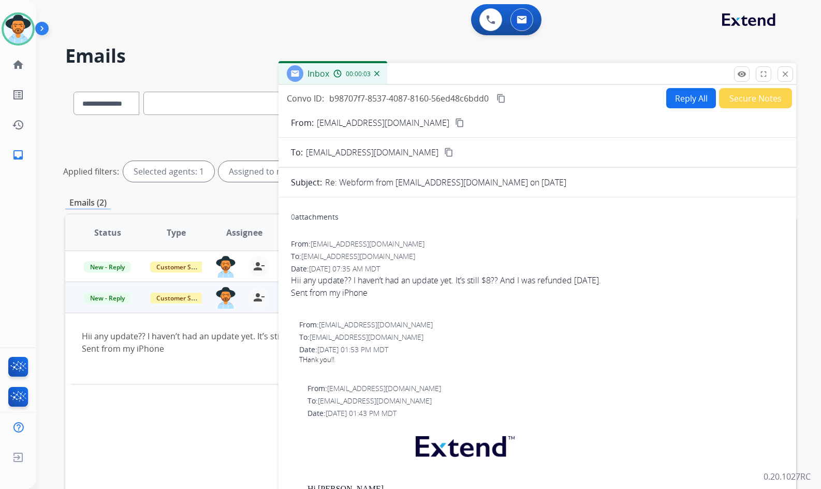
click at [455, 123] on mat-icon "content_copy" at bounding box center [459, 122] width 9 height 9
click at [745, 75] on mat-icon "remove_red_eye" at bounding box center [741, 73] width 9 height 9
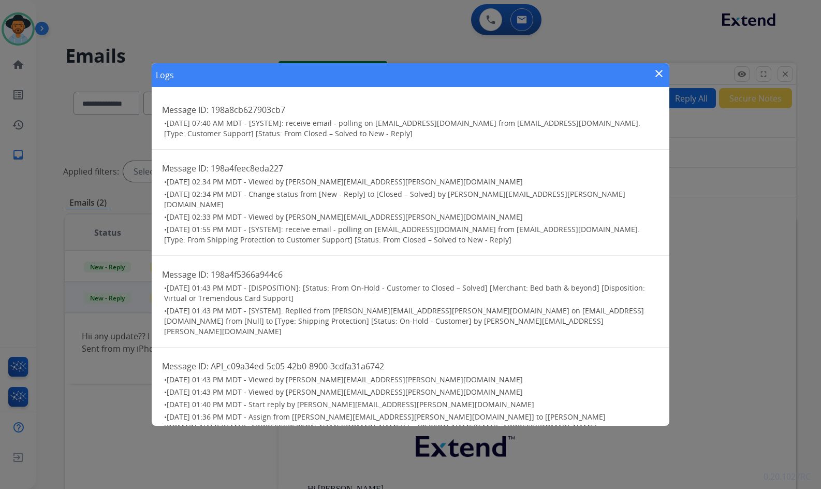
click at [656, 71] on mat-icon "close" at bounding box center [659, 73] width 12 height 12
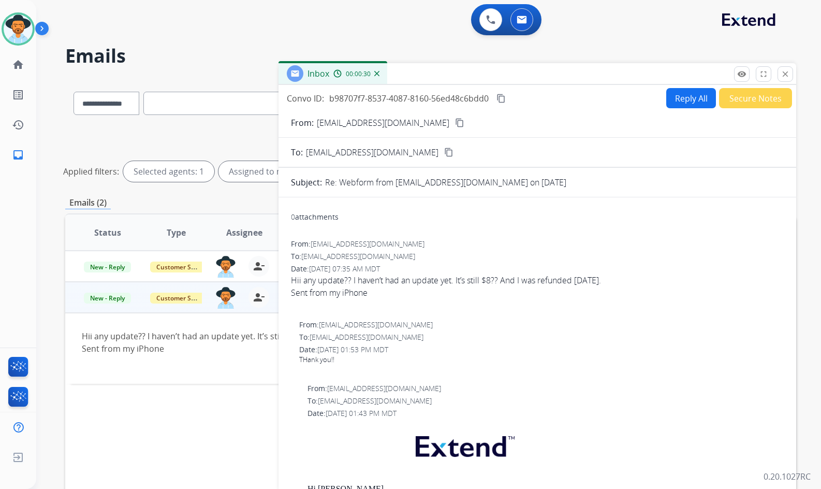
click at [738, 100] on button "Secure Notes" at bounding box center [755, 98] width 73 height 20
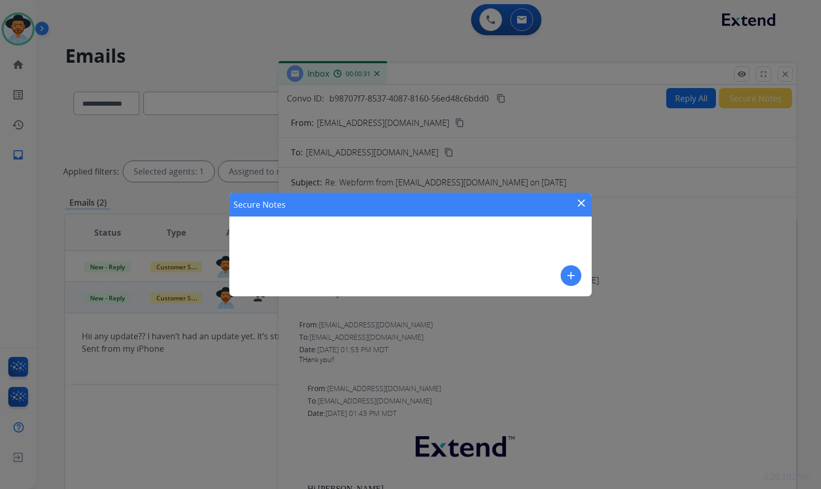
click at [578, 274] on button "add" at bounding box center [571, 275] width 21 height 21
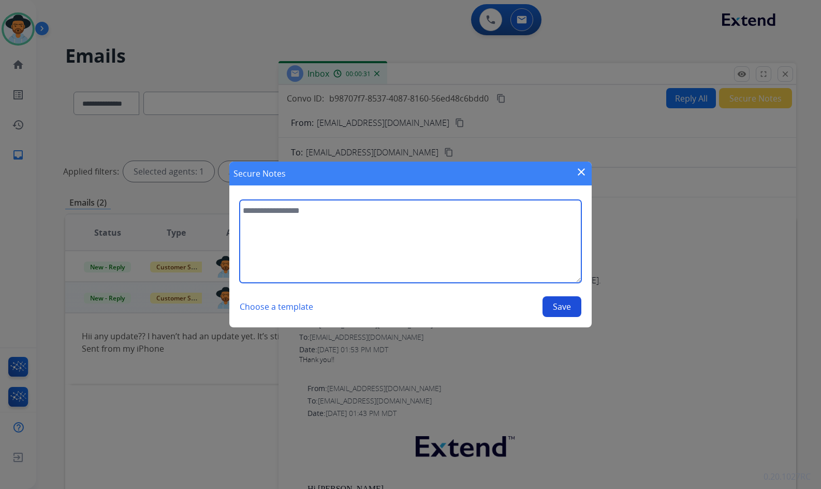
click at [486, 262] on textarea at bounding box center [411, 241] width 342 height 83
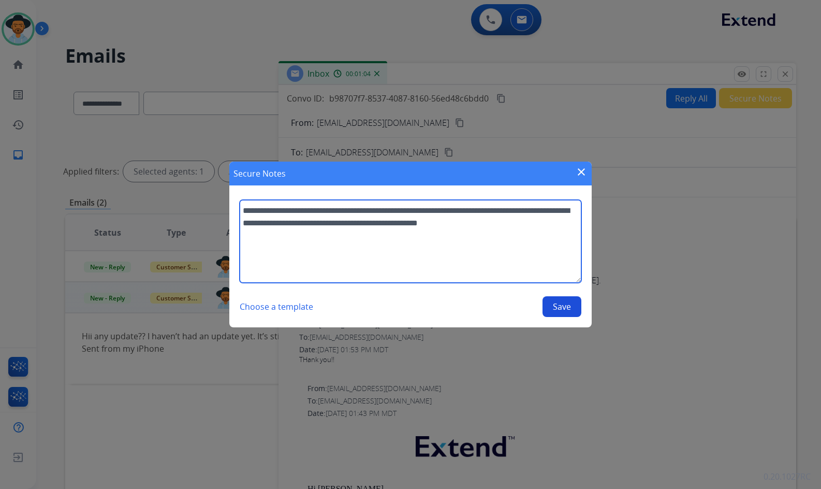
type textarea "**********"
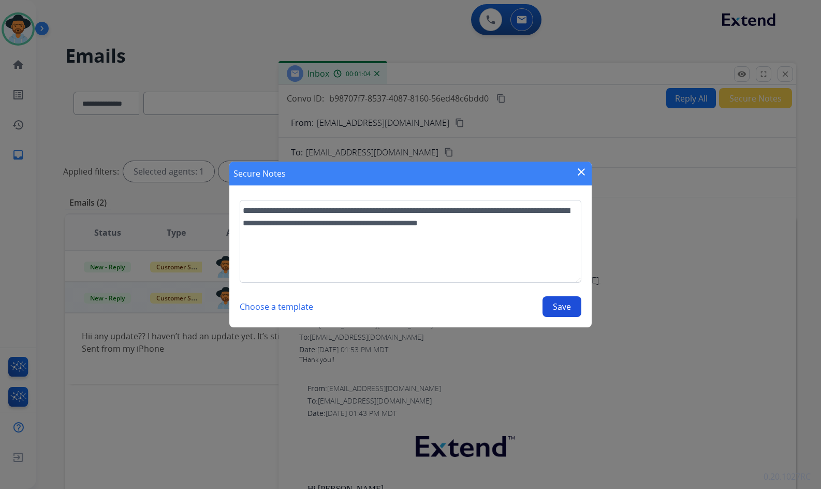
click at [567, 306] on button "Save" at bounding box center [561, 306] width 39 height 21
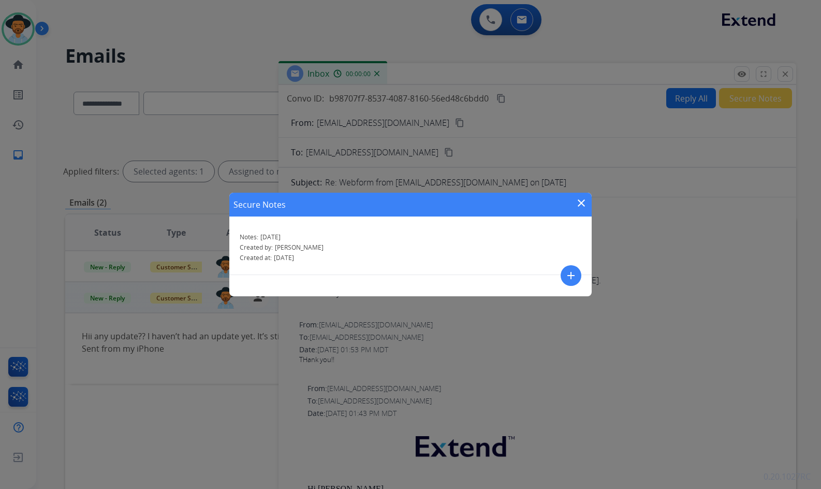
click at [583, 200] on mat-icon "close" at bounding box center [581, 203] width 12 height 12
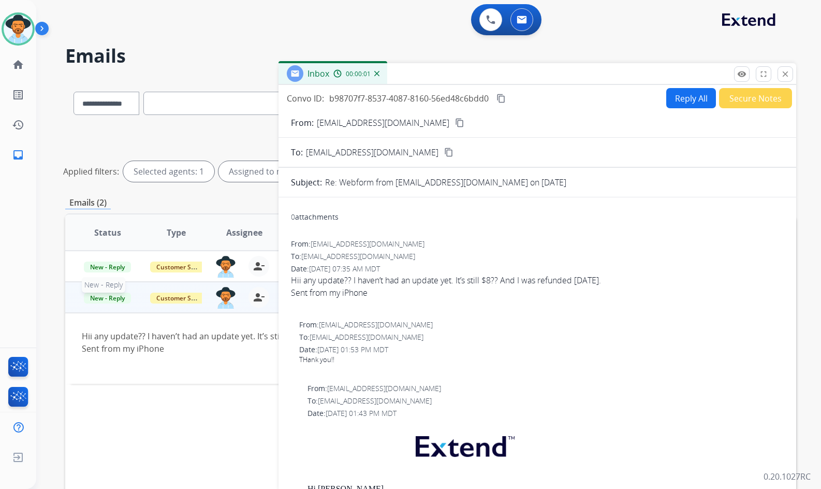
click at [114, 300] on span "New - Reply" at bounding box center [107, 297] width 47 height 11
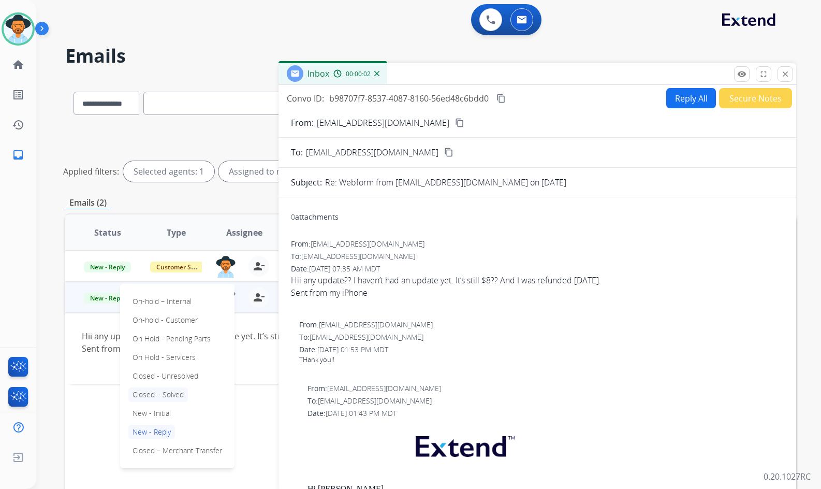
click at [161, 395] on p "Closed – Solved" at bounding box center [158, 394] width 60 height 14
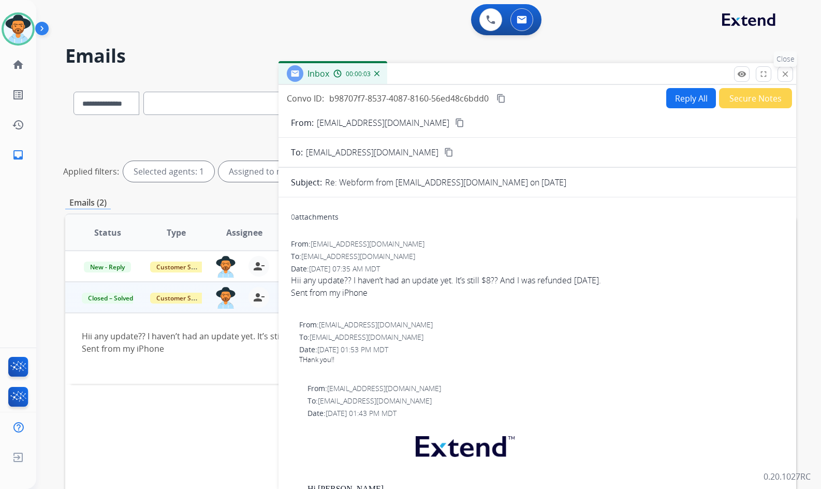
click at [786, 73] on mat-icon "close" at bounding box center [785, 73] width 9 height 9
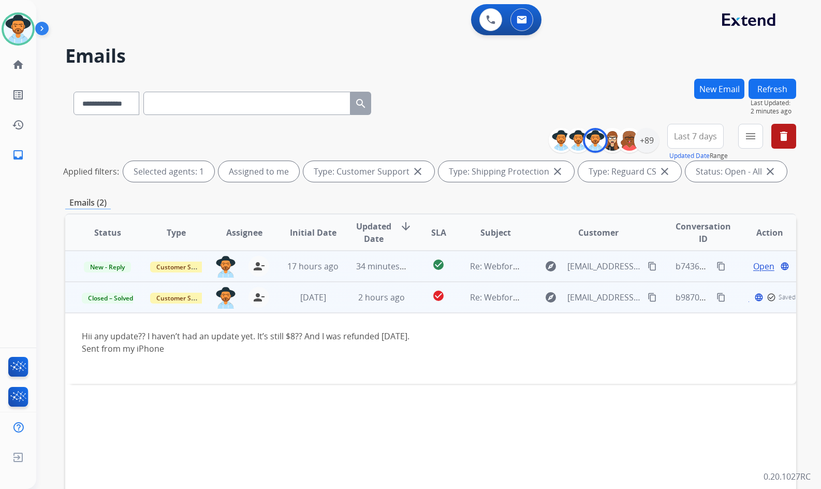
click at [753, 265] on span "Open" at bounding box center [763, 266] width 21 height 12
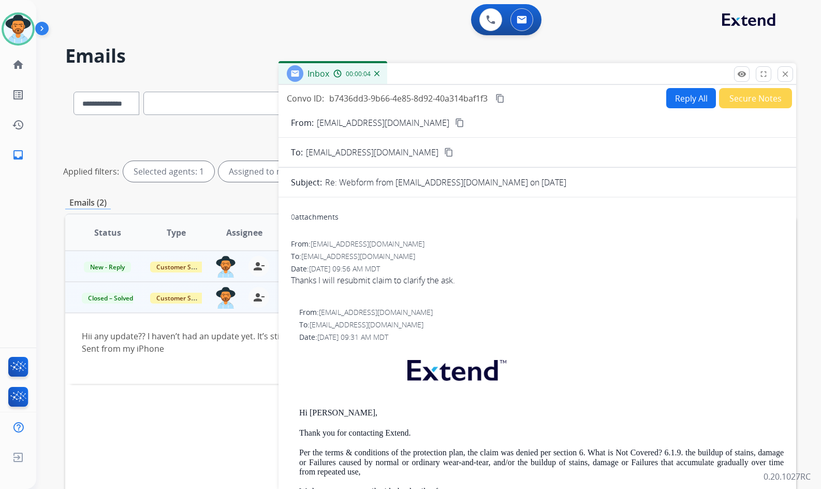
click at [746, 97] on button "Secure Notes" at bounding box center [755, 98] width 73 height 20
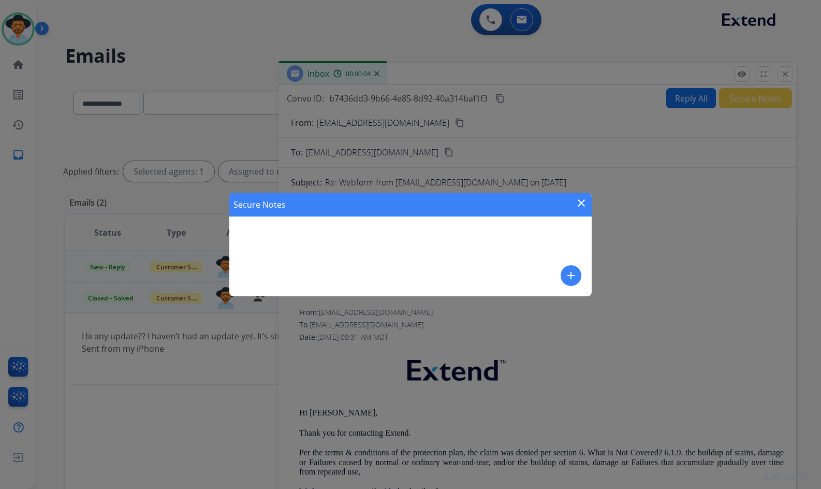
click at [569, 275] on mat-icon "add" at bounding box center [571, 275] width 12 height 12
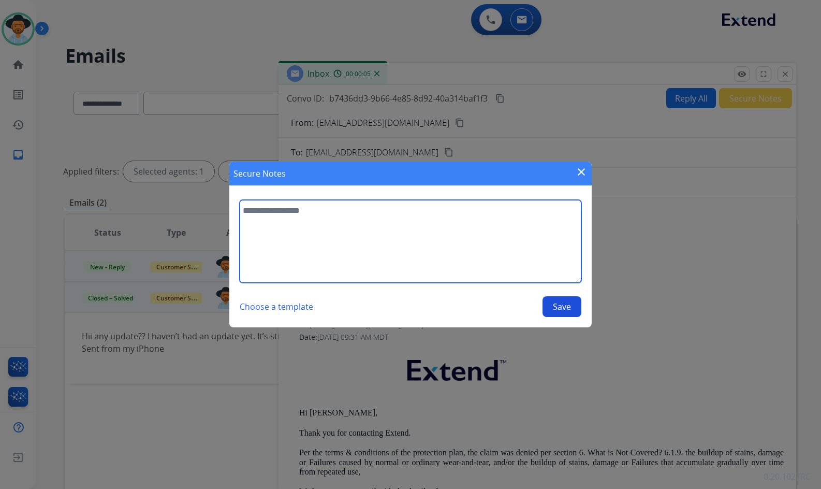
click at [478, 250] on textarea at bounding box center [411, 241] width 342 height 83
type textarea "**********"
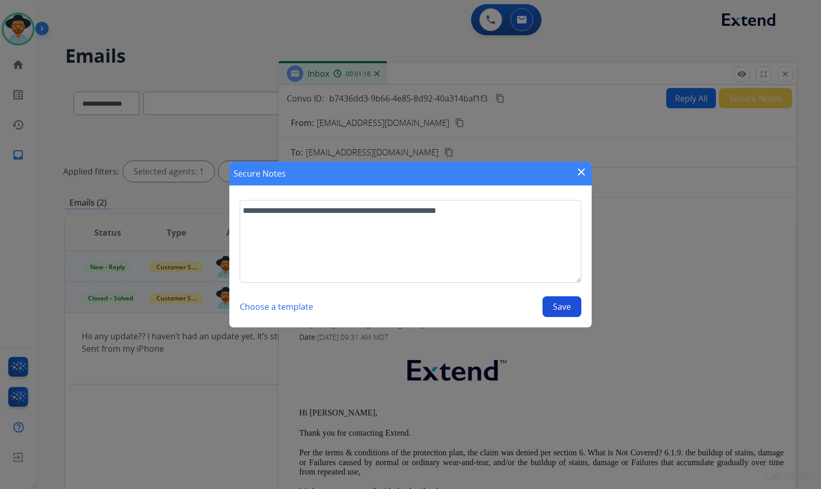
click at [562, 311] on button "Save" at bounding box center [561, 306] width 39 height 21
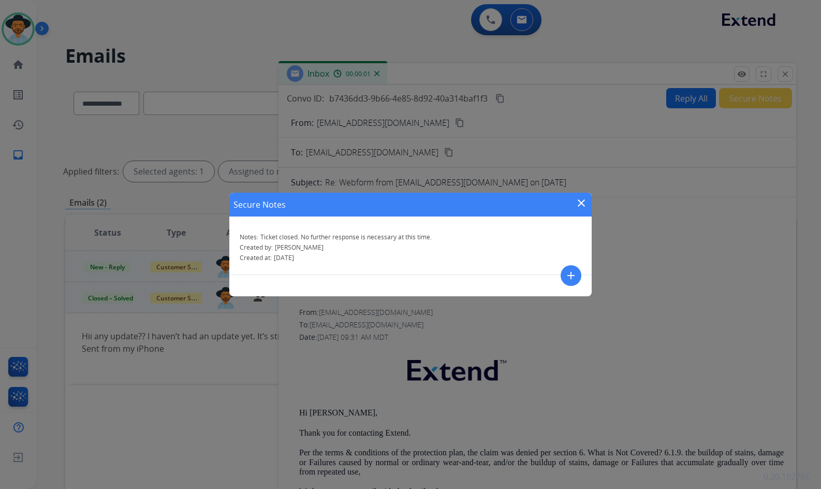
click at [582, 201] on mat-icon "close" at bounding box center [581, 203] width 12 height 12
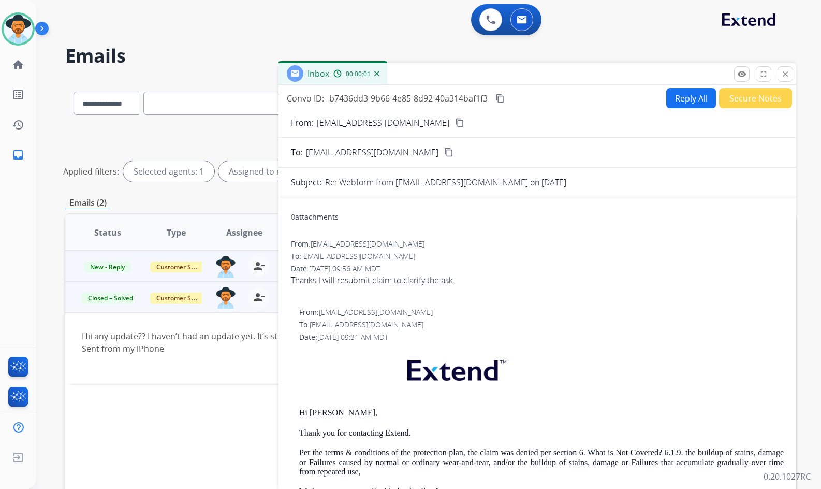
click at [113, 266] on span "New - Reply" at bounding box center [107, 266] width 47 height 11
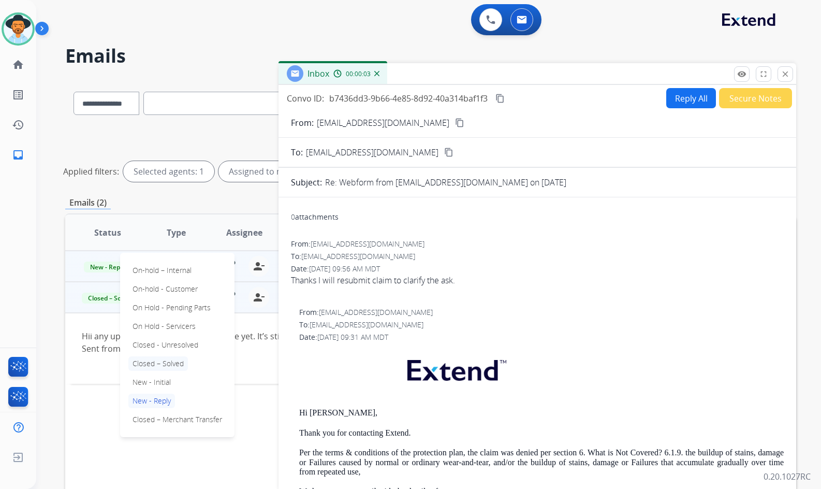
click at [158, 359] on p "Closed – Solved" at bounding box center [158, 363] width 60 height 14
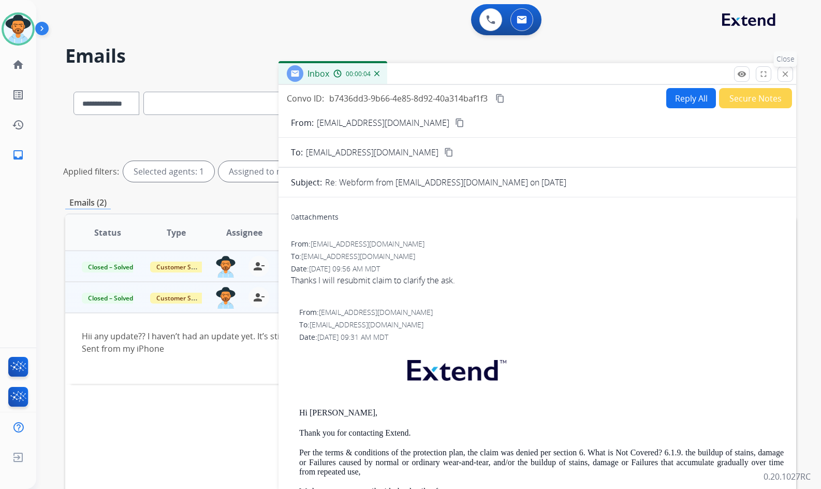
click at [788, 74] on mat-icon "close" at bounding box center [785, 73] width 9 height 9
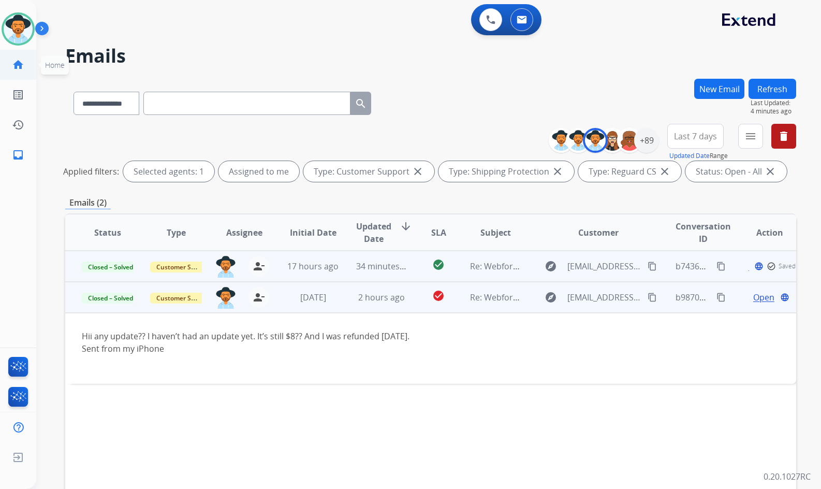
click at [24, 59] on link "home Home" at bounding box center [18, 64] width 29 height 29
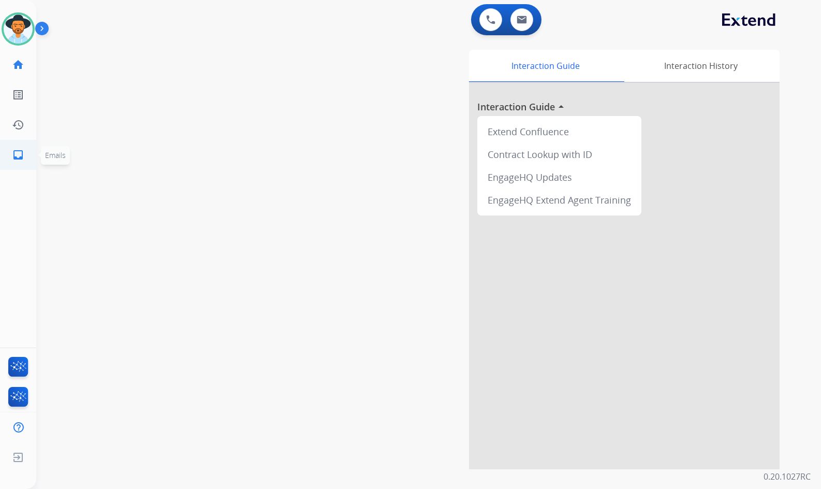
click at [24, 160] on mat-icon "inbox" at bounding box center [18, 155] width 12 height 12
select select "**********"
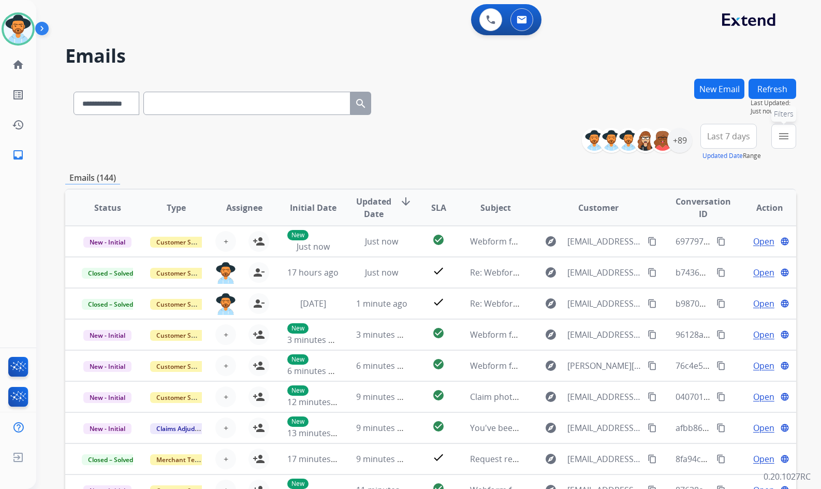
click at [781, 129] on button "menu Filters" at bounding box center [783, 136] width 25 height 25
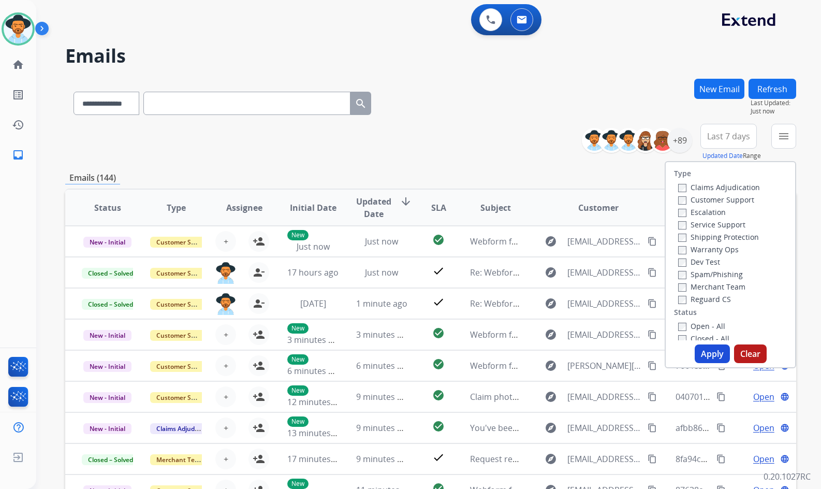
click at [708, 200] on label "Customer Support" at bounding box center [716, 200] width 76 height 10
click at [708, 239] on div "Shipping Protection" at bounding box center [719, 236] width 82 height 12
click at [709, 238] on label "Shipping Protection" at bounding box center [718, 237] width 81 height 10
click at [708, 297] on label "Reguard CS" at bounding box center [704, 299] width 53 height 10
click at [706, 322] on label "Open - All" at bounding box center [701, 326] width 47 height 10
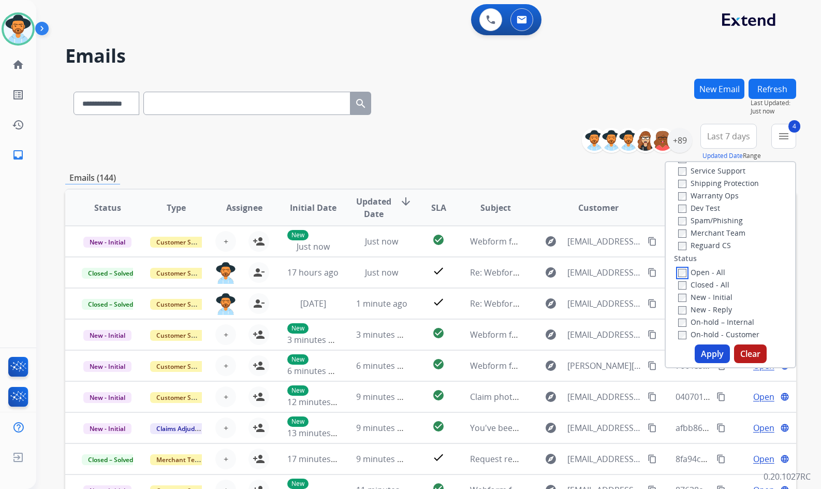
scroll to position [104, 0]
drag, startPoint x: 711, startPoint y: 307, endPoint x: 712, endPoint y: 294, distance: 13.0
click at [711, 304] on label "On Hold - Servicers" at bounding box center [717, 309] width 79 height 10
drag, startPoint x: 712, startPoint y: 294, endPoint x: 712, endPoint y: 286, distance: 7.8
click at [712, 293] on label "On Hold - Pending Parts" at bounding box center [726, 297] width 96 height 10
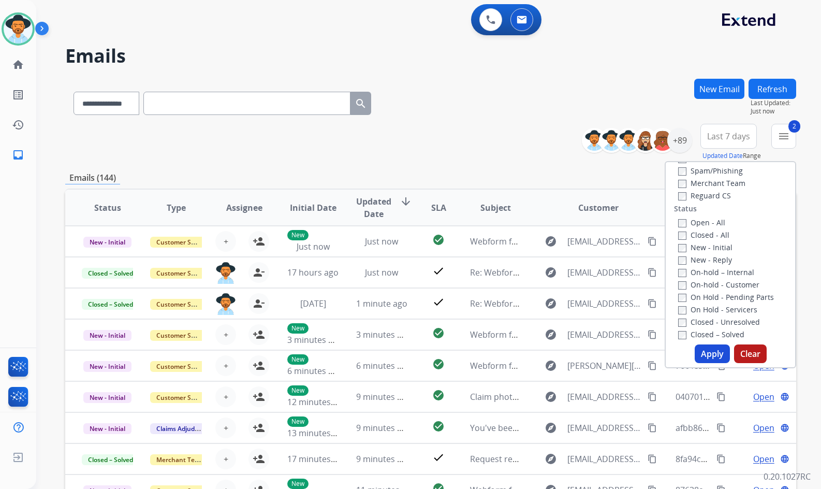
click at [712, 285] on label "On-hold - Customer" at bounding box center [718, 285] width 81 height 10
click at [714, 273] on label "On-hold – Internal" at bounding box center [716, 272] width 76 height 10
click at [714, 264] on label "New - Reply" at bounding box center [705, 260] width 54 height 10
click at [714, 251] on label "New - Initial" at bounding box center [705, 247] width 54 height 10
click at [708, 356] on button "Apply" at bounding box center [712, 353] width 35 height 19
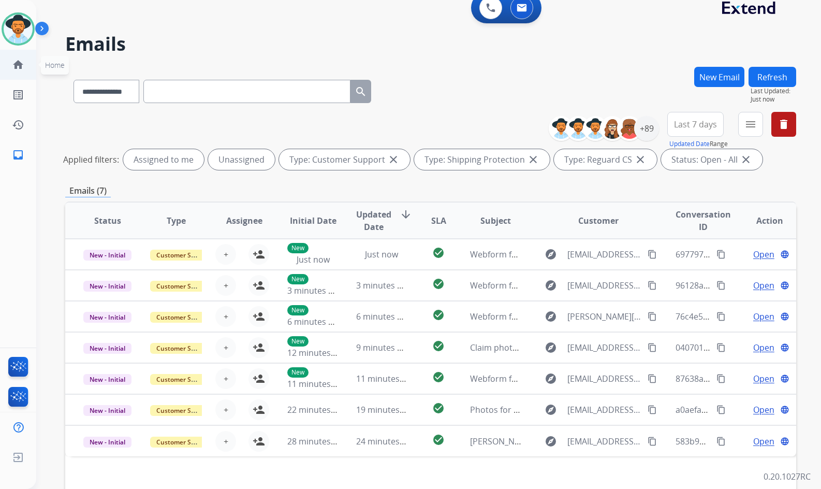
scroll to position [0, 0]
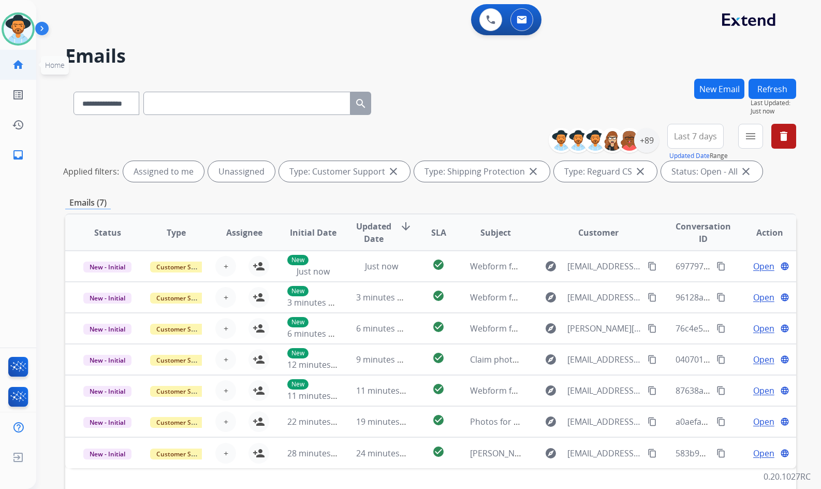
click at [13, 66] on mat-icon "home" at bounding box center [18, 64] width 12 height 12
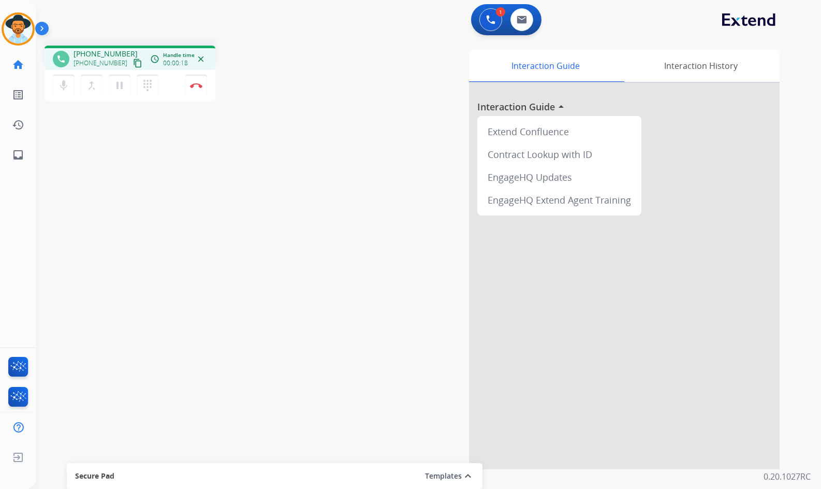
click at [133, 62] on mat-icon "content_copy" at bounding box center [137, 62] width 9 height 9
click at [198, 89] on button "Disconnect" at bounding box center [196, 86] width 22 height 22
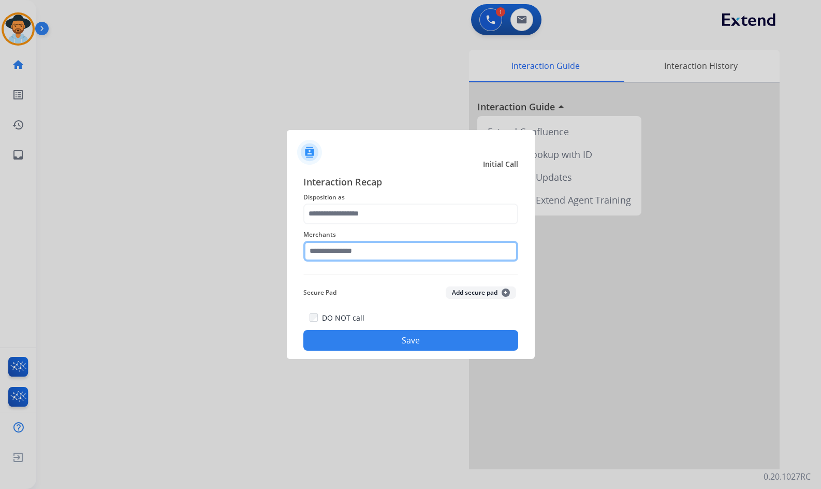
click at [386, 257] on input "text" at bounding box center [410, 251] width 215 height 21
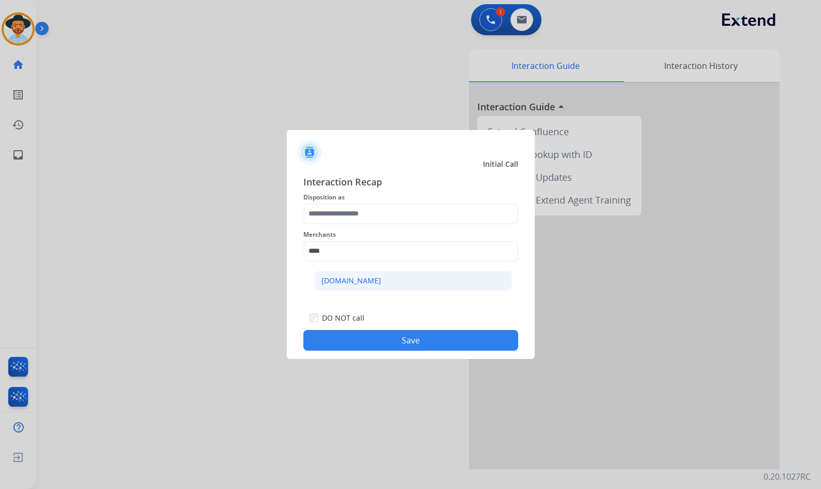
click at [371, 281] on li "[DOMAIN_NAME]" at bounding box center [413, 281] width 197 height 20
type input "**********"
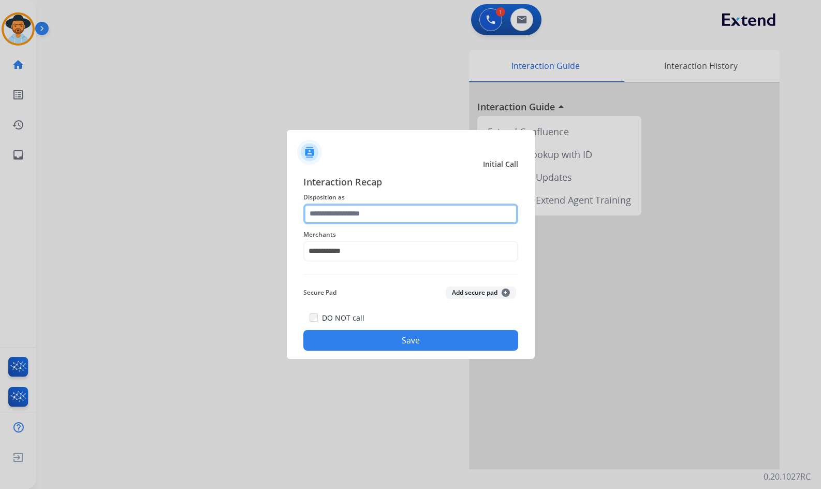
click at [380, 216] on input "text" at bounding box center [410, 213] width 215 height 21
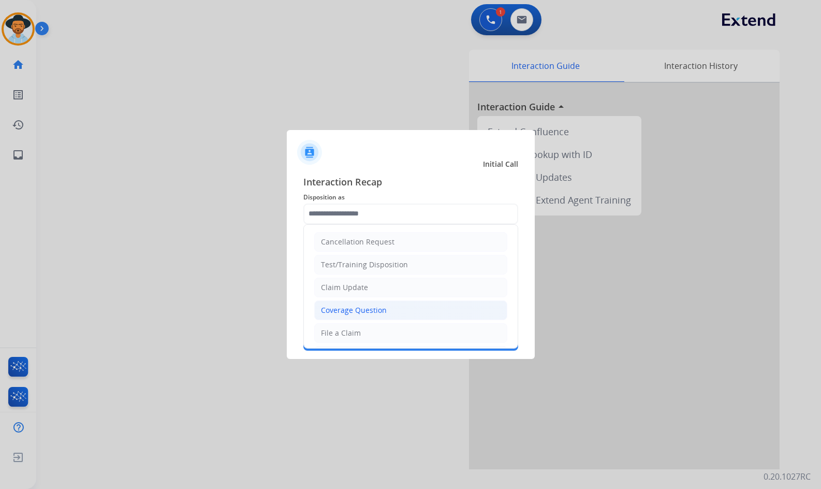
click at [377, 307] on div "Coverage Question" at bounding box center [354, 310] width 66 height 10
type input "**********"
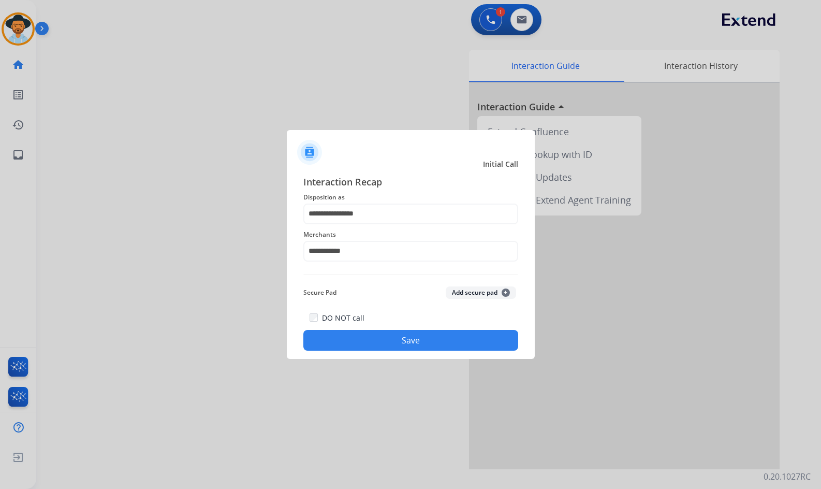
click at [409, 346] on button "Save" at bounding box center [410, 340] width 215 height 21
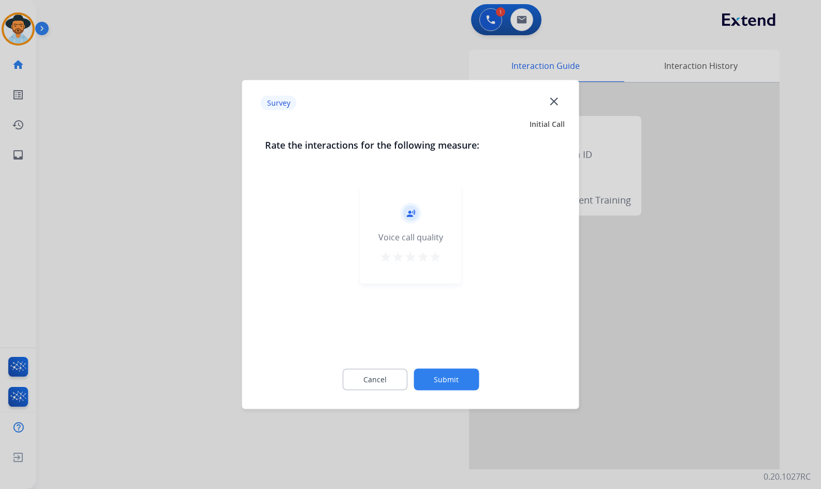
click at [465, 387] on button "Submit" at bounding box center [446, 380] width 65 height 22
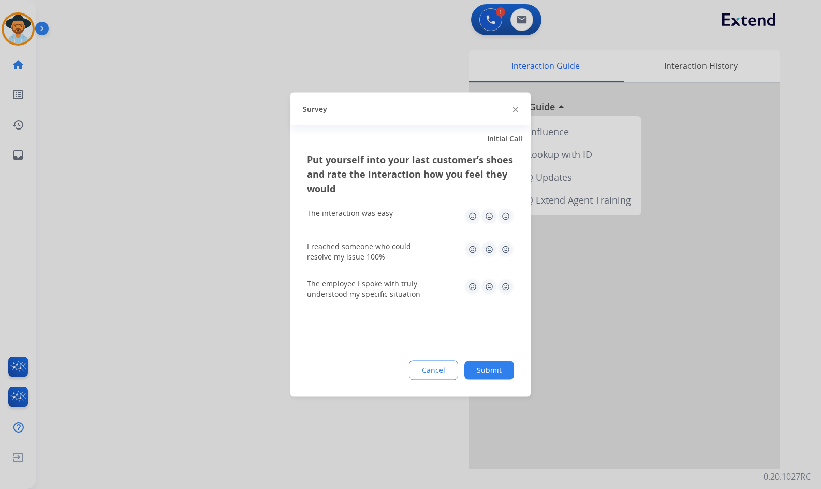
click at [484, 376] on button "Submit" at bounding box center [489, 370] width 50 height 19
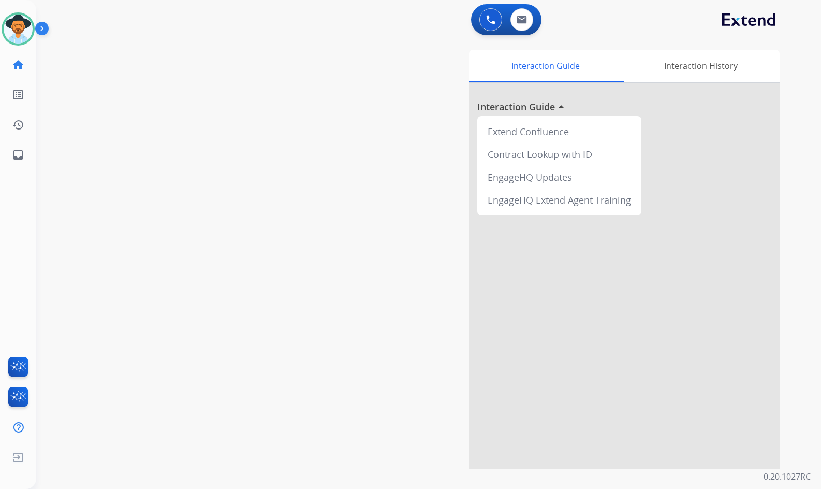
click at [309, 192] on div "swap_horiz Break voice bridge close_fullscreen Connect 3-Way Call merge_type Se…" at bounding box center [416, 253] width 760 height 432
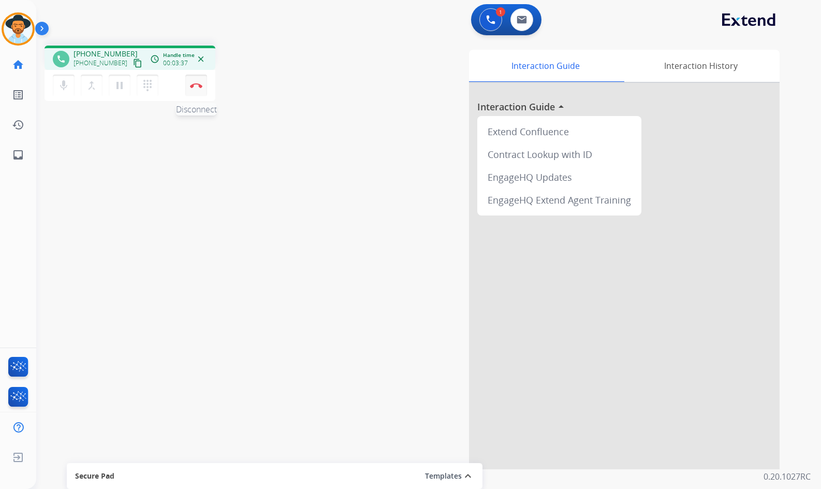
click at [192, 86] on img at bounding box center [196, 85] width 12 height 5
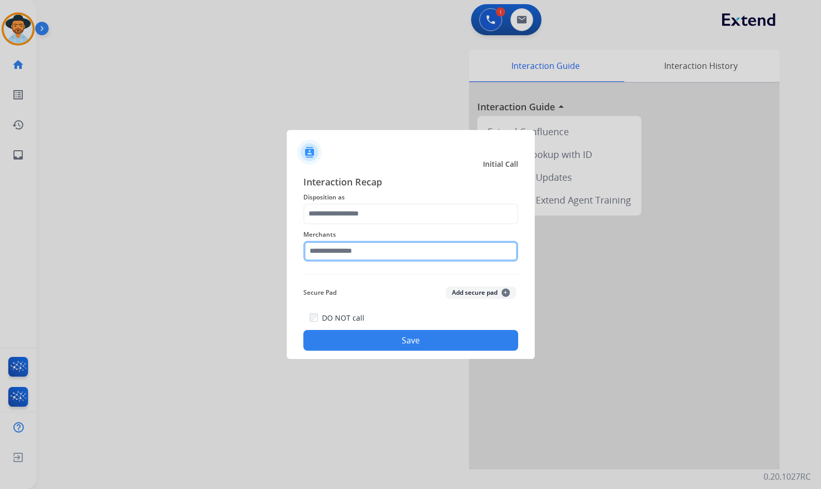
click at [378, 251] on input "text" at bounding box center [410, 251] width 215 height 21
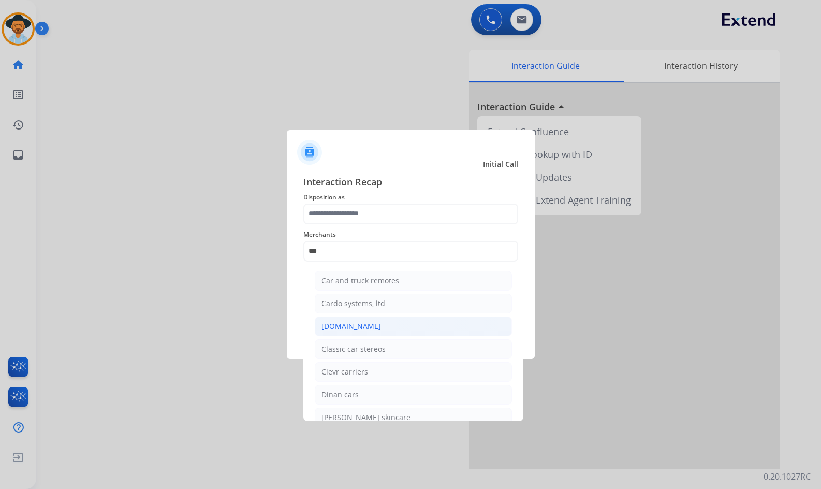
click at [380, 325] on li "[DOMAIN_NAME]" at bounding box center [413, 326] width 197 height 20
type input "**********"
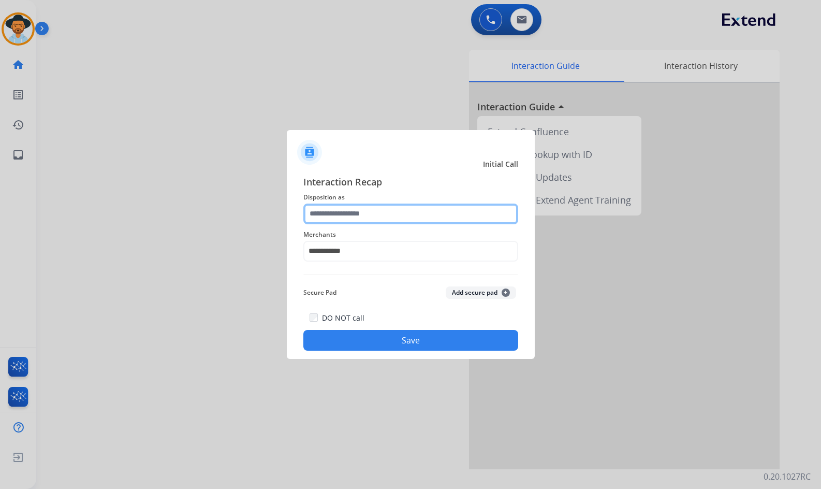
click at [362, 212] on input "text" at bounding box center [410, 213] width 215 height 21
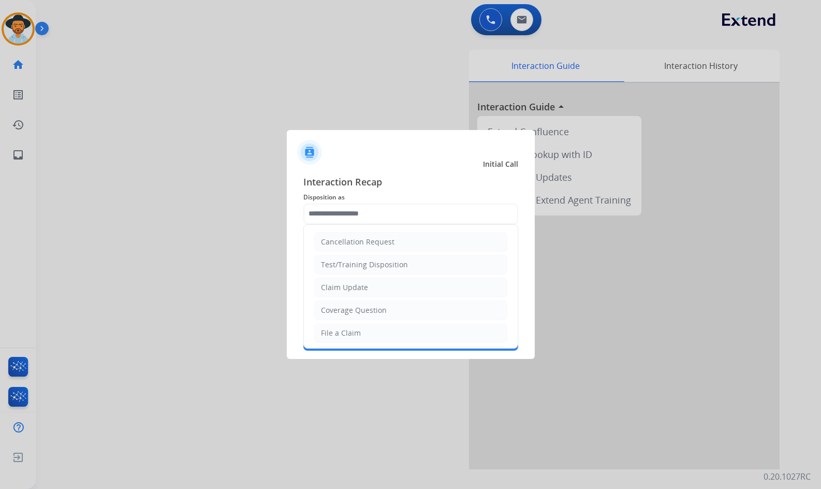
click at [384, 309] on div "Coverage Question" at bounding box center [354, 310] width 66 height 10
type input "**********"
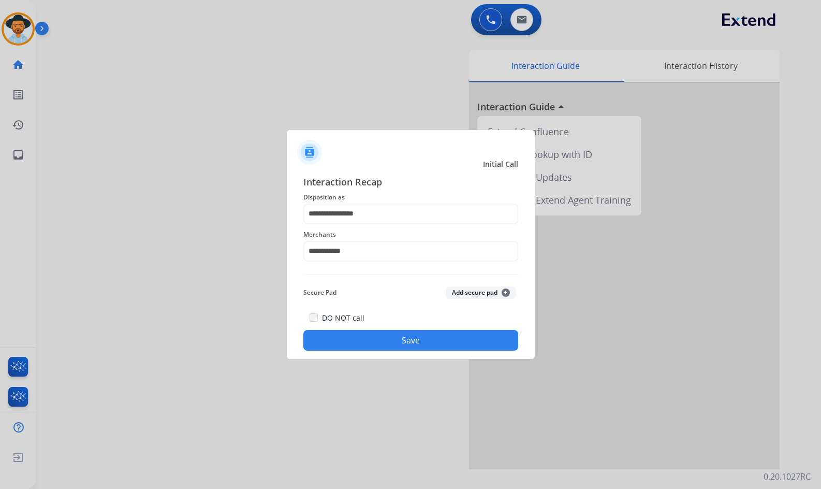
click at [395, 338] on button "Save" at bounding box center [410, 340] width 215 height 21
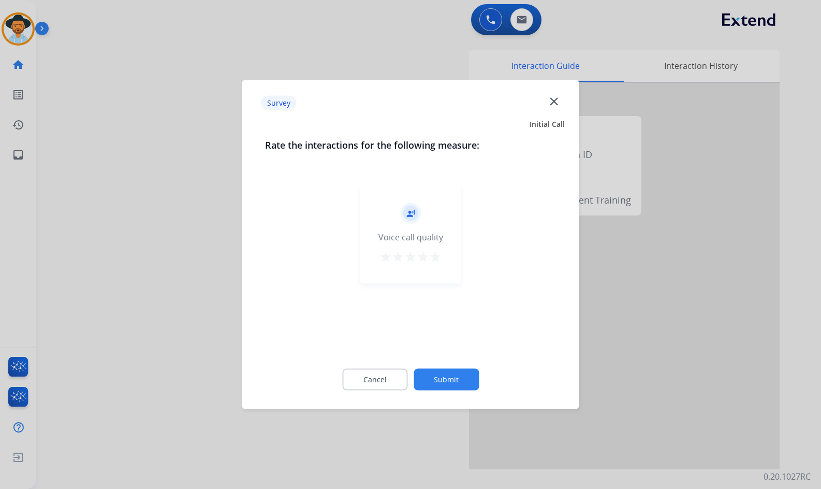
click at [466, 381] on button "Submit" at bounding box center [446, 380] width 65 height 22
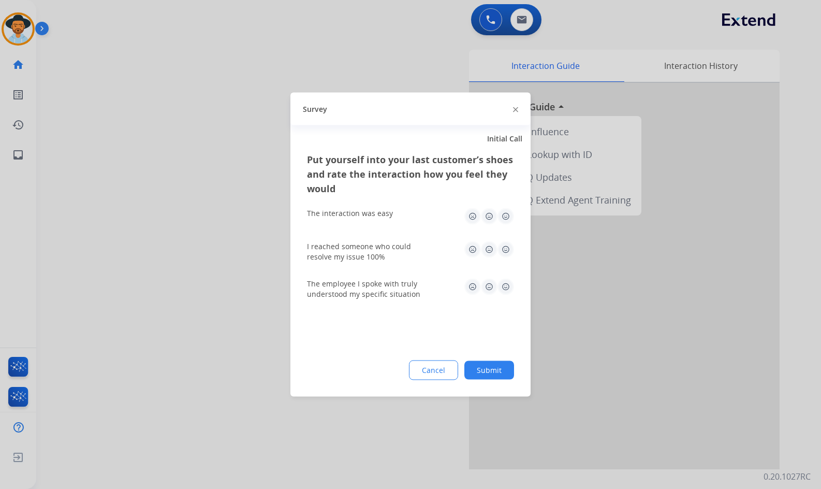
click at [496, 375] on button "Submit" at bounding box center [489, 370] width 50 height 19
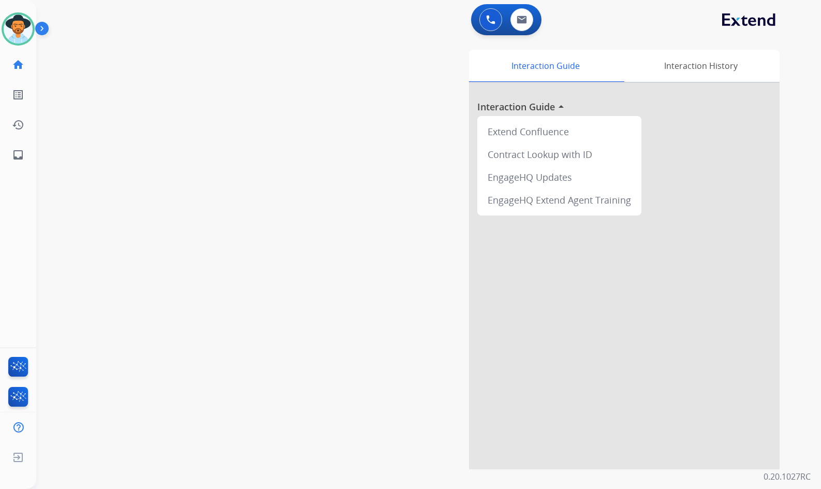
click at [193, 198] on div "swap_horiz Break voice bridge close_fullscreen Connect 3-Way Call merge_type Se…" at bounding box center [416, 253] width 760 height 432
click at [46, 31] on img at bounding box center [44, 31] width 18 height 20
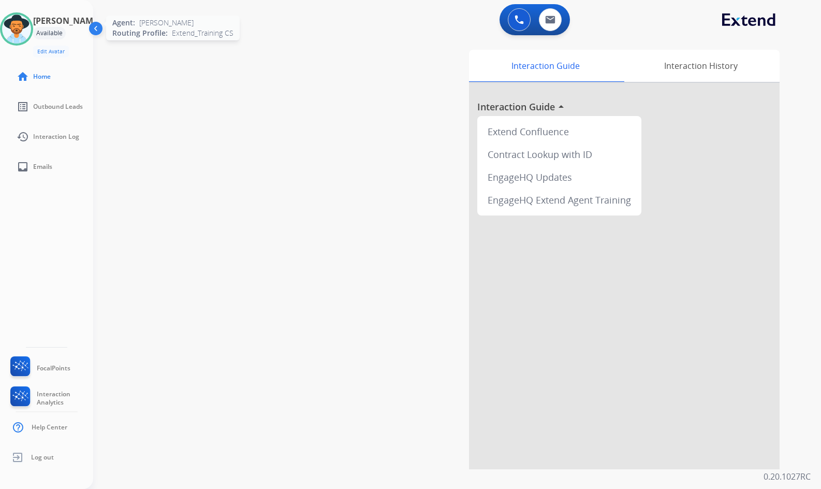
click at [28, 25] on img at bounding box center [16, 28] width 29 height 29
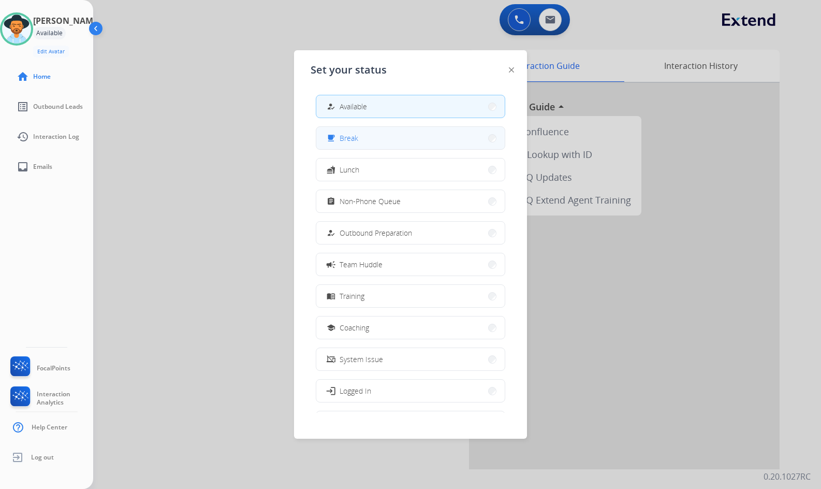
click at [369, 143] on button "free_breakfast Break" at bounding box center [410, 138] width 188 height 22
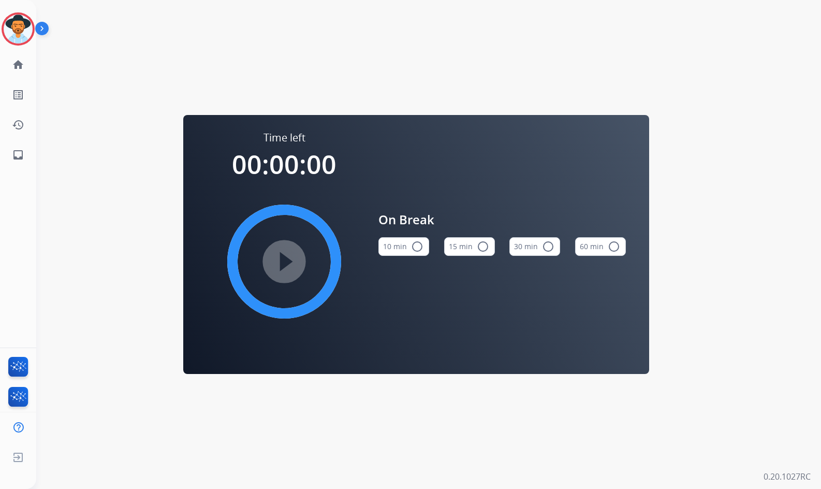
click at [414, 248] on mat-icon "radio_button_unchecked" at bounding box center [417, 246] width 12 height 12
click at [19, 25] on img at bounding box center [18, 28] width 29 height 29
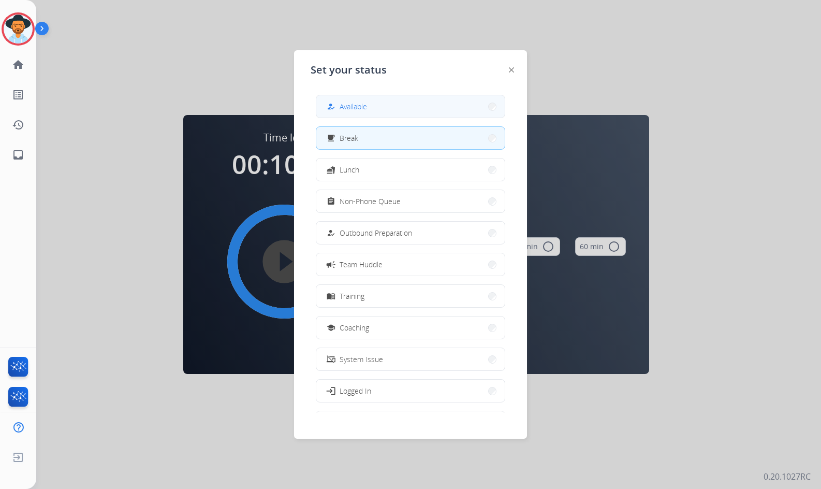
click at [446, 111] on button "how_to_reg Available" at bounding box center [410, 106] width 188 height 22
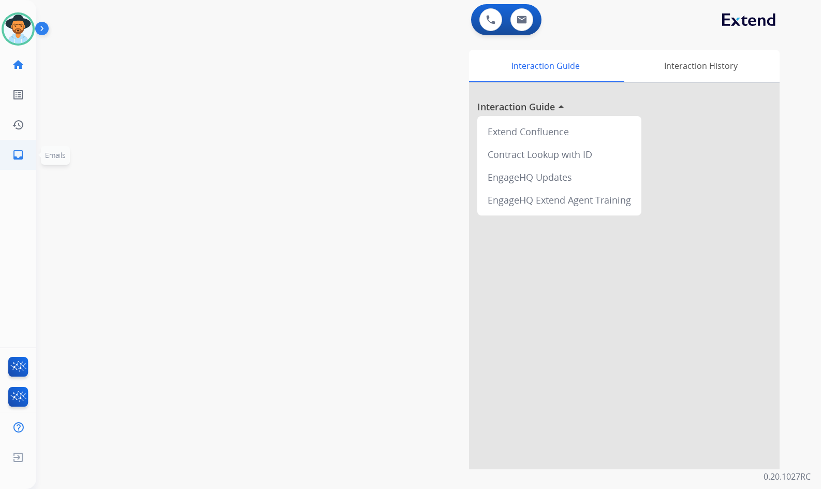
click at [18, 159] on mat-icon "inbox" at bounding box center [18, 155] width 12 height 12
select select "**********"
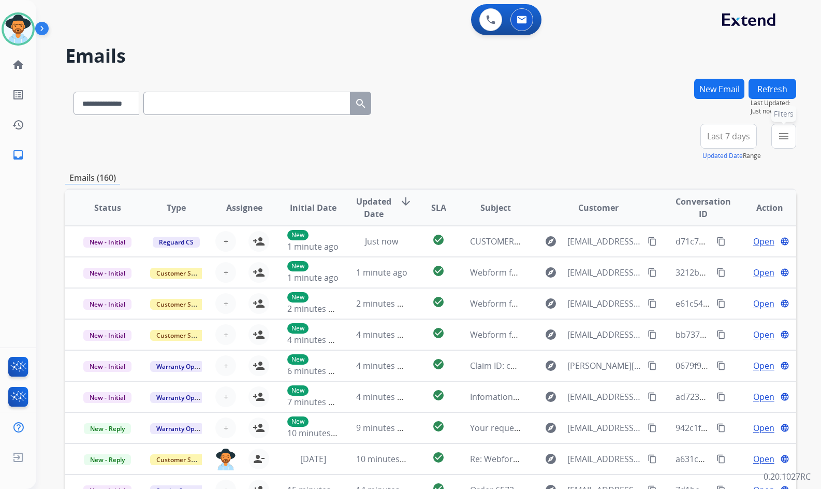
click at [784, 131] on mat-icon "menu" at bounding box center [783, 136] width 12 height 12
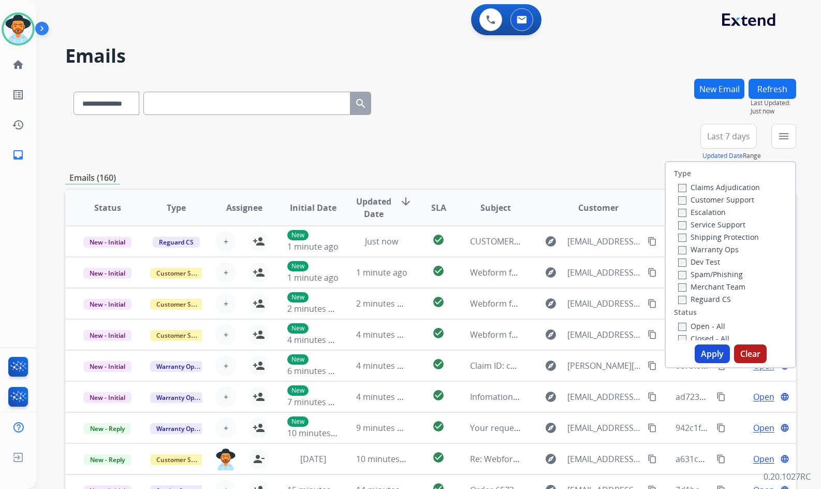
click at [726, 194] on div "Customer Support" at bounding box center [719, 199] width 82 height 12
click at [728, 199] on label "Customer Support" at bounding box center [716, 200] width 76 height 10
click at [728, 233] on label "Shipping Protection" at bounding box center [718, 237] width 81 height 10
click at [713, 300] on label "Reguard CS" at bounding box center [704, 299] width 53 height 10
click at [705, 333] on div "Closed - All" at bounding box center [732, 338] width 109 height 12
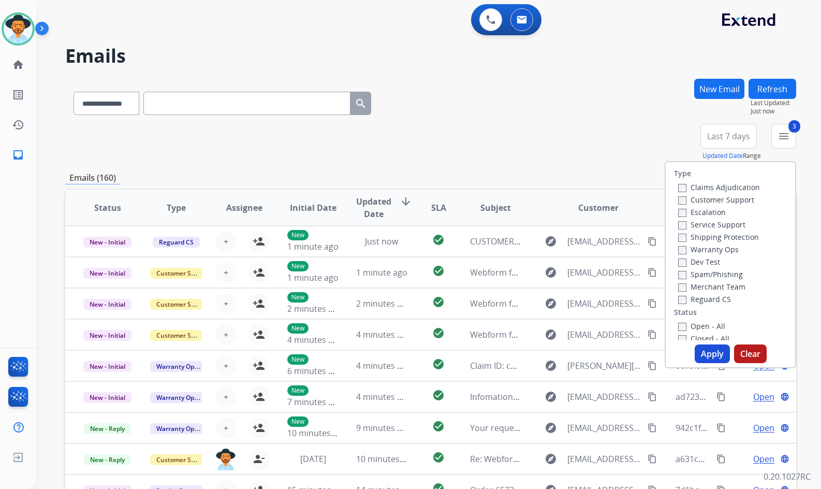
click at [707, 324] on label "Open - All" at bounding box center [701, 326] width 47 height 10
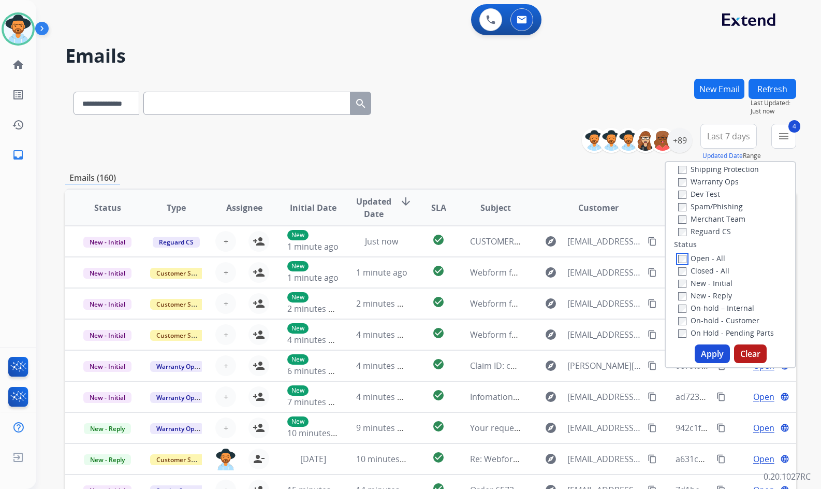
scroll to position [155, 0]
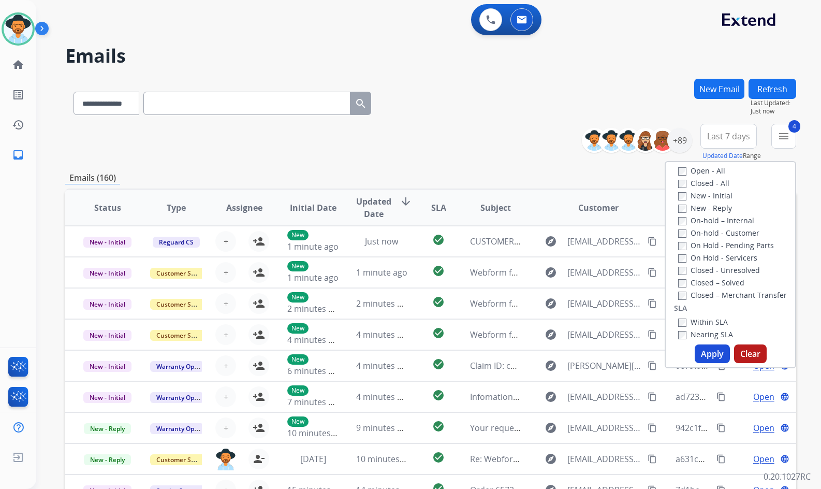
click at [708, 260] on label "On Hold - Servicers" at bounding box center [717, 258] width 79 height 10
click at [712, 243] on label "On Hold - Pending Parts" at bounding box center [726, 245] width 96 height 10
click at [713, 230] on label "On-hold - Customer" at bounding box center [718, 233] width 81 height 10
click at [713, 216] on label "On-hold – Internal" at bounding box center [716, 220] width 76 height 10
click at [711, 200] on label "New - Initial" at bounding box center [705, 195] width 54 height 10
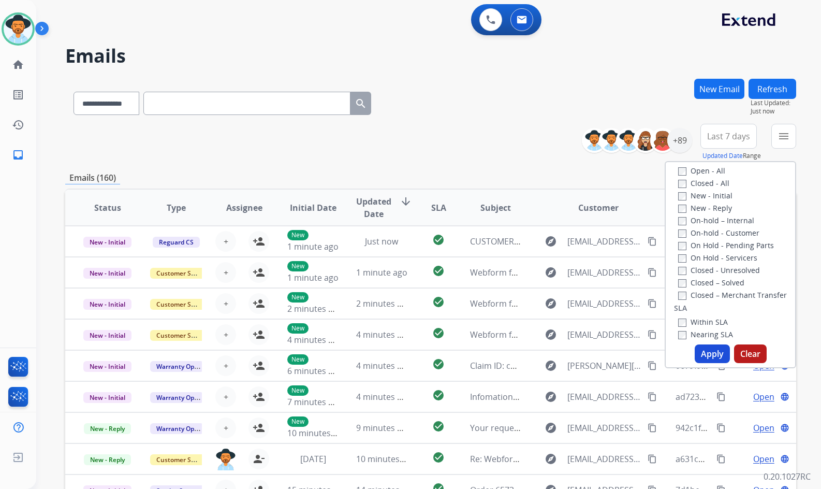
click at [711, 208] on label "New - Reply" at bounding box center [705, 208] width 54 height 10
click at [718, 347] on button "Apply" at bounding box center [712, 353] width 35 height 19
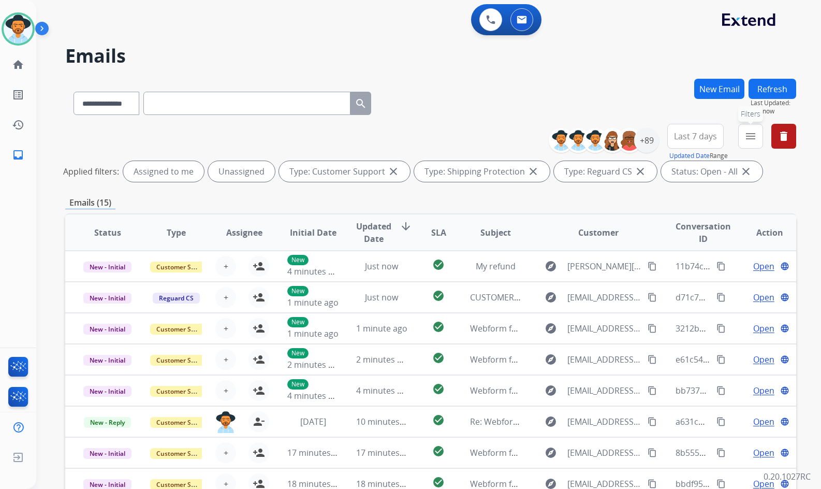
click at [744, 146] on button "menu Filters" at bounding box center [750, 136] width 25 height 25
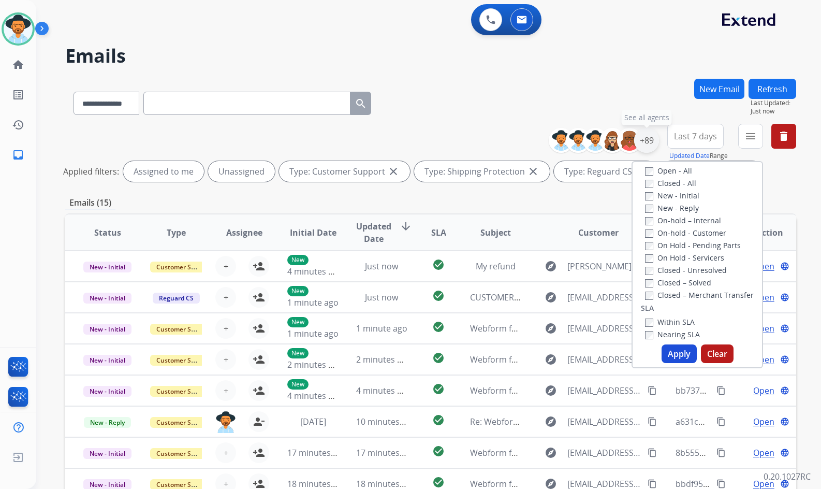
click at [641, 147] on div "+89" at bounding box center [646, 140] width 25 height 25
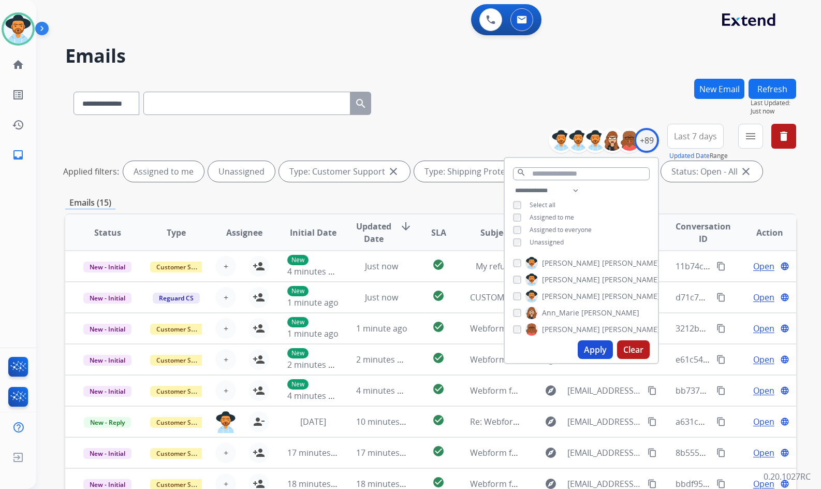
click at [549, 295] on span "[PERSON_NAME]" at bounding box center [571, 296] width 58 height 10
click at [552, 239] on span "Unassigned" at bounding box center [547, 242] width 34 height 9
click at [597, 346] on button "Apply" at bounding box center [595, 349] width 35 height 19
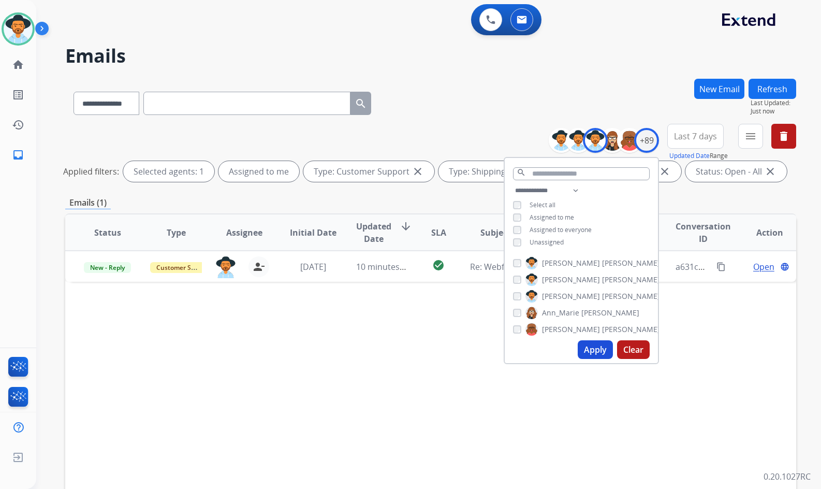
click at [400, 408] on div "Status Type Assignee Initial Date Updated Date arrow_downward SLA Subject Custo…" at bounding box center [430, 386] width 731 height 347
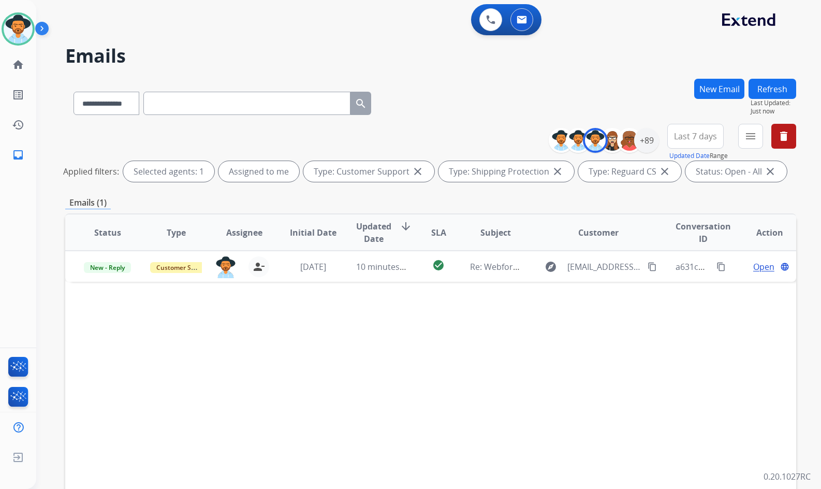
drag, startPoint x: 56, startPoint y: 231, endPoint x: 42, endPoint y: 224, distance: 16.2
click at [51, 229] on div "**********" at bounding box center [416, 281] width 760 height 489
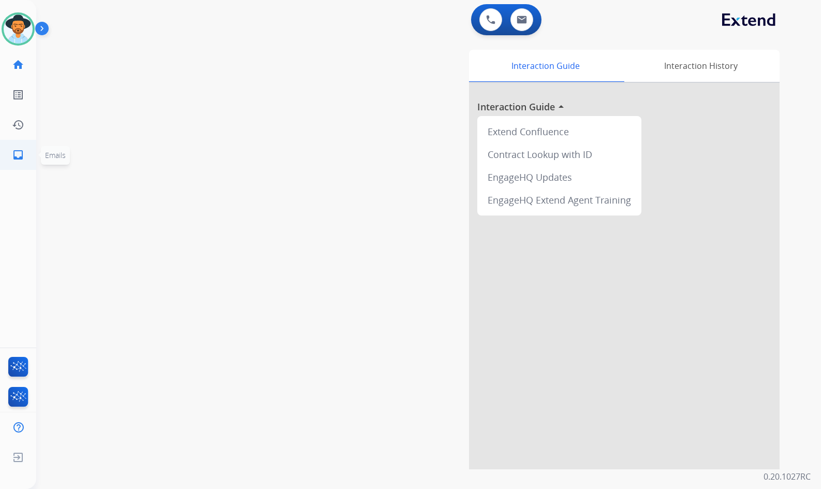
click at [20, 161] on link "inbox Emails" at bounding box center [18, 154] width 29 height 29
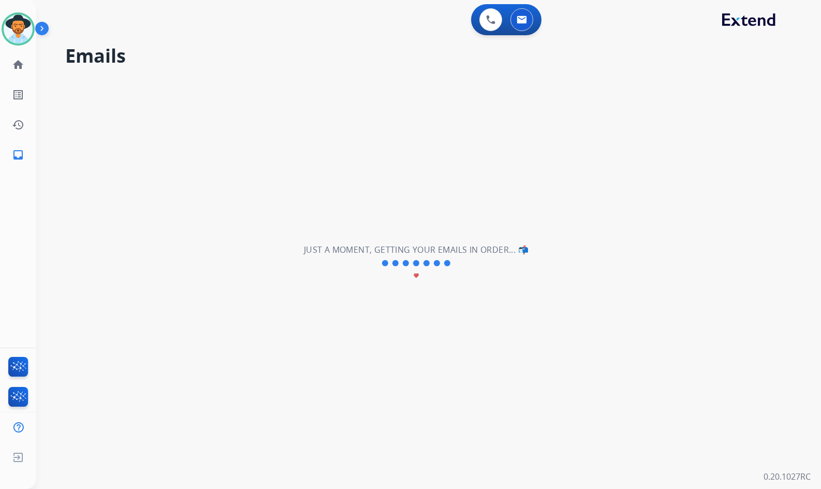
drag, startPoint x: 19, startPoint y: 225, endPoint x: 29, endPoint y: 225, distance: 10.4
click at [21, 226] on div "[PERSON_NAME] Available Edit Avatar Agent: [PERSON_NAME] Profile: Extend_Traini…" at bounding box center [18, 244] width 36 height 489
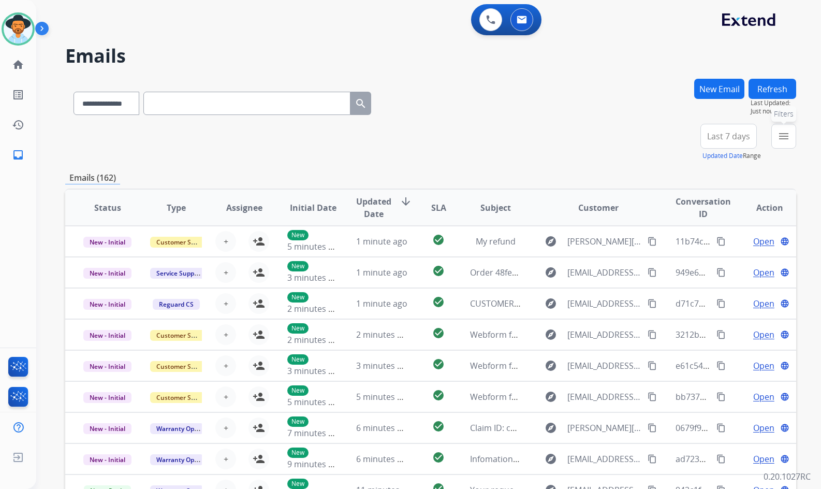
click at [784, 136] on mat-icon "menu" at bounding box center [783, 136] width 12 height 12
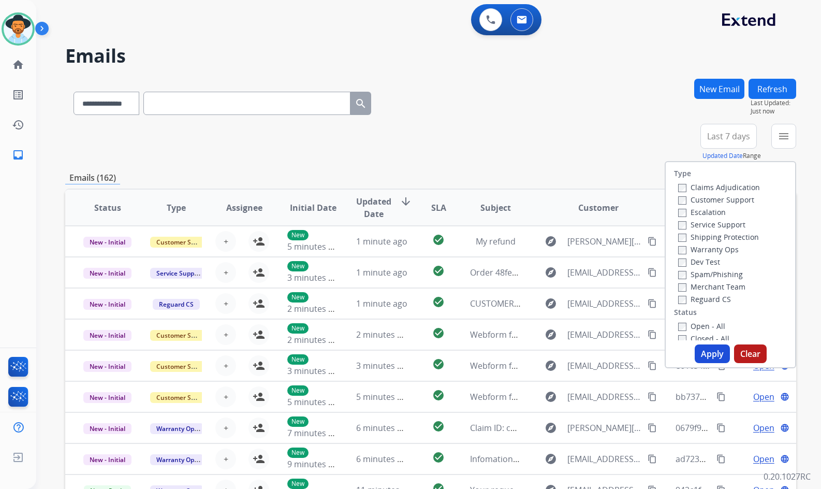
click at [731, 200] on label "Customer Support" at bounding box center [716, 200] width 76 height 10
click at [726, 238] on label "Shipping Protection" at bounding box center [718, 237] width 81 height 10
click at [714, 302] on label "Reguard CS" at bounding box center [704, 299] width 53 height 10
click at [716, 329] on label "Open - All" at bounding box center [701, 326] width 47 height 10
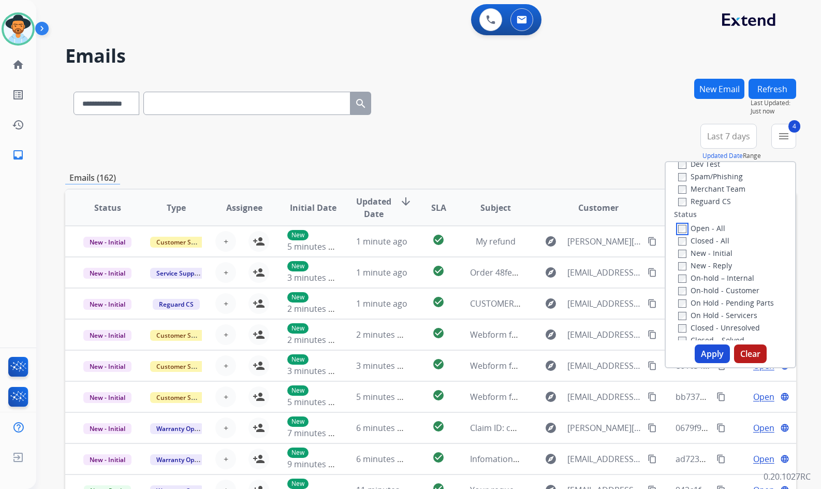
scroll to position [104, 0]
click at [724, 307] on label "On Hold - Servicers" at bounding box center [717, 309] width 79 height 10
click at [724, 298] on label "On Hold - Pending Parts" at bounding box center [726, 297] width 96 height 10
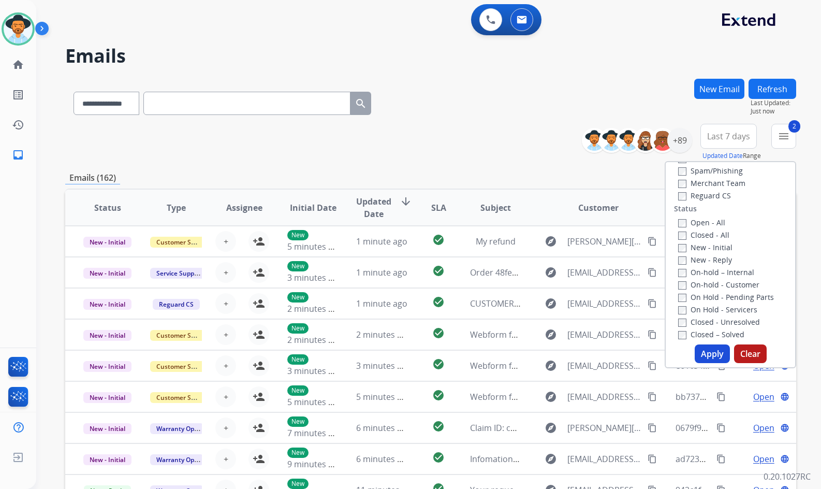
drag, startPoint x: 724, startPoint y: 285, endPoint x: 723, endPoint y: 274, distance: 11.0
click at [724, 285] on label "On-hold - Customer" at bounding box center [718, 285] width 81 height 10
click at [723, 274] on label "On-hold – Internal" at bounding box center [716, 272] width 76 height 10
click at [707, 259] on label "New - Reply" at bounding box center [705, 260] width 54 height 10
click at [710, 249] on label "New - Initial" at bounding box center [705, 247] width 54 height 10
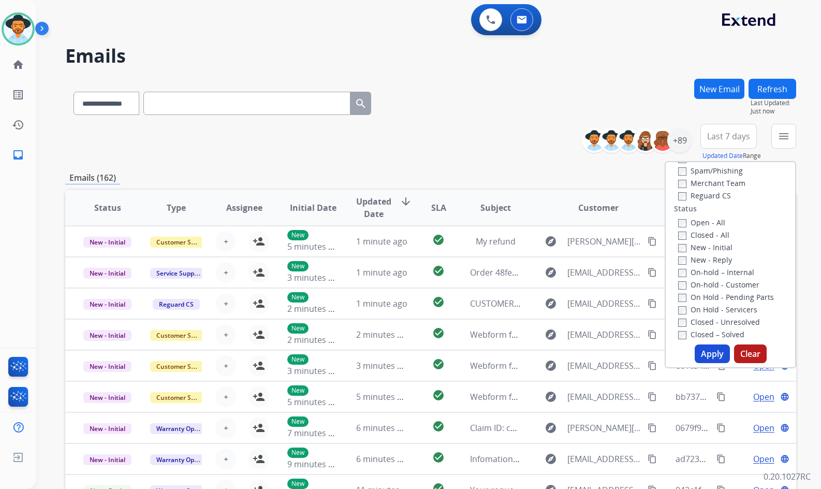
click at [703, 357] on button "Apply" at bounding box center [712, 353] width 35 height 19
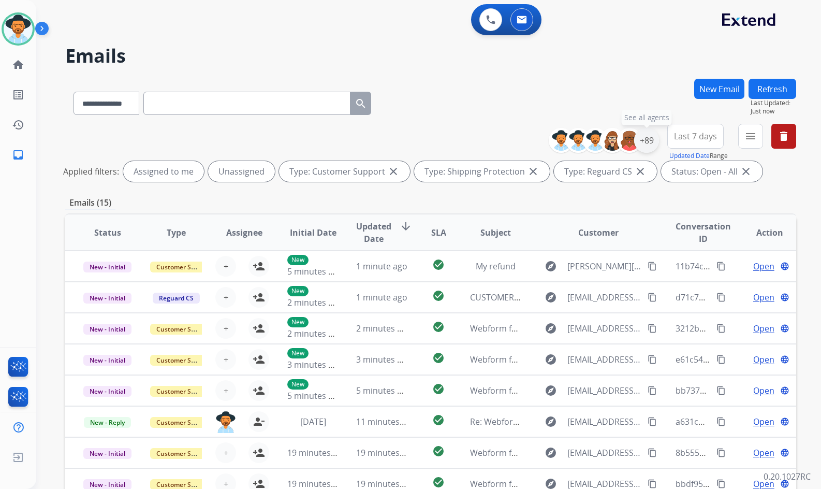
click at [648, 137] on div "+89" at bounding box center [646, 140] width 25 height 25
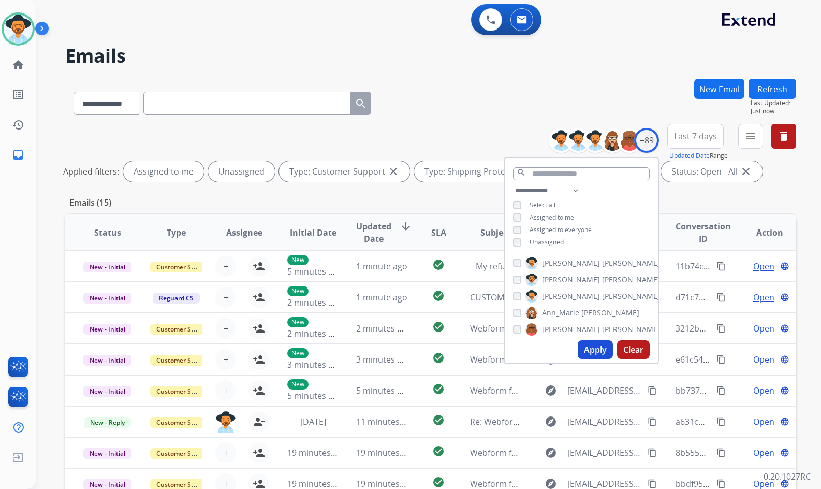
click at [540, 241] on span "Unassigned" at bounding box center [547, 242] width 34 height 9
click at [550, 292] on span "[PERSON_NAME]" at bounding box center [571, 296] width 58 height 10
click at [595, 348] on button "Apply" at bounding box center [595, 349] width 35 height 19
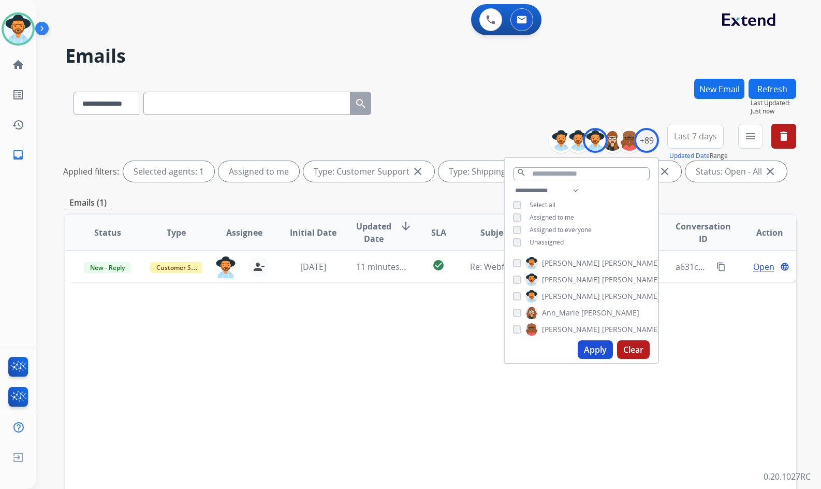
click at [417, 369] on div "Status Type Assignee Initial Date Updated Date arrow_downward SLA Subject Custo…" at bounding box center [430, 386] width 731 height 347
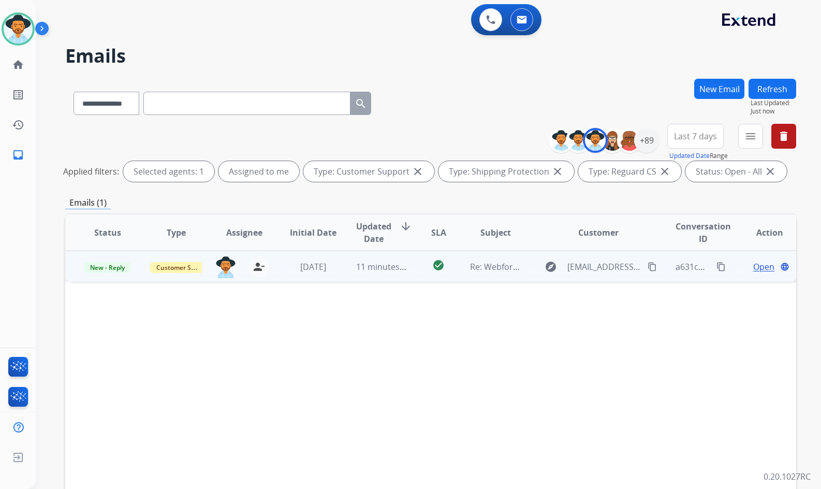
click at [753, 264] on span "Open" at bounding box center [763, 266] width 21 height 12
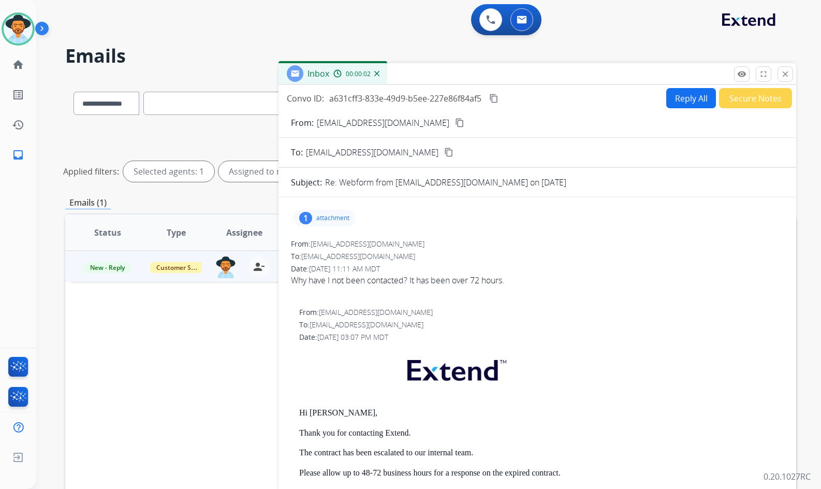
click at [339, 216] on p "attachment" at bounding box center [332, 218] width 33 height 8
click at [453, 121] on button "content_copy" at bounding box center [459, 122] width 12 height 12
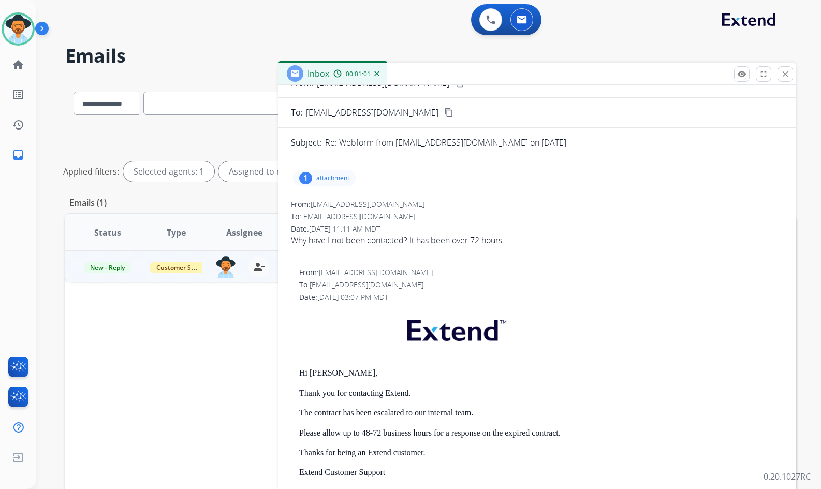
scroll to position [52, 0]
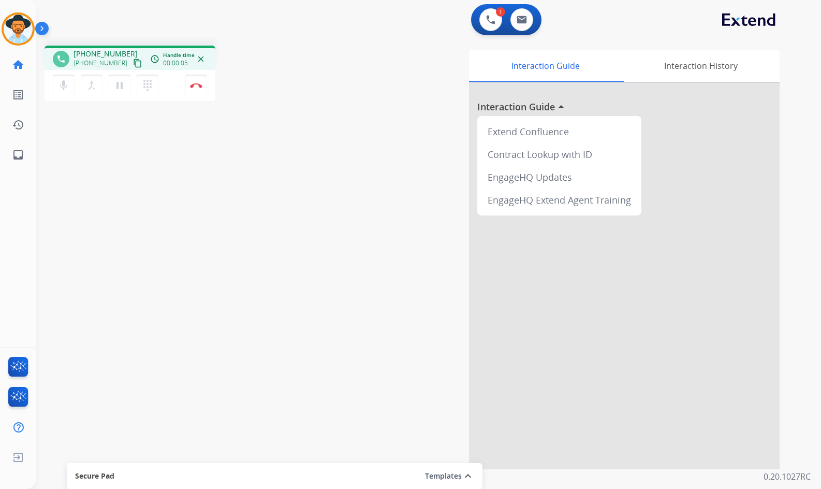
drag, startPoint x: 129, startPoint y: 58, endPoint x: 99, endPoint y: 57, distance: 29.5
click at [133, 58] on mat-icon "content_copy" at bounding box center [137, 62] width 9 height 9
click at [128, 89] on button "pause Hold" at bounding box center [120, 86] width 22 height 22
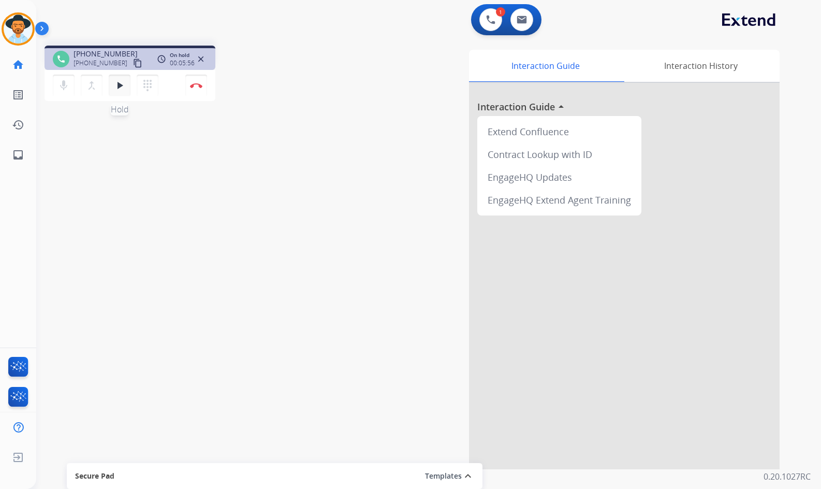
click at [127, 89] on button "play_arrow Hold" at bounding box center [120, 86] width 22 height 22
click at [120, 90] on mat-icon "pause" at bounding box center [119, 85] width 12 height 12
click at [115, 84] on mat-icon "play_arrow" at bounding box center [119, 85] width 12 height 12
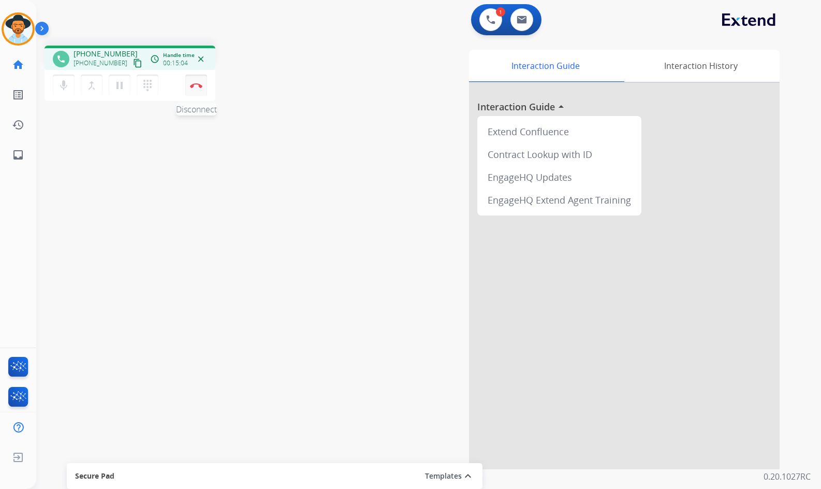
click at [196, 87] on img at bounding box center [196, 85] width 12 height 5
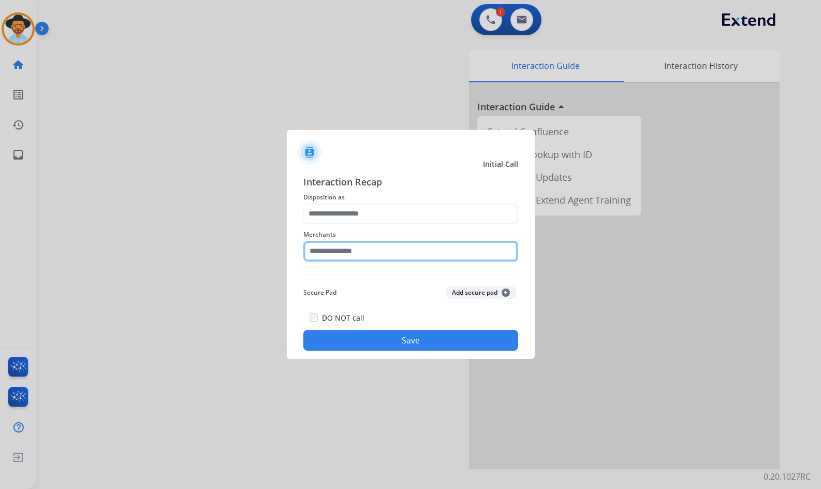
click at [370, 255] on input "text" at bounding box center [410, 251] width 215 height 21
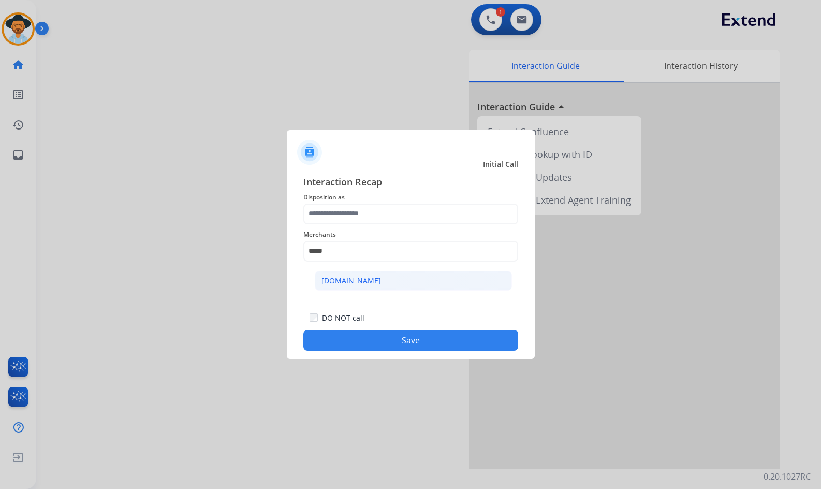
click at [416, 273] on li "[DOMAIN_NAME]" at bounding box center [413, 281] width 197 height 20
type input "**********"
click at [375, 355] on div "**********" at bounding box center [411, 262] width 248 height 193
drag, startPoint x: 375, startPoint y: 355, endPoint x: 362, endPoint y: 208, distance: 147.0
click at [362, 208] on div "**********" at bounding box center [411, 262] width 248 height 193
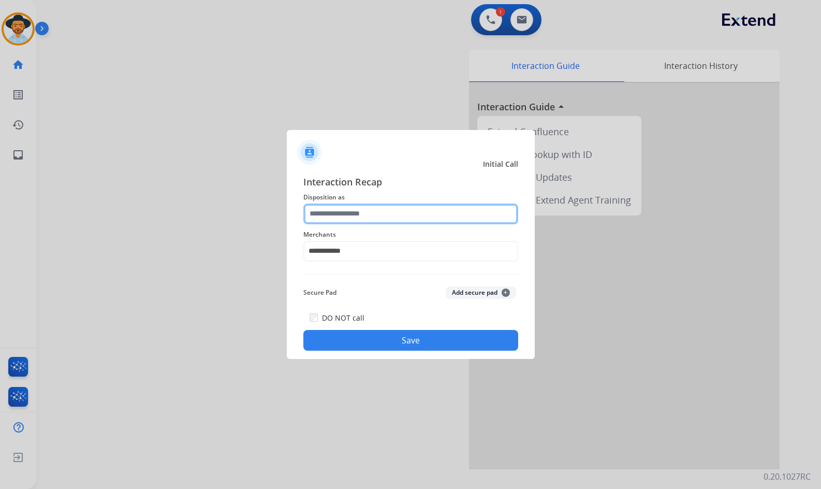
click at [363, 209] on input "text" at bounding box center [410, 213] width 215 height 21
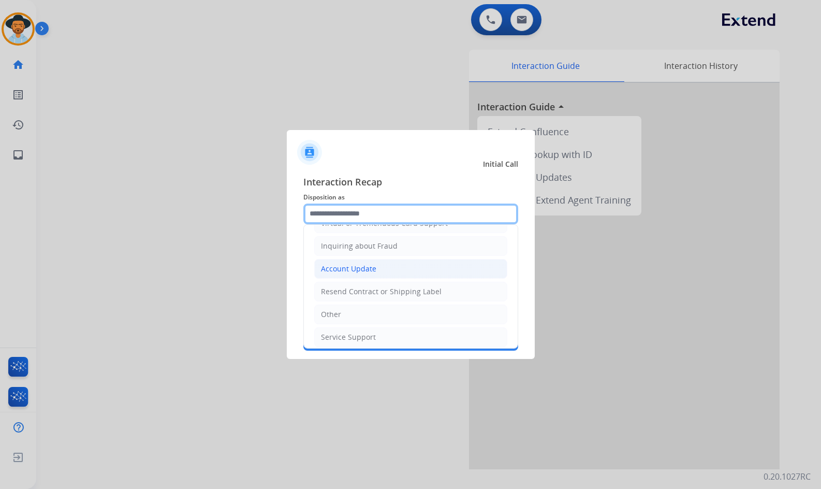
scroll to position [104, 0]
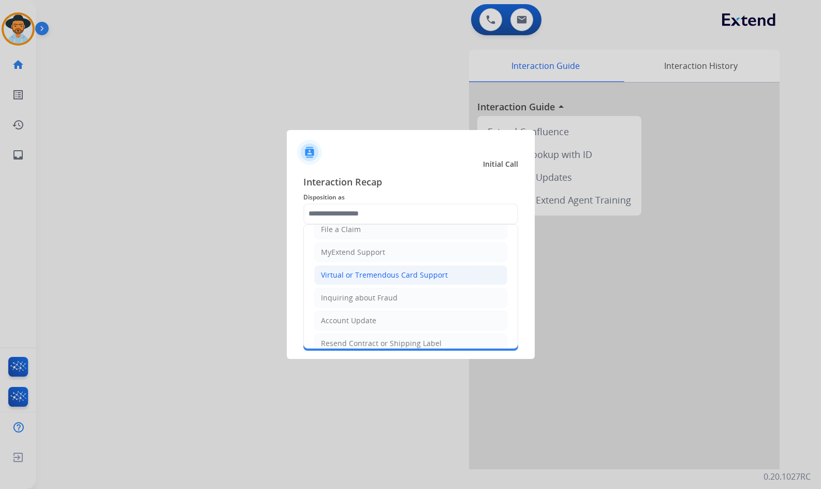
click at [385, 270] on div "Virtual or Tremendous Card Support" at bounding box center [384, 275] width 127 height 10
type input "**********"
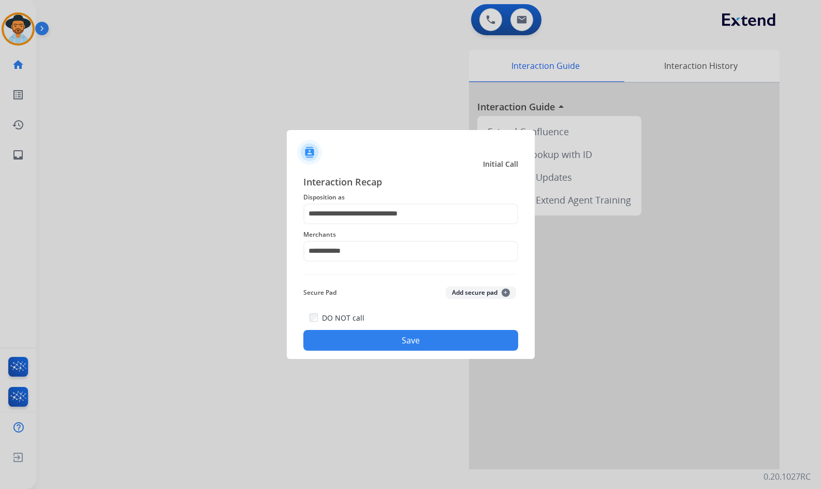
click at [406, 335] on button "Save" at bounding box center [410, 340] width 215 height 21
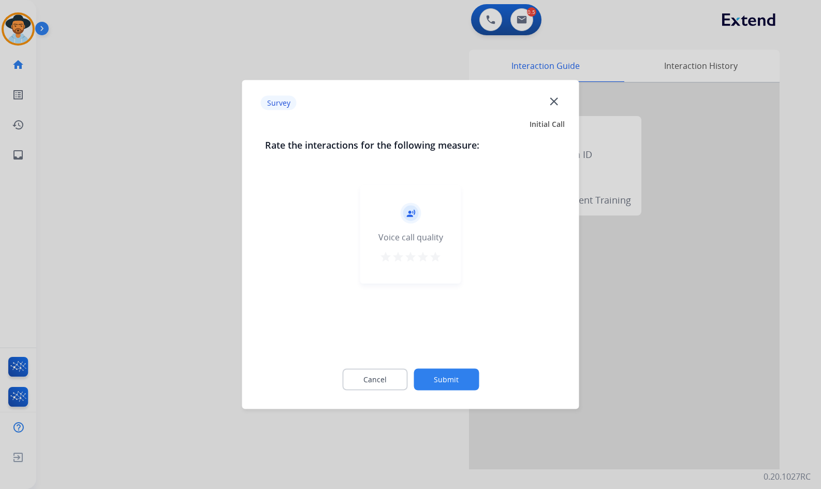
click at [463, 368] on div "Cancel Submit" at bounding box center [410, 379] width 291 height 47
click at [472, 373] on button "Submit" at bounding box center [446, 380] width 65 height 22
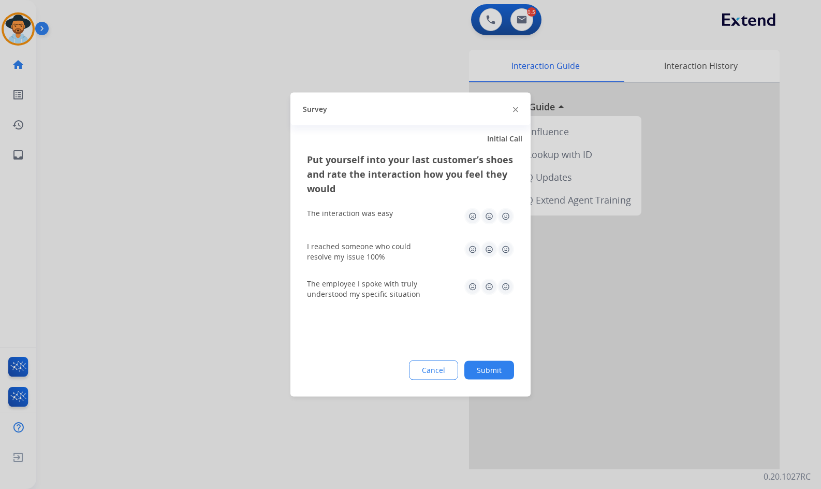
click at [485, 370] on button "Submit" at bounding box center [489, 370] width 50 height 19
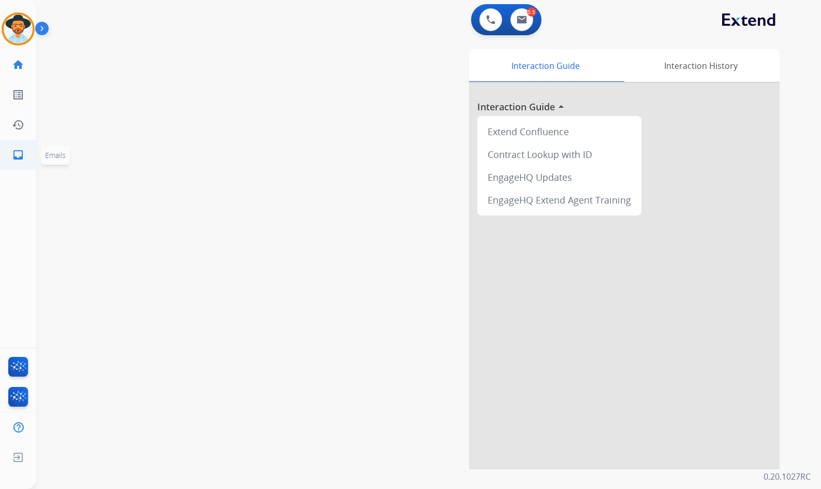
click at [14, 159] on mat-icon "inbox" at bounding box center [18, 155] width 12 height 12
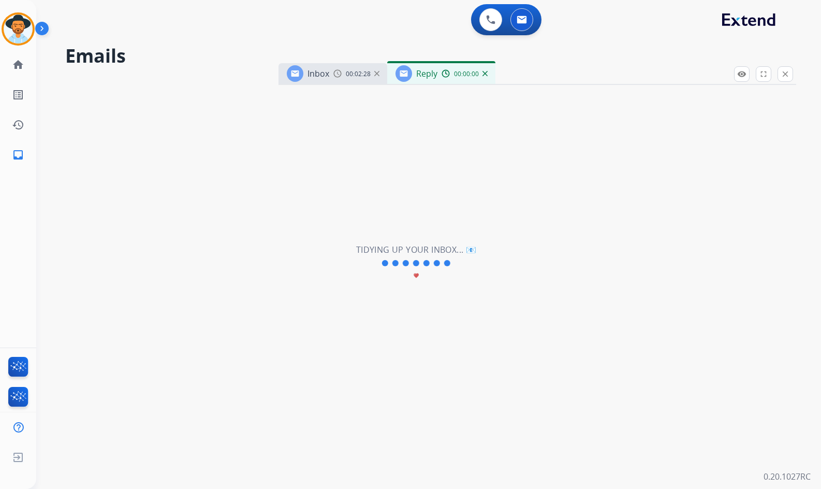
select select "**********"
click at [486, 78] on div "Reply 00:00:38" at bounding box center [441, 73] width 108 height 21
click at [483, 69] on div "00:00:39" at bounding box center [465, 73] width 46 height 9
click at [484, 72] on img at bounding box center [484, 73] width 5 height 5
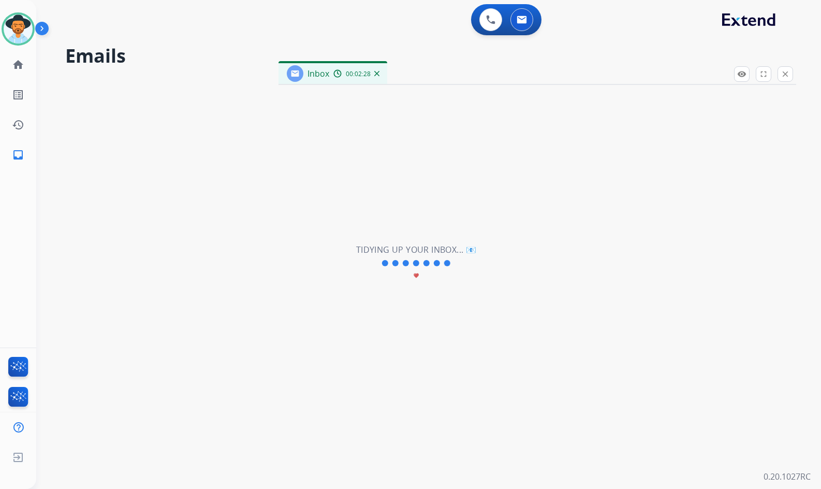
click at [374, 70] on div "00:02:28" at bounding box center [356, 73] width 46 height 9
click at [378, 76] on div "00:02:28" at bounding box center [356, 73] width 46 height 9
click at [376, 73] on img at bounding box center [376, 73] width 5 height 5
click at [3, 68] on ul "home Home Home" at bounding box center [18, 65] width 36 height 30
click at [7, 66] on link "home Home" at bounding box center [18, 64] width 29 height 29
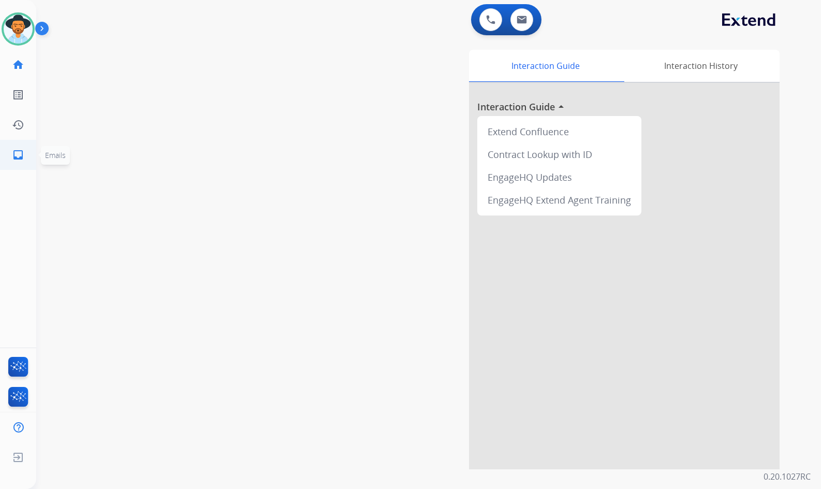
click at [20, 165] on link "inbox Emails" at bounding box center [18, 154] width 29 height 29
select select "**********"
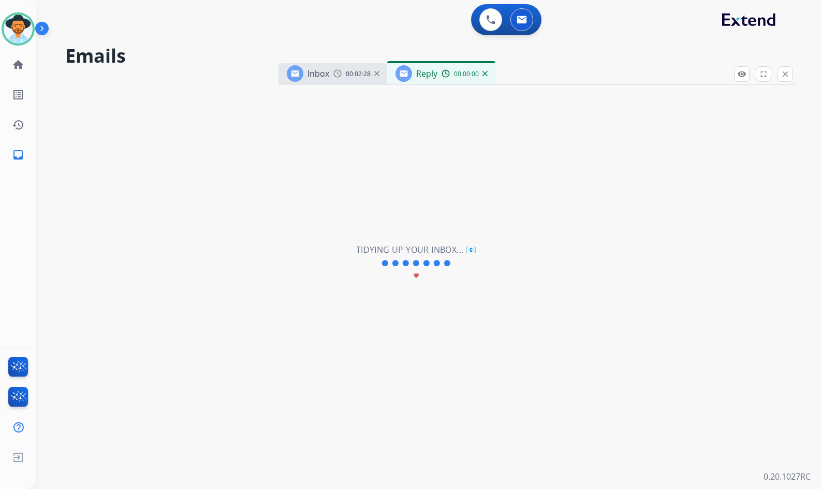
select select "**********"
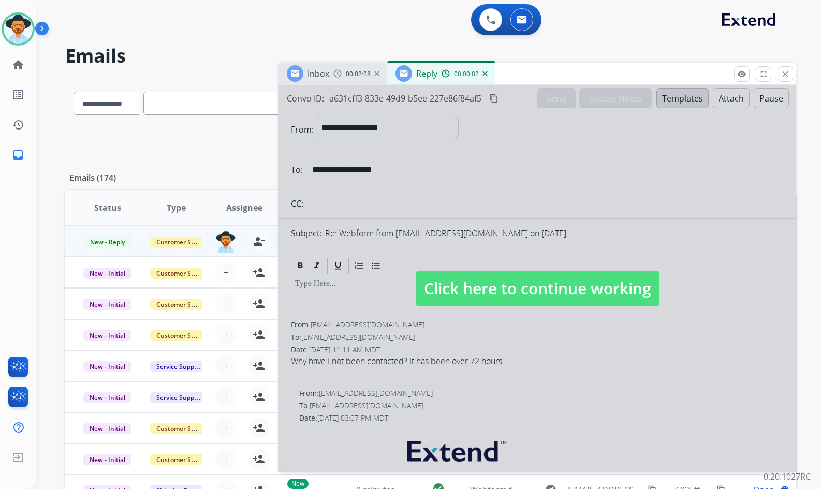
click at [486, 75] on img at bounding box center [484, 73] width 5 height 5
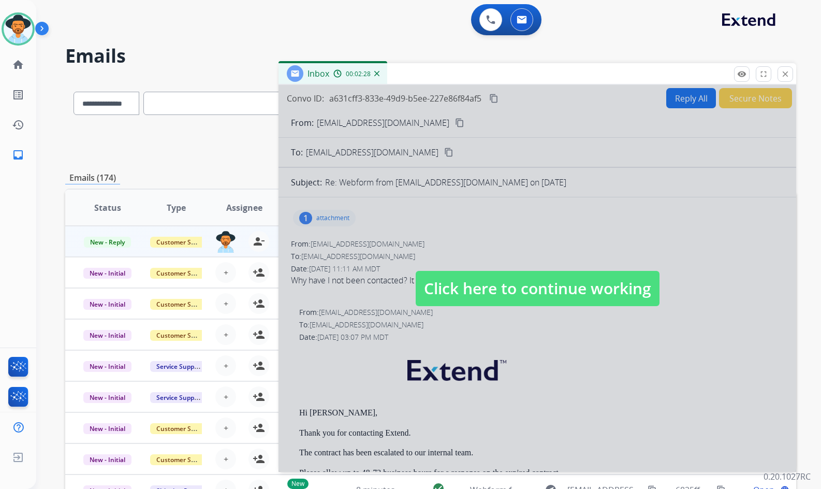
click at [380, 75] on div "Inbox 00:02:28" at bounding box center [332, 73] width 109 height 21
click at [378, 75] on img at bounding box center [376, 73] width 5 height 5
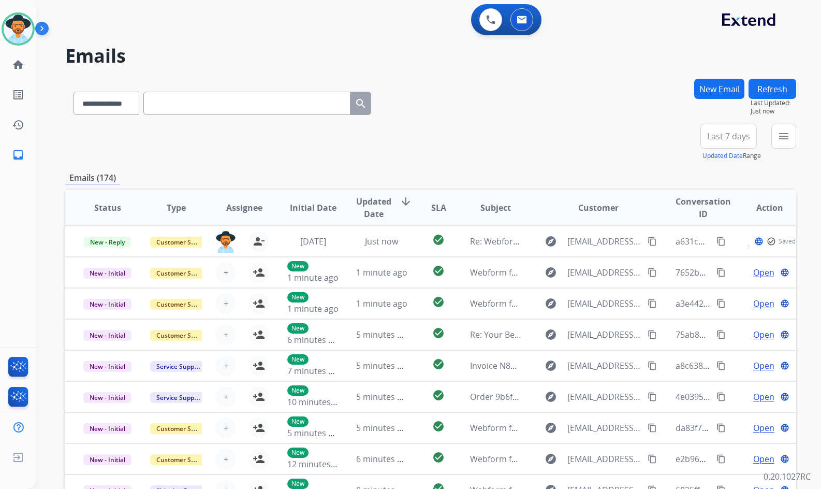
click at [781, 134] on mat-icon "menu" at bounding box center [783, 136] width 12 height 12
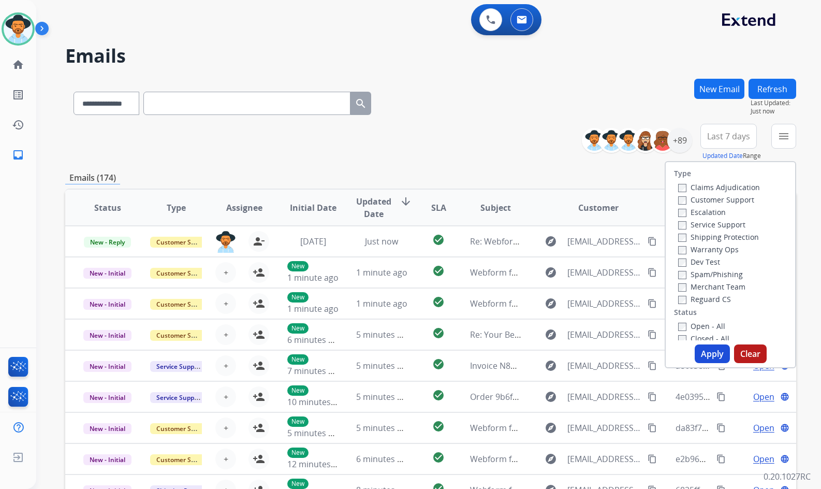
click at [739, 197] on label "Customer Support" at bounding box center [716, 200] width 76 height 10
click at [725, 241] on label "Shipping Protection" at bounding box center [718, 237] width 81 height 10
click at [709, 301] on label "Reguard CS" at bounding box center [704, 299] width 53 height 10
click at [707, 323] on label "Open - All" at bounding box center [701, 326] width 47 height 10
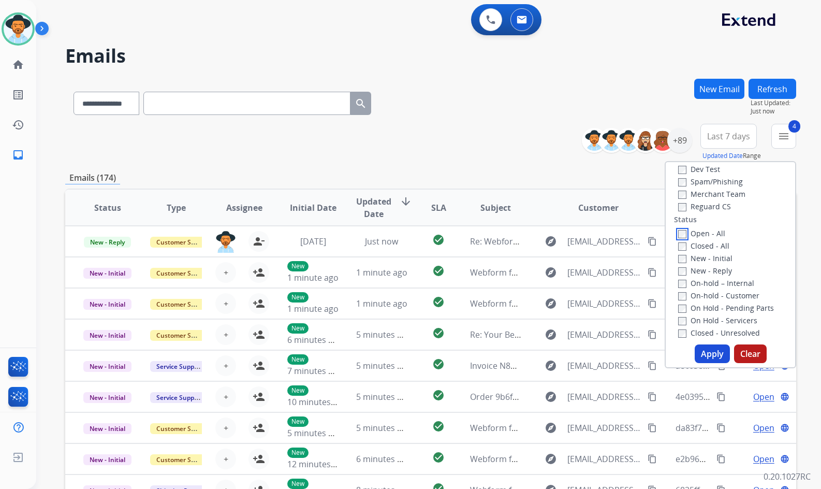
scroll to position [104, 0]
click at [721, 307] on label "On Hold - Servicers" at bounding box center [717, 309] width 79 height 10
click at [718, 294] on label "On Hold - Pending Parts" at bounding box center [726, 297] width 96 height 10
click at [714, 278] on div "On-hold - Customer" at bounding box center [732, 284] width 109 height 12
click at [709, 269] on label "On-hold – Internal" at bounding box center [716, 272] width 76 height 10
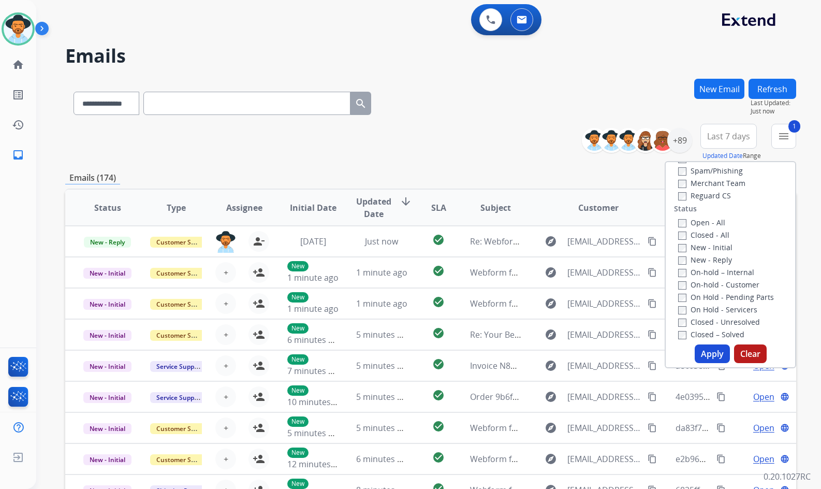
click at [707, 257] on label "New - Reply" at bounding box center [705, 260] width 54 height 10
click at [704, 244] on label "New - Initial" at bounding box center [705, 247] width 54 height 10
click at [699, 286] on label "On-hold - Customer" at bounding box center [718, 285] width 81 height 10
click at [721, 360] on button "Apply" at bounding box center [712, 353] width 35 height 19
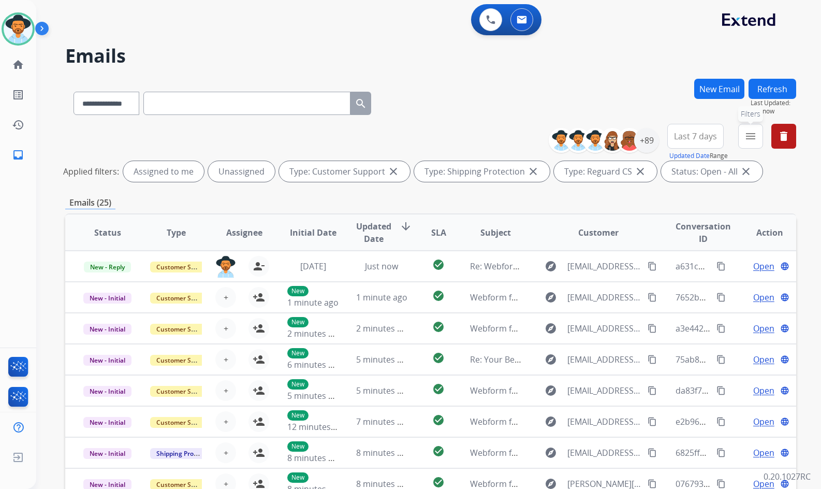
click at [748, 139] on mat-icon "menu" at bounding box center [750, 136] width 12 height 12
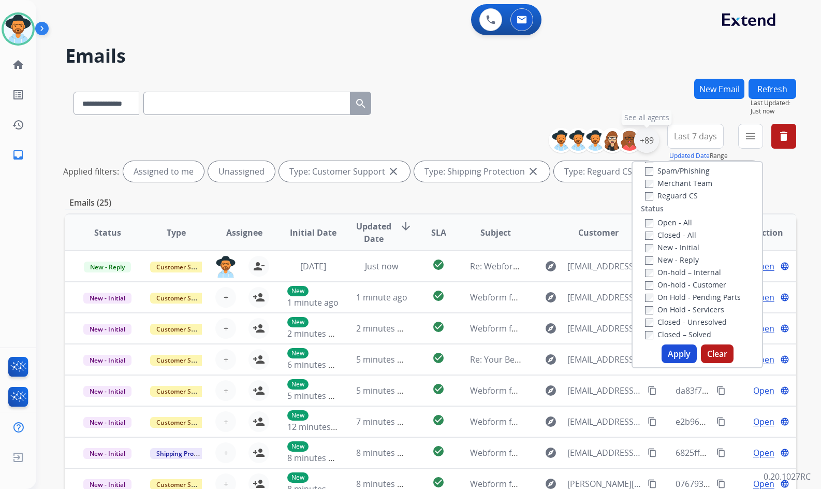
click at [648, 141] on div "+89" at bounding box center [646, 140] width 25 height 25
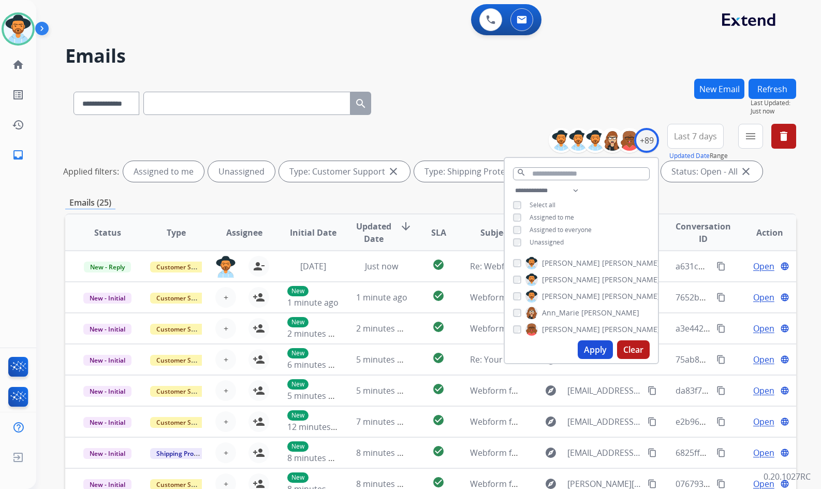
click at [542, 240] on span "Unassigned" at bounding box center [547, 242] width 34 height 9
click at [554, 292] on span "[PERSON_NAME]" at bounding box center [571, 296] width 58 height 10
click at [594, 349] on button "Apply" at bounding box center [595, 349] width 35 height 19
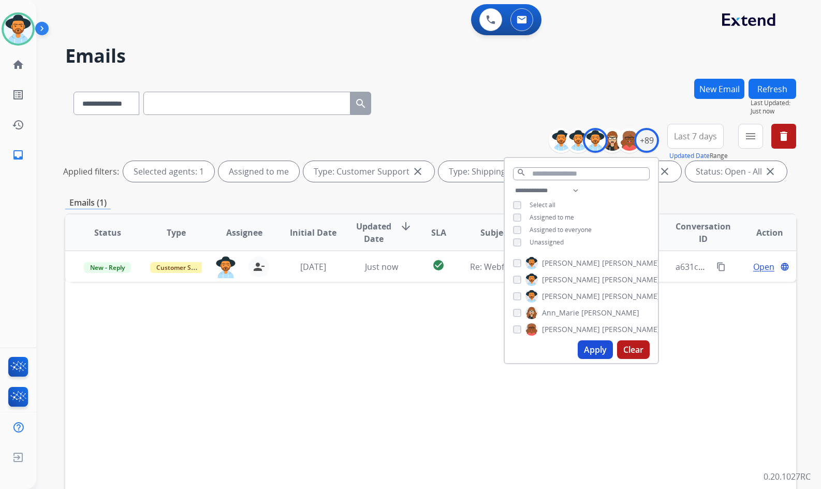
click at [408, 343] on div "Status Type Assignee Initial Date Updated Date arrow_downward SLA Subject Custo…" at bounding box center [430, 386] width 731 height 347
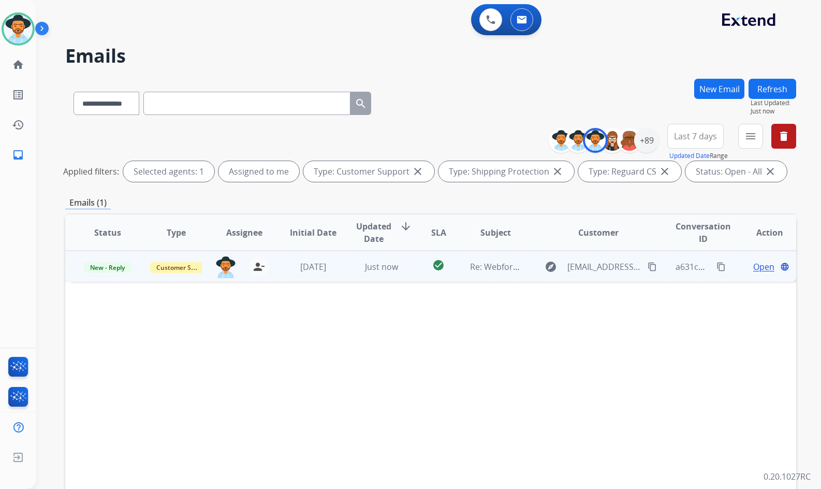
click at [766, 267] on span "Open" at bounding box center [763, 266] width 21 height 12
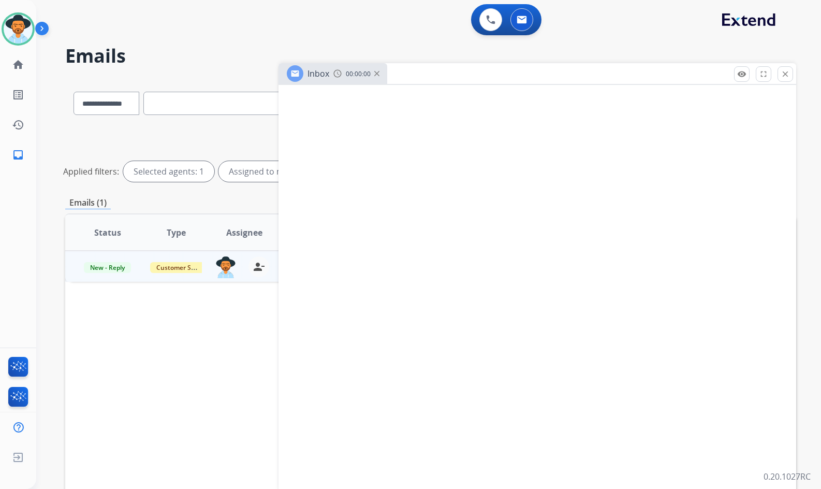
select select "**********"
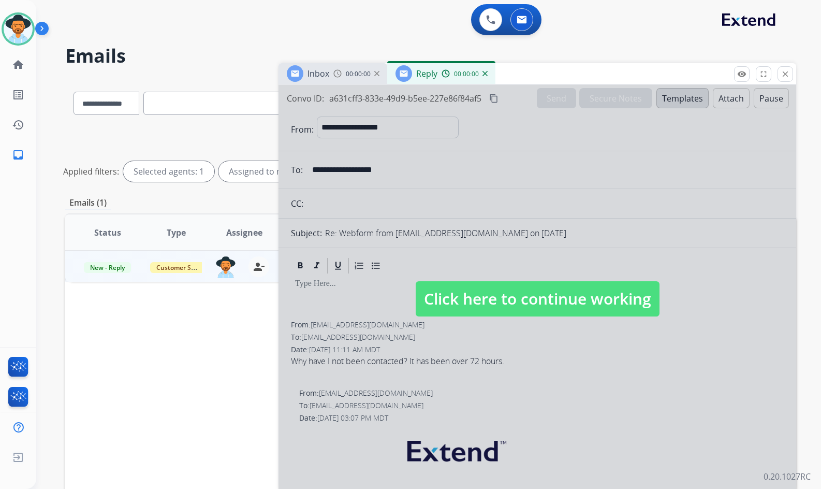
click at [472, 293] on span "Click here to continue working" at bounding box center [538, 298] width 244 height 35
select select
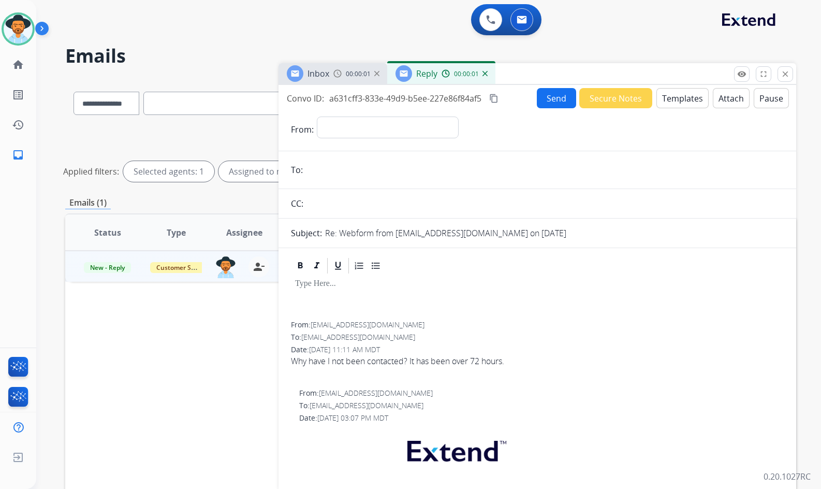
click at [484, 75] on img at bounding box center [484, 73] width 5 height 5
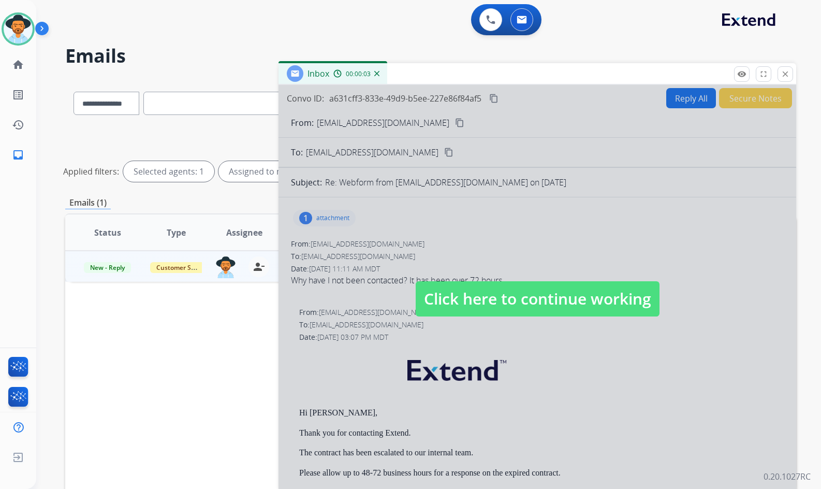
click at [508, 273] on div at bounding box center [537, 288] width 518 height 406
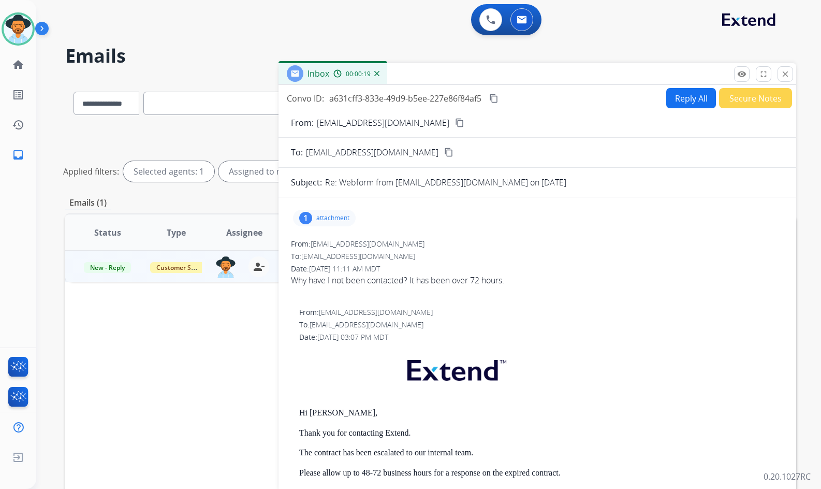
click at [374, 283] on div "Why have I not been contacted? It has been over 72 hours." at bounding box center [537, 280] width 493 height 12
copy div "Why have I not been contacted? It has been over 72 hours."
click at [496, 98] on mat-icon "content_copy" at bounding box center [493, 98] width 9 height 9
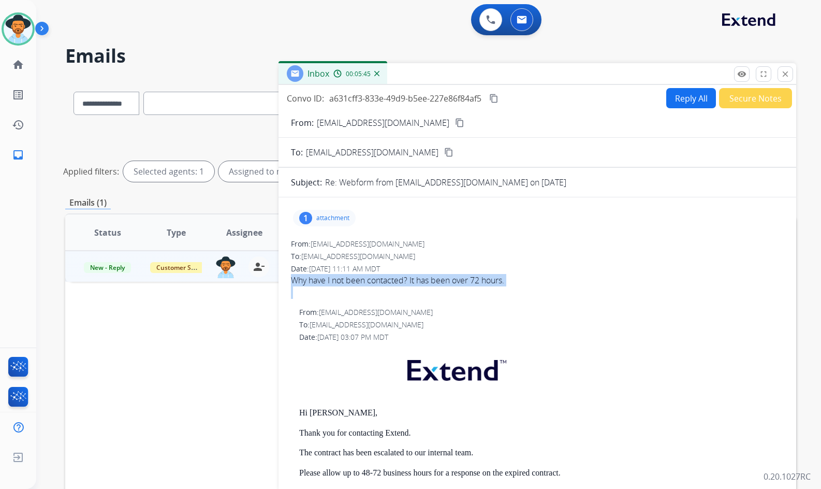
click at [677, 101] on button "Reply All" at bounding box center [691, 98] width 50 height 20
select select "**********"
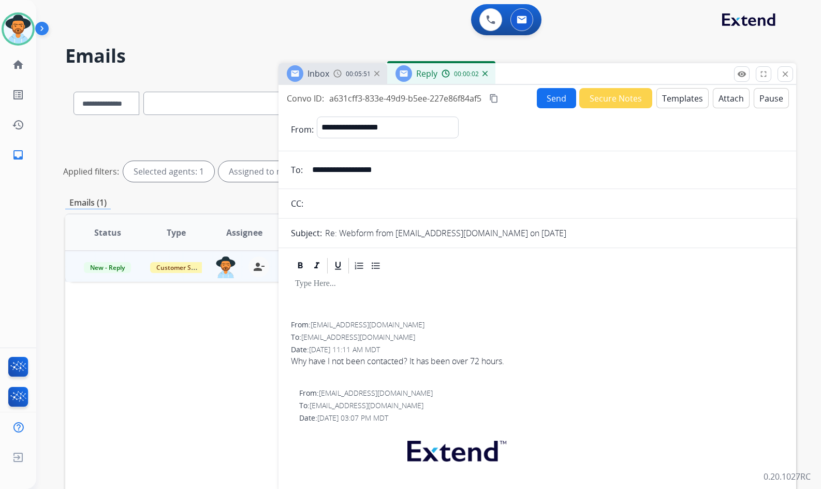
click at [673, 98] on button "Templates" at bounding box center [682, 98] width 52 height 20
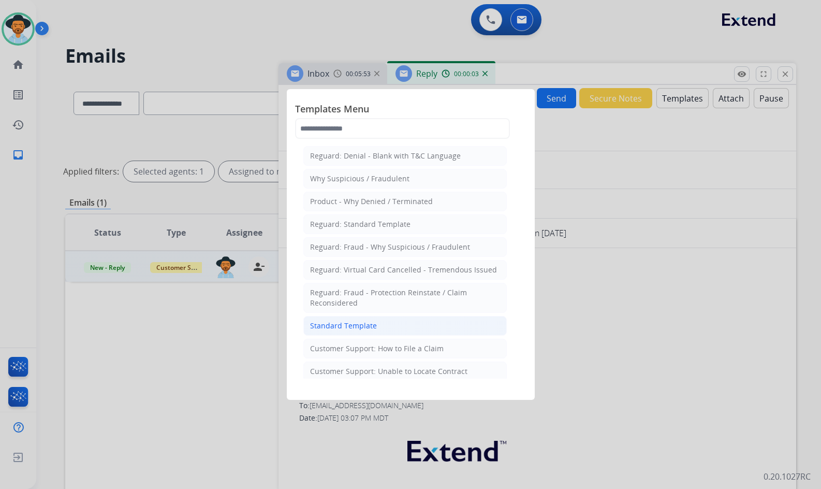
click at [337, 320] on div "Standard Template" at bounding box center [343, 325] width 67 height 10
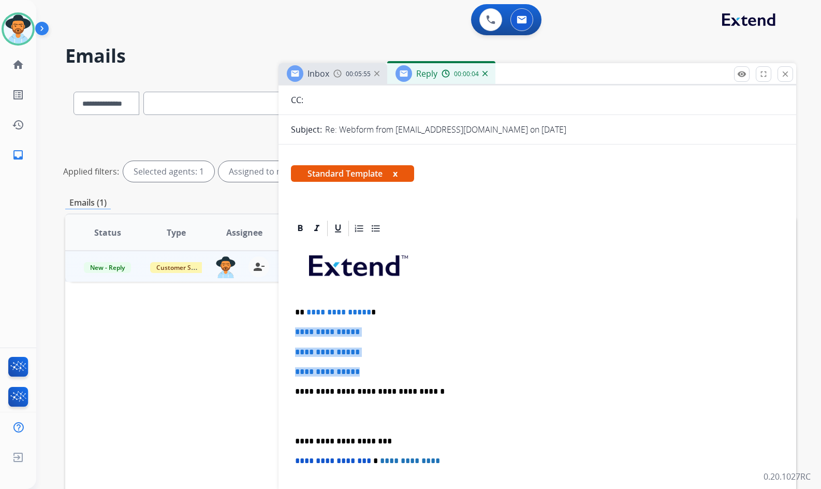
drag, startPoint x: 366, startPoint y: 370, endPoint x: 296, endPoint y: 322, distance: 85.4
click at [296, 322] on div "**********" at bounding box center [537, 416] width 493 height 356
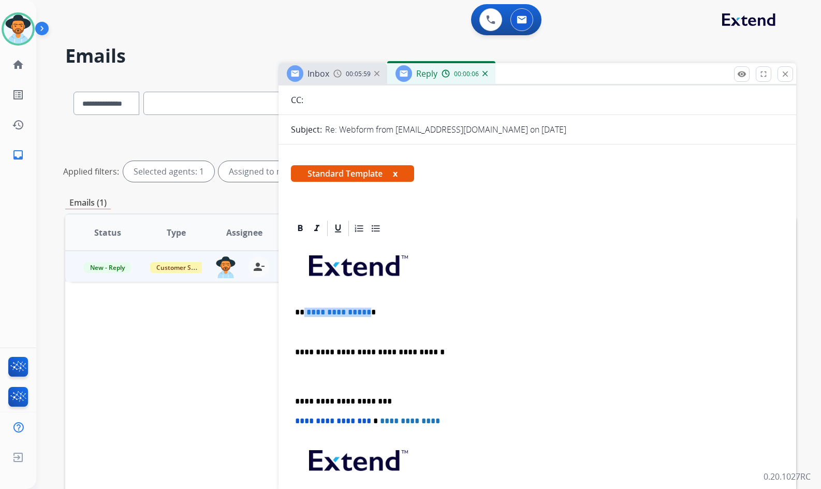
drag, startPoint x: 364, startPoint y: 310, endPoint x: 336, endPoint y: 311, distance: 27.5
click at [302, 308] on p "**********" at bounding box center [533, 311] width 476 height 9
click at [306, 312] on p "****" at bounding box center [533, 311] width 476 height 9
click at [350, 329] on p at bounding box center [537, 331] width 484 height 9
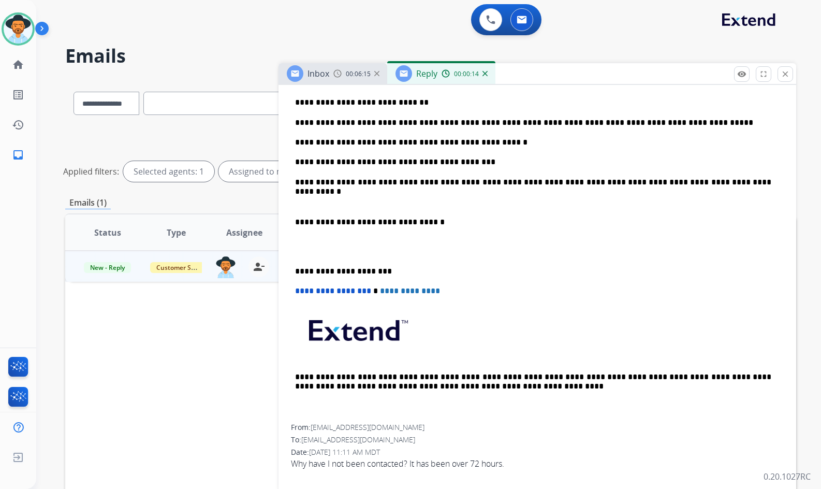
scroll to position [207, 0]
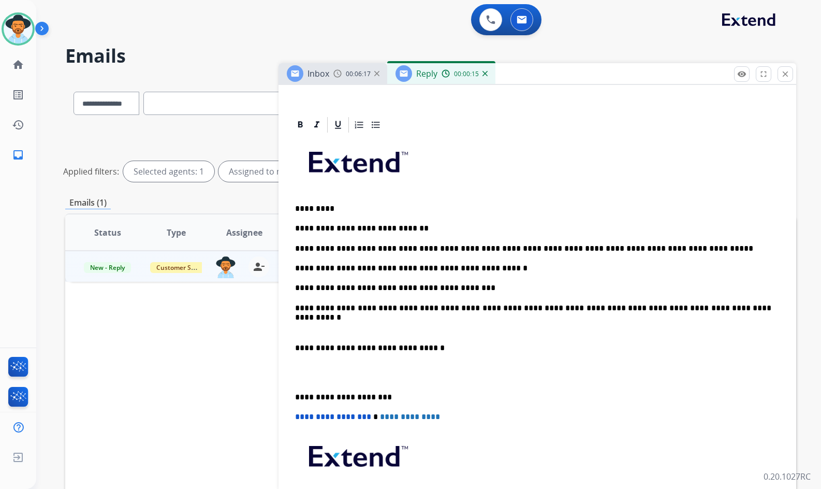
click at [346, 378] on p at bounding box center [537, 372] width 484 height 19
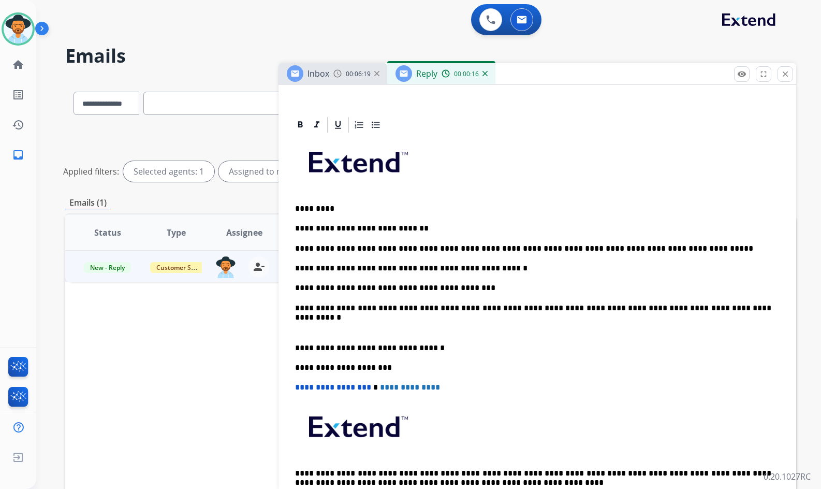
click at [349, 325] on p at bounding box center [537, 327] width 484 height 9
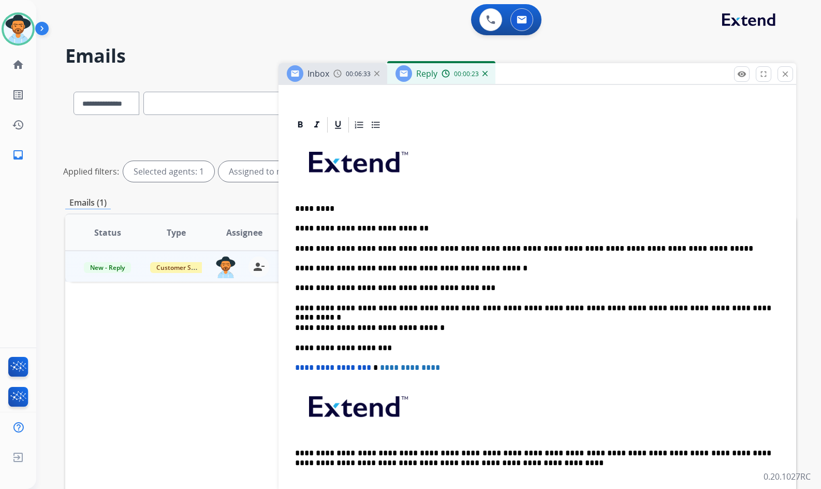
click at [515, 247] on p "**********" at bounding box center [533, 248] width 476 height 9
drag, startPoint x: 661, startPoint y: 247, endPoint x: 533, endPoint y: 247, distance: 128.4
click at [533, 247] on p "**********" at bounding box center [533, 248] width 476 height 9
click at [519, 247] on p "**********" at bounding box center [533, 248] width 476 height 9
click at [531, 247] on p "**********" at bounding box center [533, 248] width 476 height 9
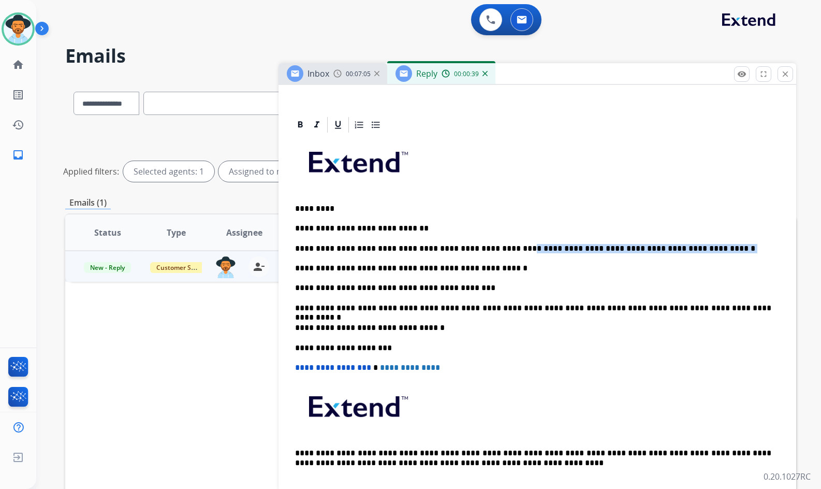
drag, startPoint x: 667, startPoint y: 251, endPoint x: 490, endPoint y: 251, distance: 177.5
click at [490, 251] on p "**********" at bounding box center [533, 248] width 476 height 9
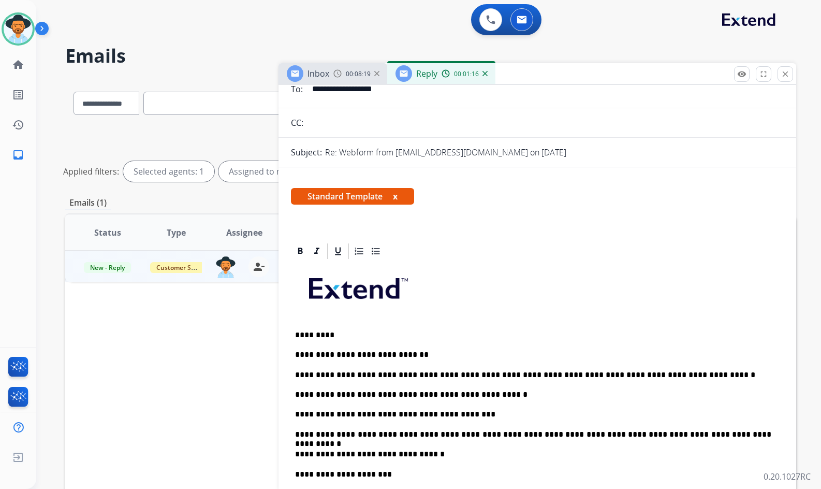
scroll to position [0, 0]
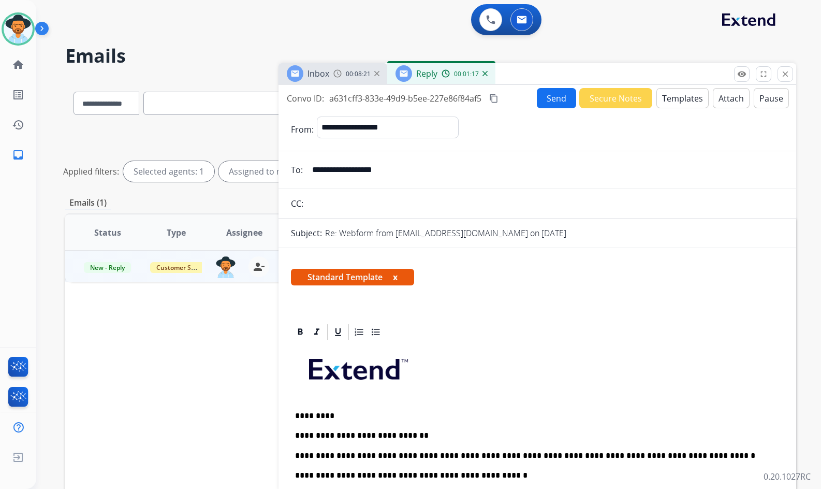
click at [565, 105] on button "Send" at bounding box center [556, 98] width 39 height 20
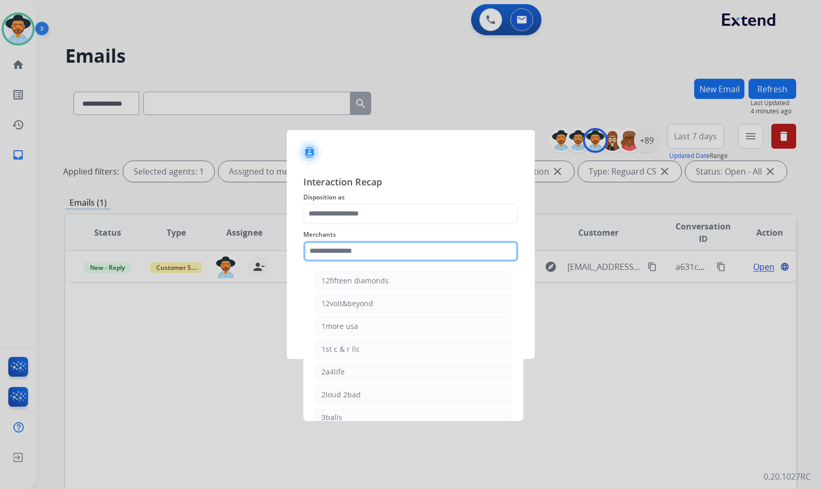
click at [347, 258] on input "text" at bounding box center [410, 251] width 215 height 21
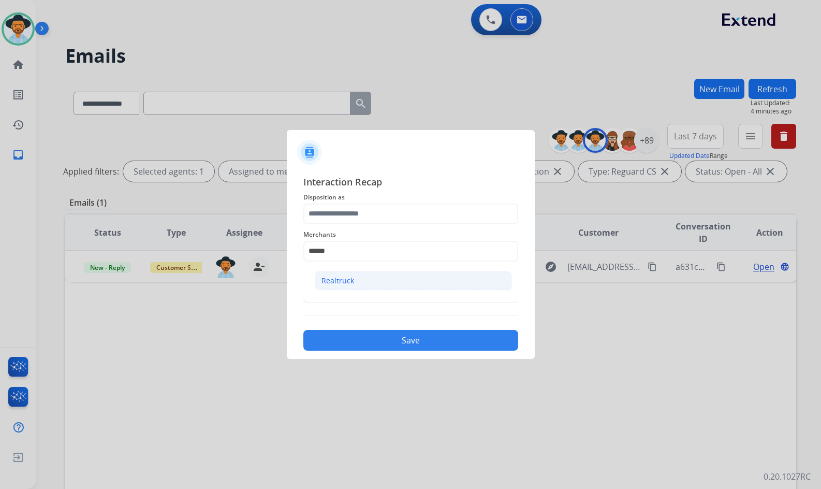
click at [332, 277] on div "Realtruck" at bounding box center [337, 280] width 33 height 10
type input "*********"
click at [344, 294] on input "text" at bounding box center [410, 292] width 215 height 21
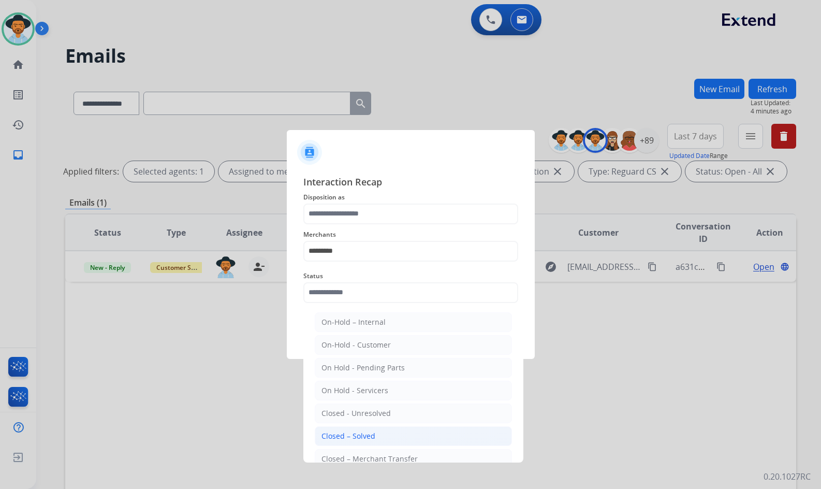
click at [372, 431] on div "Closed – Solved" at bounding box center [348, 436] width 54 height 10
type input "**********"
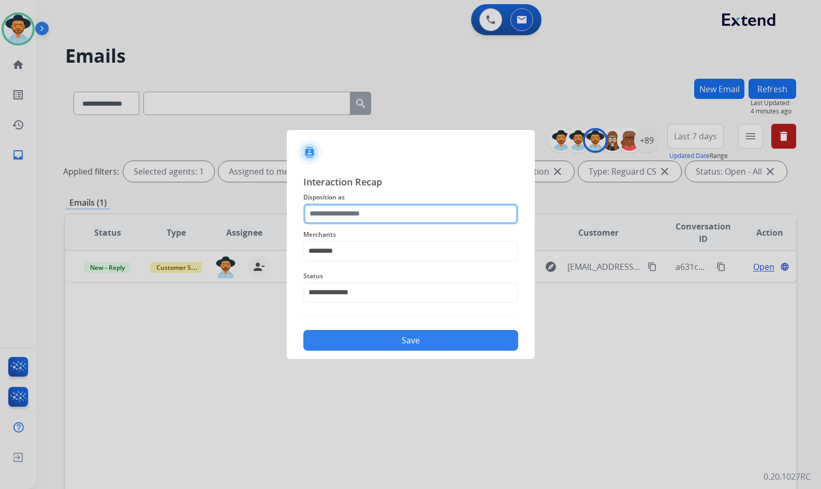
click at [382, 213] on input "text" at bounding box center [410, 213] width 215 height 21
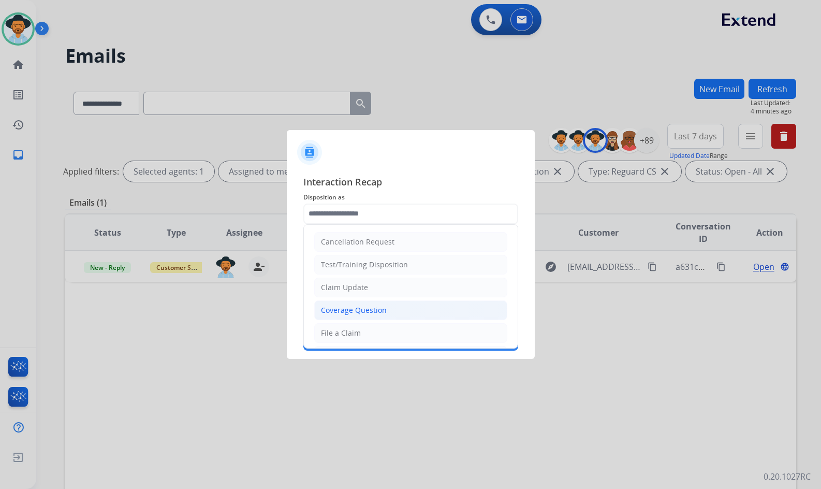
click at [380, 310] on div "Coverage Question" at bounding box center [354, 310] width 66 height 10
type input "**********"
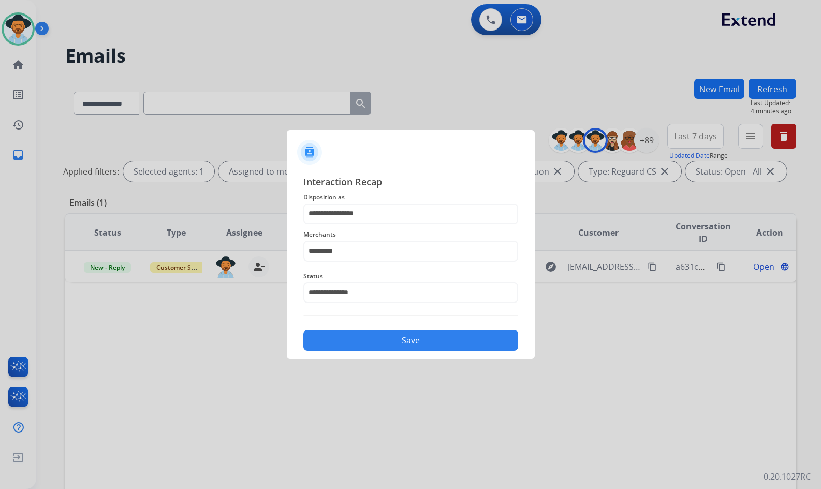
click at [393, 334] on button "Save" at bounding box center [410, 340] width 215 height 21
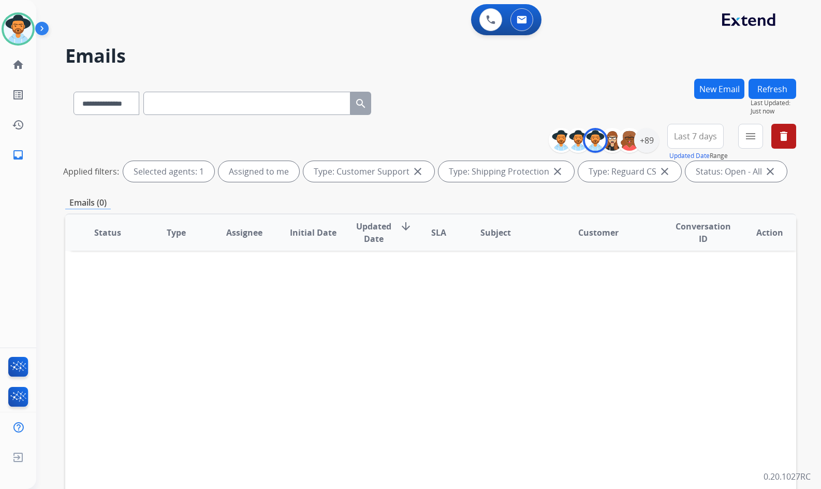
click at [23, 210] on div "[PERSON_NAME] Available Edit Avatar Agent: [PERSON_NAME] Profile: Extend_Traini…" at bounding box center [18, 244] width 36 height 489
click at [14, 68] on mat-icon "home" at bounding box center [18, 64] width 12 height 12
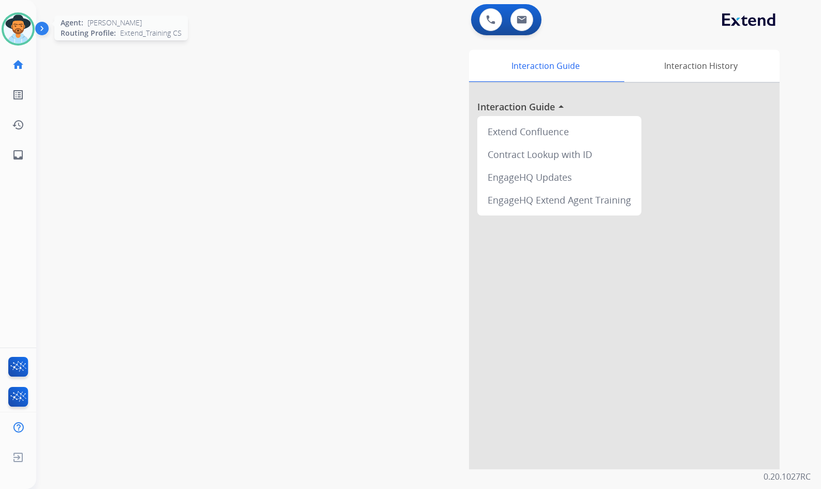
click at [23, 26] on img at bounding box center [18, 28] width 29 height 29
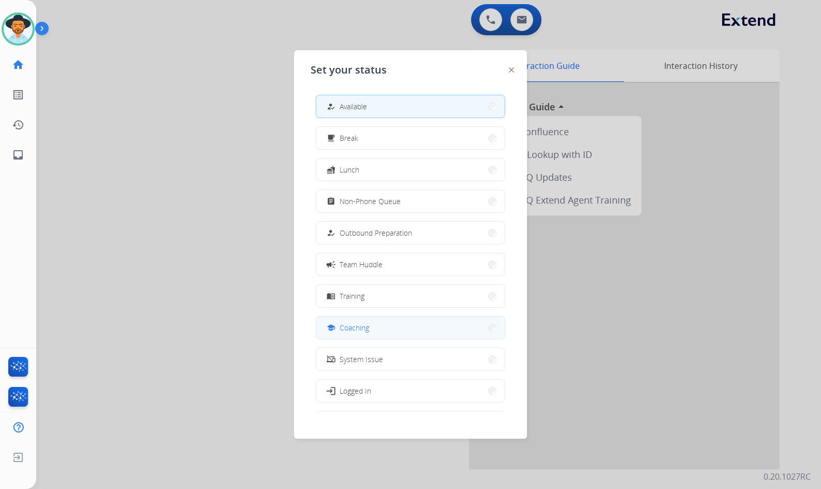
click at [384, 321] on button "school Coaching" at bounding box center [410, 327] width 188 height 22
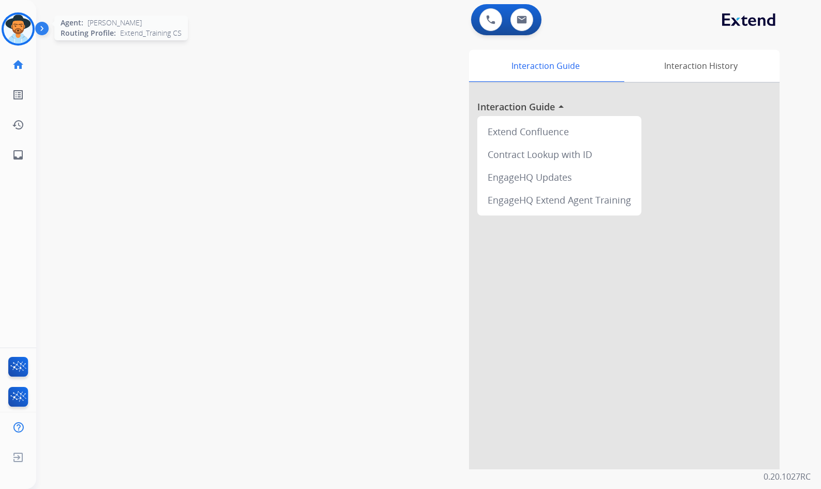
click at [18, 22] on img at bounding box center [18, 28] width 29 height 29
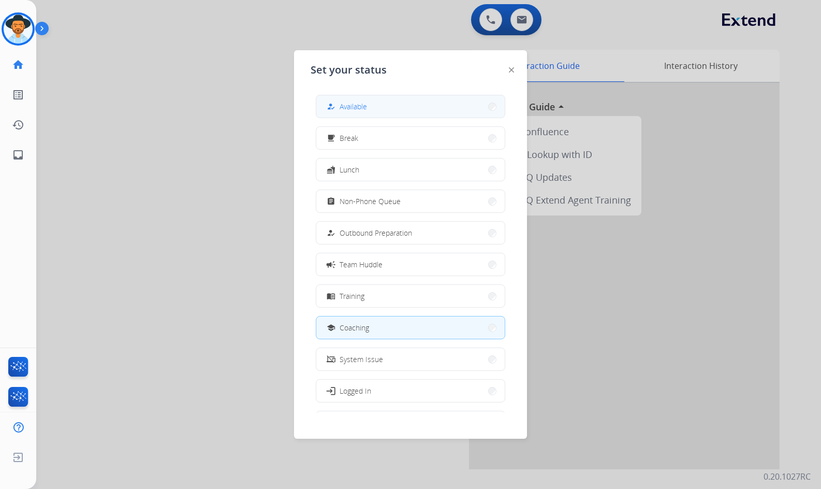
click at [405, 100] on button "how_to_reg Available" at bounding box center [410, 106] width 188 height 22
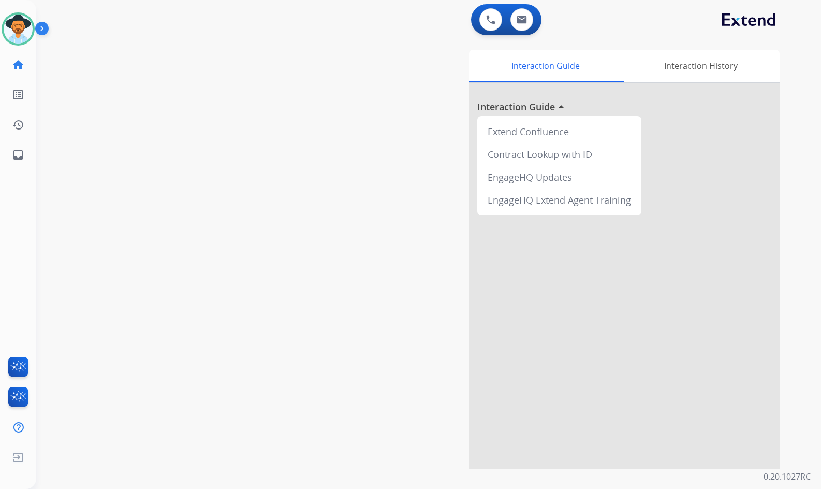
drag, startPoint x: 389, startPoint y: 108, endPoint x: 299, endPoint y: 85, distance: 92.9
click at [387, 105] on div "Interaction Guide Interaction History Interaction Guide arrow_drop_up Extend Co…" at bounding box center [551, 259] width 458 height 419
click at [45, 29] on img at bounding box center [44, 31] width 18 height 20
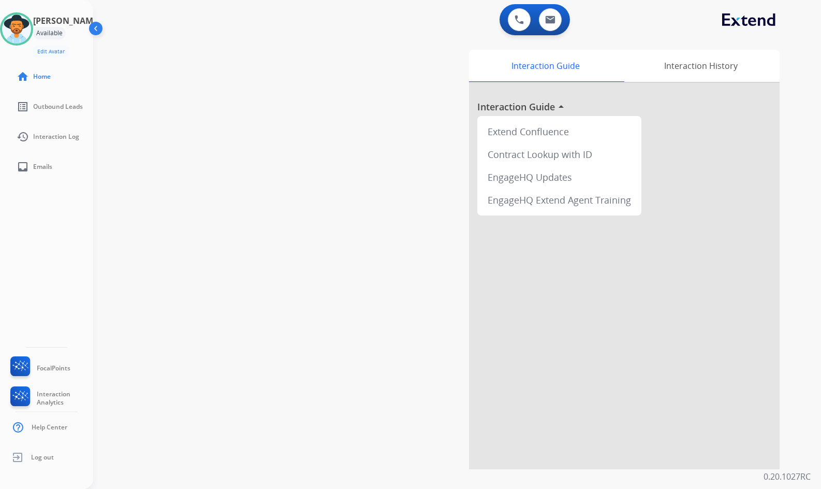
click at [102, 32] on img at bounding box center [97, 31] width 20 height 20
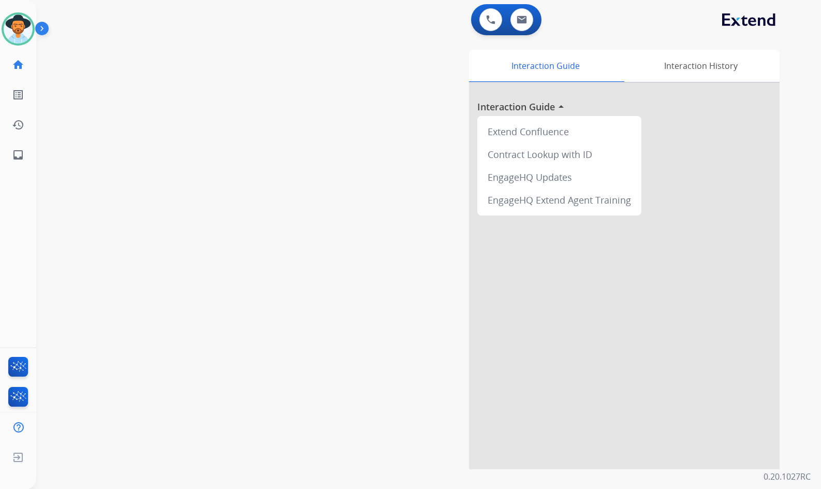
drag, startPoint x: 170, startPoint y: 117, endPoint x: 176, endPoint y: 116, distance: 5.8
click at [173, 116] on div "swap_horiz Break voice bridge close_fullscreen Connect 3-Way Call merge_type Se…" at bounding box center [416, 253] width 760 height 432
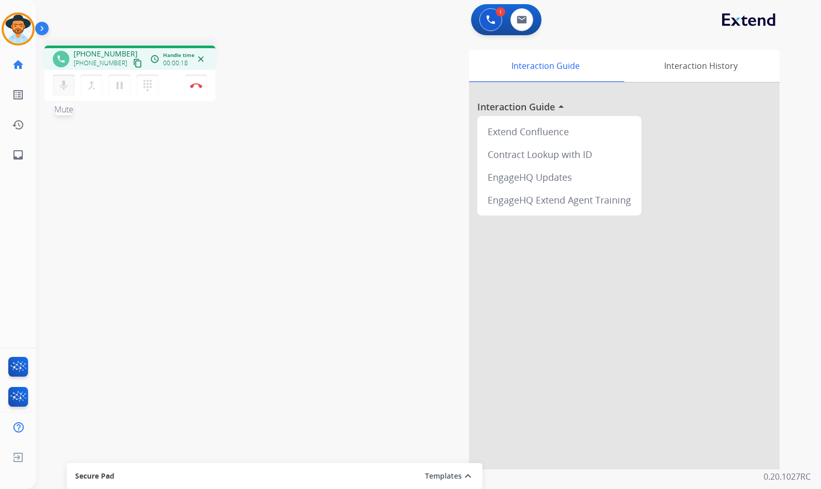
drag, startPoint x: 126, startPoint y: 62, endPoint x: 61, endPoint y: 89, distance: 70.8
click at [133, 62] on mat-icon "content_copy" at bounding box center [137, 62] width 9 height 9
click at [195, 82] on button "Disconnect" at bounding box center [196, 86] width 22 height 22
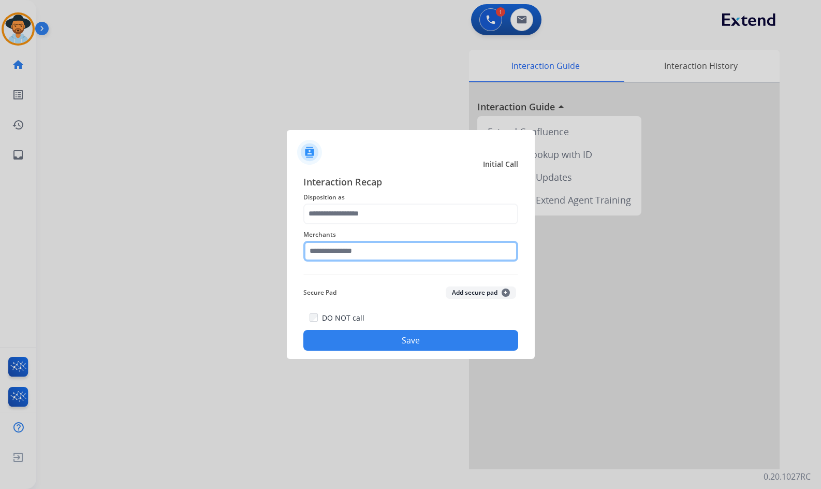
click at [422, 244] on input "text" at bounding box center [410, 251] width 215 height 21
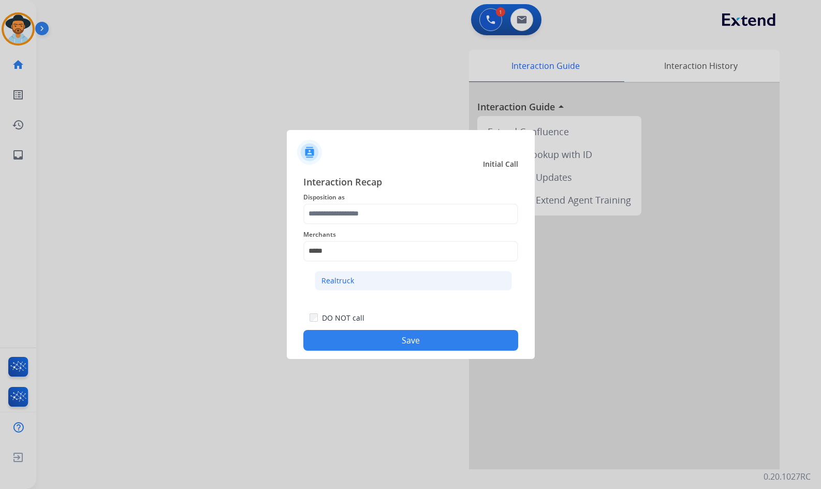
click at [420, 275] on li "Realtruck" at bounding box center [413, 281] width 197 height 20
type input "*********"
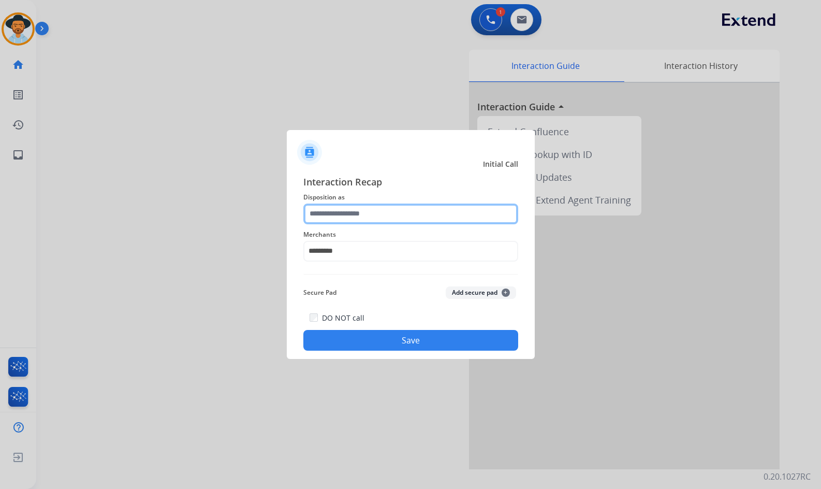
click at [413, 213] on input "text" at bounding box center [410, 213] width 215 height 21
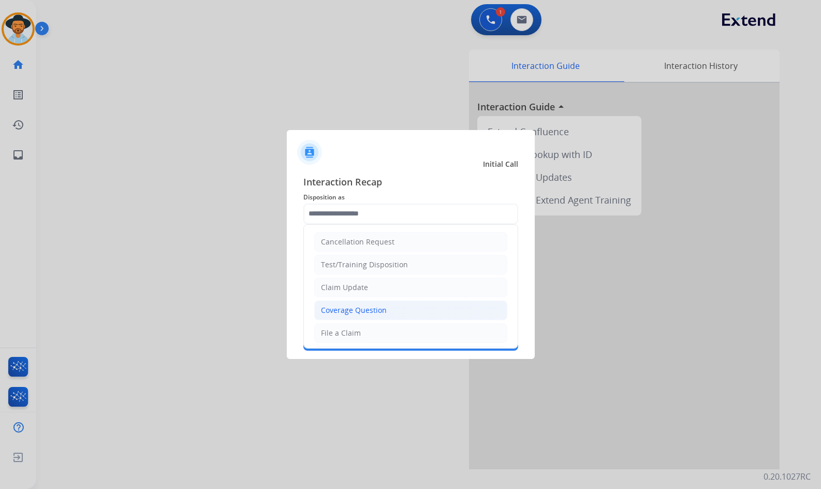
click at [381, 301] on li "Coverage Question" at bounding box center [410, 310] width 193 height 20
type input "**********"
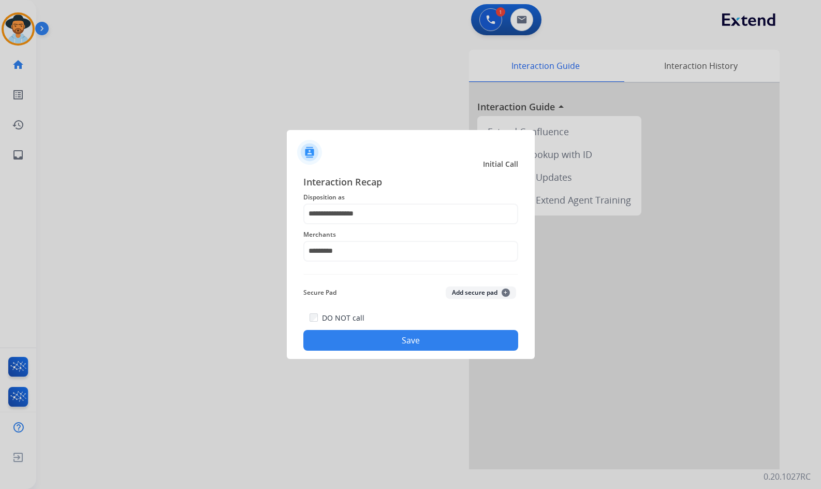
click at [399, 340] on button "Save" at bounding box center [410, 340] width 215 height 21
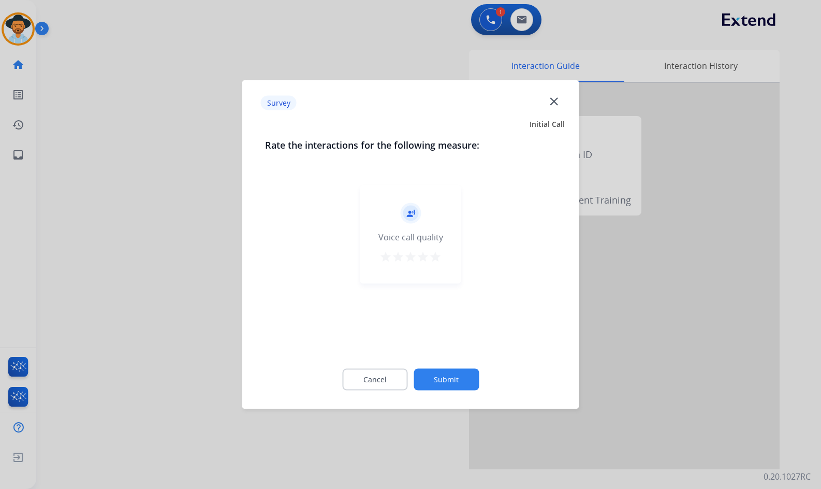
click at [467, 389] on button "Submit" at bounding box center [446, 380] width 65 height 22
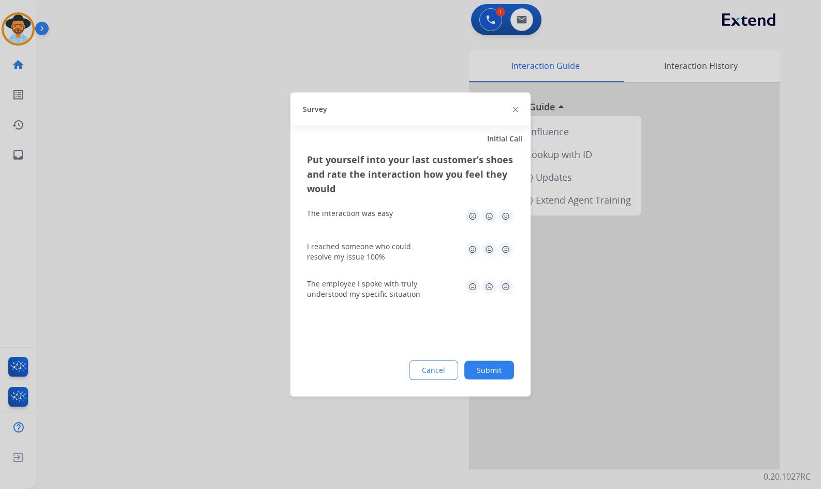
drag, startPoint x: 523, startPoint y: 376, endPoint x: 507, endPoint y: 376, distance: 16.0
click at [519, 376] on div "Put yourself into your last customer’s shoes and rate the interaction how you f…" at bounding box center [410, 274] width 240 height 244
click at [507, 376] on button "Submit" at bounding box center [489, 370] width 50 height 19
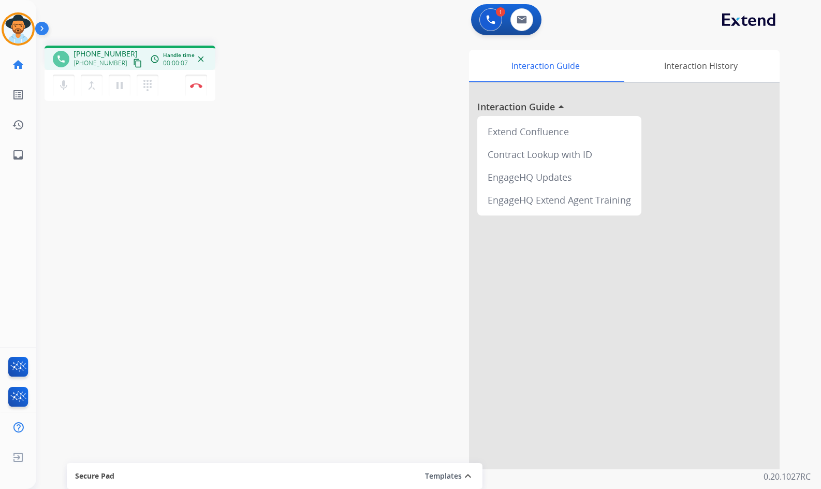
click at [133, 63] on mat-icon "content_copy" at bounding box center [137, 62] width 9 height 9
click at [230, 180] on div "phone +14043914061 +14043914061 content_copy access_time Call metrics Queue 00:…" at bounding box center [416, 253] width 760 height 432
click at [198, 87] on button "Disconnect" at bounding box center [196, 86] width 22 height 22
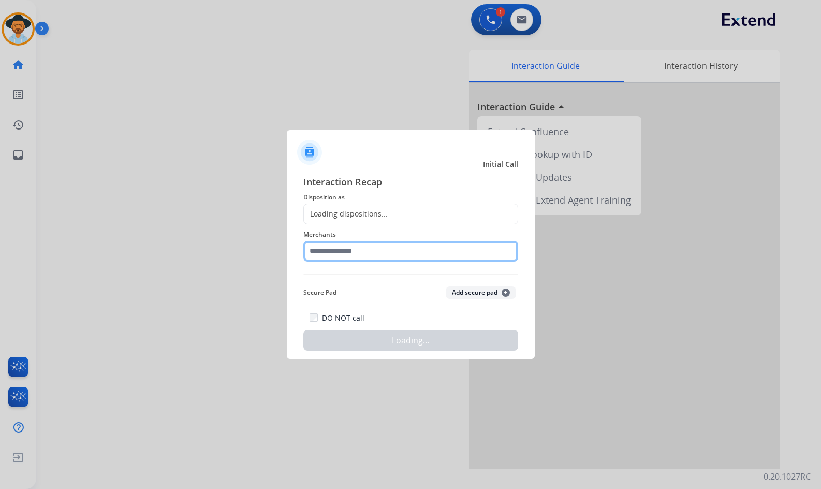
click at [366, 255] on input "text" at bounding box center [410, 251] width 215 height 21
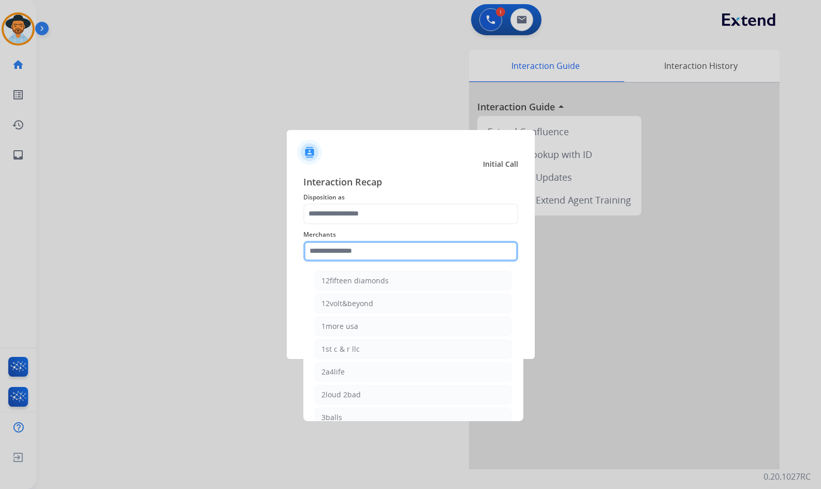
click at [341, 251] on input "text" at bounding box center [410, 251] width 215 height 21
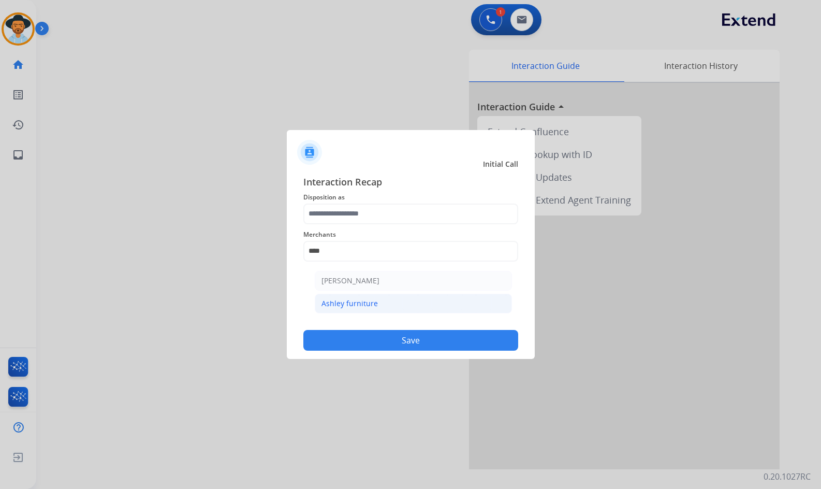
click at [350, 300] on div "Ashley furniture" at bounding box center [349, 303] width 56 height 10
type input "**********"
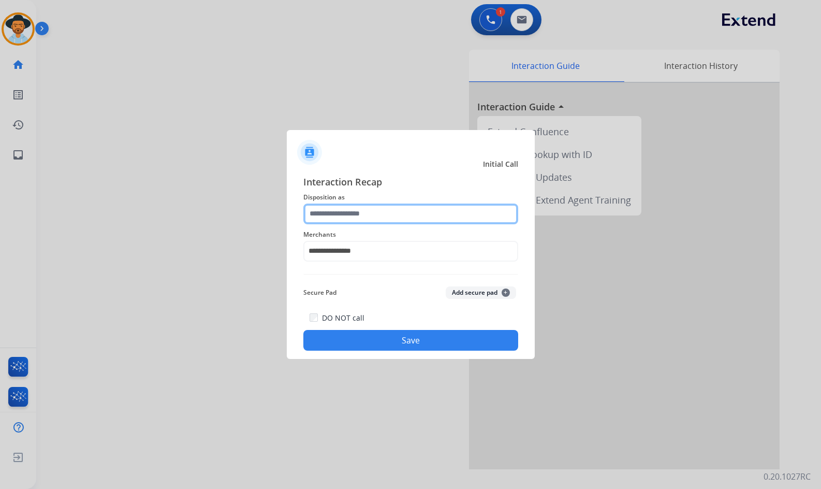
click at [361, 214] on input "text" at bounding box center [410, 213] width 215 height 21
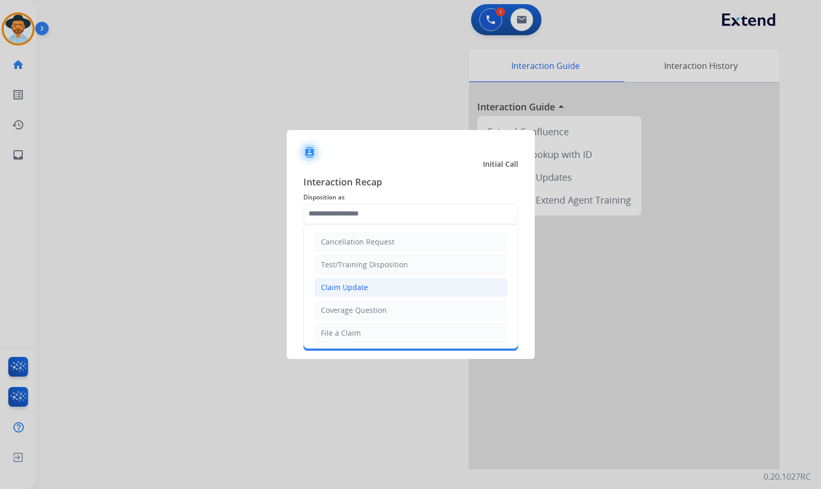
click at [377, 290] on li "Claim Update" at bounding box center [410, 287] width 193 height 20
type input "**********"
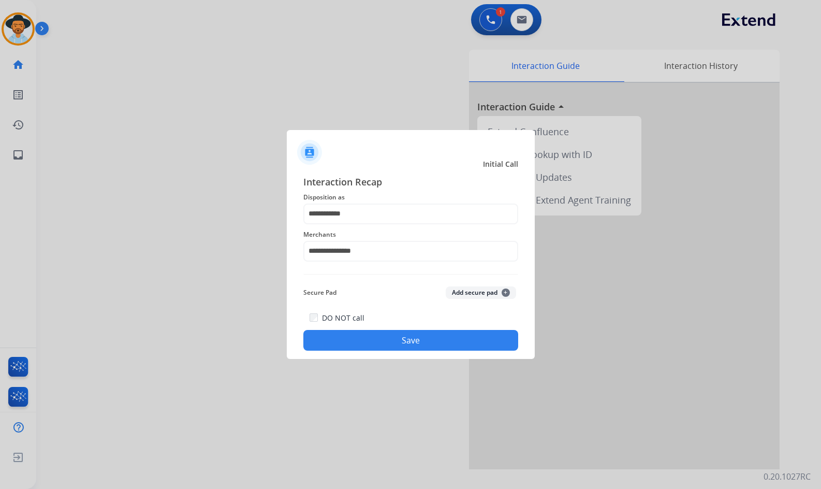
click at [383, 333] on button "Save" at bounding box center [410, 340] width 215 height 21
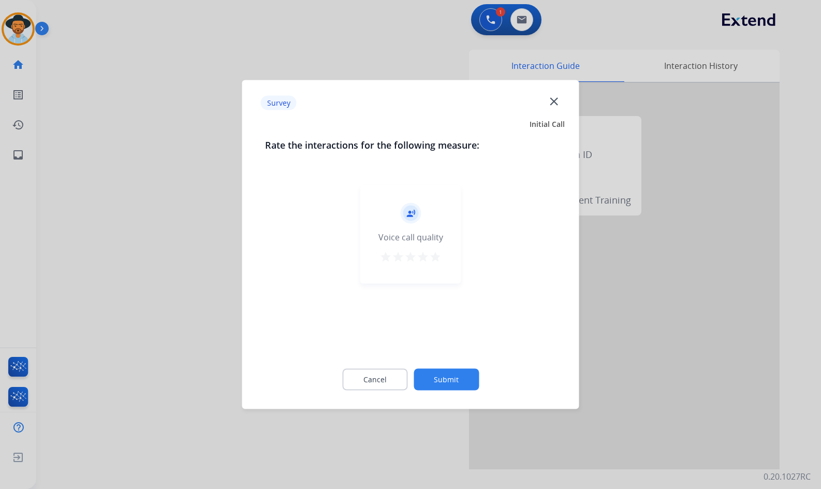
click at [449, 374] on button "Submit" at bounding box center [446, 380] width 65 height 22
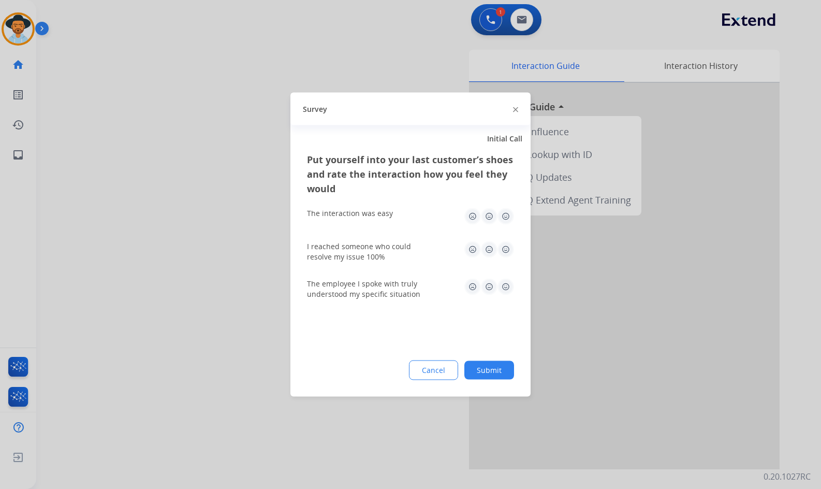
click at [476, 373] on button "Submit" at bounding box center [489, 370] width 50 height 19
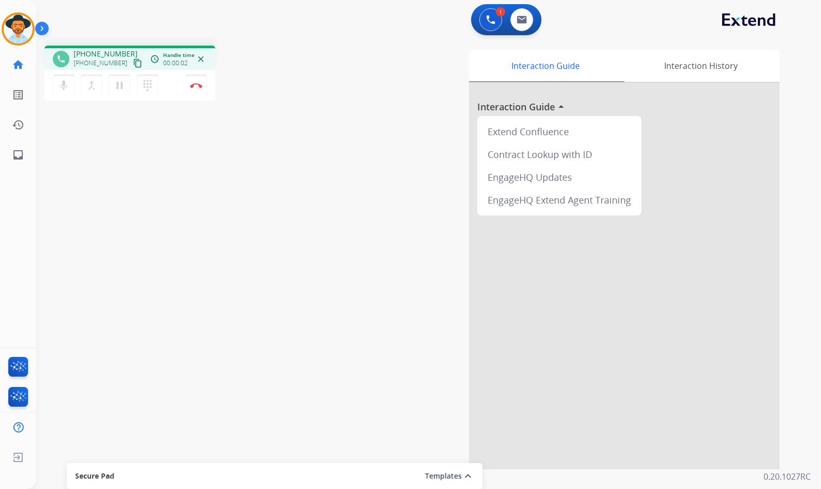
click at [133, 61] on mat-icon "content_copy" at bounding box center [137, 62] width 9 height 9
click at [127, 95] on button "pause Hold" at bounding box center [120, 86] width 22 height 22
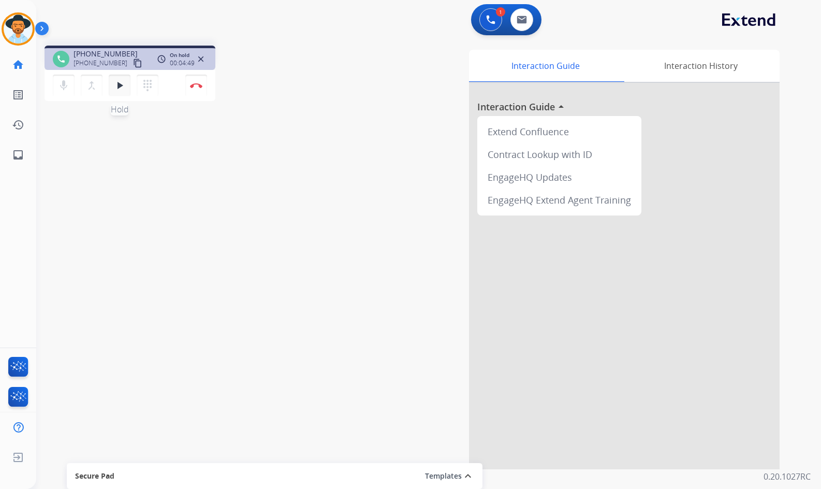
click at [109, 88] on button "play_arrow Hold" at bounding box center [120, 86] width 22 height 22
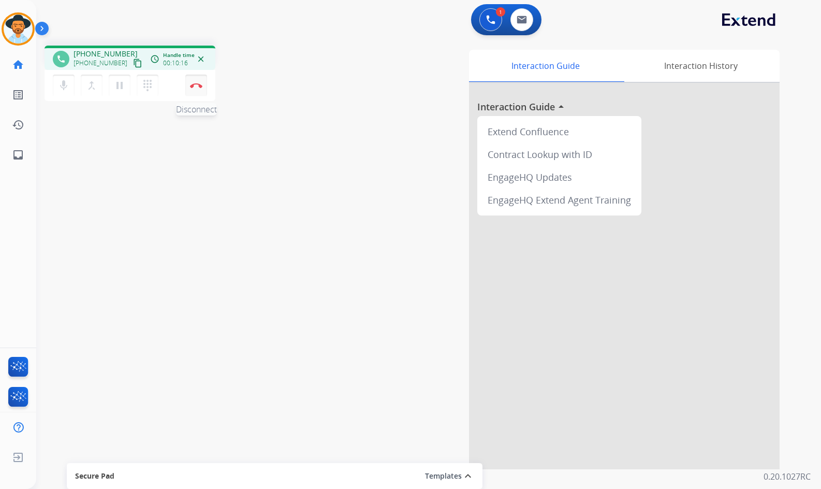
click at [201, 86] on img at bounding box center [196, 85] width 12 height 5
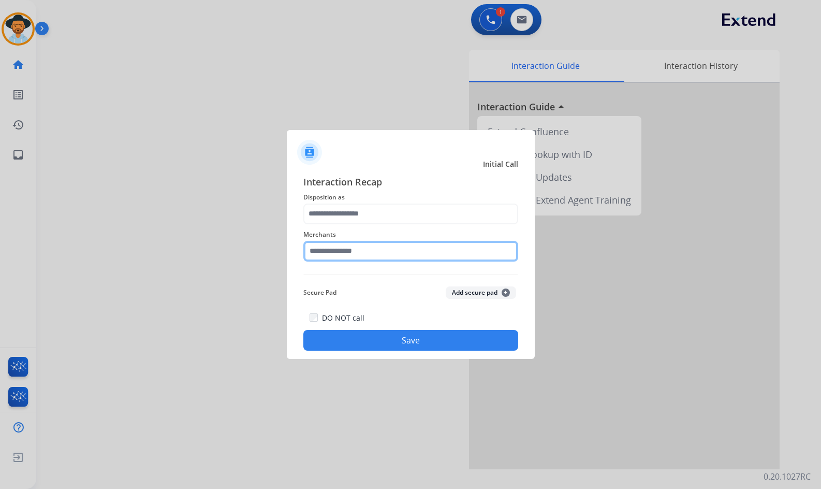
click at [377, 254] on input "text" at bounding box center [410, 251] width 215 height 21
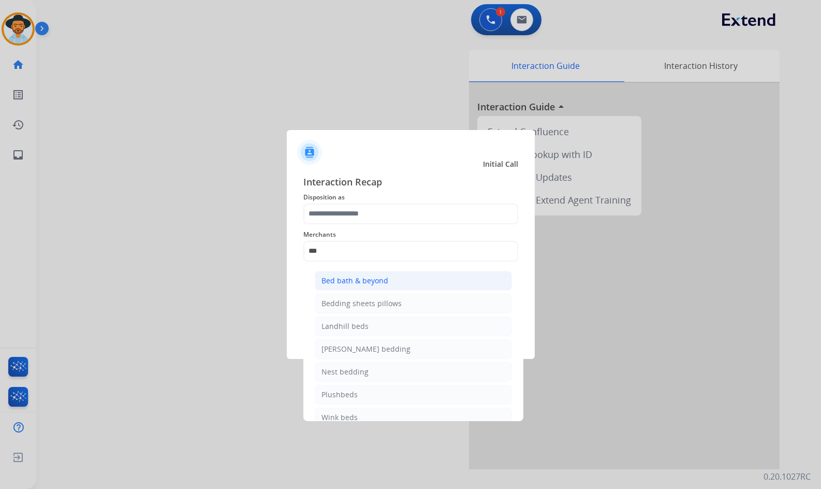
click at [400, 282] on li "Bed bath & beyond" at bounding box center [413, 281] width 197 height 20
type input "**********"
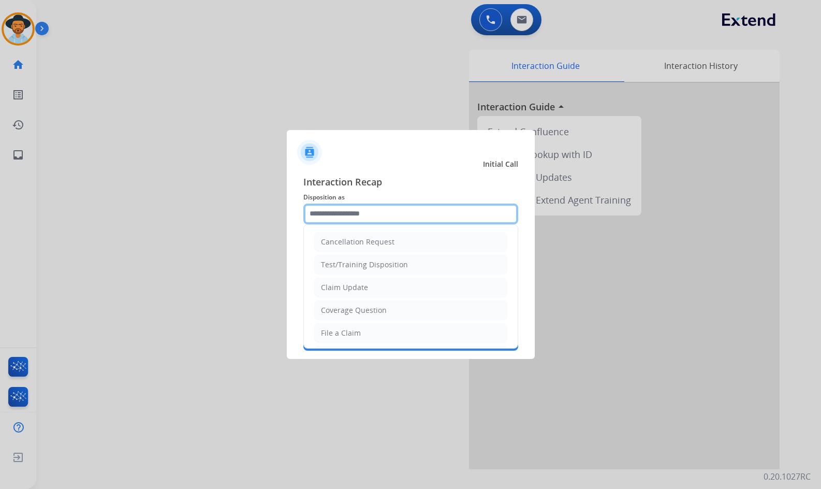
click at [374, 206] on input "text" at bounding box center [410, 213] width 215 height 21
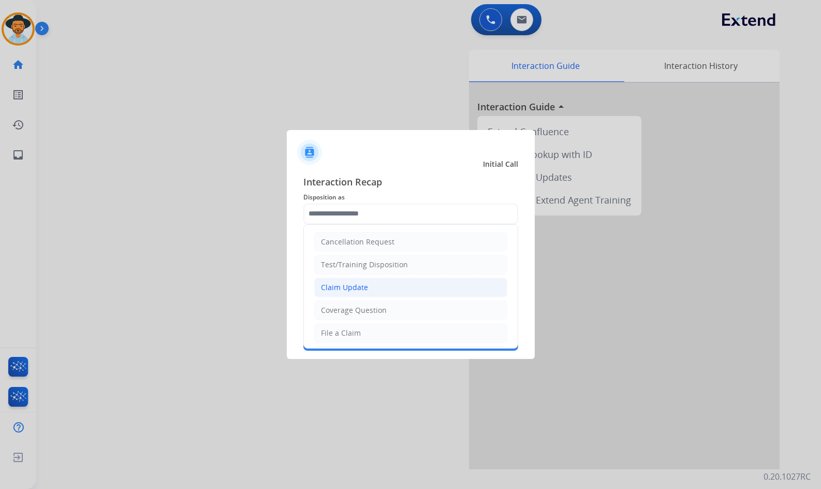
click at [380, 291] on li "Claim Update" at bounding box center [410, 287] width 193 height 20
type input "**********"
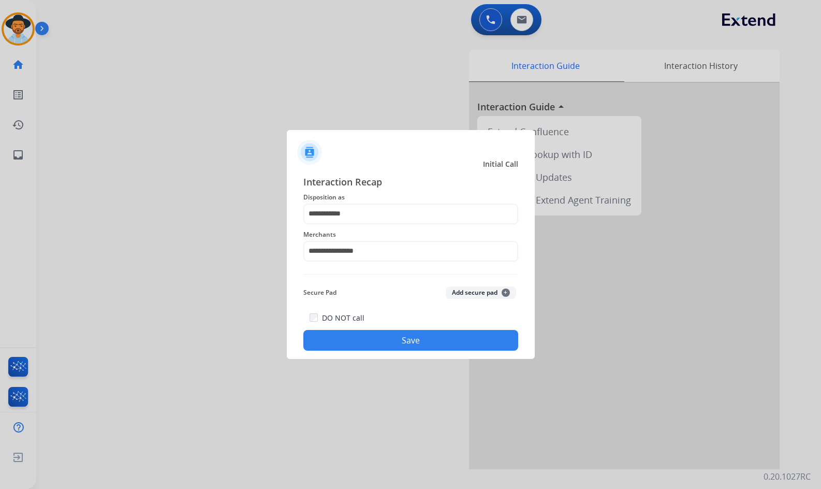
click at [409, 335] on button "Save" at bounding box center [410, 340] width 215 height 21
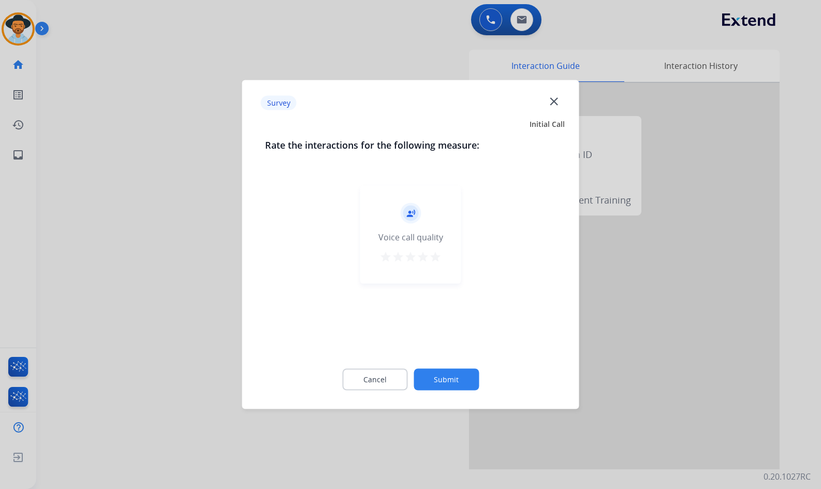
click at [457, 380] on button "Submit" at bounding box center [446, 380] width 65 height 22
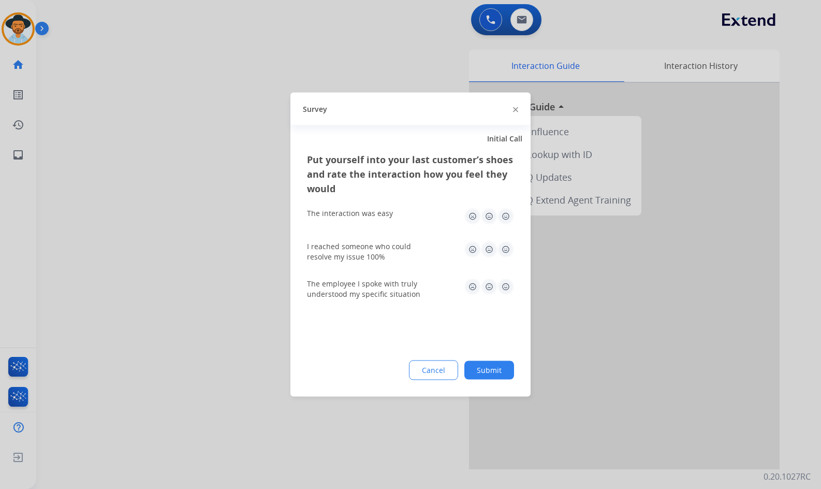
click at [483, 367] on button "Submit" at bounding box center [489, 370] width 50 height 19
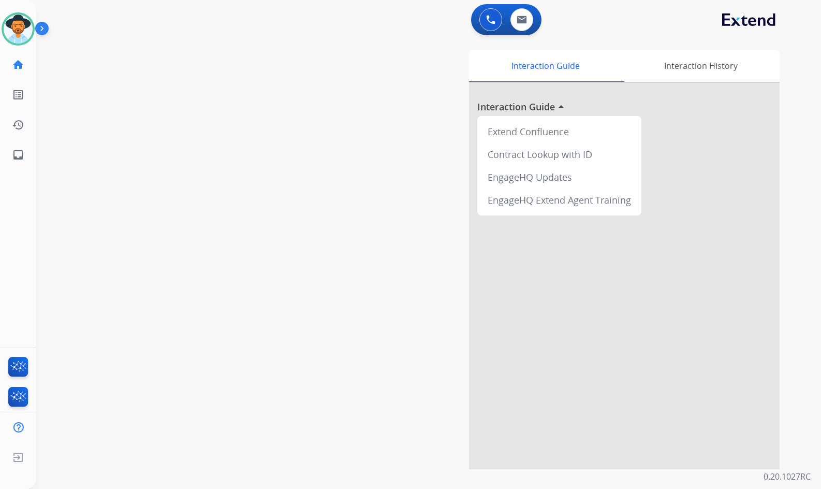
click at [58, 161] on div "swap_horiz Break voice bridge close_fullscreen Connect 3-Way Call merge_type Se…" at bounding box center [416, 253] width 760 height 432
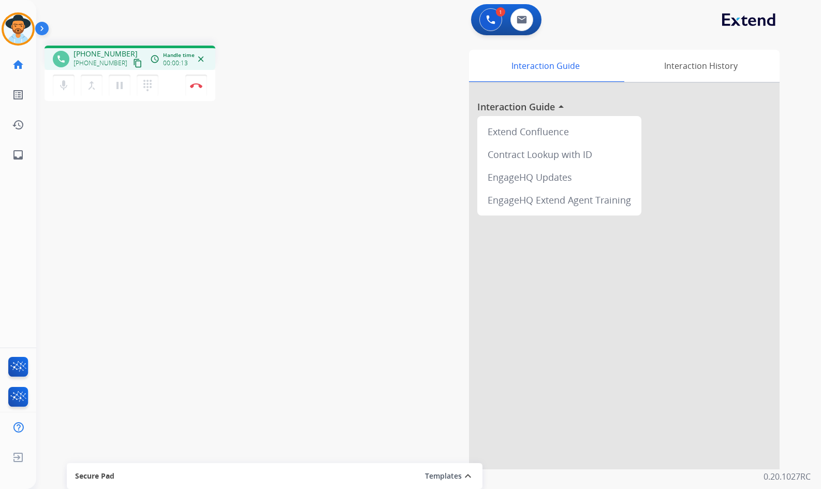
click at [133, 62] on mat-icon "content_copy" at bounding box center [137, 62] width 9 height 9
click at [196, 84] on img at bounding box center [196, 85] width 12 height 5
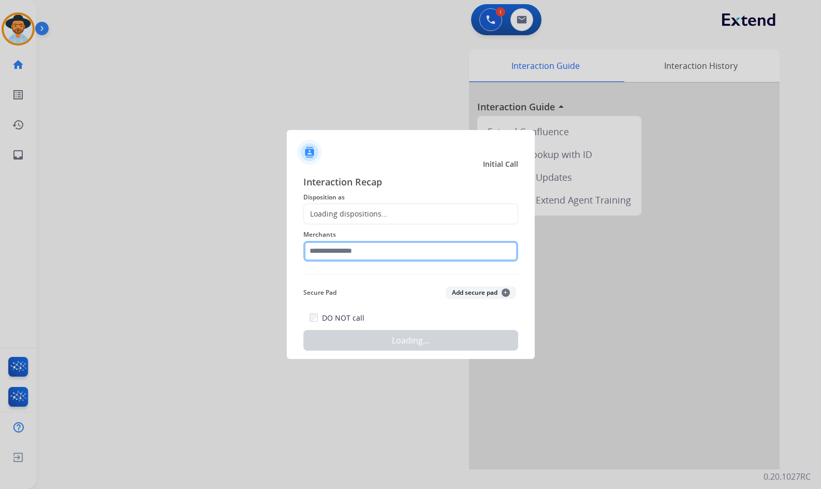
click at [320, 246] on input "text" at bounding box center [410, 251] width 215 height 21
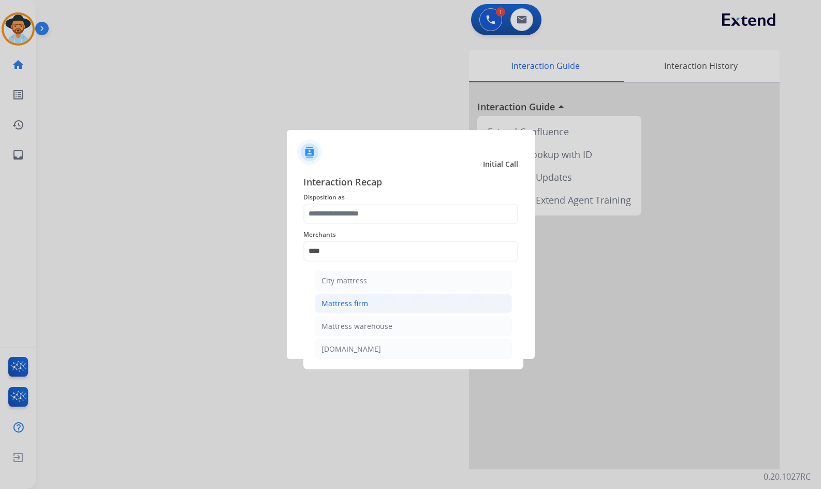
click at [356, 295] on li "Mattress firm" at bounding box center [413, 303] width 197 height 20
type input "**********"
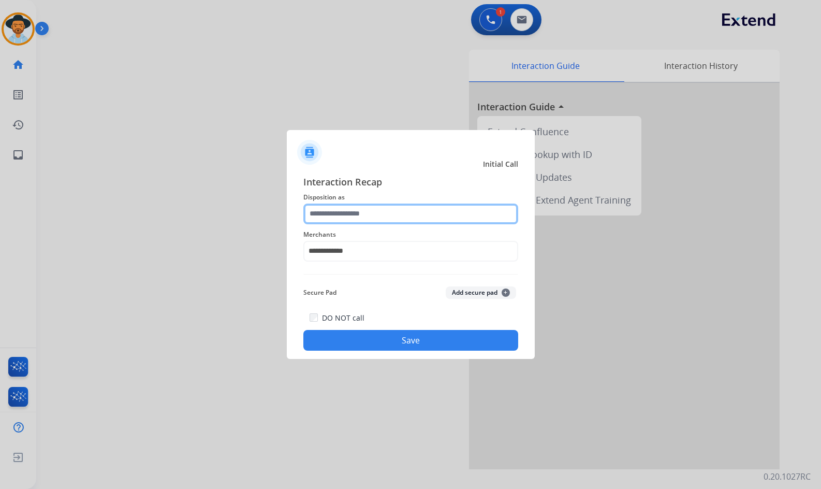
click at [357, 207] on input "text" at bounding box center [410, 213] width 215 height 21
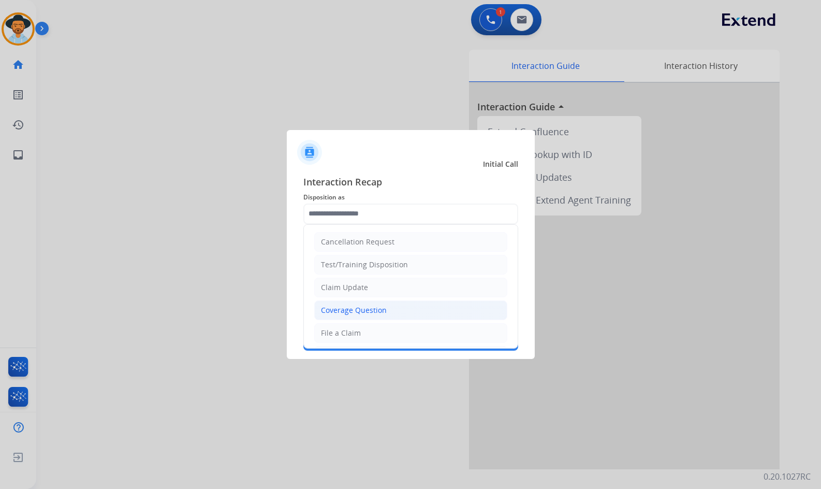
click at [382, 304] on li "Coverage Question" at bounding box center [410, 310] width 193 height 20
type input "**********"
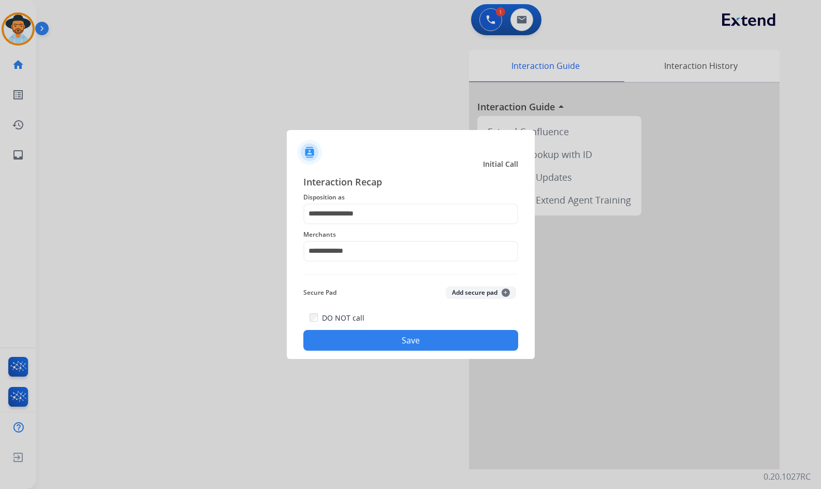
click at [410, 341] on button "Save" at bounding box center [410, 340] width 215 height 21
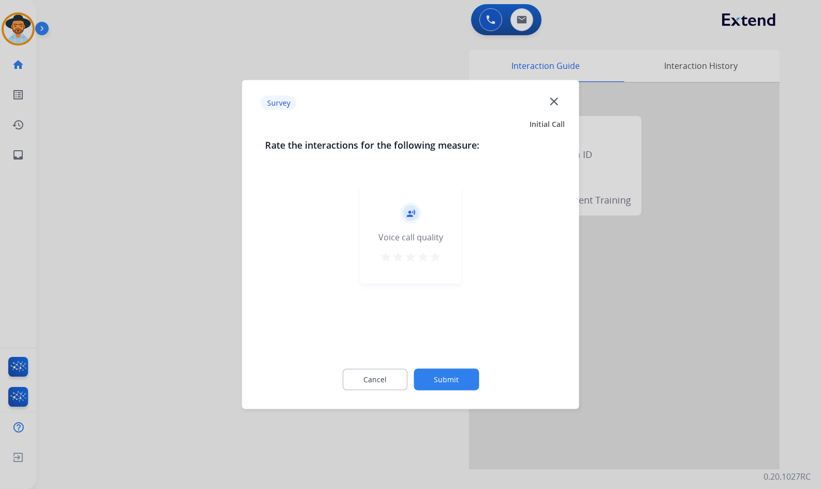
click at [463, 387] on button "Submit" at bounding box center [446, 380] width 65 height 22
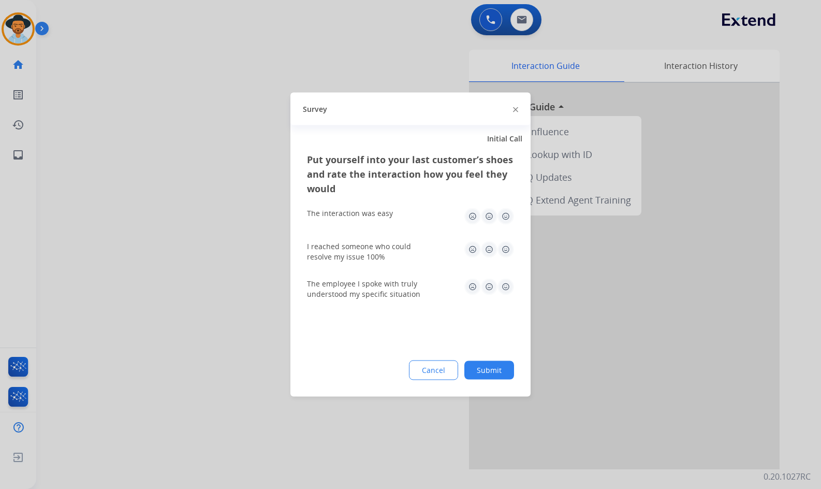
click at [498, 374] on button "Submit" at bounding box center [489, 370] width 50 height 19
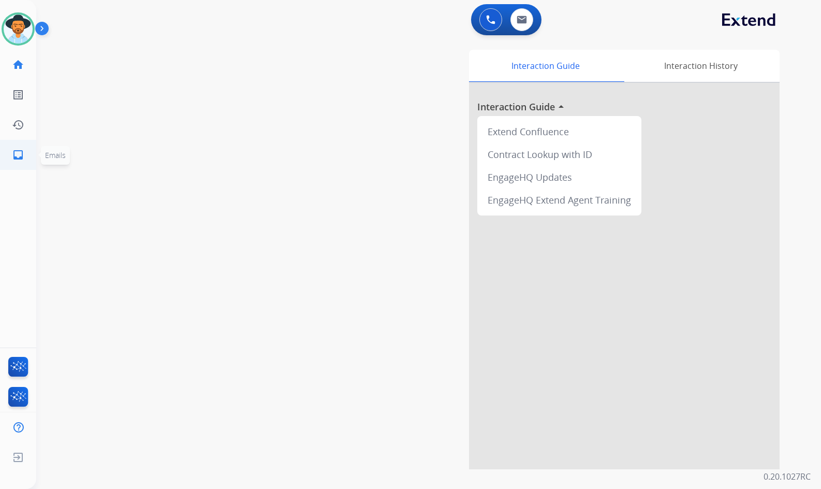
click at [25, 165] on link "inbox Emails" at bounding box center [18, 154] width 29 height 29
select select "**********"
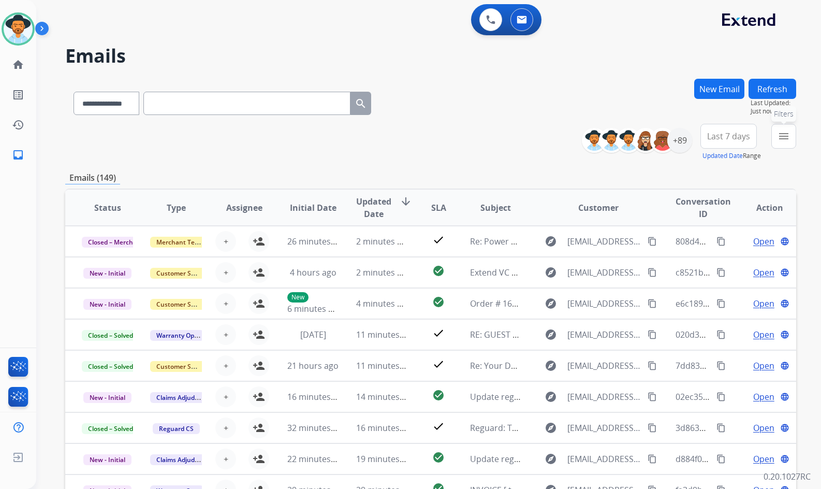
click at [788, 134] on mat-icon "menu" at bounding box center [783, 136] width 12 height 12
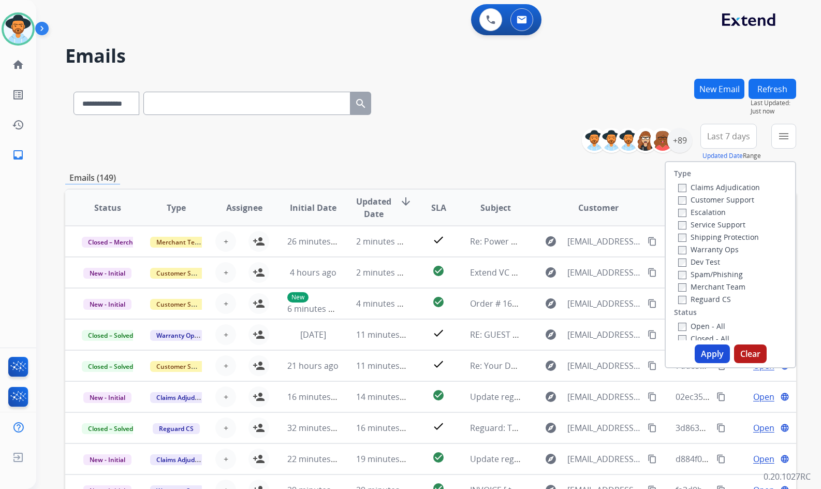
click at [700, 204] on label "Customer Support" at bounding box center [716, 200] width 76 height 10
click at [706, 235] on label "Shipping Protection" at bounding box center [718, 237] width 81 height 10
click at [701, 295] on label "Reguard CS" at bounding box center [704, 299] width 53 height 10
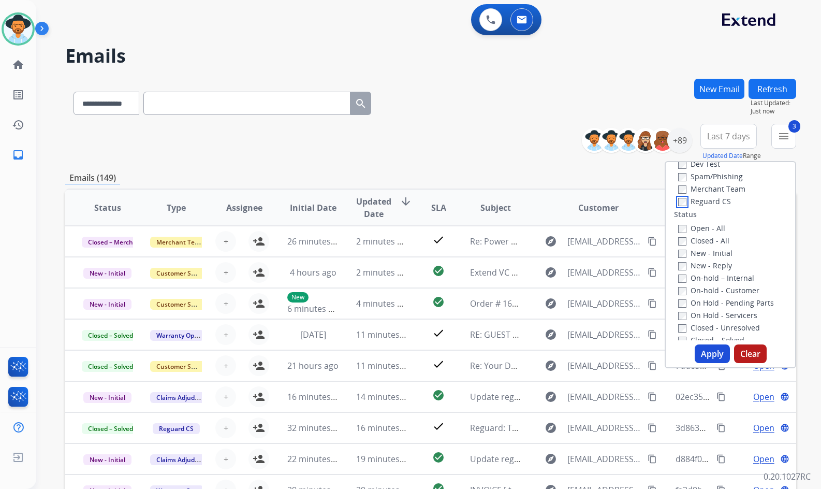
scroll to position [104, 0]
click at [715, 224] on label "Open - All" at bounding box center [701, 222] width 47 height 10
click at [717, 306] on label "On Hold - Servicers" at bounding box center [717, 309] width 79 height 10
click at [717, 300] on label "On Hold - Pending Parts" at bounding box center [726, 297] width 96 height 10
click at [719, 284] on label "On-hold - Customer" at bounding box center [718, 285] width 81 height 10
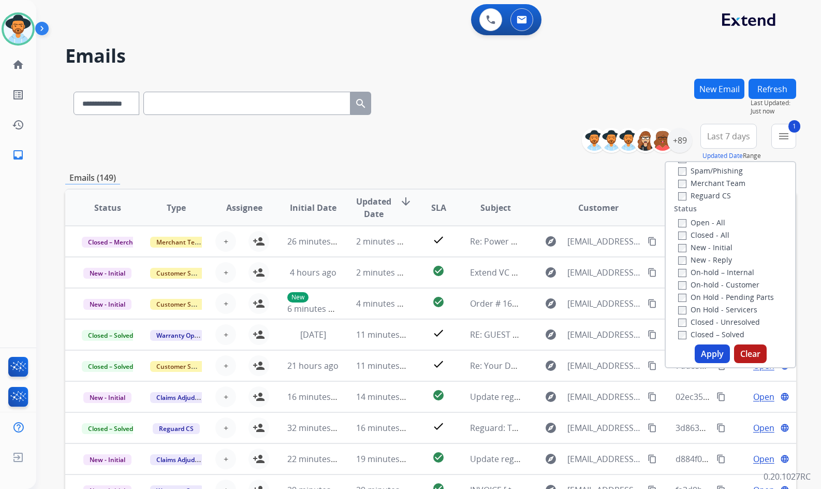
click at [719, 271] on label "On-hold – Internal" at bounding box center [716, 272] width 76 height 10
click at [718, 262] on label "New - Reply" at bounding box center [705, 260] width 54 height 10
click at [721, 247] on label "New - Initial" at bounding box center [705, 247] width 54 height 10
click at [708, 360] on button "Apply" at bounding box center [712, 353] width 35 height 19
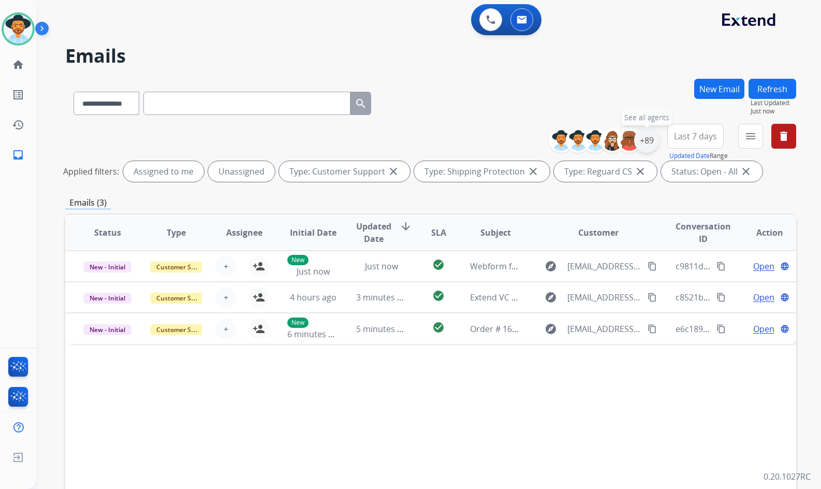
click at [645, 142] on div "+89" at bounding box center [646, 140] width 25 height 25
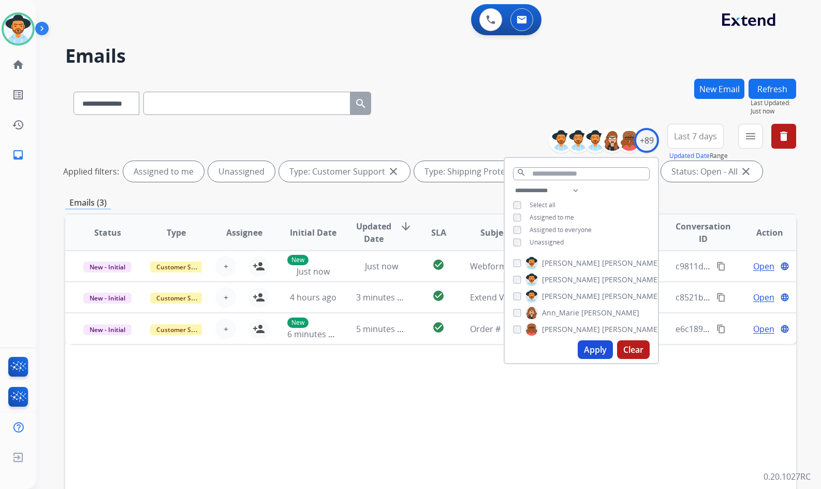
click at [545, 238] on span "Unassigned" at bounding box center [547, 242] width 34 height 9
click at [568, 295] on span "[PERSON_NAME]" at bounding box center [571, 296] width 58 height 10
click at [589, 346] on button "Apply" at bounding box center [595, 349] width 35 height 19
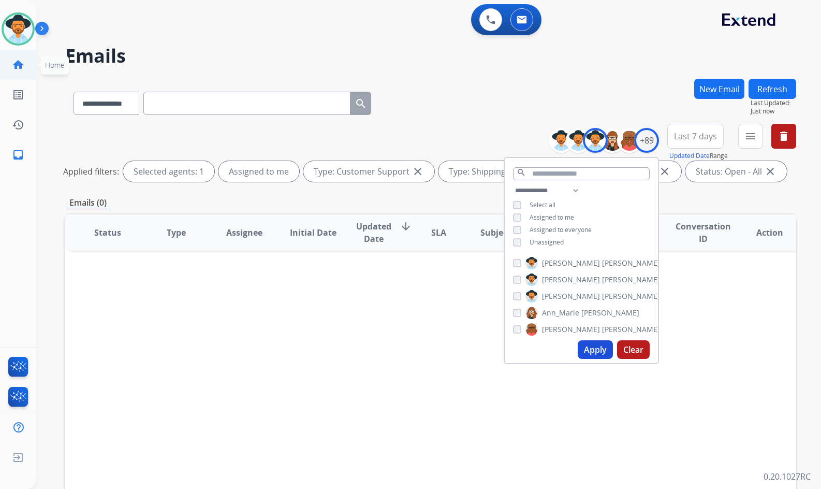
click at [23, 62] on mat-icon "home" at bounding box center [18, 64] width 12 height 12
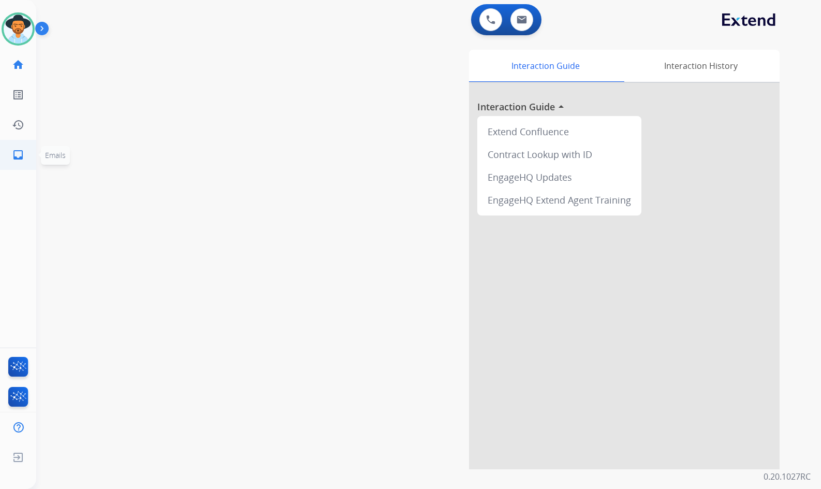
click at [26, 153] on link "inbox Emails" at bounding box center [18, 154] width 29 height 29
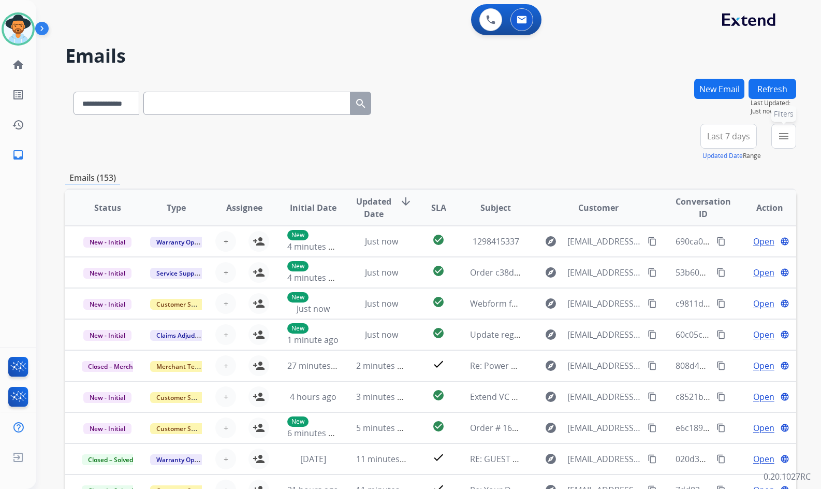
click at [788, 133] on mat-icon "menu" at bounding box center [783, 136] width 12 height 12
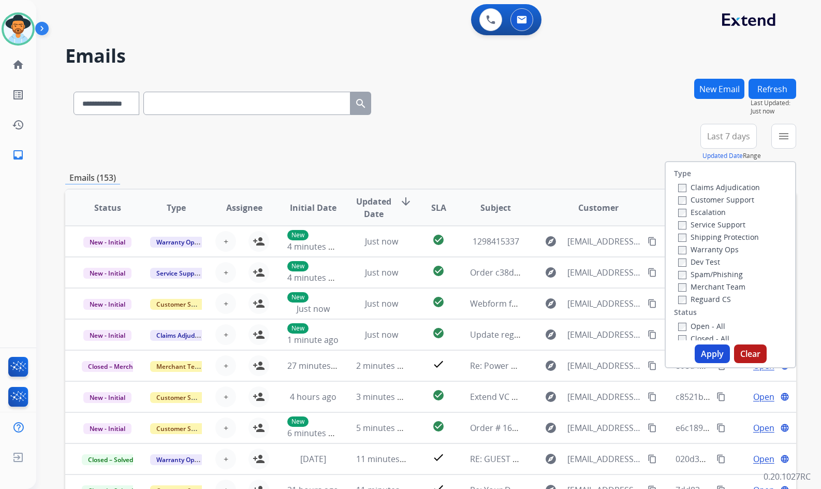
click at [734, 201] on label "Customer Support" at bounding box center [716, 200] width 76 height 10
click at [728, 241] on label "Shipping Protection" at bounding box center [718, 237] width 81 height 10
click at [714, 296] on label "Reguard CS" at bounding box center [704, 299] width 53 height 10
click at [707, 349] on button "Apply" at bounding box center [712, 353] width 35 height 19
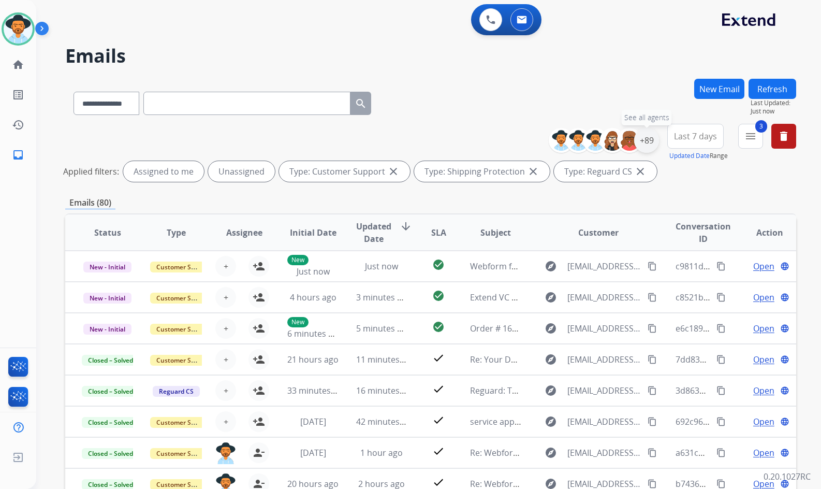
click at [646, 141] on div "+89" at bounding box center [646, 140] width 25 height 25
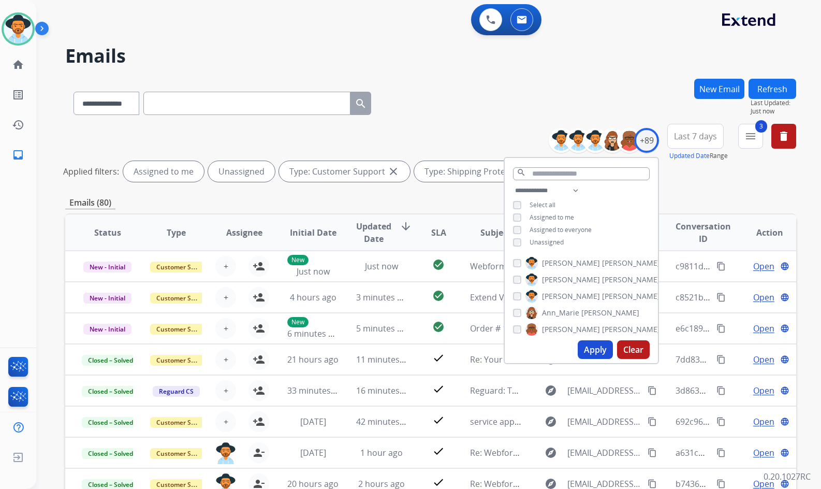
click at [553, 238] on span "Unassigned" at bounding box center [547, 242] width 34 height 9
click at [560, 295] on span "[PERSON_NAME]" at bounding box center [571, 296] width 58 height 10
click at [589, 350] on button "Apply" at bounding box center [595, 349] width 35 height 19
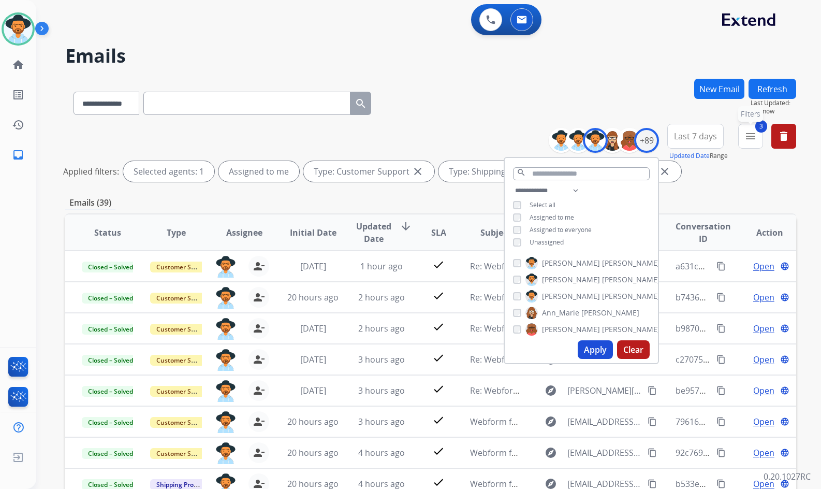
click at [758, 144] on button "3 menu Filters" at bounding box center [750, 136] width 25 height 25
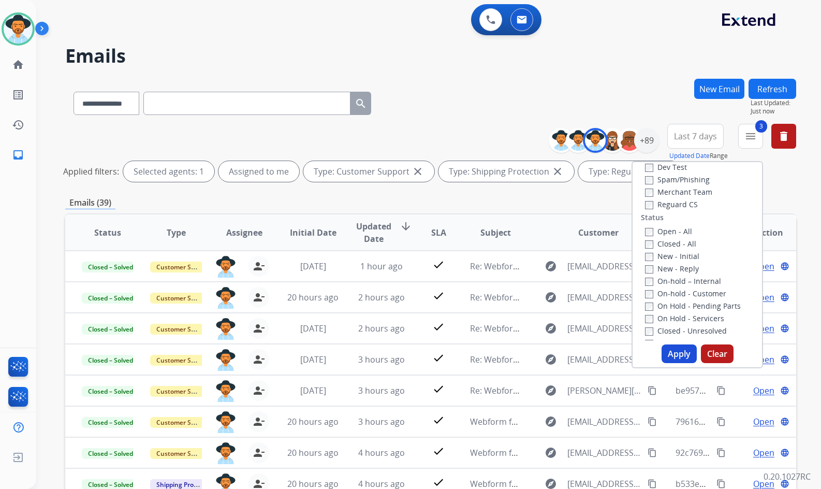
scroll to position [104, 0]
click at [663, 221] on label "Open - All" at bounding box center [668, 222] width 47 height 10
click at [659, 312] on label "On Hold - Servicers" at bounding box center [684, 309] width 79 height 10
click at [661, 298] on label "On Hold - Pending Parts" at bounding box center [693, 297] width 96 height 10
click at [663, 286] on label "On-hold - Customer" at bounding box center [685, 285] width 81 height 10
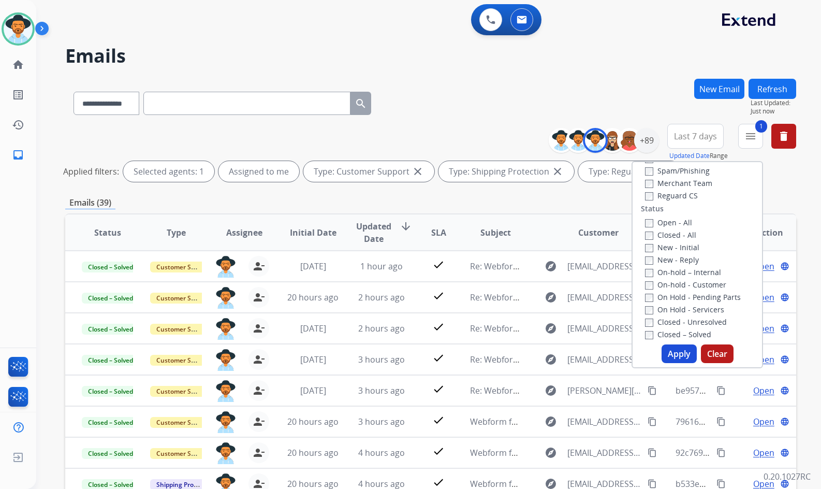
click at [667, 270] on label "On-hold – Internal" at bounding box center [683, 272] width 76 height 10
click at [670, 260] on label "New - Reply" at bounding box center [672, 260] width 54 height 10
click at [671, 248] on label "New - Initial" at bounding box center [672, 247] width 54 height 10
click at [673, 360] on button "Apply" at bounding box center [679, 353] width 35 height 19
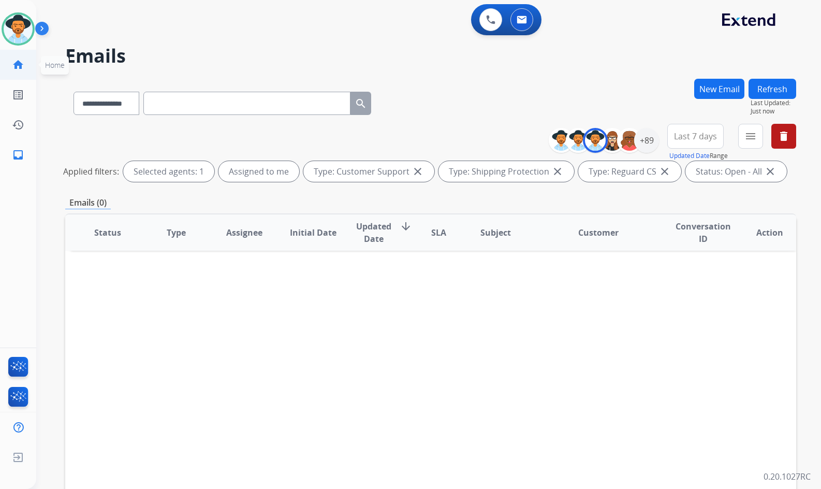
click at [14, 62] on mat-icon "home" at bounding box center [18, 64] width 12 height 12
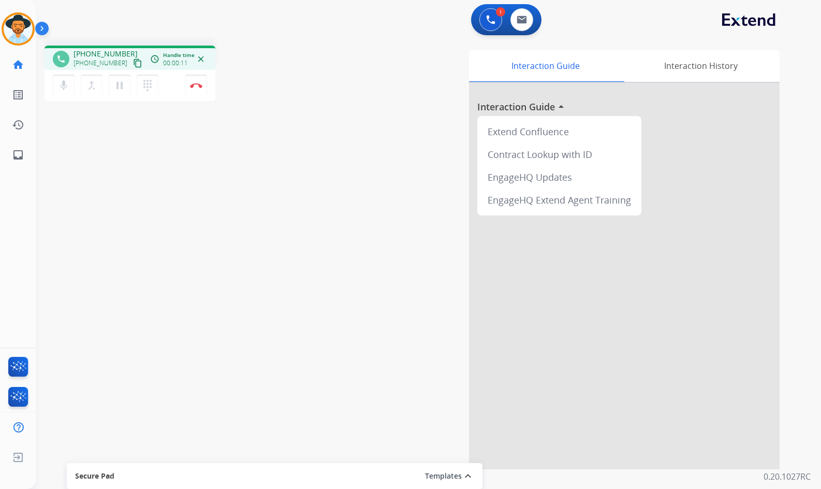
click at [133, 60] on div "+15059080698 content_copy" at bounding box center [109, 63] width 70 height 12
click at [133, 61] on mat-icon "content_copy" at bounding box center [137, 62] width 9 height 9
click at [206, 87] on button "Disconnect" at bounding box center [196, 86] width 22 height 22
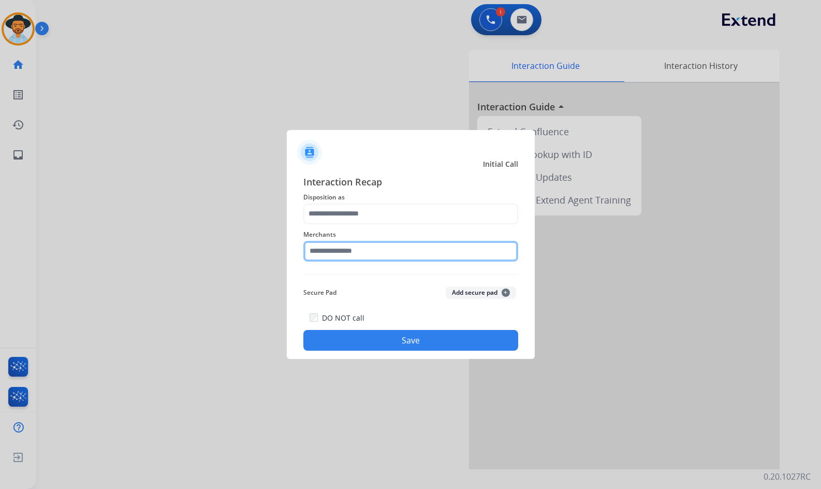
click at [419, 253] on input "text" at bounding box center [410, 251] width 215 height 21
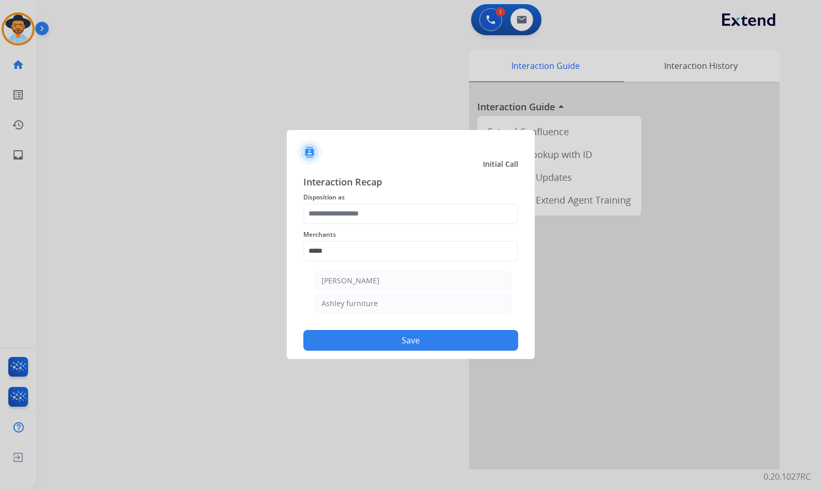
click at [398, 311] on li "Ashley furniture" at bounding box center [413, 303] width 197 height 20
type input "**********"
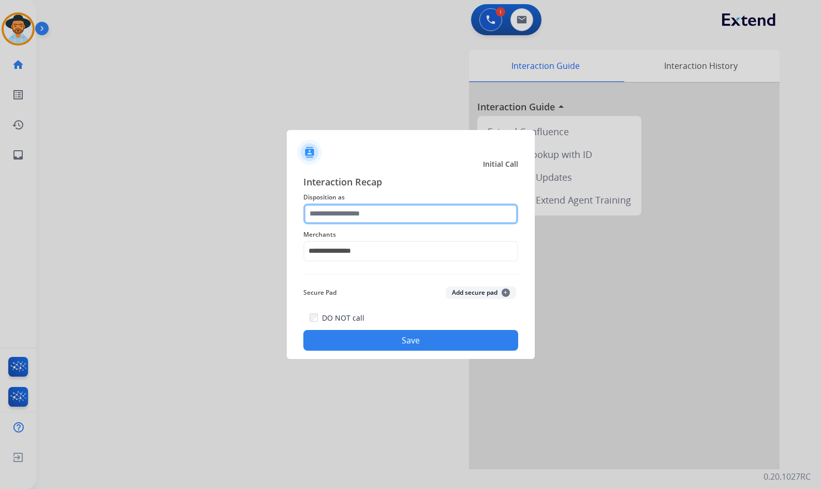
click at [378, 215] on input "text" at bounding box center [410, 213] width 215 height 21
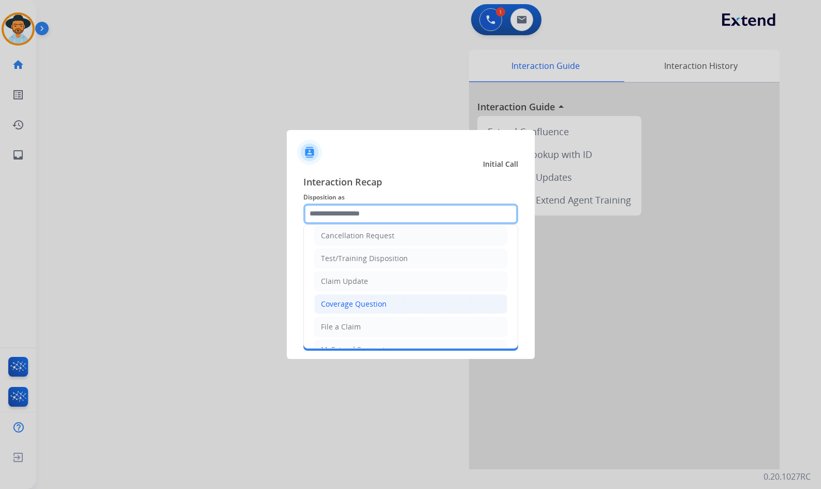
scroll to position [58, 0]
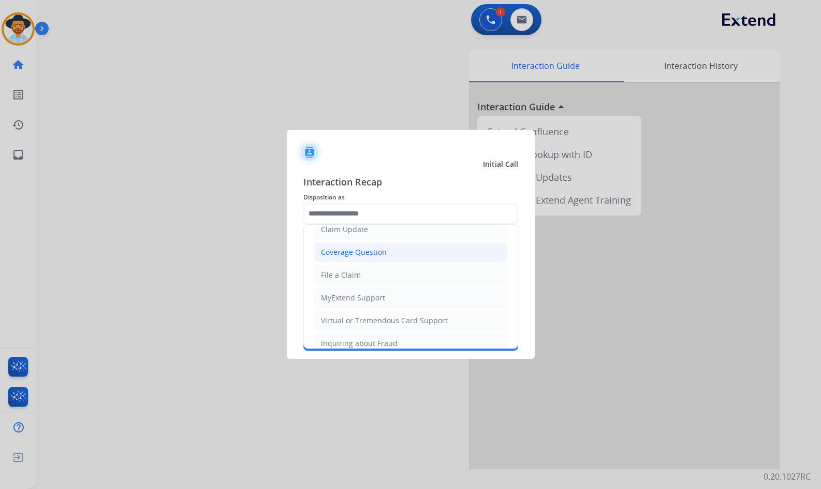
click at [390, 248] on li "Coverage Question" at bounding box center [410, 252] width 193 height 20
type input "**********"
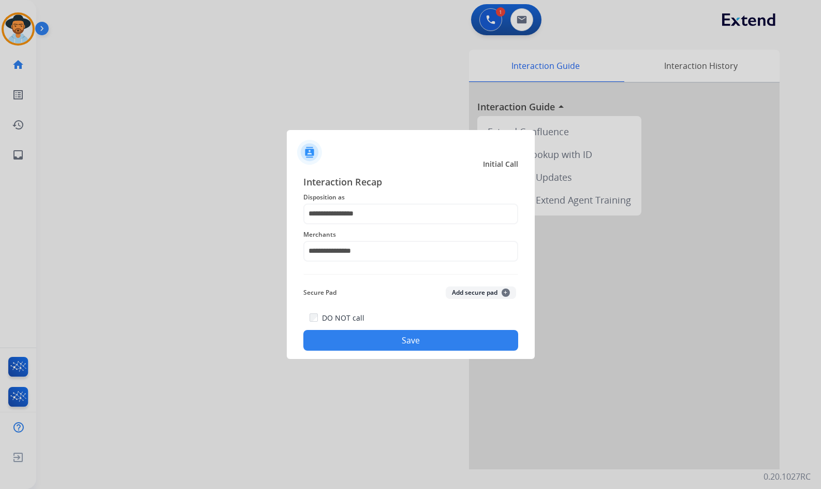
click at [398, 336] on button "Save" at bounding box center [410, 340] width 215 height 21
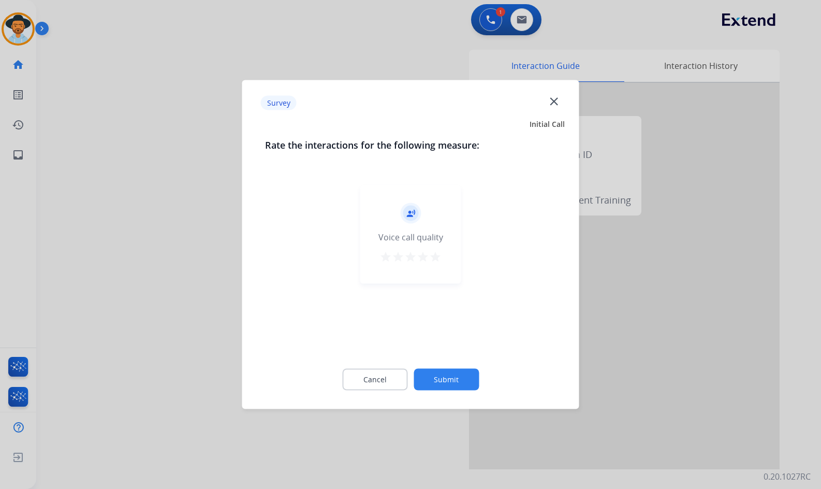
click at [452, 370] on div "Cancel Submit" at bounding box center [410, 379] width 291 height 47
click at [459, 378] on button "Submit" at bounding box center [446, 380] width 65 height 22
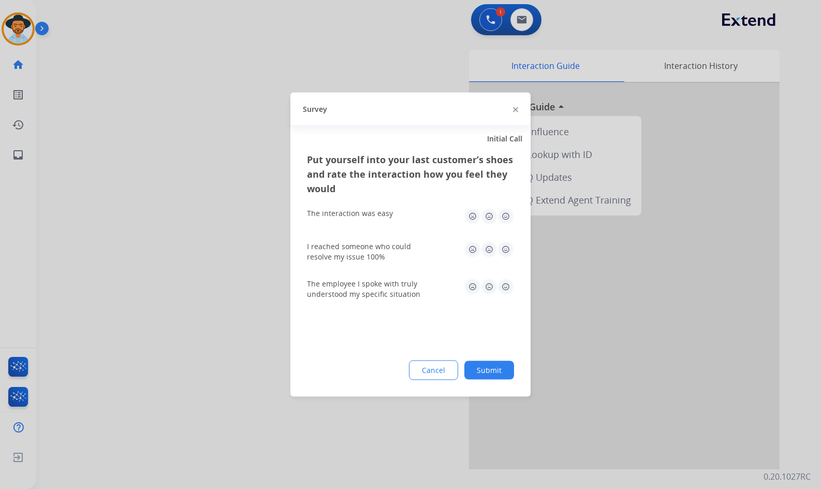
click at [493, 375] on button "Submit" at bounding box center [489, 370] width 50 height 19
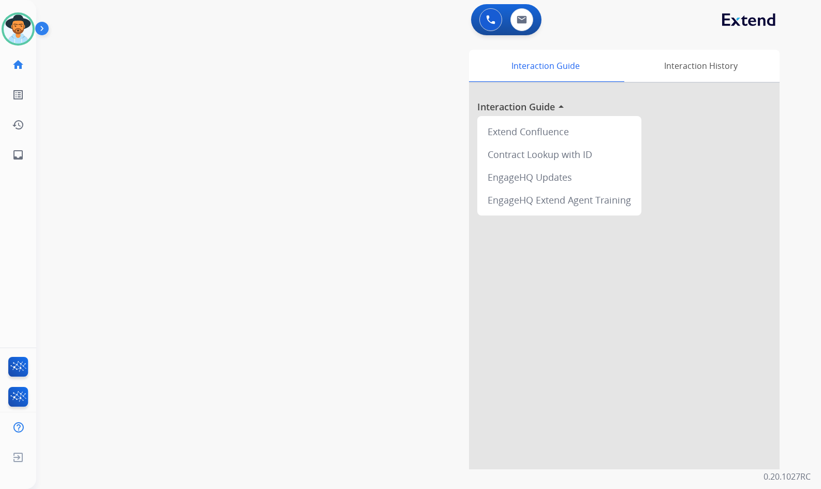
click at [174, 239] on div "swap_horiz Break voice bridge close_fullscreen Connect 3-Way Call merge_type Se…" at bounding box center [416, 253] width 760 height 432
click at [87, 217] on div "swap_horiz Break voice bridge close_fullscreen Connect 3-Way Call merge_type Se…" at bounding box center [416, 253] width 760 height 432
click at [277, 213] on div "swap_horiz Break voice bridge close_fullscreen Connect 3-Way Call merge_type Se…" at bounding box center [416, 253] width 760 height 432
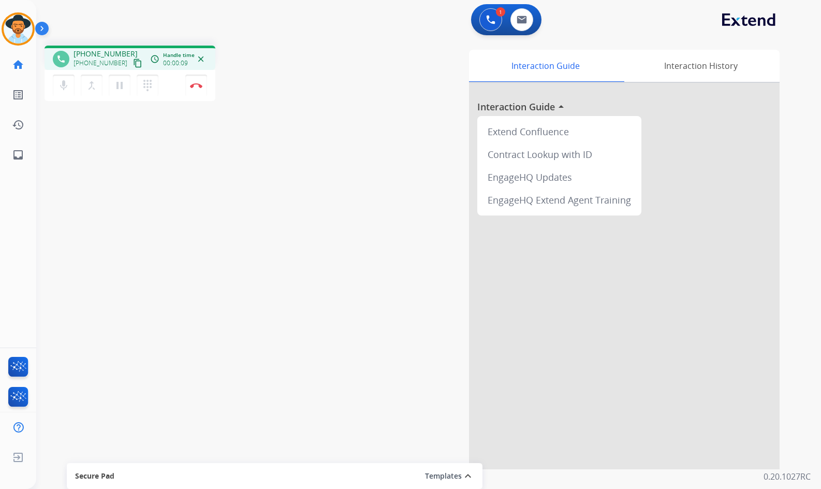
click at [133, 65] on mat-icon "content_copy" at bounding box center [137, 62] width 9 height 9
click at [197, 83] on img at bounding box center [196, 85] width 12 height 5
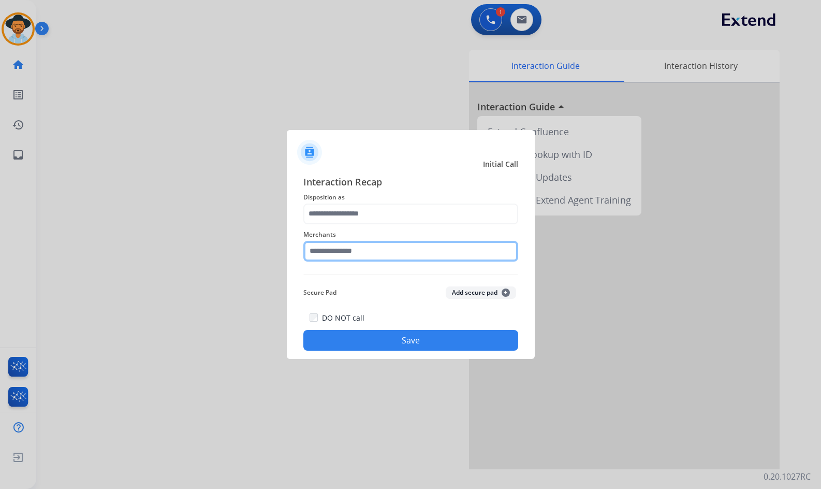
click at [331, 247] on input "text" at bounding box center [410, 251] width 215 height 21
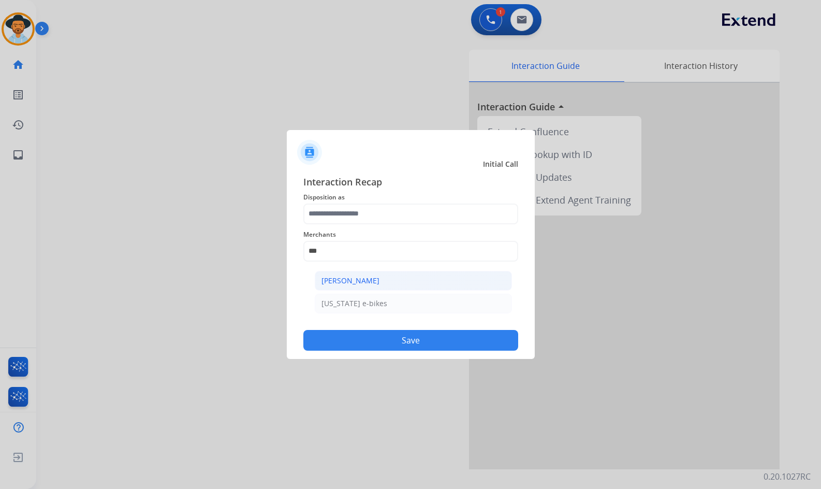
click at [356, 285] on div "[PERSON_NAME]" at bounding box center [350, 280] width 58 height 10
type input "**********"
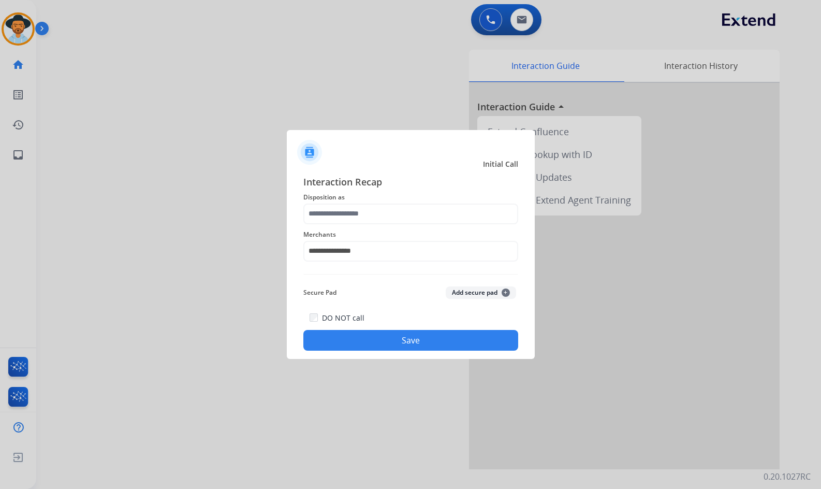
click at [368, 198] on span "Disposition as" at bounding box center [410, 197] width 215 height 12
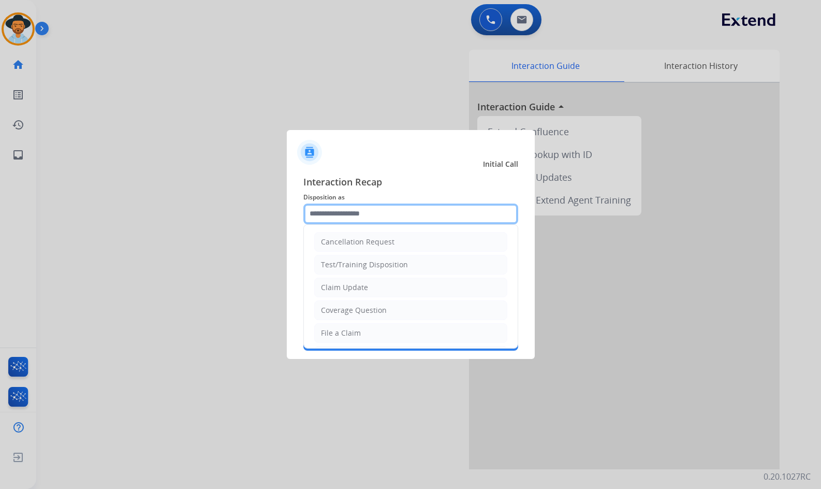
click at [369, 205] on input "text" at bounding box center [410, 213] width 215 height 21
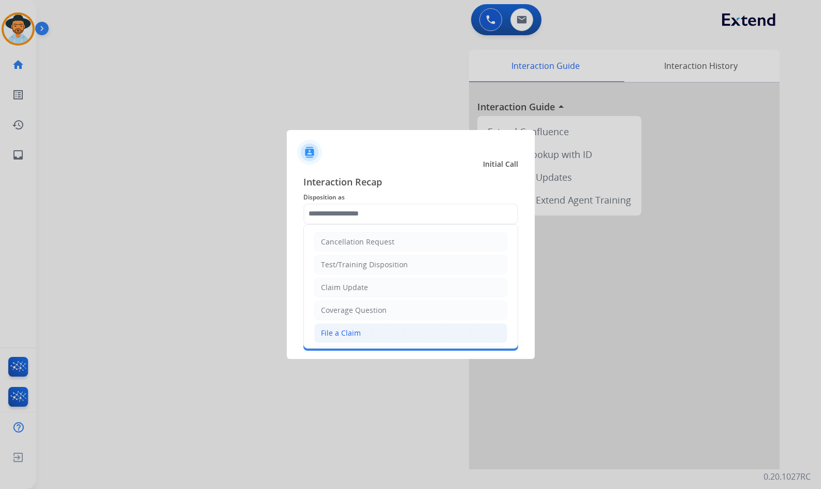
click at [358, 328] on div "File a Claim" at bounding box center [341, 333] width 40 height 10
type input "**********"
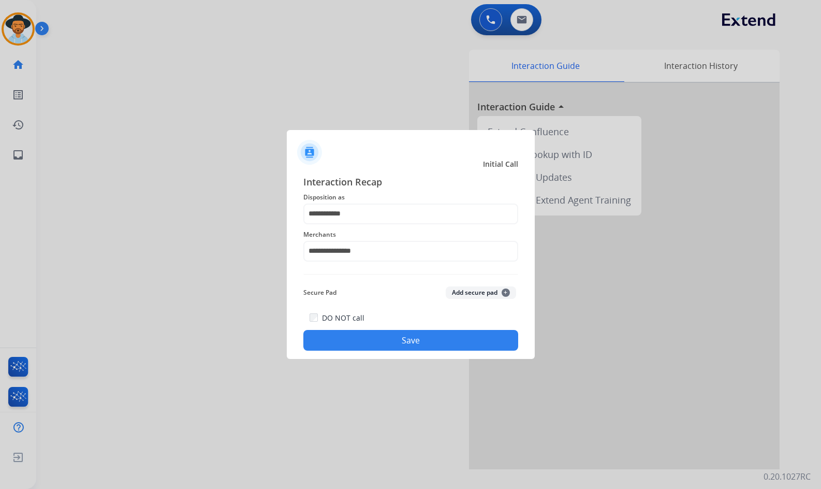
click at [362, 343] on button "Save" at bounding box center [410, 340] width 215 height 21
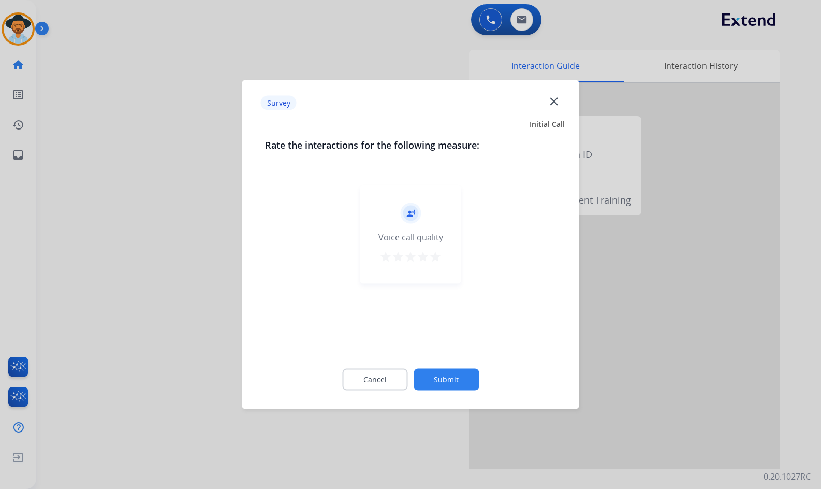
click at [461, 384] on button "Submit" at bounding box center [446, 380] width 65 height 22
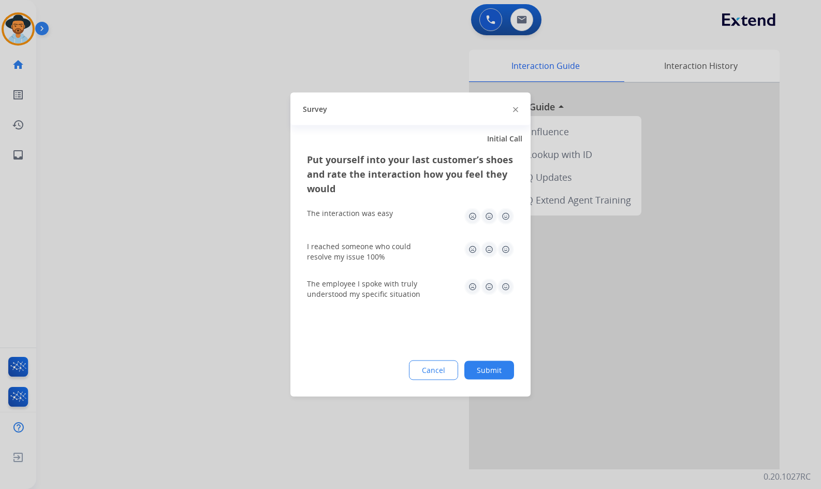
click at [502, 373] on button "Submit" at bounding box center [489, 370] width 50 height 19
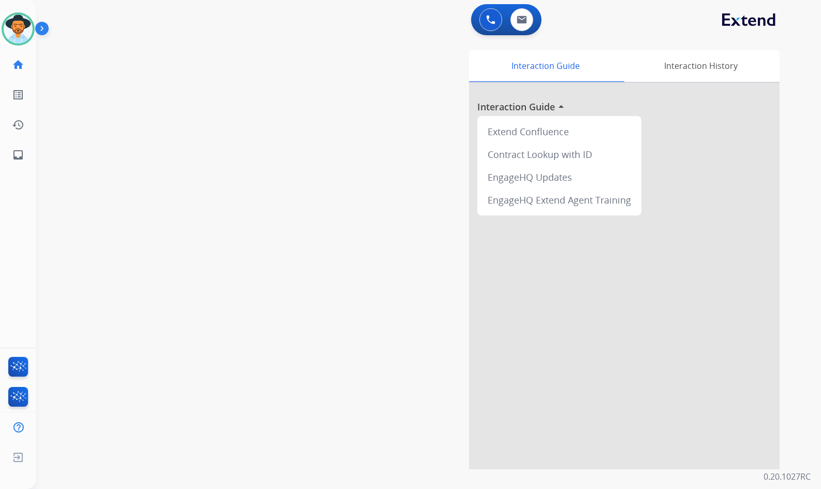
click at [182, 224] on div "swap_horiz Break voice bridge close_fullscreen Connect 3-Way Call merge_type Se…" at bounding box center [416, 253] width 760 height 432
click at [162, 226] on div "swap_horiz Break voice bridge close_fullscreen Connect 3-Way Call merge_type Se…" at bounding box center [416, 253] width 760 height 432
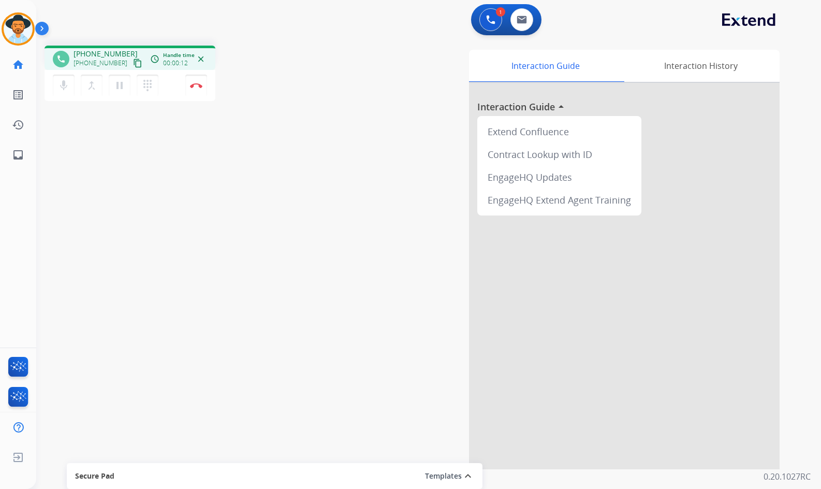
click at [133, 62] on mat-icon "content_copy" at bounding box center [137, 62] width 9 height 9
click at [124, 87] on mat-icon "pause" at bounding box center [119, 85] width 12 height 12
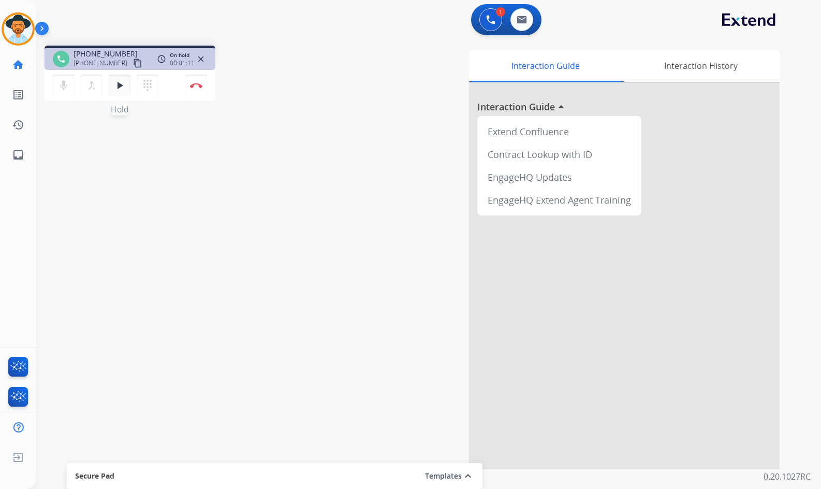
click at [113, 85] on button "play_arrow Hold" at bounding box center [120, 86] width 22 height 22
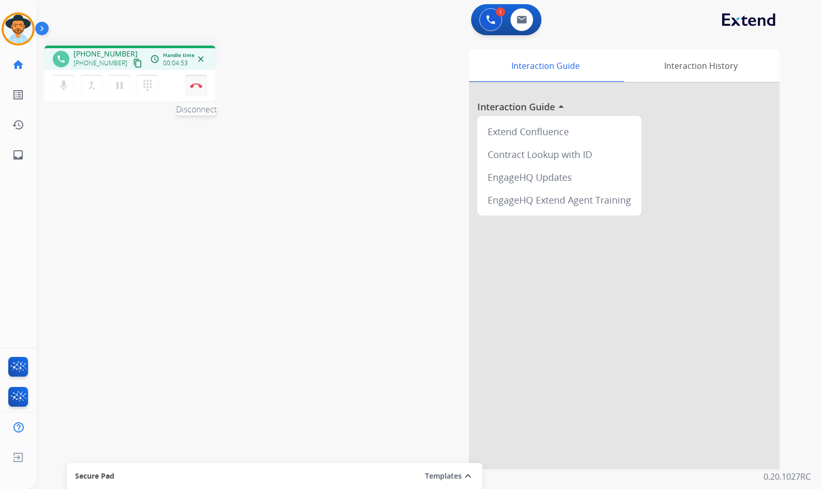
click at [188, 85] on button "Disconnect" at bounding box center [196, 86] width 22 height 22
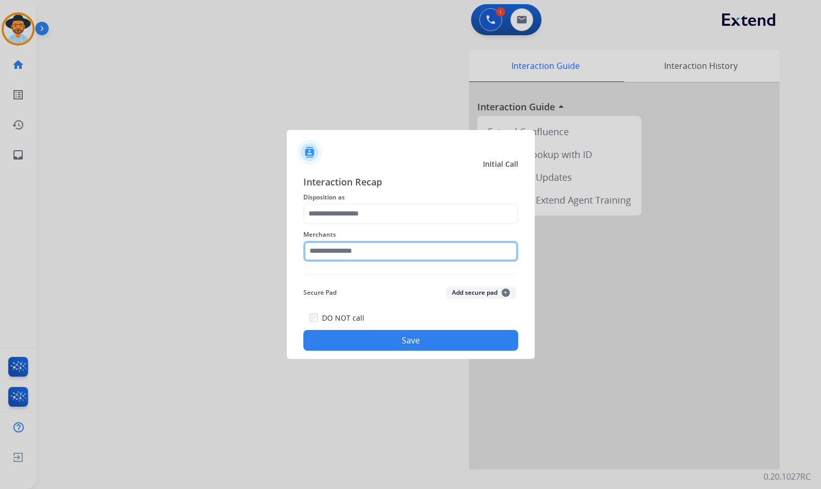
click at [400, 253] on input "text" at bounding box center [410, 251] width 215 height 21
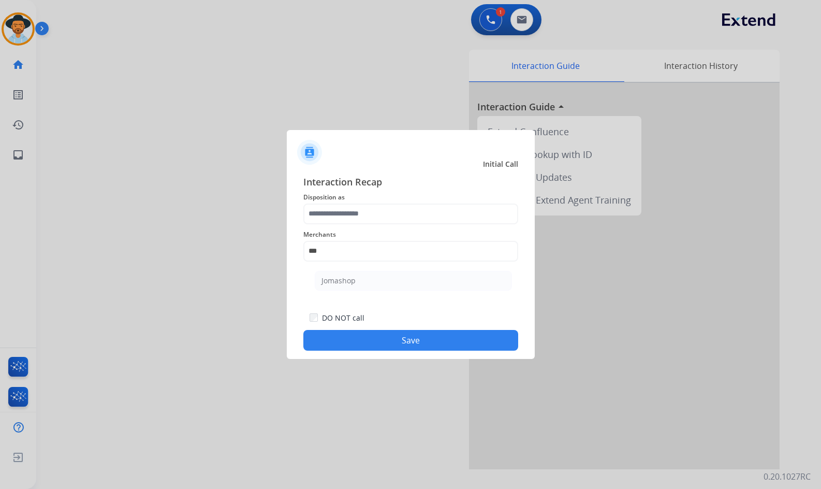
click at [442, 270] on ul "Jomashop" at bounding box center [413, 283] width 203 height 35
click at [436, 276] on li "Jomashop" at bounding box center [413, 281] width 197 height 20
type input "********"
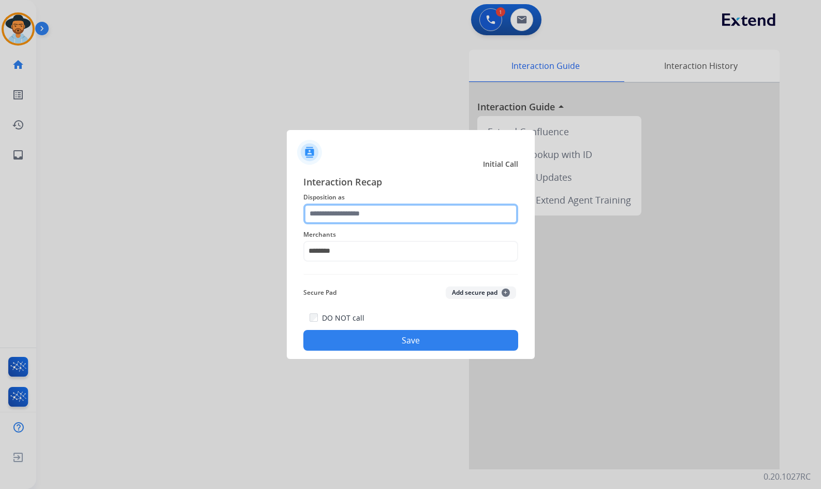
click at [402, 216] on input "text" at bounding box center [410, 213] width 215 height 21
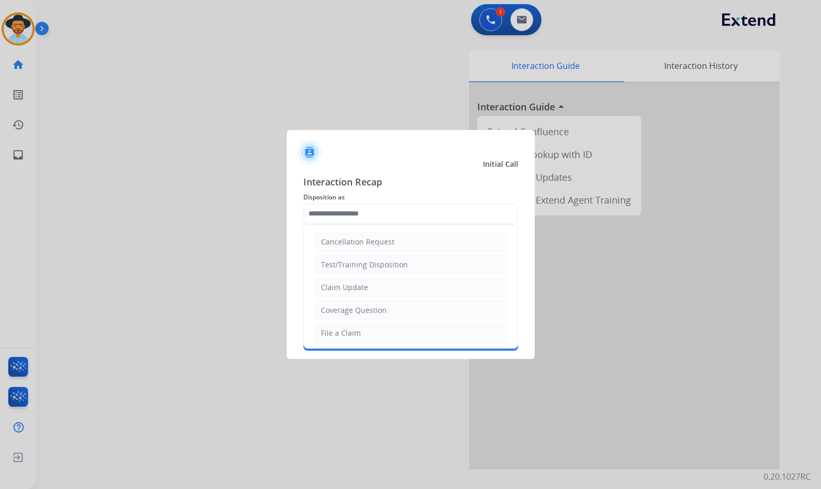
drag, startPoint x: 351, startPoint y: 324, endPoint x: 398, endPoint y: 337, distance: 49.1
click at [351, 323] on li "File a Claim" at bounding box center [410, 333] width 193 height 20
type input "**********"
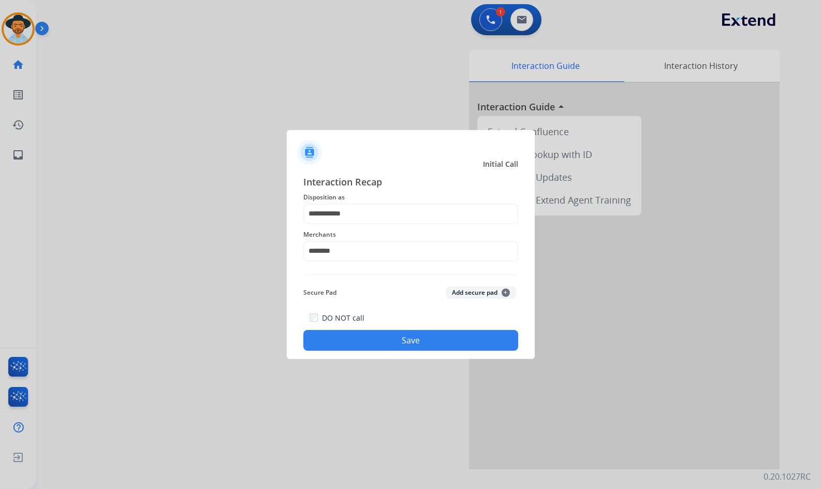
click at [407, 344] on button "Save" at bounding box center [410, 340] width 215 height 21
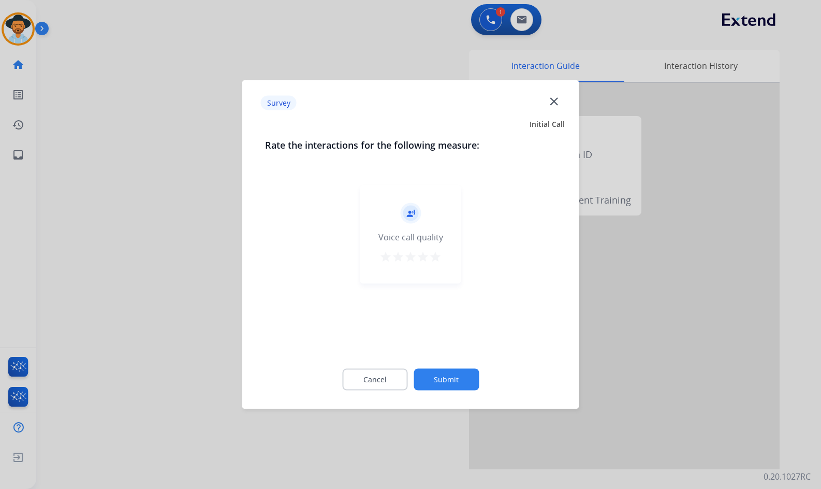
click at [463, 383] on button "Submit" at bounding box center [446, 380] width 65 height 22
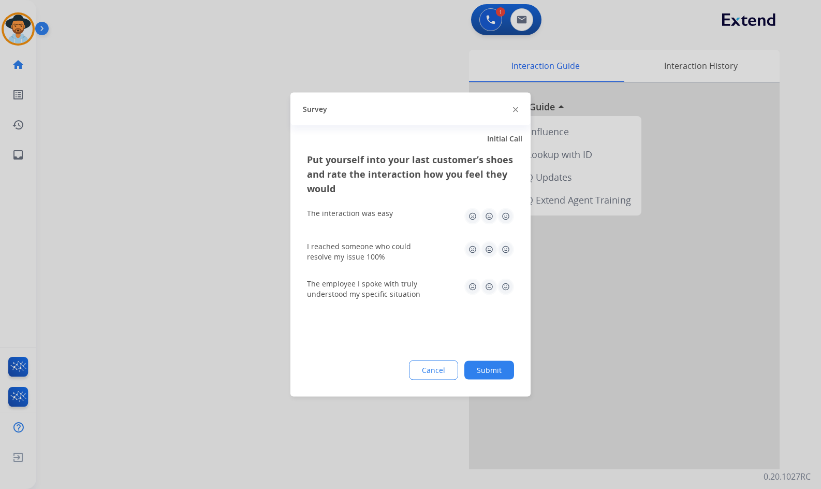
click at [489, 373] on button "Submit" at bounding box center [489, 370] width 50 height 19
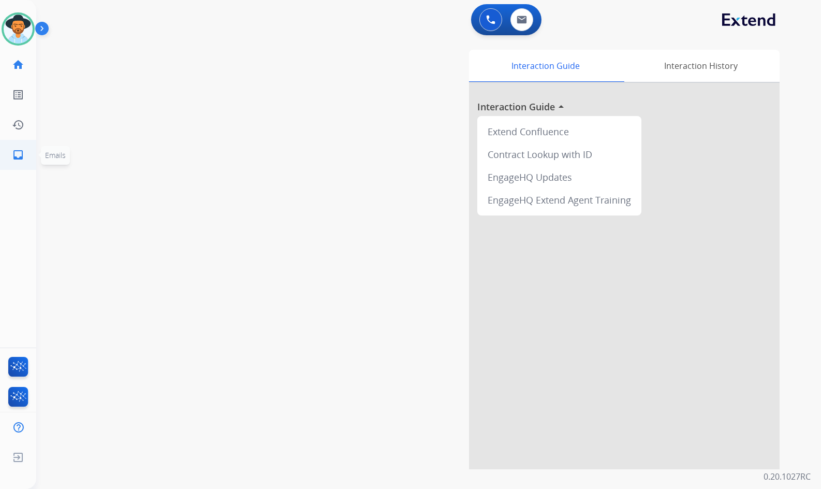
click at [21, 158] on mat-icon "inbox" at bounding box center [18, 155] width 12 height 12
select select "**********"
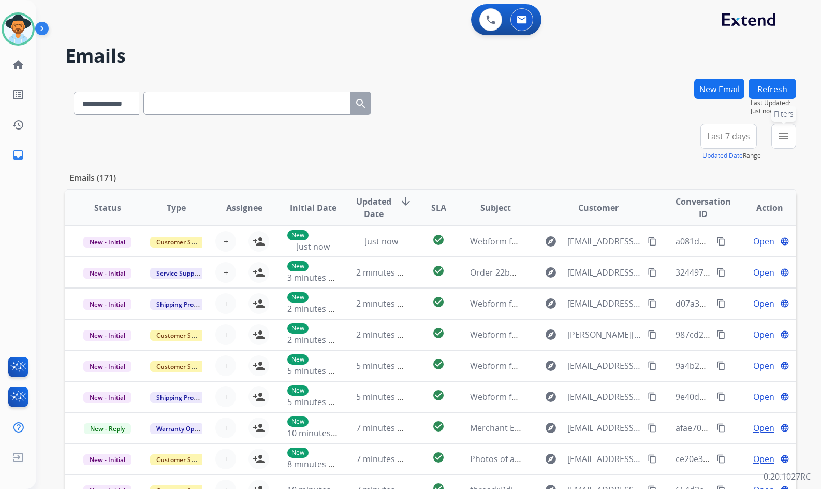
click at [781, 135] on mat-icon "menu" at bounding box center [783, 136] width 12 height 12
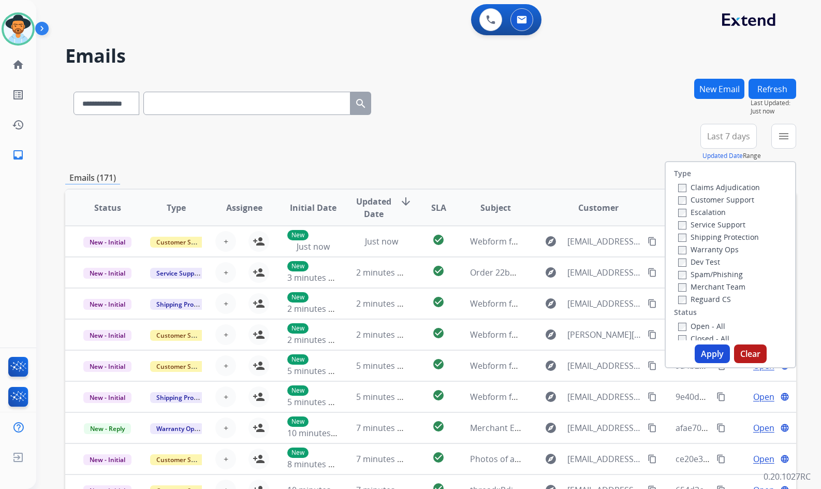
click at [720, 200] on label "Customer Support" at bounding box center [716, 200] width 76 height 10
click at [719, 237] on label "Shipping Protection" at bounding box center [718, 237] width 81 height 10
click at [703, 300] on label "Reguard CS" at bounding box center [704, 299] width 53 height 10
click at [700, 325] on label "Open - All" at bounding box center [701, 326] width 47 height 10
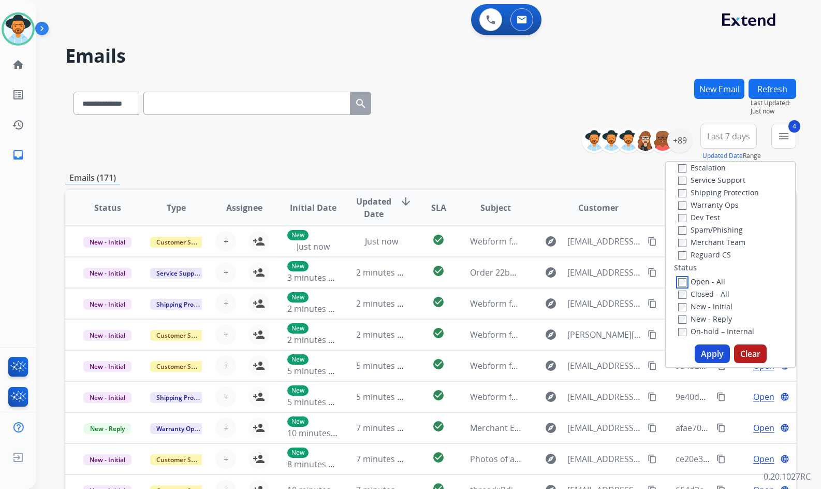
scroll to position [104, 0]
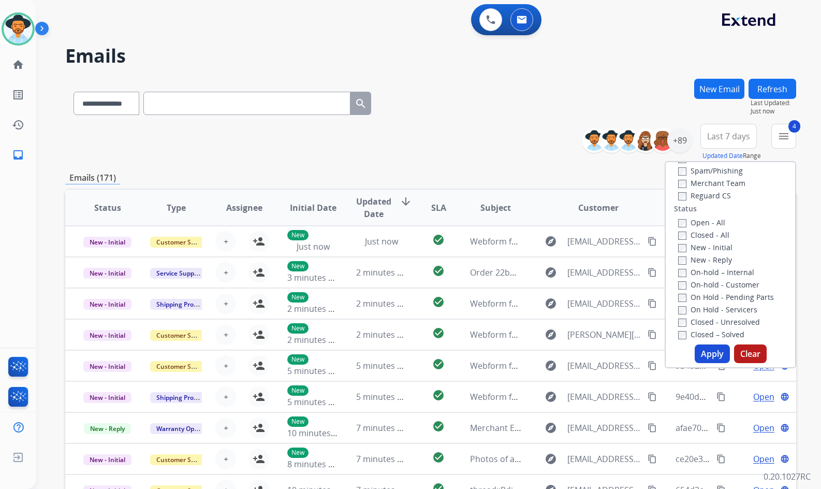
click at [700, 307] on label "On Hold - Servicers" at bounding box center [717, 309] width 79 height 10
click at [701, 297] on label "On Hold - Pending Parts" at bounding box center [726, 297] width 96 height 10
click at [701, 287] on label "On-hold - Customer" at bounding box center [718, 285] width 81 height 10
click at [702, 275] on label "On-hold – Internal" at bounding box center [716, 272] width 76 height 10
click at [704, 259] on label "New - Reply" at bounding box center [705, 260] width 54 height 10
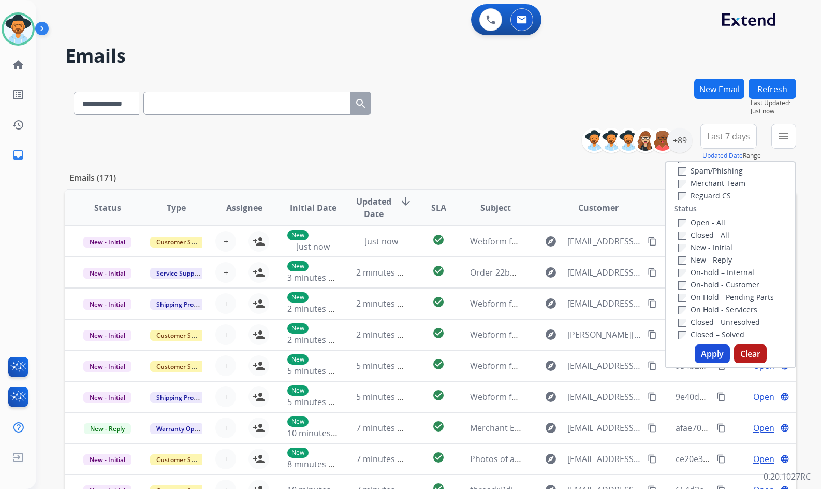
click at [707, 249] on label "New - Initial" at bounding box center [705, 247] width 54 height 10
click at [706, 347] on button "Apply" at bounding box center [712, 353] width 35 height 19
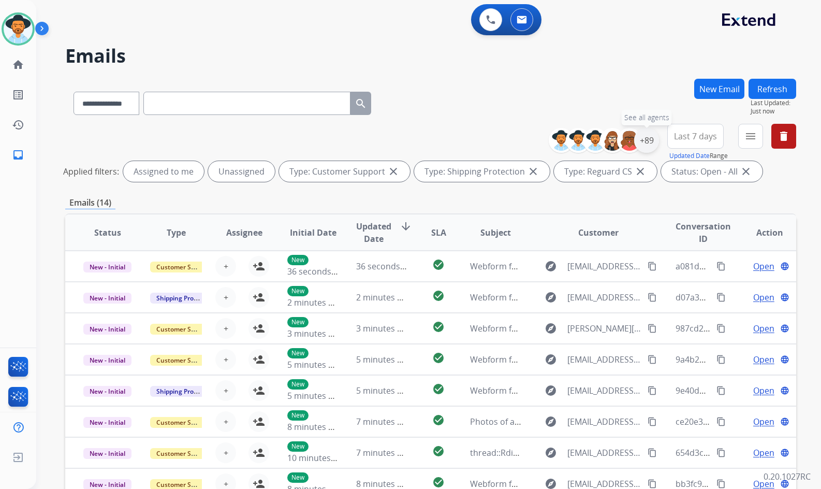
click at [656, 142] on div "+89" at bounding box center [646, 140] width 25 height 25
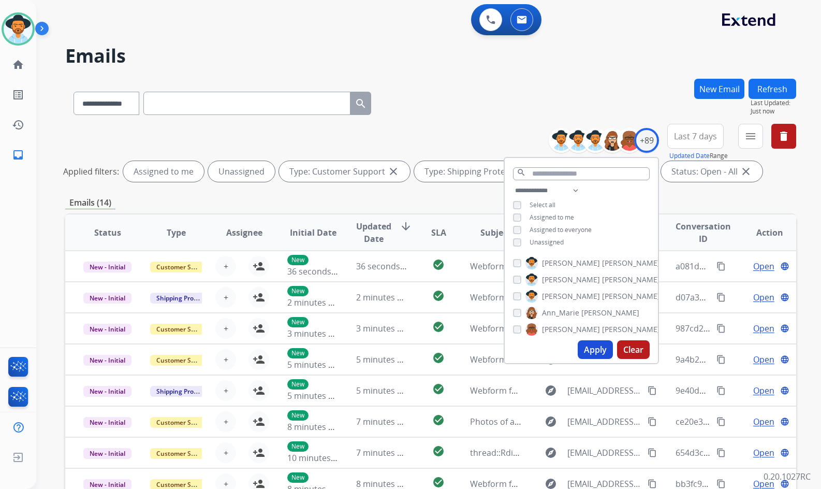
click at [551, 243] on span "Unassigned" at bounding box center [547, 242] width 34 height 9
click at [563, 298] on span "[PERSON_NAME]" at bounding box center [571, 296] width 58 height 10
click at [578, 349] on button "Apply" at bounding box center [595, 349] width 35 height 19
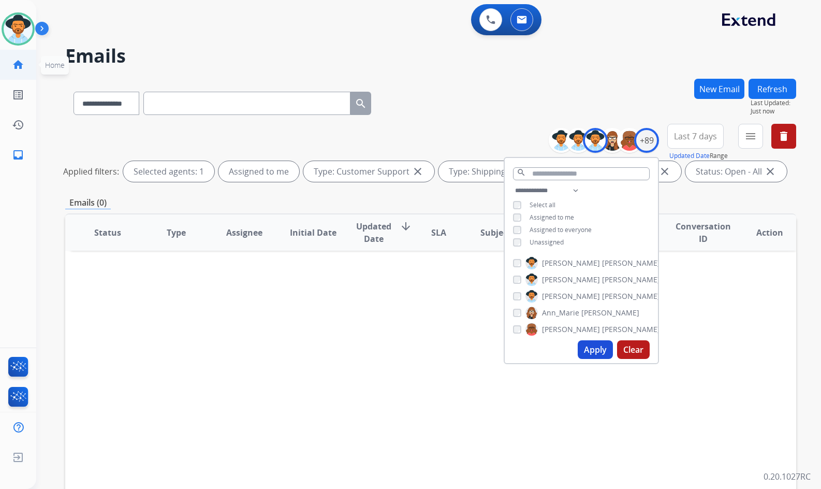
click at [14, 59] on mat-icon "home" at bounding box center [18, 64] width 12 height 12
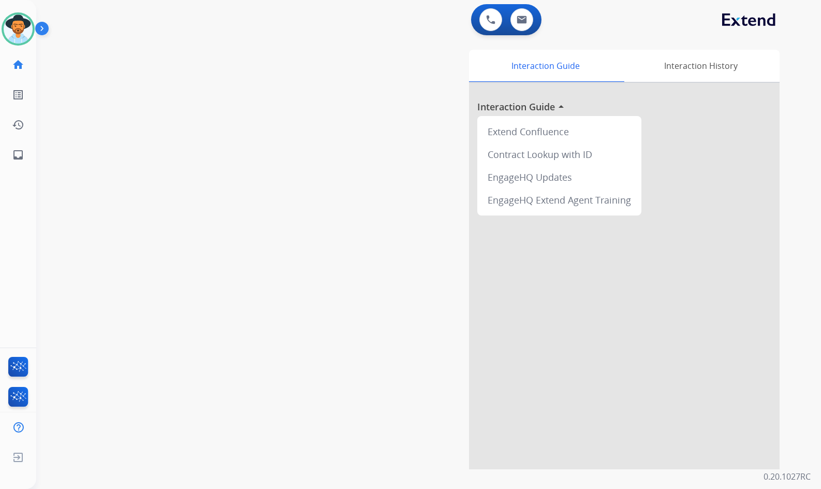
click at [195, 257] on div "swap_horiz Break voice bridge close_fullscreen Connect 3-Way Call merge_type Se…" at bounding box center [416, 253] width 760 height 432
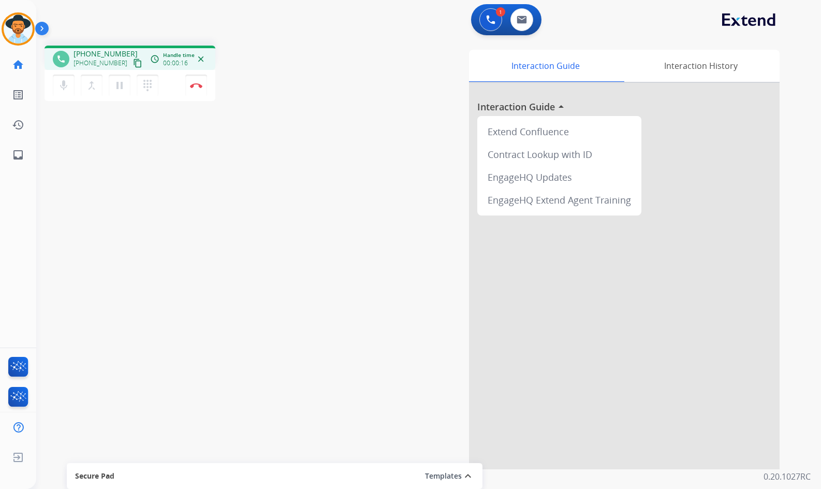
click at [133, 65] on mat-icon "content_copy" at bounding box center [137, 62] width 9 height 9
click at [181, 229] on div "phone +16129875299 +16129875299 content_copy access_time Call metrics Queue 00:…" at bounding box center [416, 253] width 760 height 432
click at [203, 89] on button "Disconnect" at bounding box center [196, 86] width 22 height 22
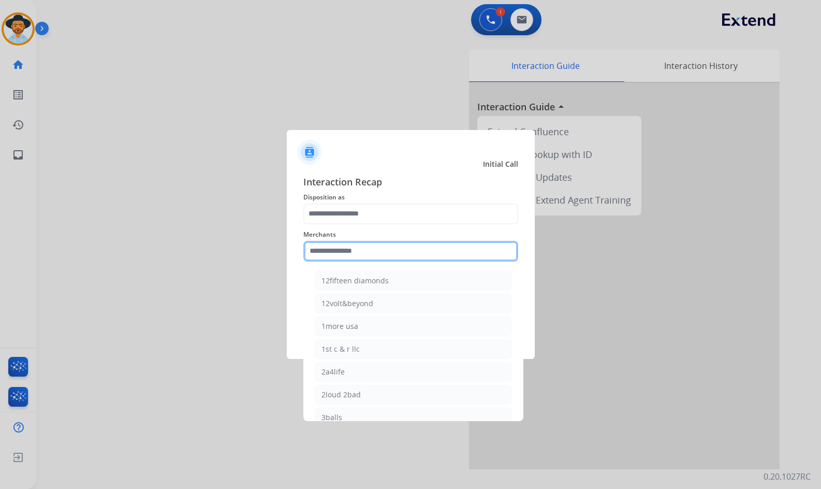
click at [394, 251] on input "text" at bounding box center [410, 251] width 215 height 21
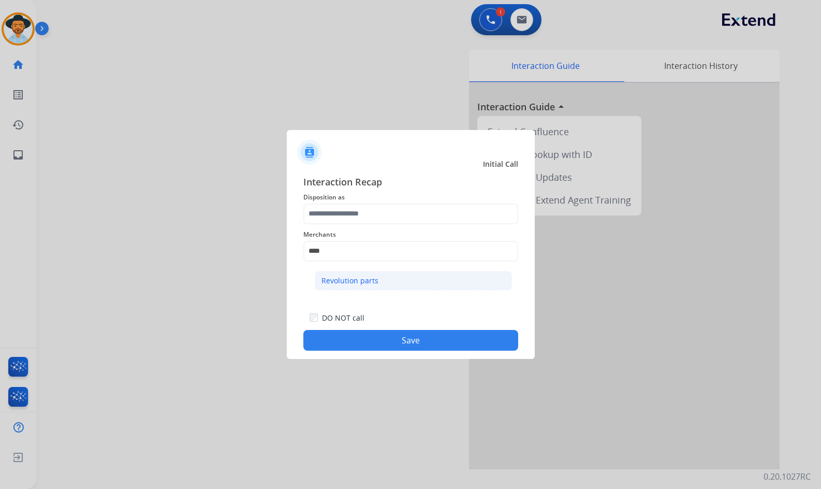
click at [391, 282] on li "Revolution parts" at bounding box center [413, 281] width 197 height 20
type input "**********"
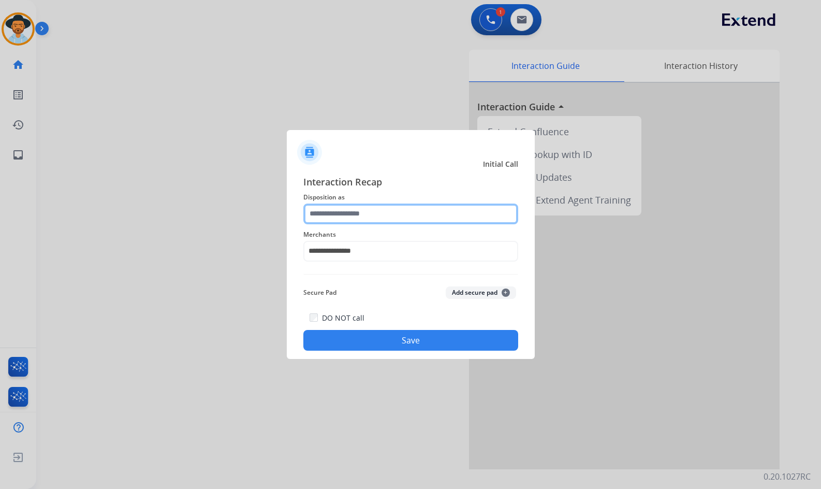
click at [393, 207] on input "text" at bounding box center [410, 213] width 215 height 21
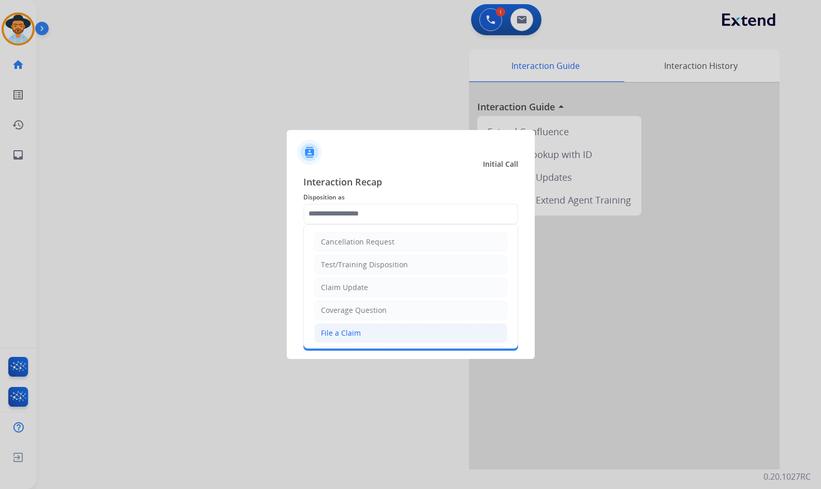
click at [374, 334] on li "File a Claim" at bounding box center [410, 333] width 193 height 20
type input "**********"
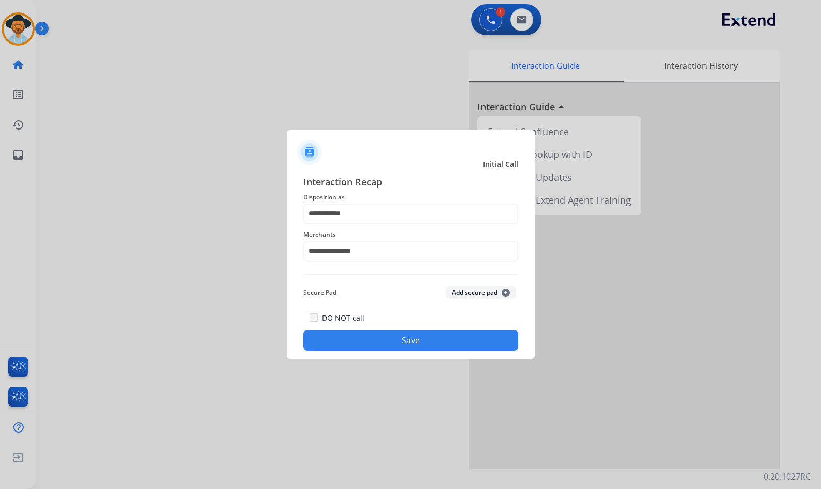
click at [397, 339] on button "Save" at bounding box center [410, 340] width 215 height 21
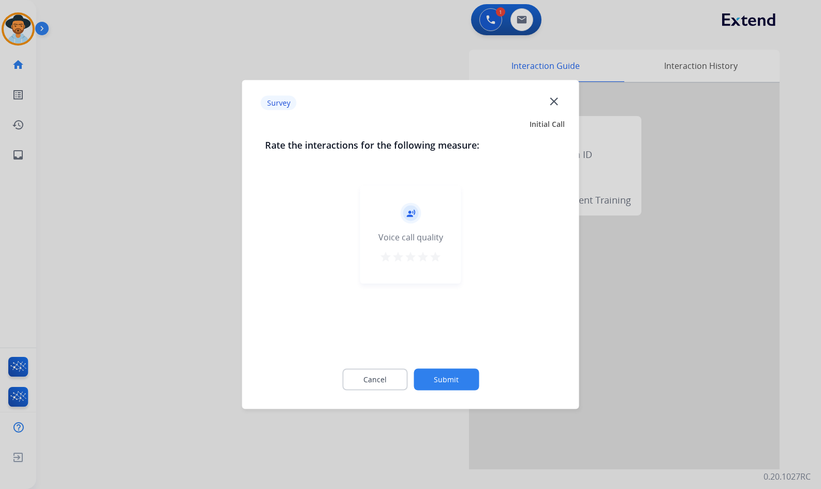
click at [451, 379] on button "Submit" at bounding box center [446, 380] width 65 height 22
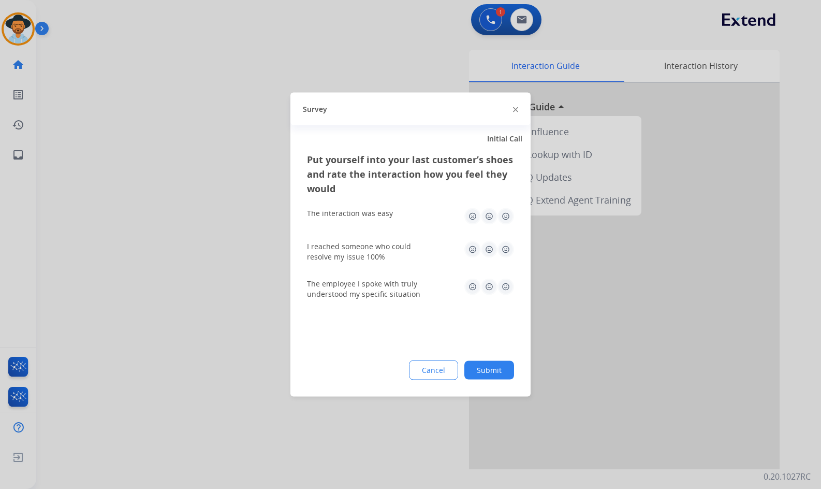
click at [499, 368] on button "Submit" at bounding box center [489, 370] width 50 height 19
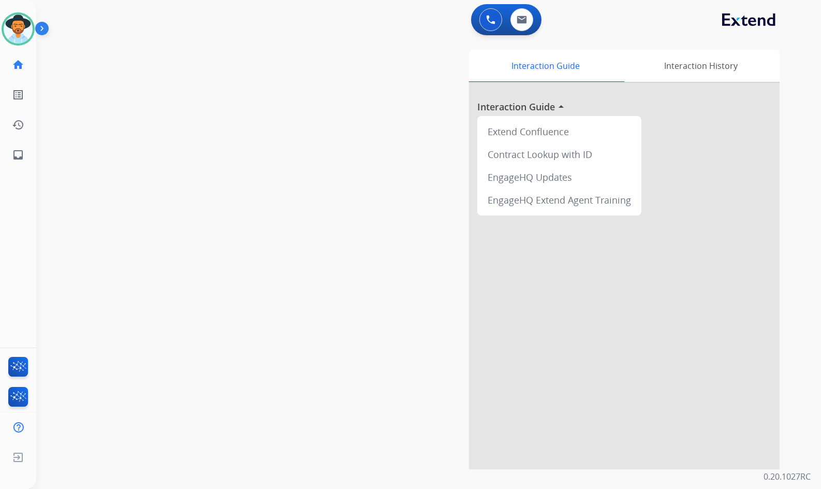
drag, startPoint x: 77, startPoint y: 237, endPoint x: 69, endPoint y: 232, distance: 8.8
click at [77, 237] on div "swap_horiz Break voice bridge close_fullscreen Connect 3-Way Call merge_type Se…" at bounding box center [416, 253] width 760 height 432
click at [246, 268] on div "swap_horiz Break voice bridge close_fullscreen Connect 3-Way Call merge_type Se…" at bounding box center [416, 253] width 760 height 432
click at [224, 216] on div "swap_horiz Break voice bridge close_fullscreen Connect 3-Way Call merge_type Se…" at bounding box center [416, 253] width 760 height 432
drag, startPoint x: 36, startPoint y: 165, endPoint x: 27, endPoint y: 160, distance: 10.2
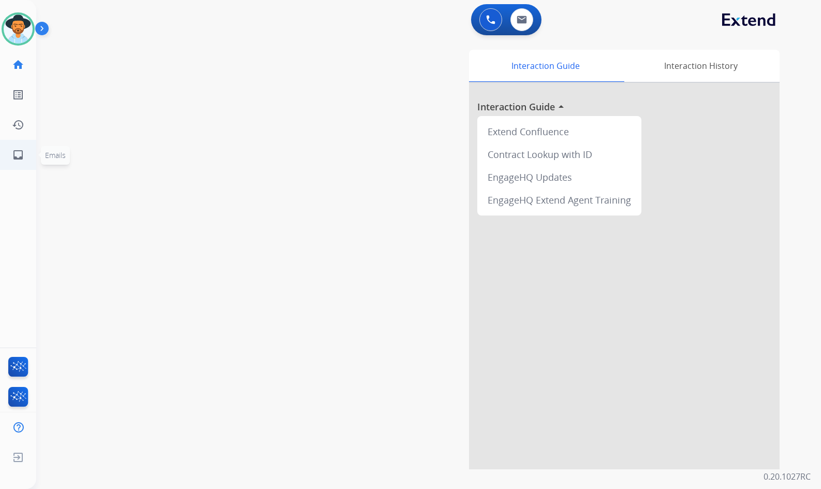
click at [35, 164] on div "Outbound call Quit Outbound call Quit Schedule interaction + Add to my list Cus…" at bounding box center [410, 244] width 821 height 489
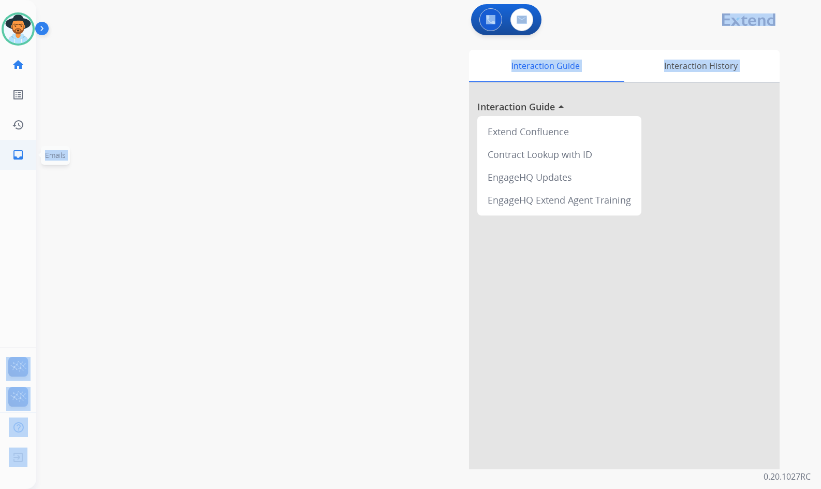
click at [23, 159] on mat-icon "inbox" at bounding box center [18, 155] width 12 height 12
select select "**********"
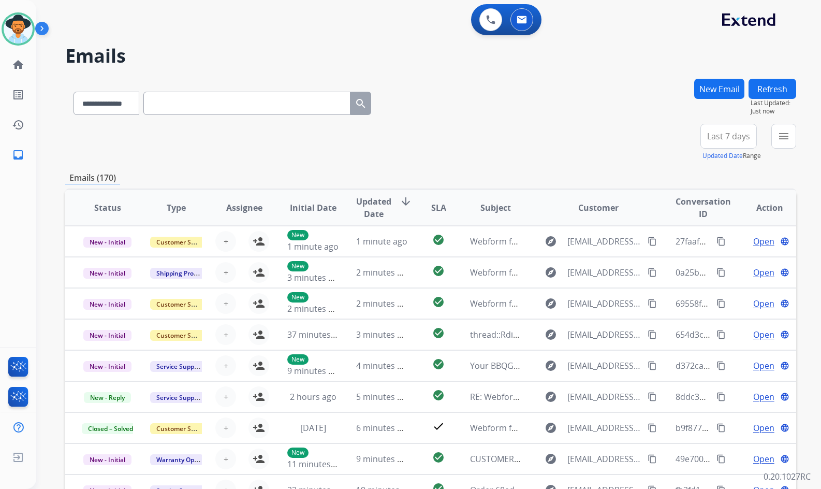
click at [784, 140] on mat-icon "menu" at bounding box center [783, 136] width 12 height 12
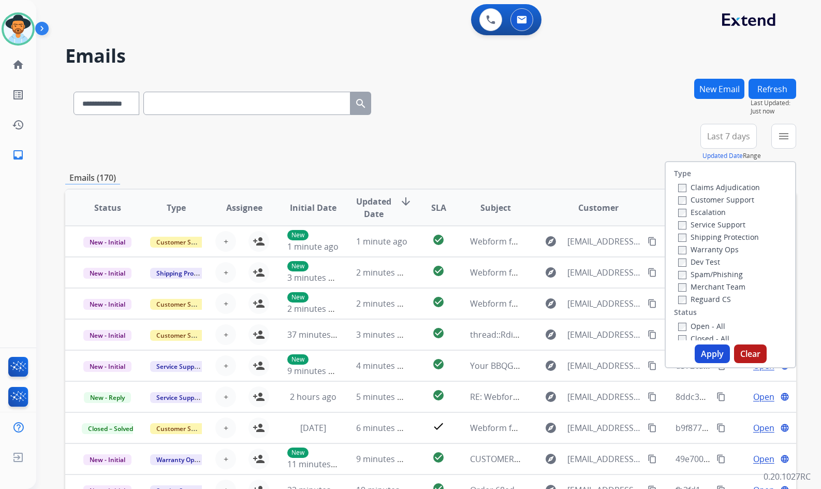
click at [700, 202] on label "Customer Support" at bounding box center [716, 200] width 76 height 10
click at [707, 237] on label "Shipping Protection" at bounding box center [718, 237] width 81 height 10
click at [708, 293] on div "Reguard CS" at bounding box center [719, 298] width 82 height 12
click at [710, 299] on label "Reguard CS" at bounding box center [704, 299] width 53 height 10
click at [705, 320] on div "Open - All" at bounding box center [732, 325] width 109 height 12
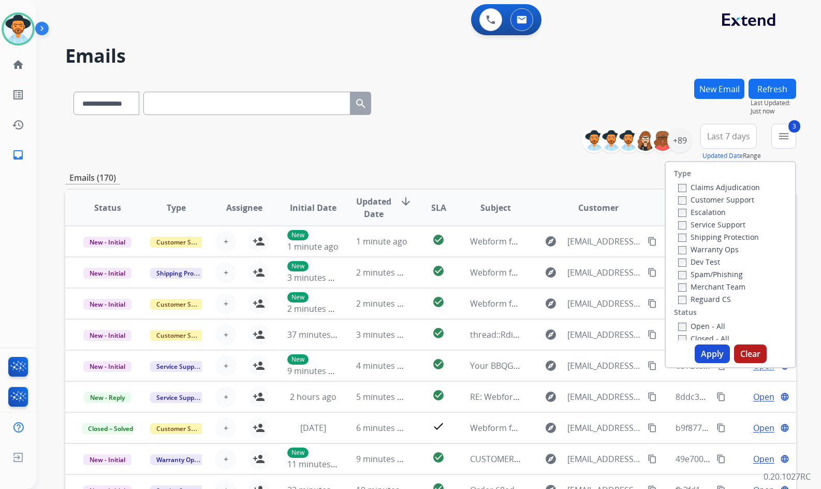
click at [706, 321] on label "Open - All" at bounding box center [701, 326] width 47 height 10
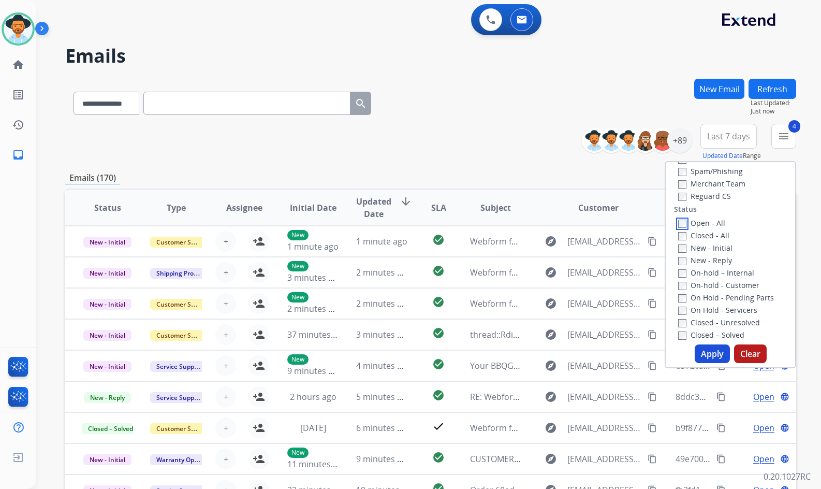
scroll to position [104, 0]
click at [708, 308] on label "On Hold - Servicers" at bounding box center [717, 309] width 79 height 10
click at [707, 295] on label "On Hold - Pending Parts" at bounding box center [726, 297] width 96 height 10
click at [709, 282] on label "On-hold - Customer" at bounding box center [718, 285] width 81 height 10
click at [714, 272] on label "On-hold – Internal" at bounding box center [716, 272] width 76 height 10
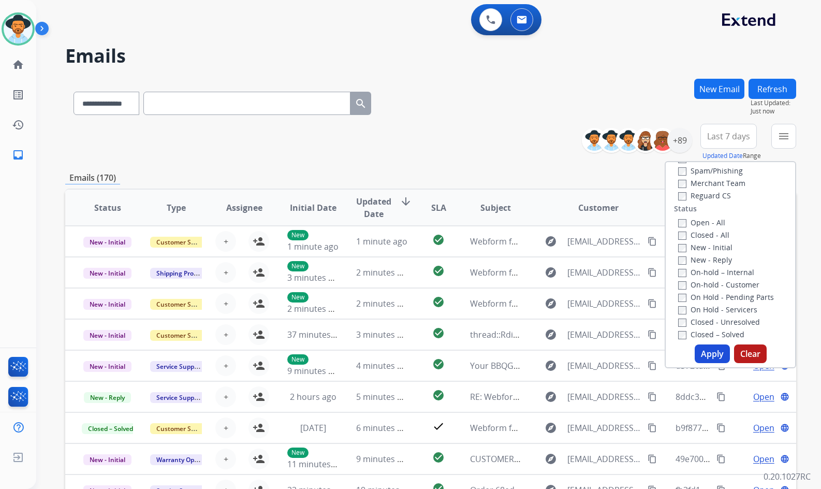
click at [717, 260] on label "New - Reply" at bounding box center [705, 260] width 54 height 10
click at [718, 247] on label "New - Initial" at bounding box center [705, 247] width 54 height 10
drag, startPoint x: 713, startPoint y: 359, endPoint x: 712, endPoint y: 354, distance: 5.4
click at [714, 358] on button "Apply" at bounding box center [712, 353] width 35 height 19
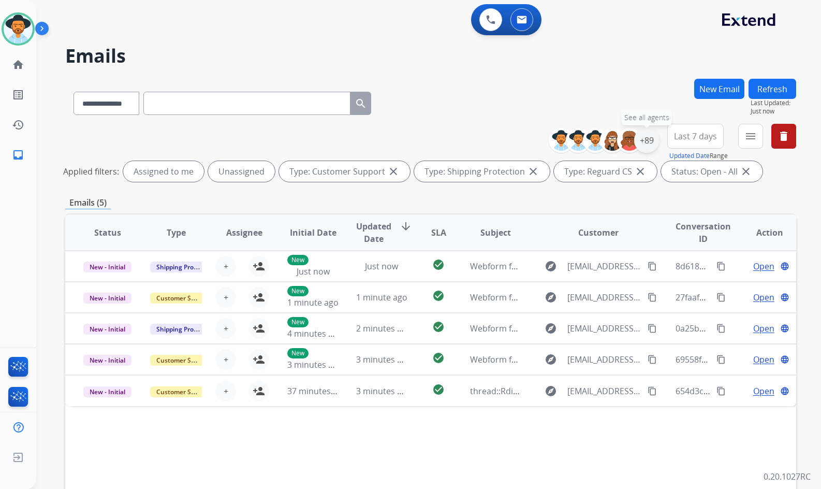
click at [645, 146] on div "+89" at bounding box center [646, 140] width 25 height 25
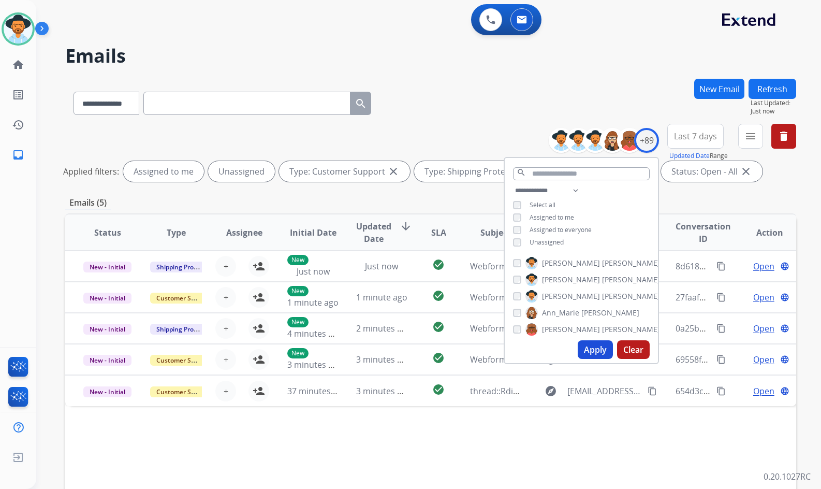
click at [550, 238] on span "Unassigned" at bounding box center [547, 242] width 34 height 9
click at [551, 291] on span "[PERSON_NAME]" at bounding box center [571, 296] width 58 height 10
click at [582, 354] on button "Apply" at bounding box center [595, 349] width 35 height 19
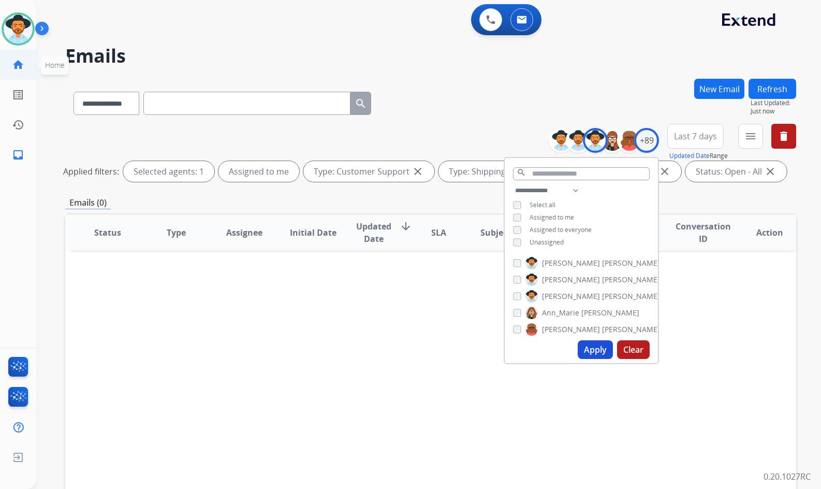
click at [22, 62] on mat-icon "home" at bounding box center [18, 64] width 12 height 12
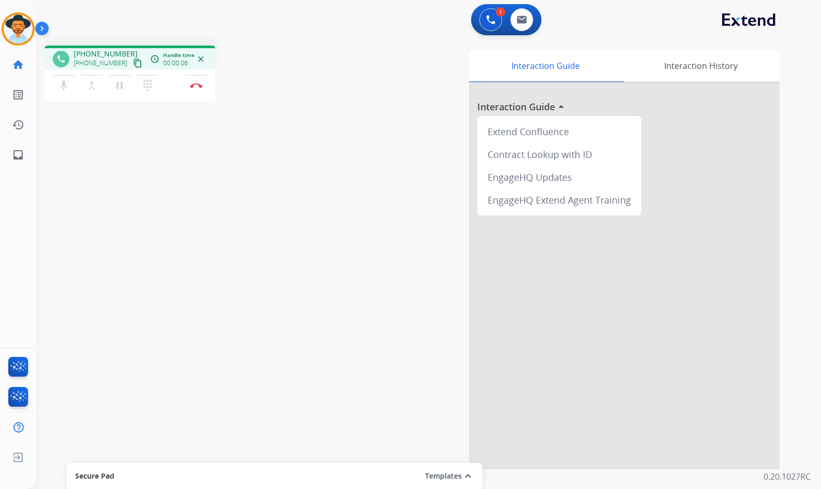
click at [133, 64] on mat-icon "content_copy" at bounding box center [137, 62] width 9 height 9
click at [198, 85] on img at bounding box center [196, 85] width 12 height 5
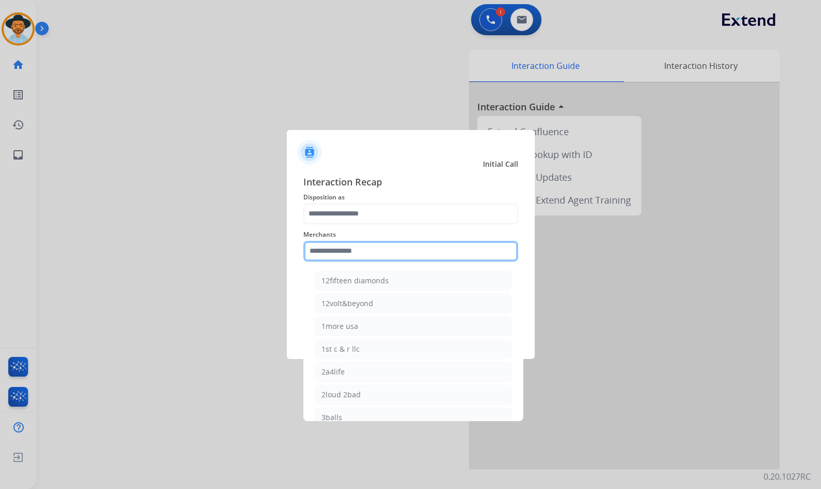
click at [342, 245] on input "text" at bounding box center [410, 251] width 215 height 21
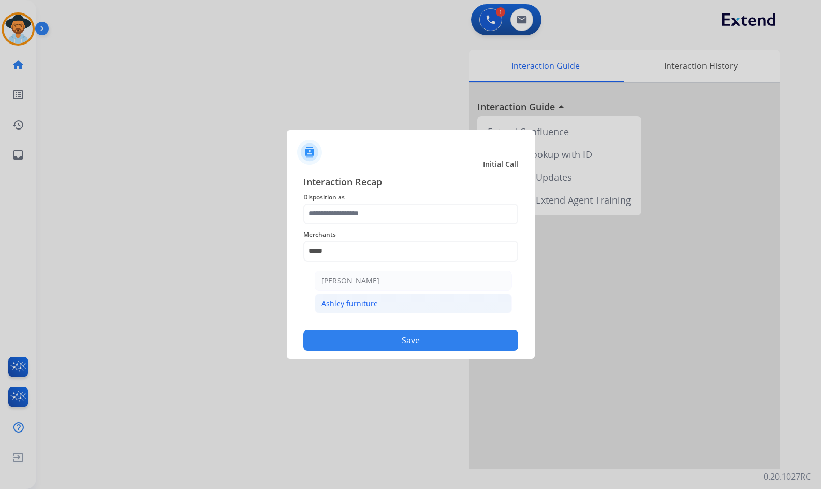
click at [367, 301] on div "Ashley furniture" at bounding box center [349, 303] width 56 height 10
type input "**********"
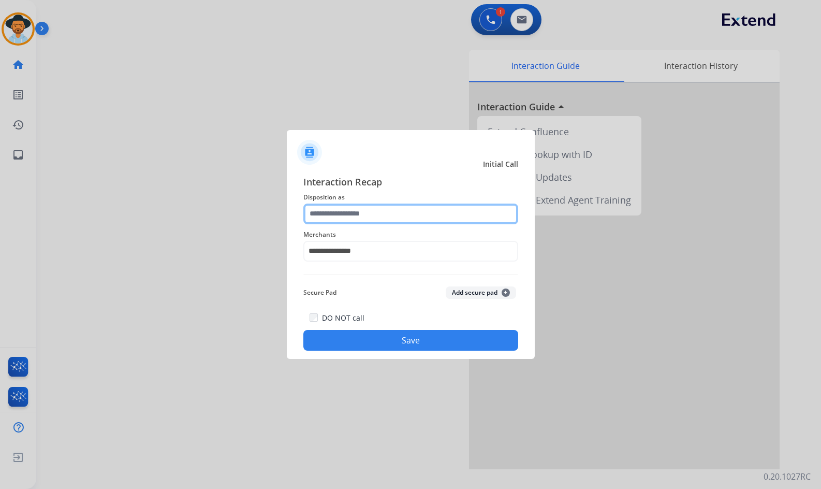
click at [356, 214] on input "text" at bounding box center [410, 213] width 215 height 21
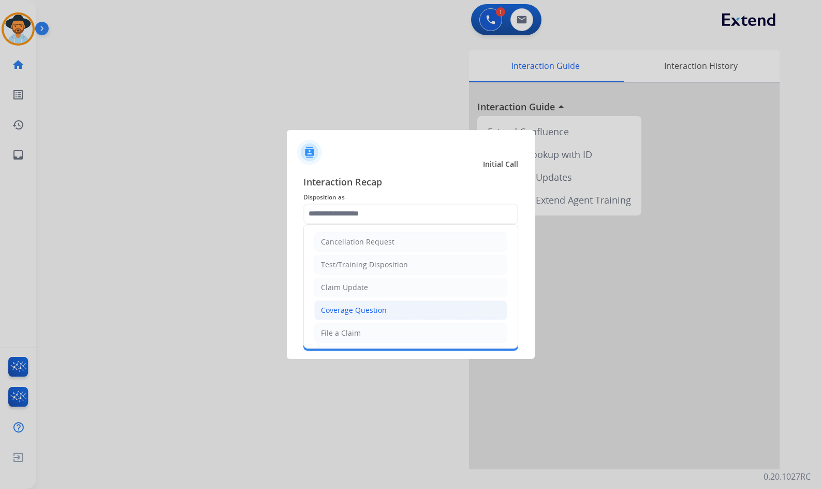
click at [404, 303] on li "Coverage Question" at bounding box center [410, 310] width 193 height 20
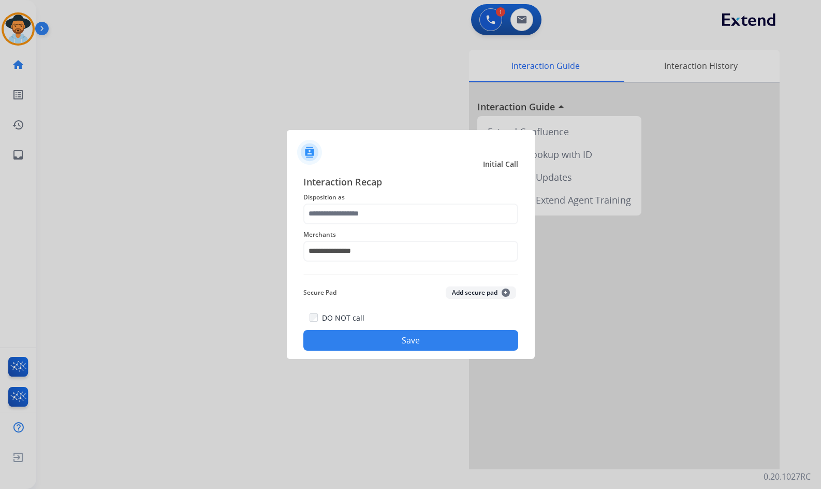
type input "**********"
click at [422, 340] on button "Save" at bounding box center [410, 340] width 215 height 21
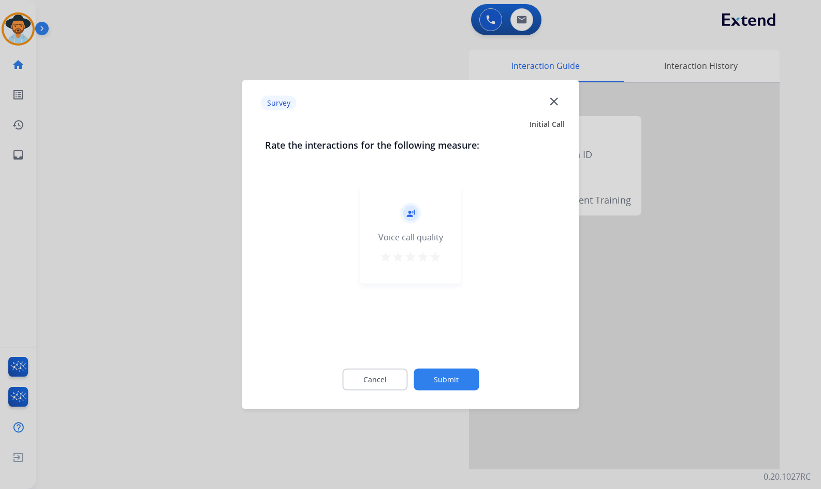
click at [462, 380] on button "Submit" at bounding box center [446, 380] width 65 height 22
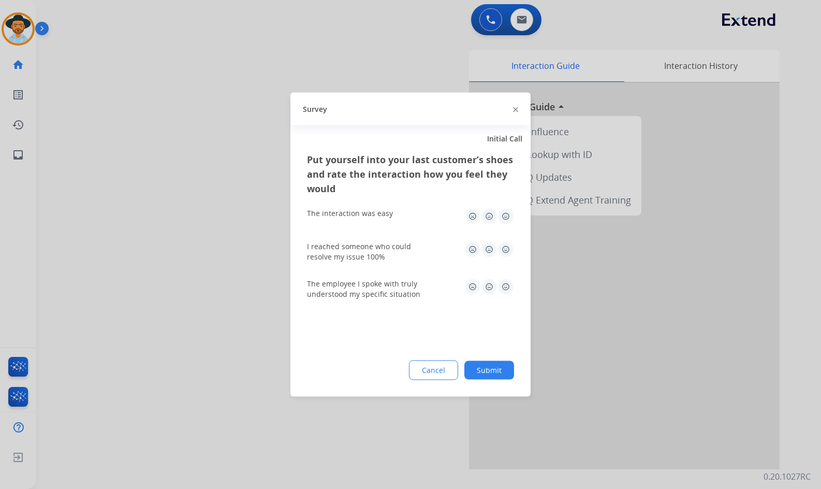
click at [498, 374] on button "Submit" at bounding box center [489, 370] width 50 height 19
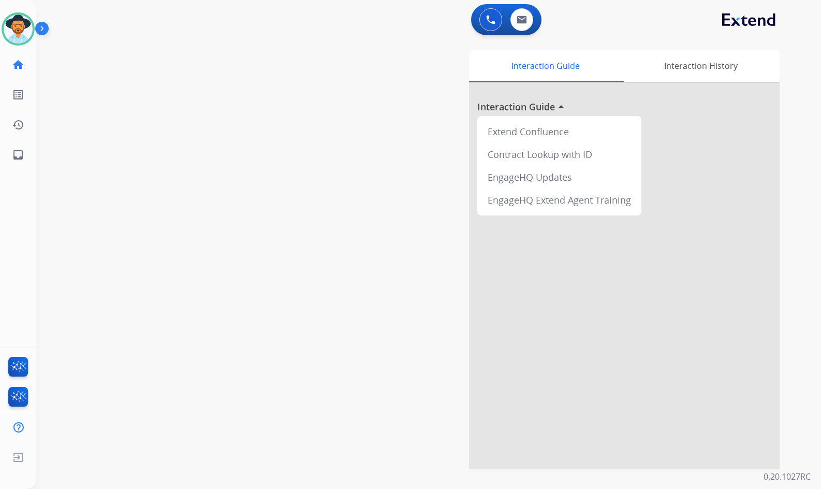
click at [240, 322] on div "swap_horiz Break voice bridge close_fullscreen Connect 3-Way Call merge_type Se…" at bounding box center [416, 253] width 760 height 432
click at [230, 158] on div "swap_horiz Break voice bridge close_fullscreen Connect 3-Way Call merge_type Se…" at bounding box center [416, 253] width 760 height 432
click at [13, 28] on img at bounding box center [18, 28] width 29 height 29
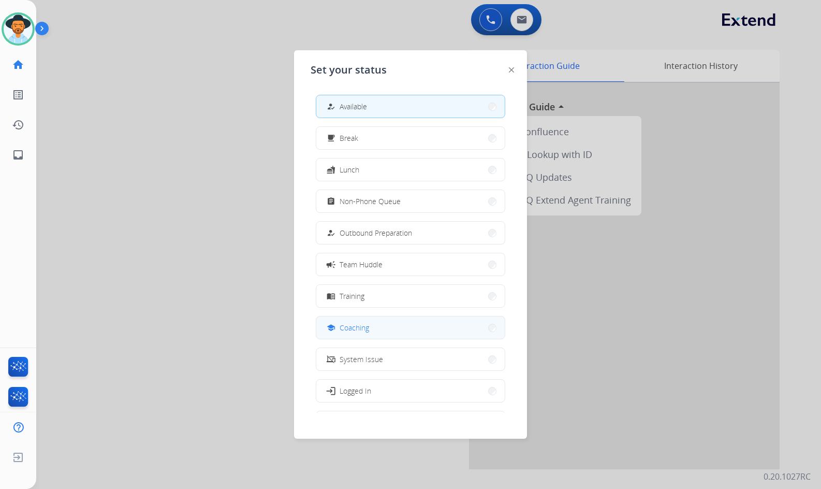
click at [401, 316] on div "school Coaching" at bounding box center [410, 327] width 189 height 23
click at [401, 321] on button "school Coaching" at bounding box center [410, 327] width 188 height 22
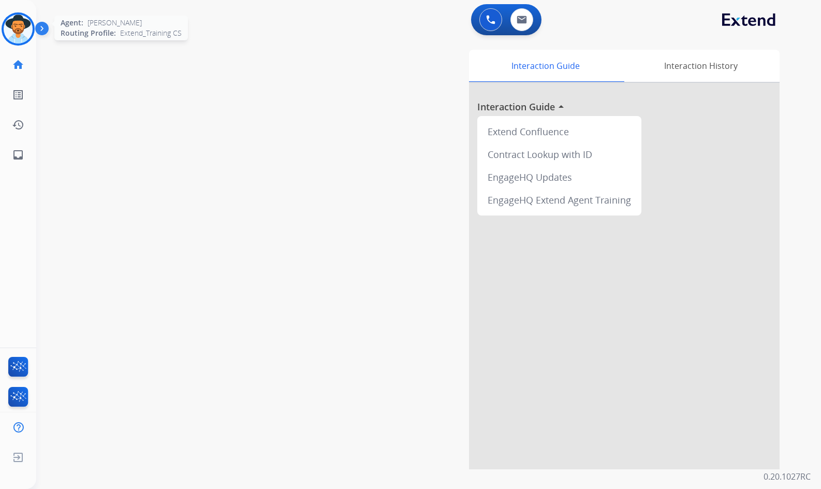
click at [21, 35] on img at bounding box center [18, 28] width 29 height 29
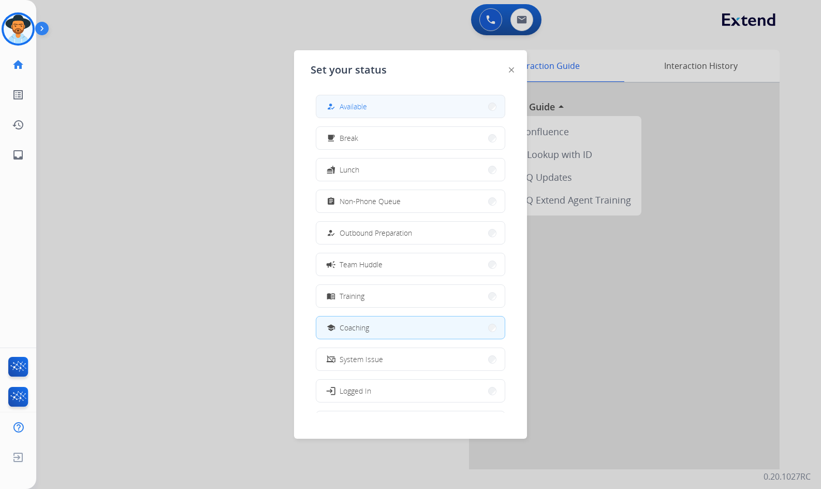
click at [384, 107] on button "how_to_reg Available" at bounding box center [410, 106] width 188 height 22
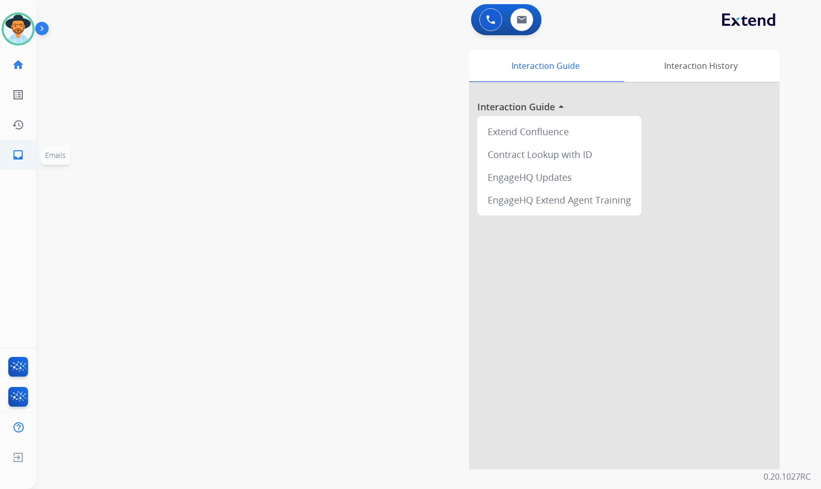
click at [13, 154] on mat-icon "inbox" at bounding box center [18, 155] width 12 height 12
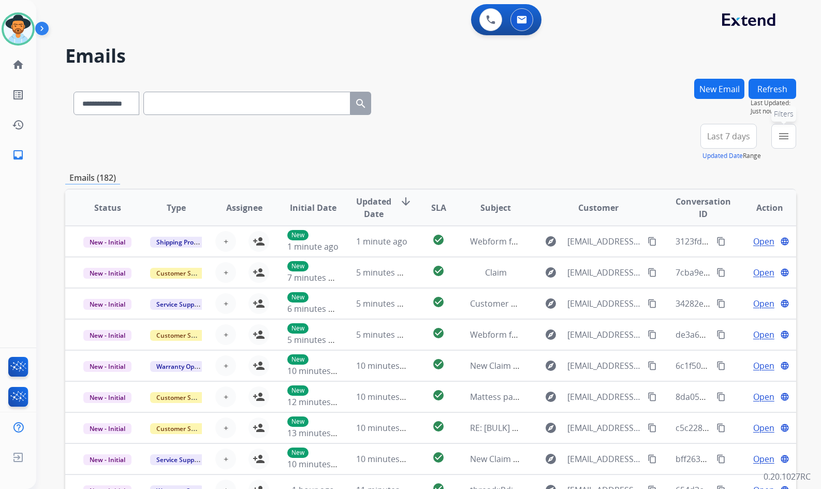
click at [784, 139] on mat-icon "menu" at bounding box center [783, 136] width 12 height 12
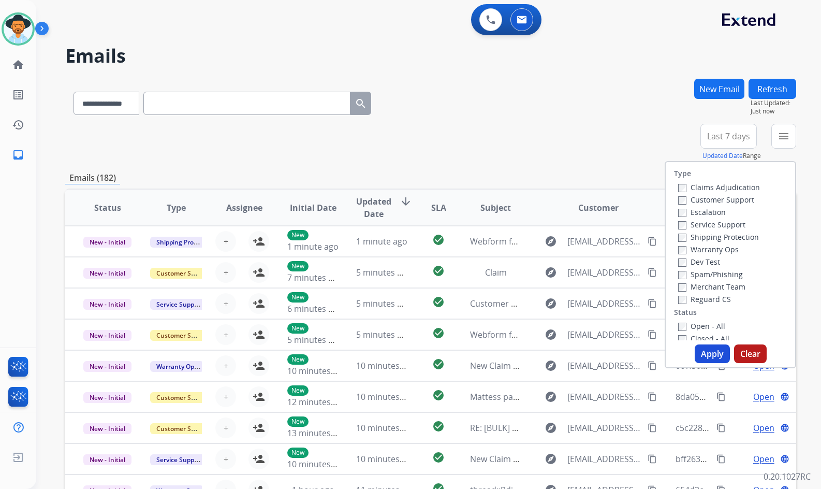
click at [729, 203] on label "Customer Support" at bounding box center [716, 200] width 76 height 10
click at [726, 240] on label "Shipping Protection" at bounding box center [718, 237] width 81 height 10
click at [702, 293] on div "Reguard CS" at bounding box center [719, 298] width 82 height 12
click at [707, 301] on label "Reguard CS" at bounding box center [704, 299] width 53 height 10
click at [708, 325] on label "Open - All" at bounding box center [701, 326] width 47 height 10
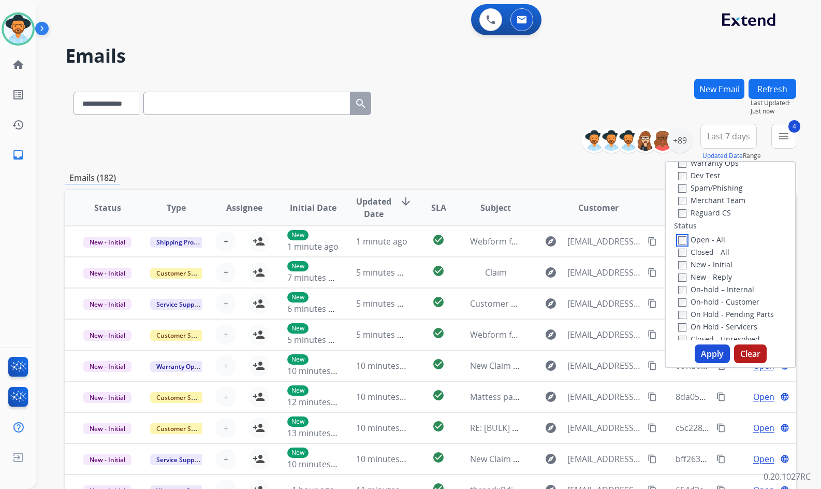
scroll to position [104, 0]
click at [712, 313] on label "On Hold - Servicers" at bounding box center [717, 309] width 79 height 10
click at [713, 299] on label "On Hold - Pending Parts" at bounding box center [726, 297] width 96 height 10
click at [712, 283] on label "On-hold - Customer" at bounding box center [718, 285] width 81 height 10
click at [711, 272] on label "On-hold – Internal" at bounding box center [716, 272] width 76 height 10
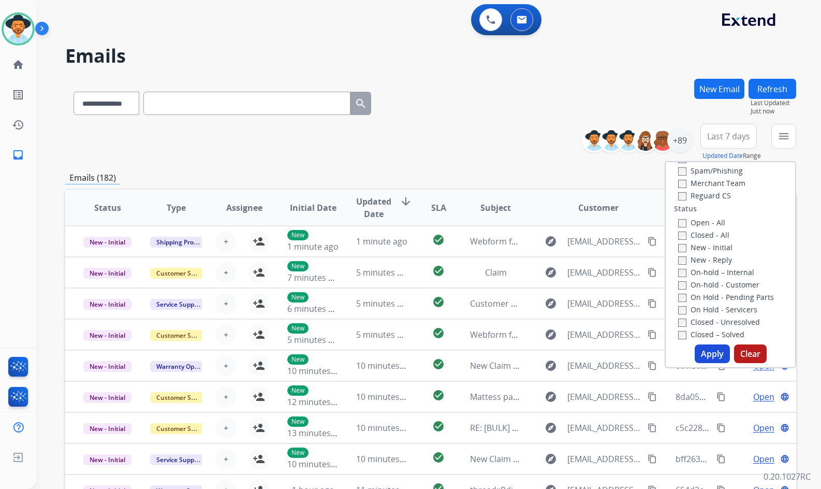
click at [707, 256] on label "New - Reply" at bounding box center [705, 260] width 54 height 10
click at [707, 243] on label "New - Initial" at bounding box center [705, 247] width 54 height 10
click at [711, 352] on button "Apply" at bounding box center [712, 353] width 35 height 19
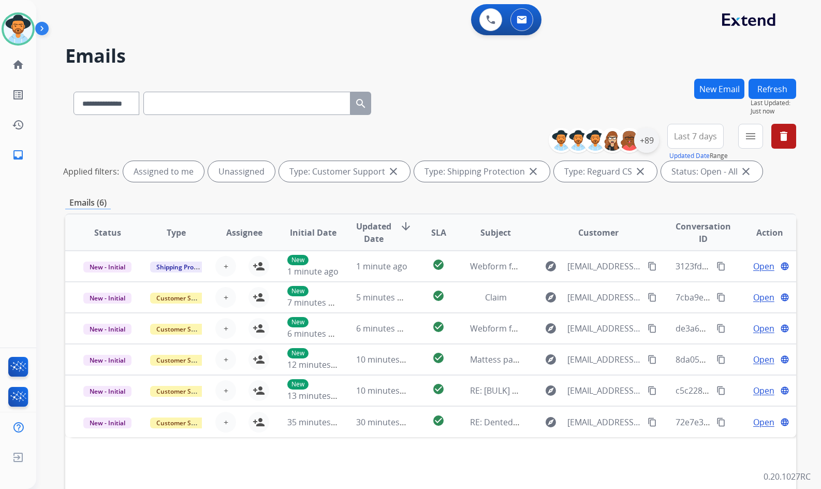
click at [646, 148] on div "+89" at bounding box center [646, 140] width 25 height 25
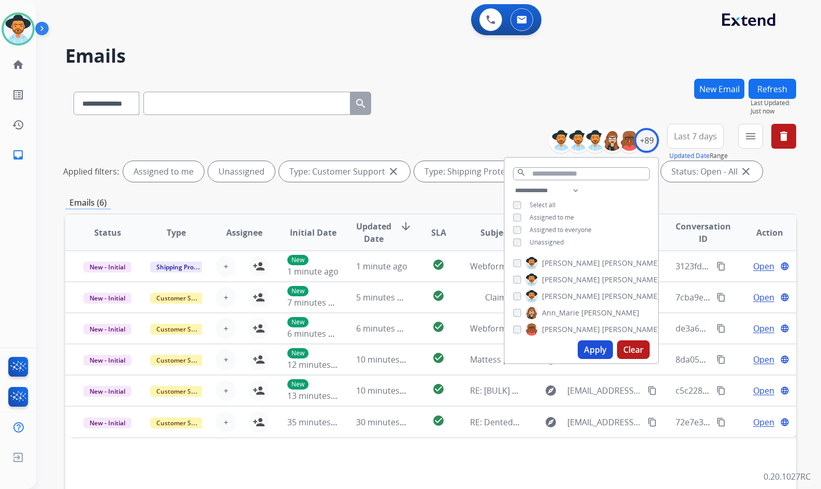
click at [535, 242] on span "Unassigned" at bounding box center [547, 242] width 34 height 9
click at [547, 292] on span "[PERSON_NAME]" at bounding box center [571, 296] width 58 height 10
click at [583, 346] on button "Apply" at bounding box center [595, 349] width 35 height 19
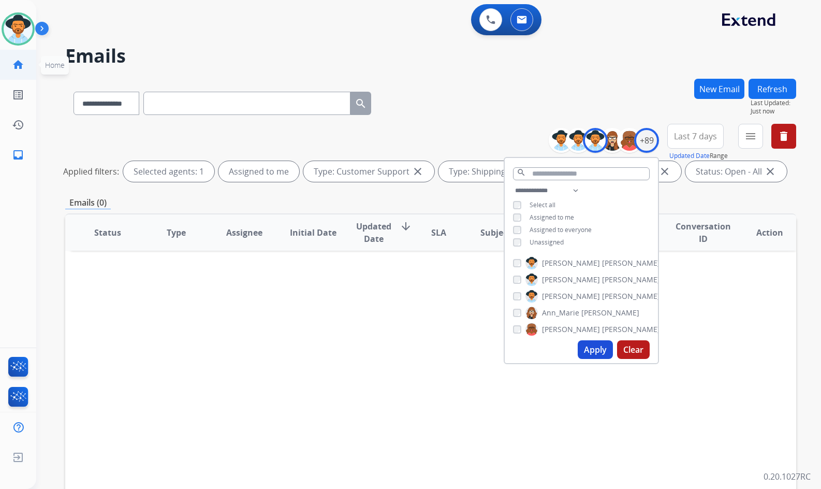
click at [20, 68] on mat-icon "home" at bounding box center [18, 64] width 12 height 12
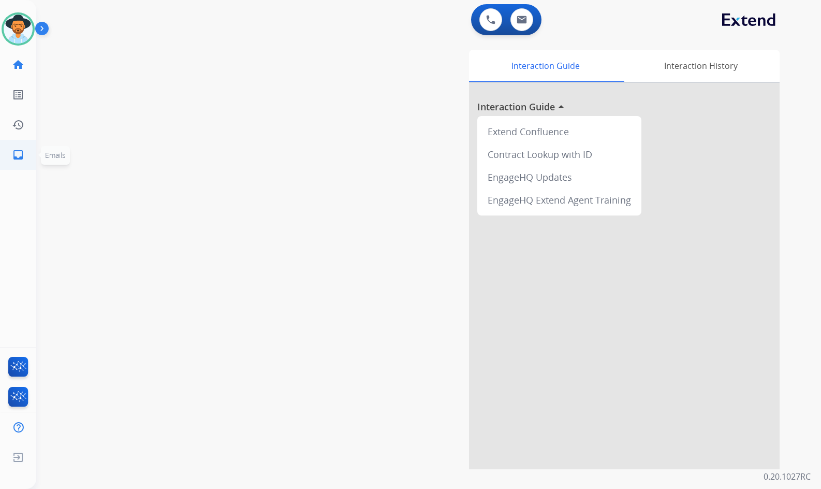
click at [20, 154] on mat-icon "inbox" at bounding box center [18, 155] width 12 height 12
select select "**********"
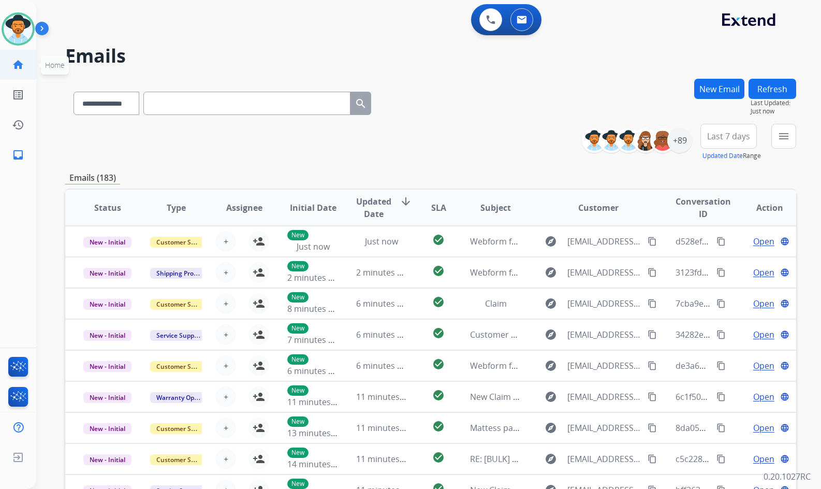
click at [25, 72] on link "home Home" at bounding box center [18, 64] width 29 height 29
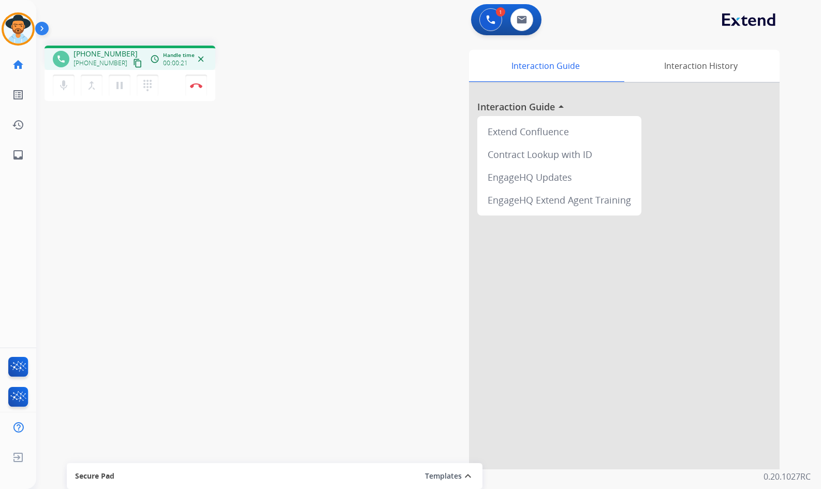
click at [133, 64] on mat-icon "content_copy" at bounding box center [137, 62] width 9 height 9
click at [110, 82] on button "pause Hold" at bounding box center [120, 86] width 22 height 22
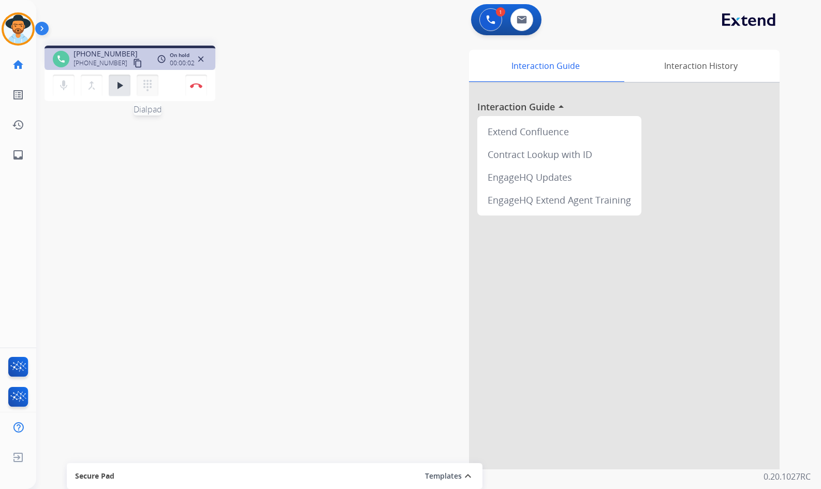
click at [148, 88] on mat-icon "dialpad" at bounding box center [147, 85] width 12 height 12
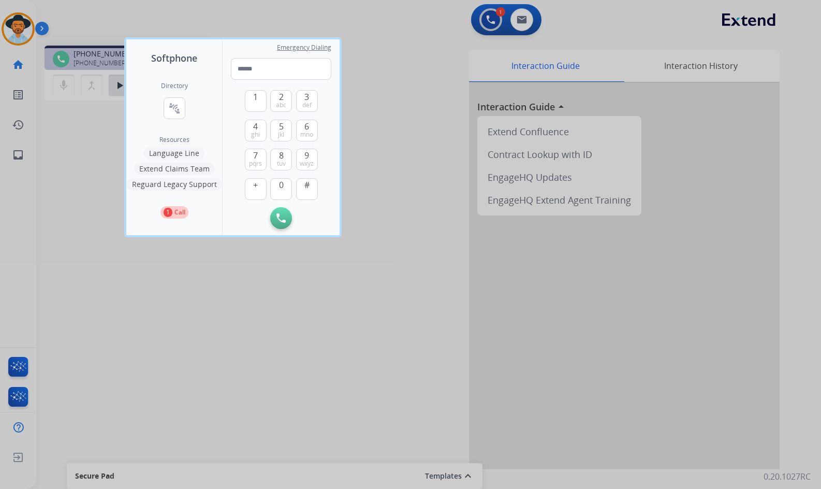
click at [195, 157] on button "Language Line" at bounding box center [174, 153] width 61 height 12
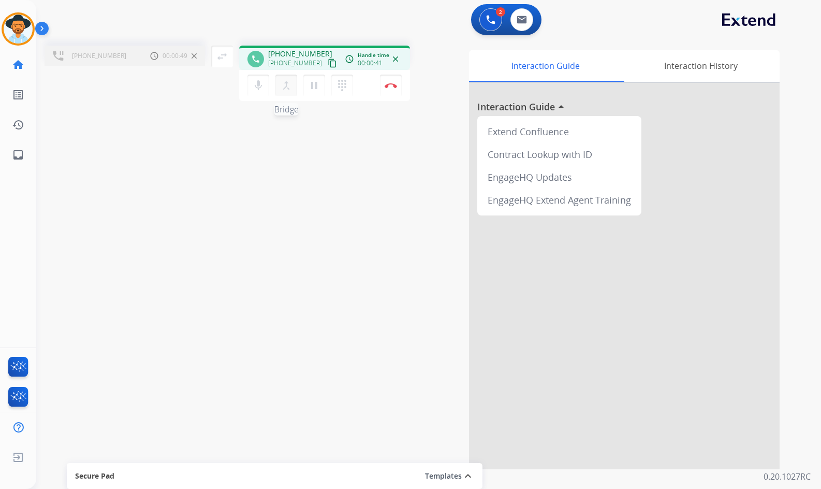
click at [291, 84] on mat-icon "merge_type" at bounding box center [286, 85] width 12 height 12
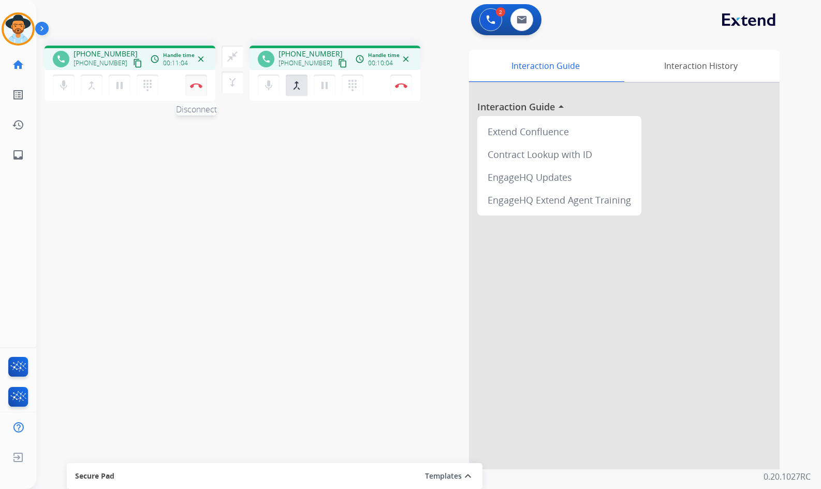
click at [195, 85] on img at bounding box center [196, 85] width 12 height 5
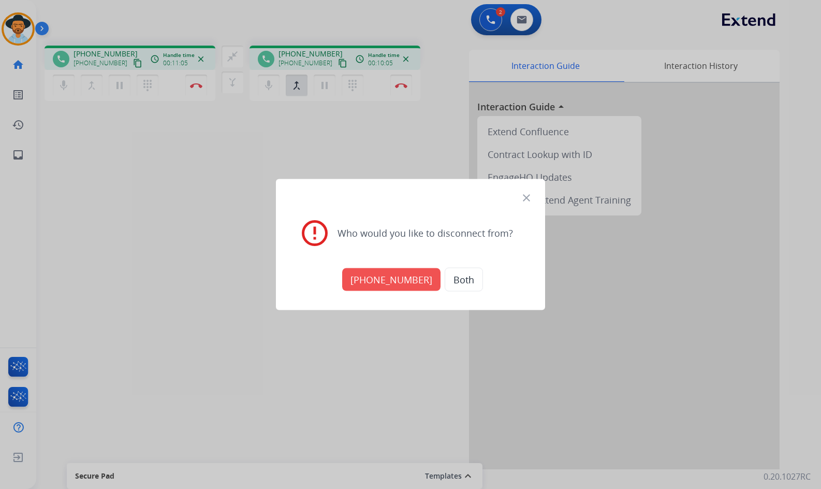
click at [387, 269] on button "+16467218677" at bounding box center [391, 279] width 98 height 23
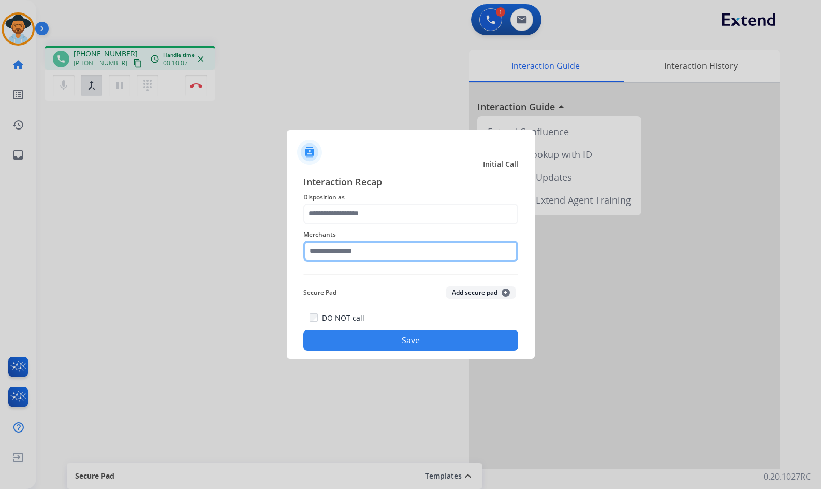
click at [357, 255] on input "text" at bounding box center [410, 251] width 215 height 21
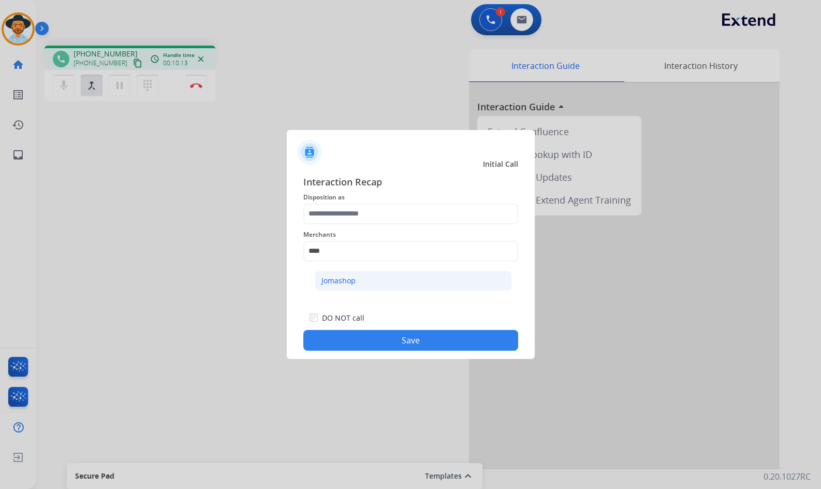
click at [404, 281] on li "Jomashop" at bounding box center [413, 281] width 197 height 20
type input "********"
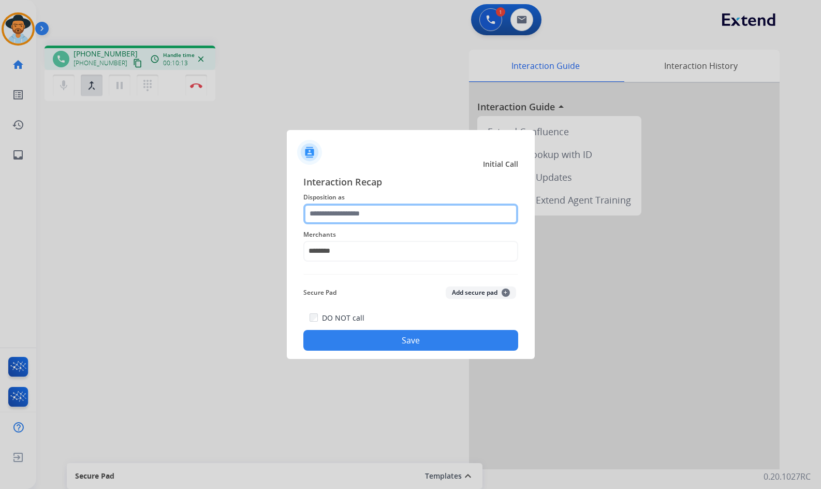
click at [411, 222] on input "text" at bounding box center [410, 213] width 215 height 21
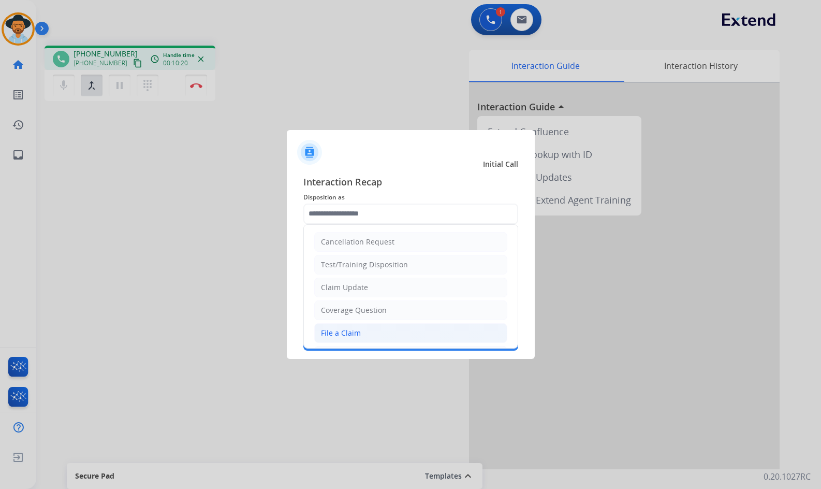
click at [367, 333] on li "File a Claim" at bounding box center [410, 333] width 193 height 20
type input "**********"
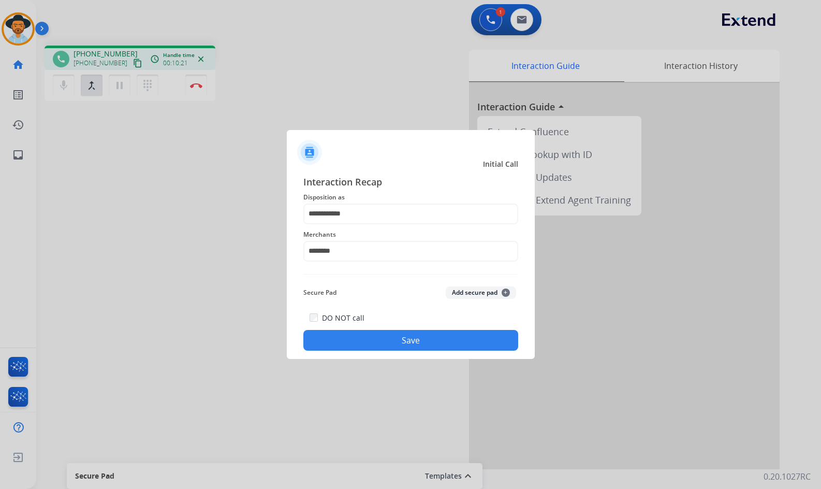
click at [381, 343] on button "Save" at bounding box center [410, 340] width 215 height 21
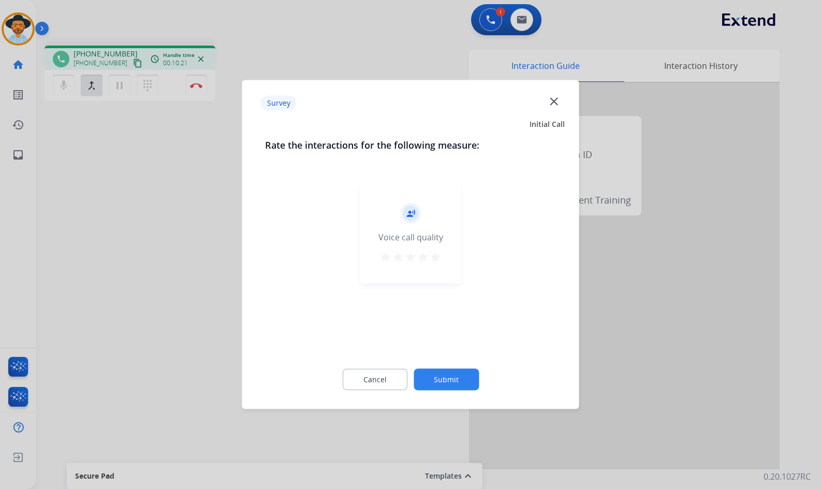
click at [451, 376] on button "Submit" at bounding box center [446, 380] width 65 height 22
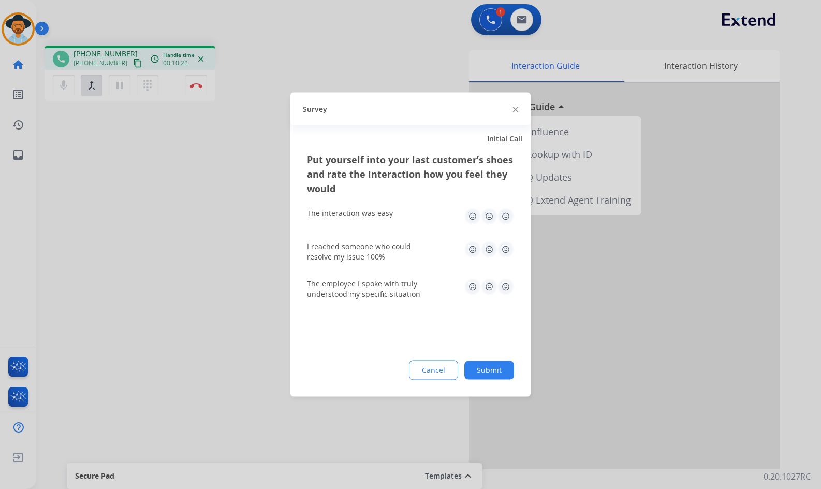
click at [493, 377] on button "Submit" at bounding box center [489, 370] width 50 height 19
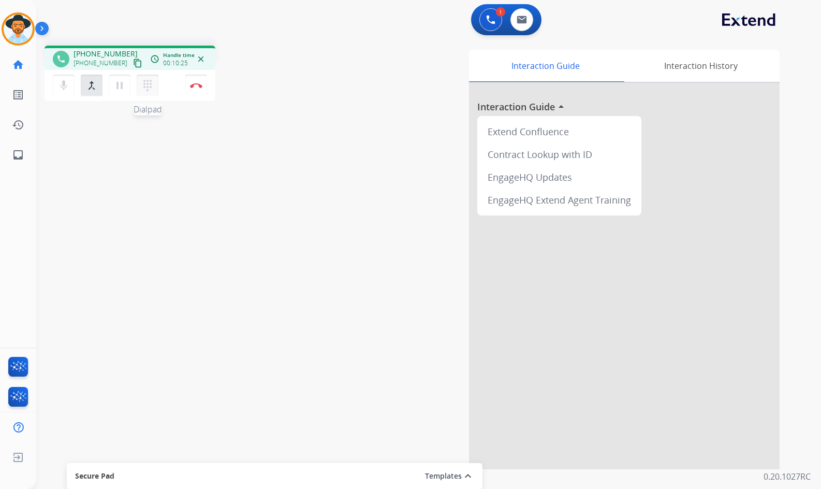
click at [151, 83] on mat-icon "dialpad" at bounding box center [147, 85] width 12 height 12
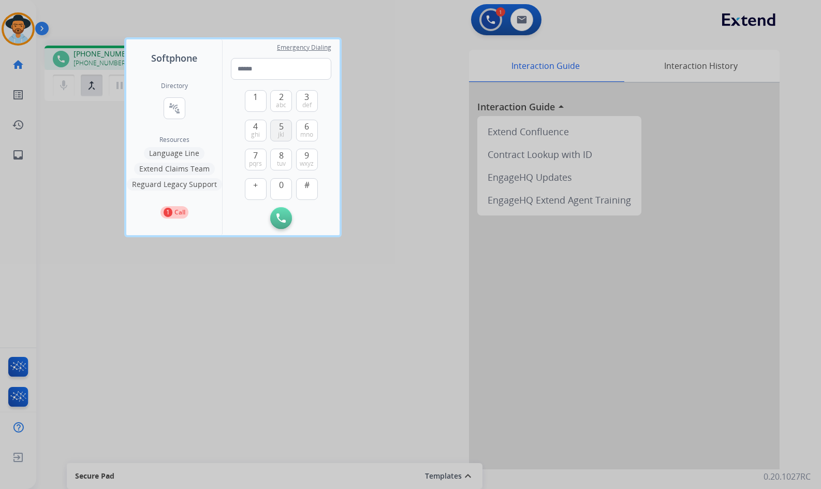
click at [277, 131] on button "5 jkl" at bounding box center [281, 131] width 22 height 22
type input "*"
click at [82, 141] on div at bounding box center [410, 244] width 821 height 489
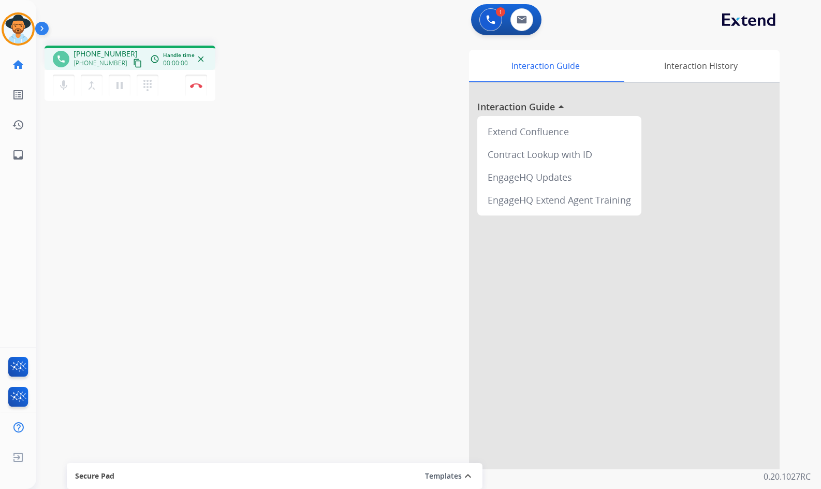
click at [131, 58] on button "content_copy" at bounding box center [137, 63] width 12 height 12
click at [188, 87] on button "Disconnect" at bounding box center [196, 86] width 22 height 22
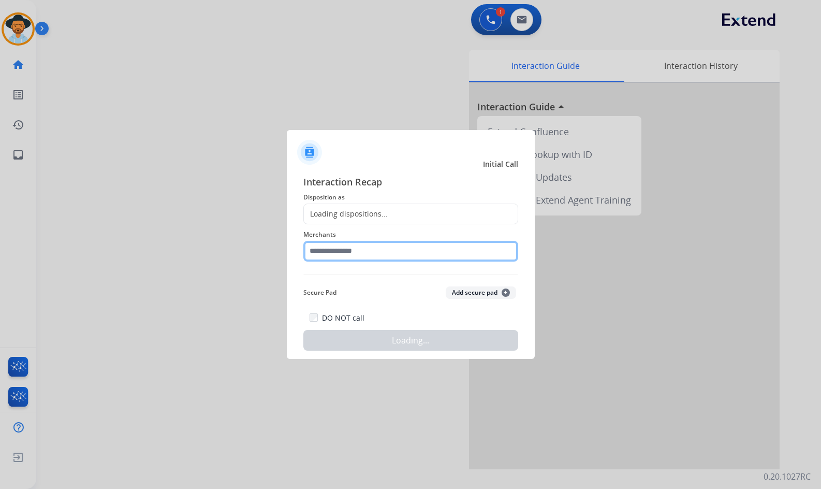
click at [354, 252] on input "text" at bounding box center [410, 251] width 215 height 21
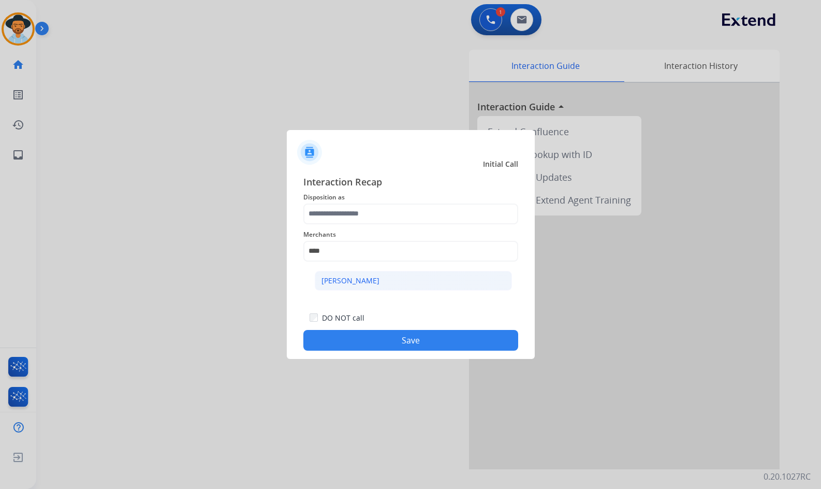
click at [379, 278] on li "[PERSON_NAME]" at bounding box center [413, 281] width 197 height 20
type input "**********"
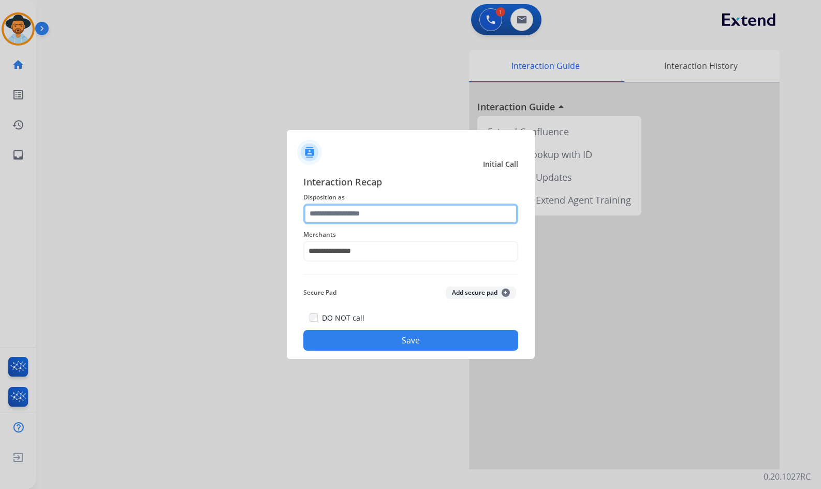
click at [371, 217] on input "text" at bounding box center [410, 213] width 215 height 21
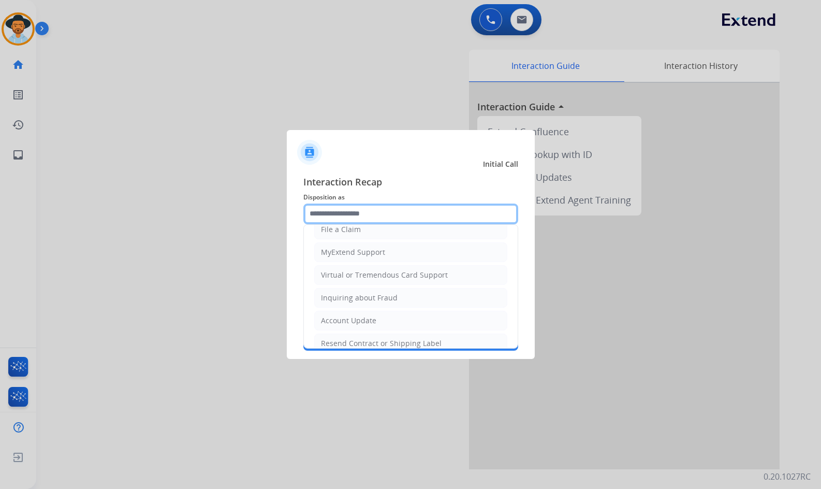
scroll to position [52, 0]
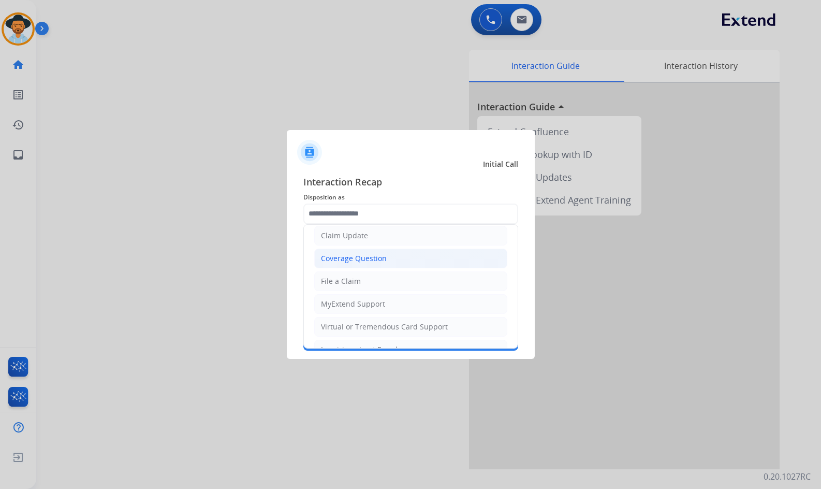
click at [360, 258] on div "Coverage Question" at bounding box center [354, 258] width 66 height 10
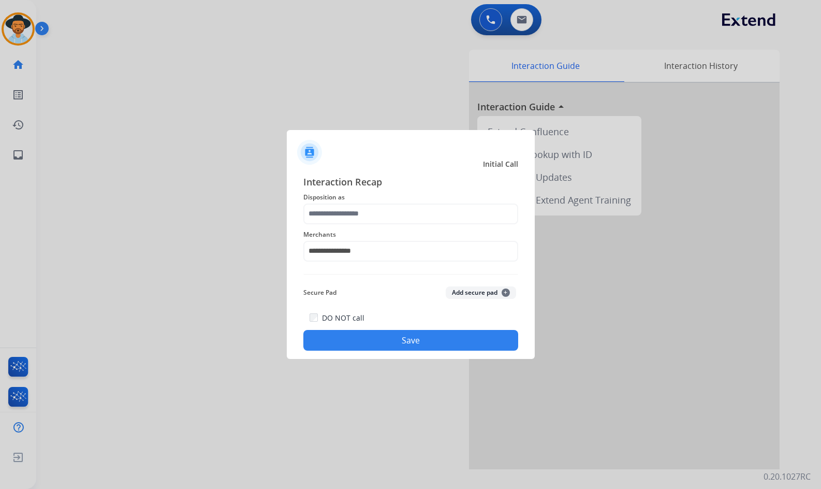
type input "**********"
click at [400, 341] on button "Save" at bounding box center [410, 340] width 215 height 21
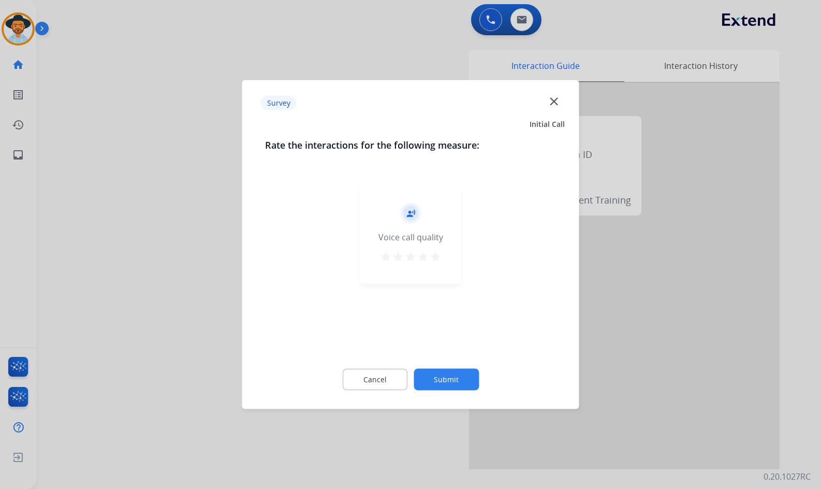
click at [453, 373] on button "Submit" at bounding box center [446, 380] width 65 height 22
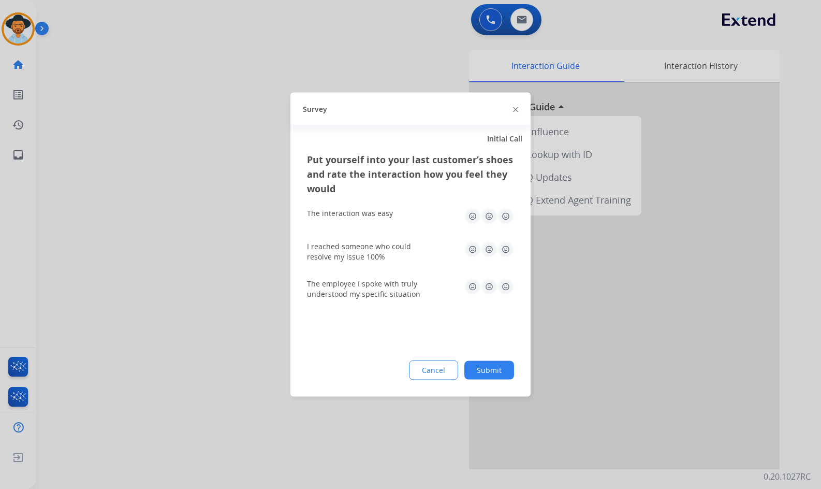
click at [513, 370] on div "Cancel Submit" at bounding box center [410, 370] width 207 height 20
drag, startPoint x: 508, startPoint y: 373, endPoint x: 470, endPoint y: 353, distance: 43.1
click at [508, 373] on button "Submit" at bounding box center [489, 370] width 50 height 19
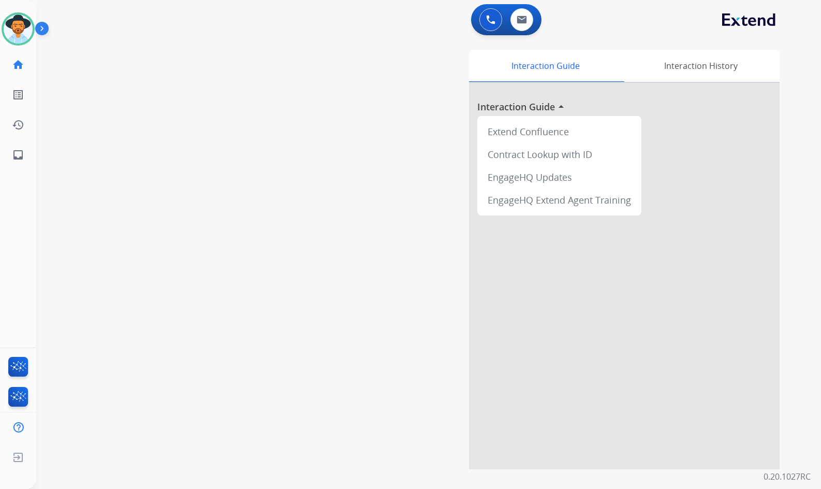
drag, startPoint x: 44, startPoint y: 30, endPoint x: 30, endPoint y: 30, distance: 14.5
click at [43, 30] on img at bounding box center [44, 31] width 18 height 20
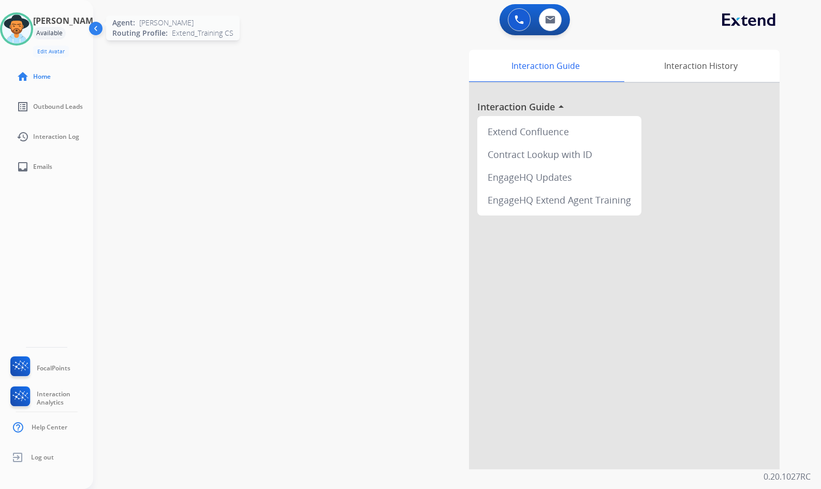
click at [23, 29] on img at bounding box center [16, 28] width 29 height 29
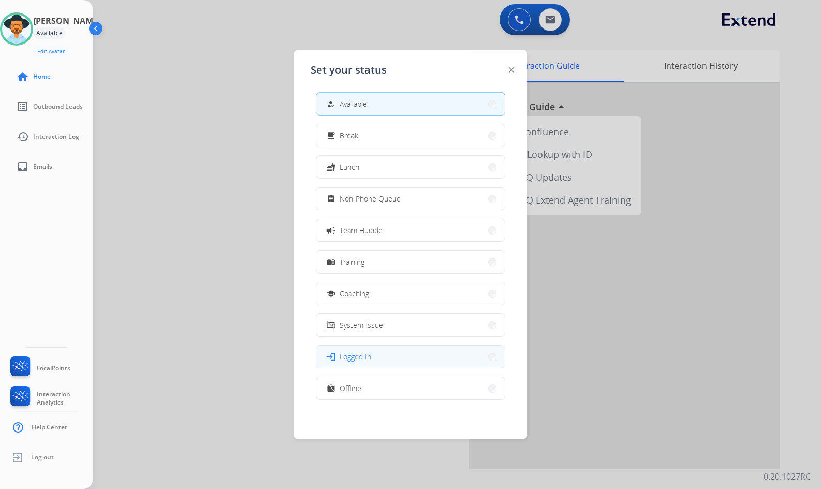
scroll to position [3, 0]
click at [393, 387] on button "work_off Offline" at bounding box center [410, 387] width 188 height 22
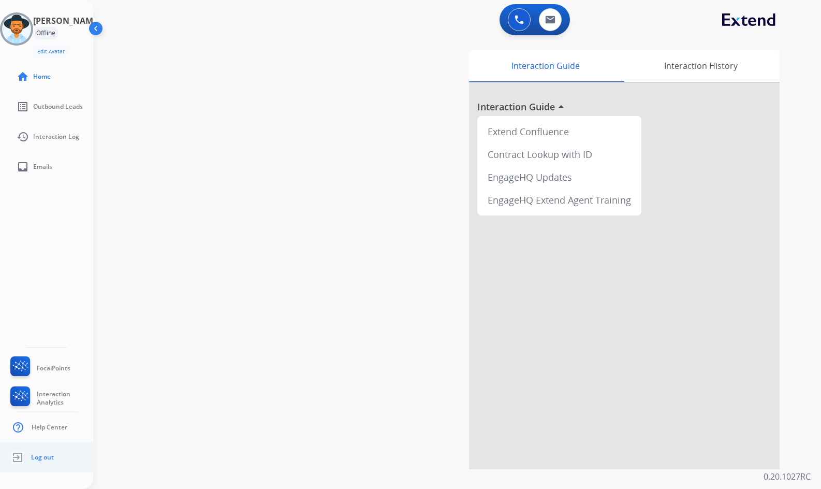
click at [52, 462] on link "Log out" at bounding box center [31, 457] width 46 height 20
